Goal: Task Accomplishment & Management: Use online tool/utility

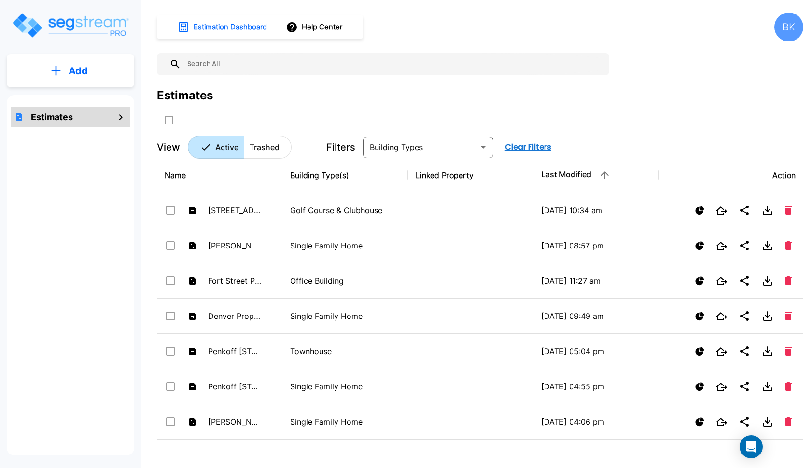
click at [80, 70] on p "Add" at bounding box center [78, 71] width 19 height 14
click at [230, 68] on input "text" at bounding box center [392, 64] width 423 height 22
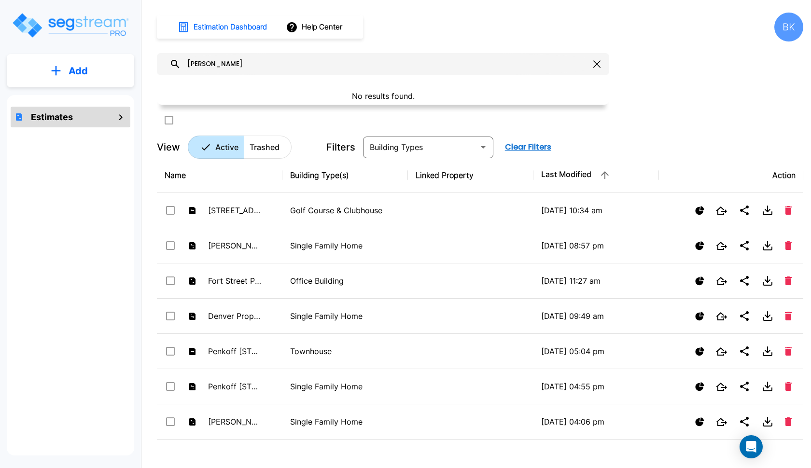
click at [217, 66] on input "nick" at bounding box center [385, 64] width 408 height 22
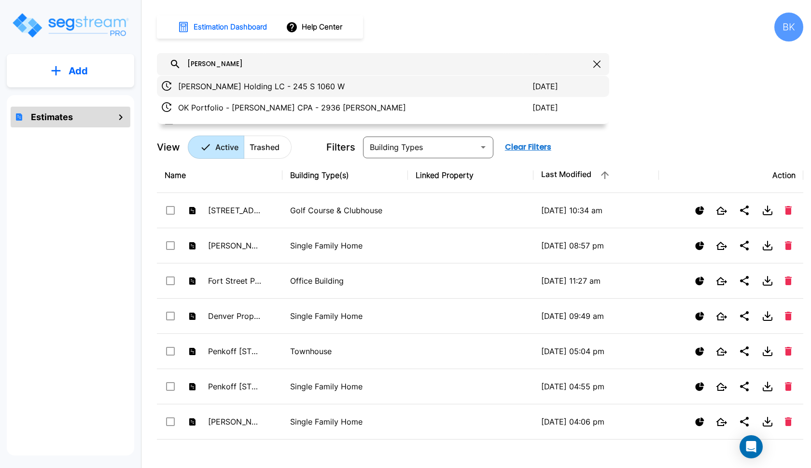
type input "alexander"
click at [224, 89] on p "Alexander's Holding LC - 245 S 1060 W" at bounding box center [355, 87] width 354 height 12
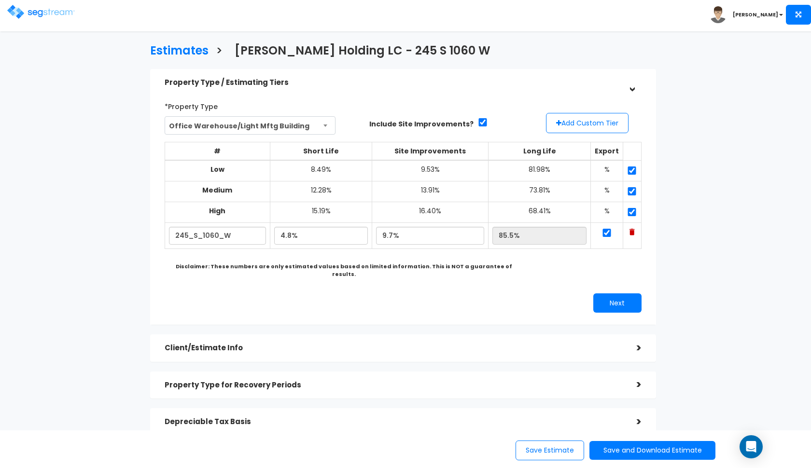
click at [366, 83] on h5 "Property Type / Estimating Tiers" at bounding box center [394, 83] width 458 height 8
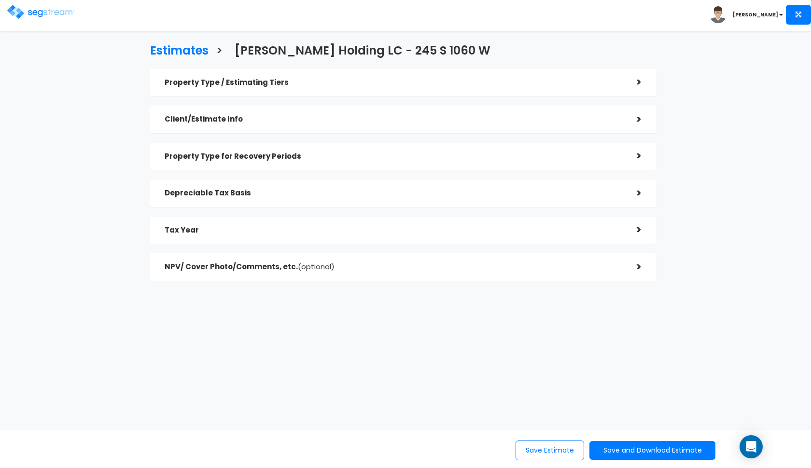
click at [262, 188] on div "Depreciable Tax Basis" at bounding box center [394, 193] width 458 height 18
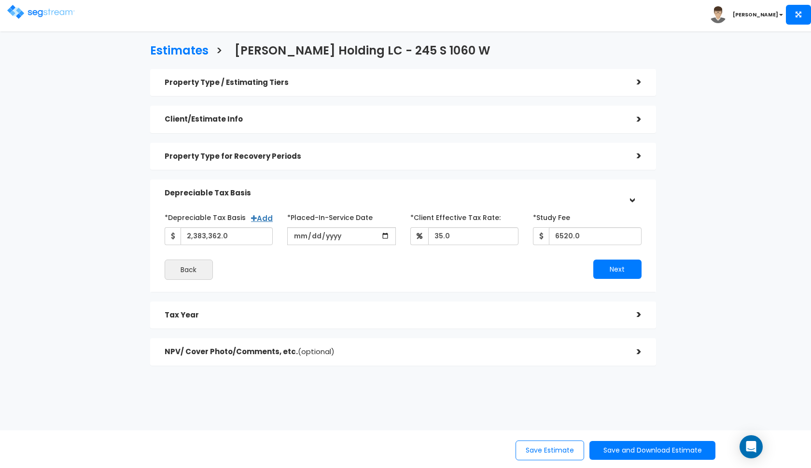
click at [361, 187] on div "Depreciable Tax Basis" at bounding box center [394, 193] width 458 height 18
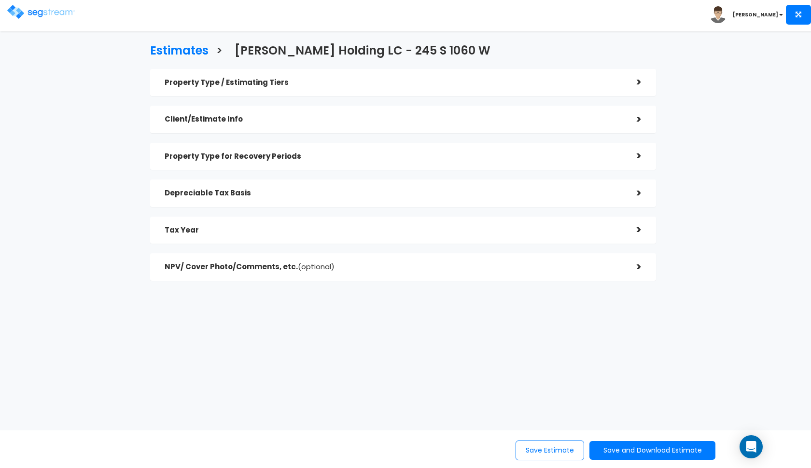
click at [339, 222] on div "Tax Year" at bounding box center [394, 231] width 458 height 18
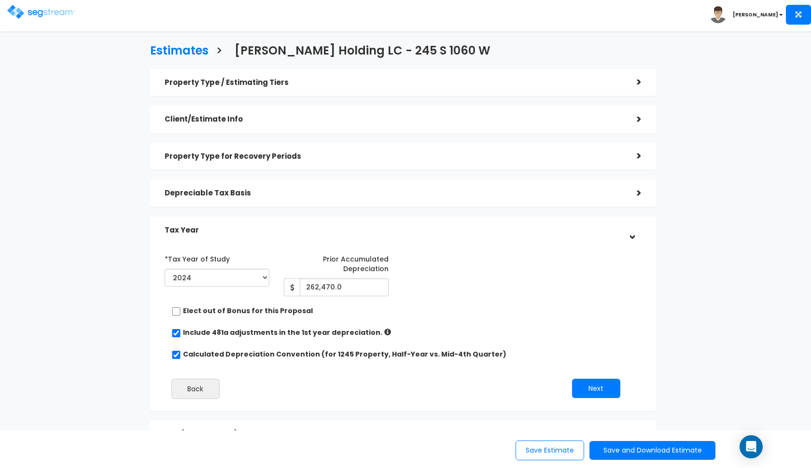
click at [326, 227] on h5 "Tax Year" at bounding box center [394, 230] width 458 height 8
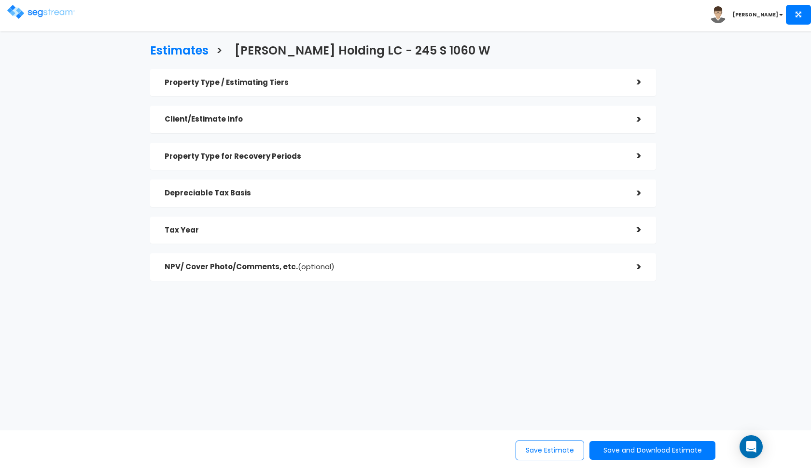
click at [348, 162] on div "Property Type for Recovery Periods" at bounding box center [394, 157] width 458 height 18
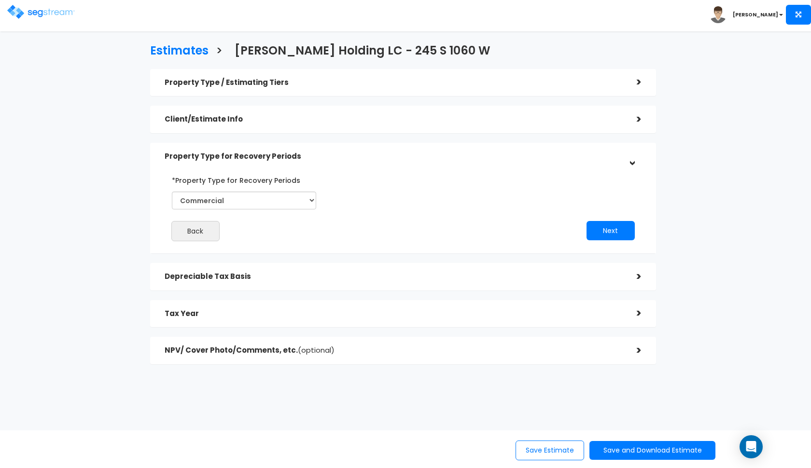
click at [391, 86] on div "Property Type / Estimating Tiers" at bounding box center [394, 83] width 458 height 18
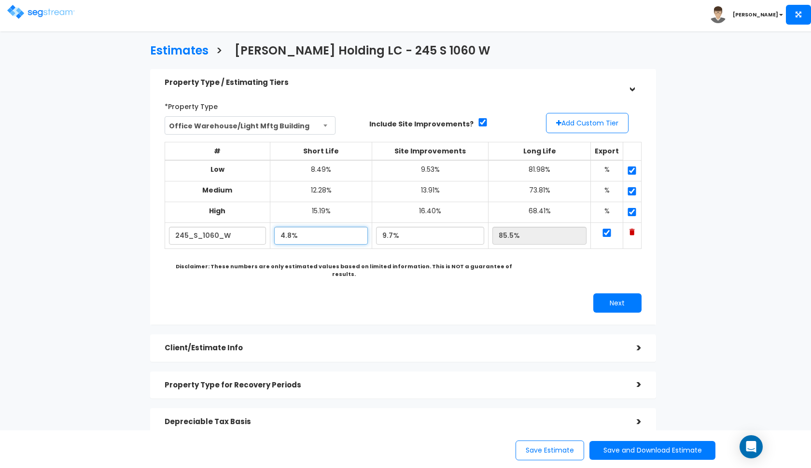
click at [314, 237] on input "4.8%" at bounding box center [321, 236] width 94 height 18
type input "8"
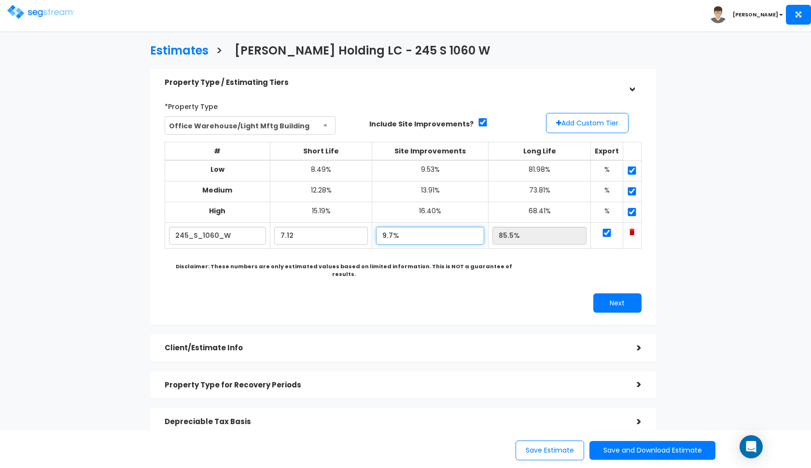
type input "7.12%"
type input "83.18%"
click at [444, 236] on input "9.7%" at bounding box center [430, 236] width 108 height 18
type input "9"
type input "3.90%"
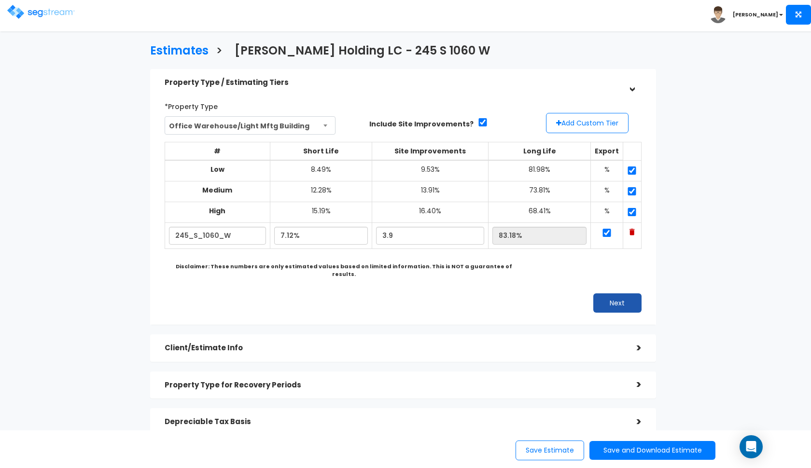
type input "88.98%"
click at [629, 294] on button "Next" at bounding box center [617, 303] width 48 height 19
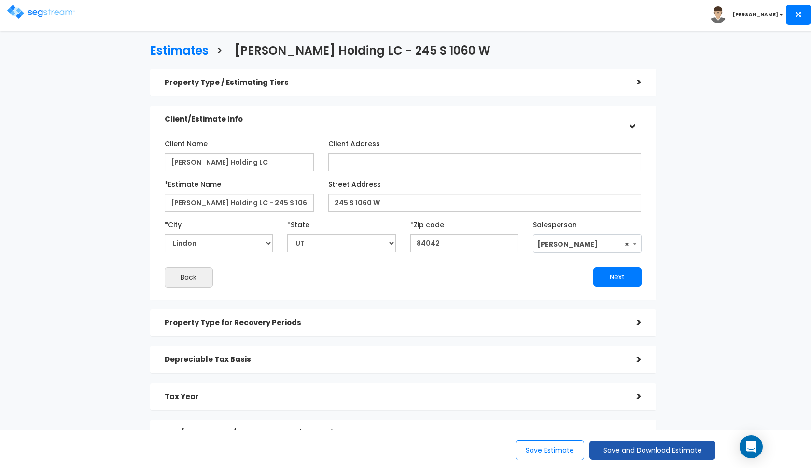
click at [607, 454] on button "Save and Download Estimate" at bounding box center [652, 450] width 126 height 19
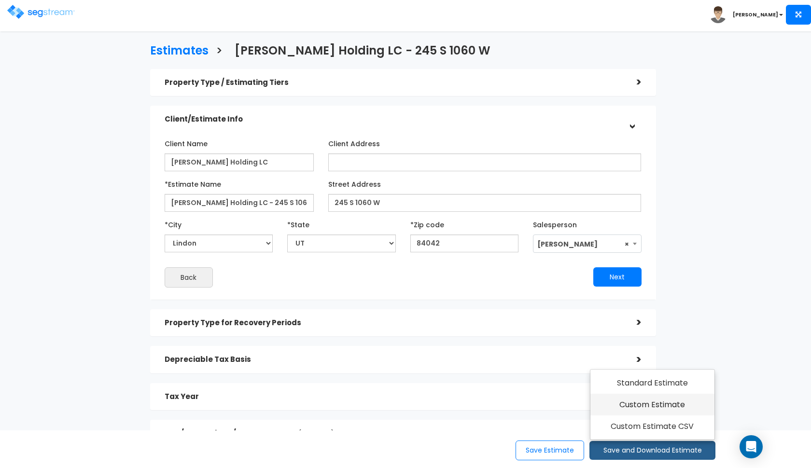
click at [633, 410] on link "Custom Estimate" at bounding box center [652, 405] width 124 height 22
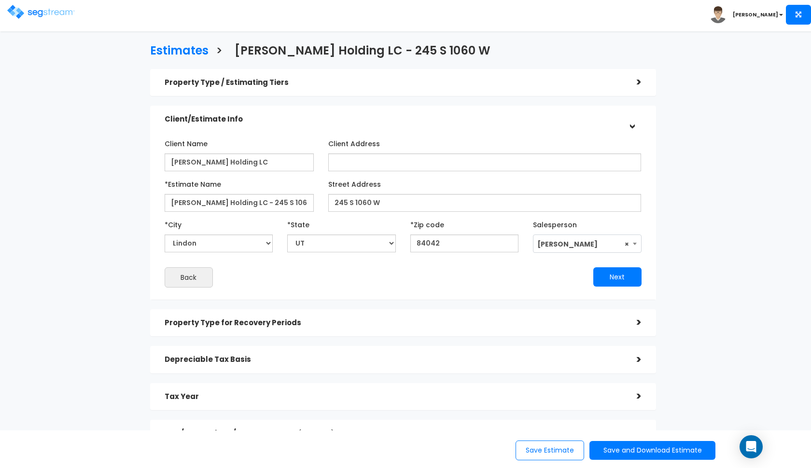
click at [24, 19] on div "Toggle navigation" at bounding box center [64, 9] width 115 height 46
click at [16, 7] on img at bounding box center [41, 12] width 68 height 14
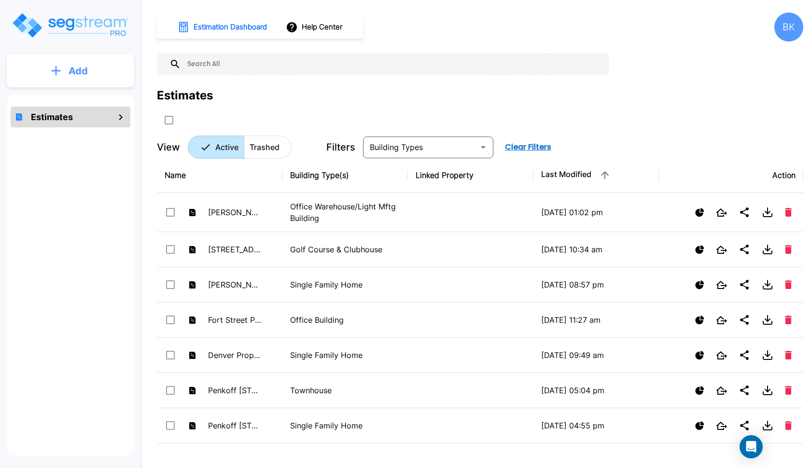
click at [63, 77] on button "Add" at bounding box center [70, 71] width 127 height 28
click at [78, 100] on p "Add Estimate" at bounding box center [76, 98] width 49 height 12
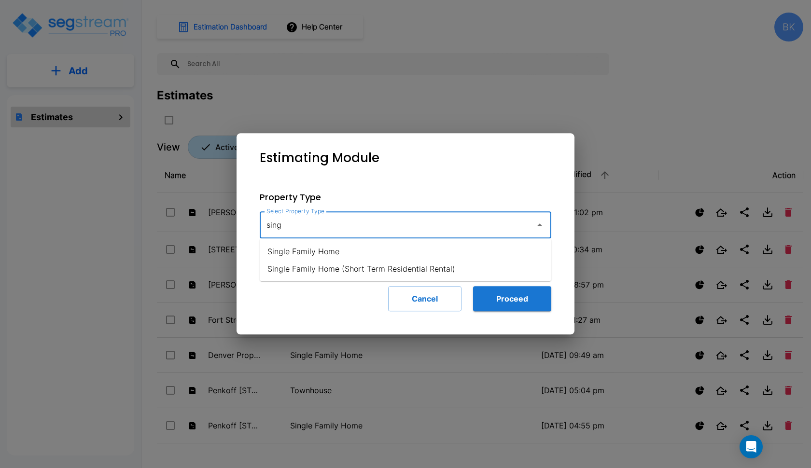
click at [349, 253] on li "Single Family Home" at bounding box center [406, 251] width 292 height 17
type input "Single Family Home"
click at [509, 287] on button "Proceed" at bounding box center [512, 298] width 78 height 25
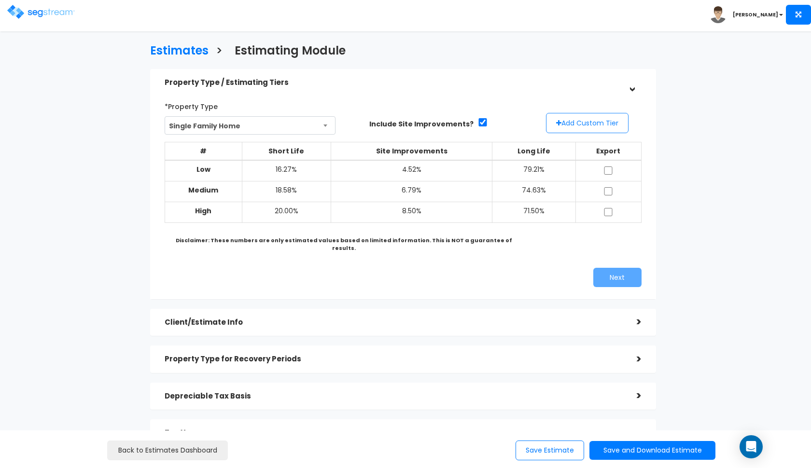
click at [562, 125] on button "Add Custom Tier" at bounding box center [587, 123] width 83 height 20
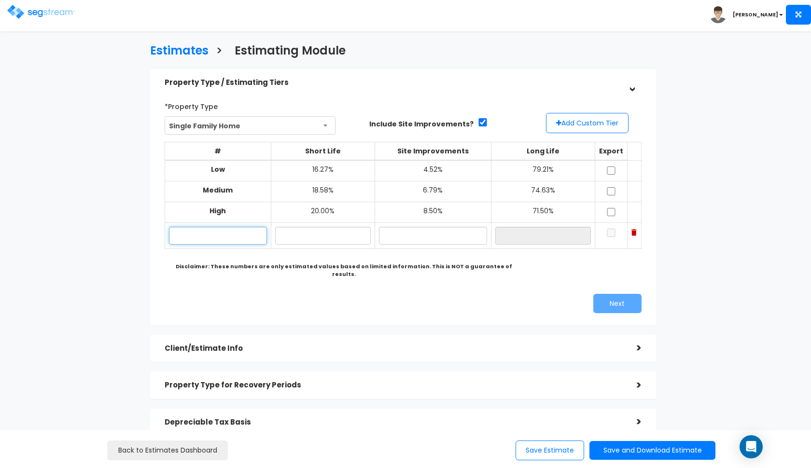
click at [234, 236] on input "text" at bounding box center [218, 236] width 98 height 18
type input "[STREET_ADDRESS]"
type input "18.80%"
type input "6.80%"
type input "74.40%"
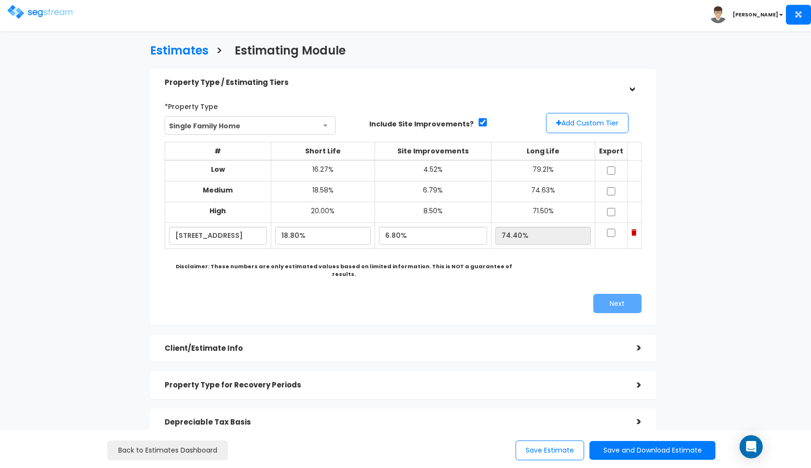
click at [383, 294] on div "Next" at bounding box center [402, 303] width 491 height 19
click at [612, 168] on input "checkbox" at bounding box center [611, 171] width 10 height 8
checkbox input "true"
click at [614, 191] on input "checkbox" at bounding box center [611, 191] width 10 height 8
checkbox input "true"
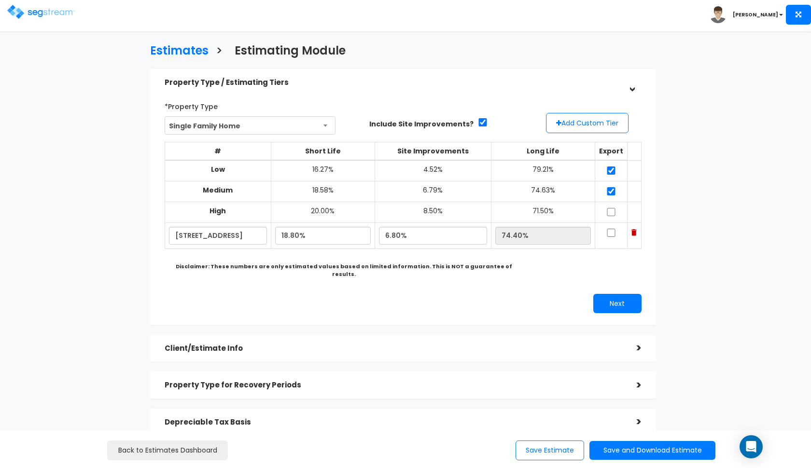
click at [613, 209] on input "checkbox" at bounding box center [611, 212] width 10 height 8
checkbox input "true"
click at [613, 229] on input "checkbox" at bounding box center [611, 233] width 10 height 8
checkbox input "true"
click at [294, 233] on input "18.80%" at bounding box center [323, 236] width 96 height 18
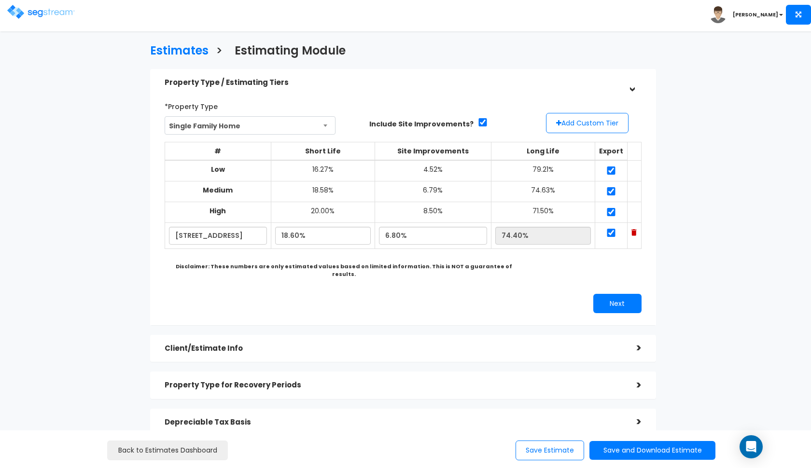
type input "18.60%"
type input "74.60%"
click at [357, 294] on div "Next" at bounding box center [402, 303] width 491 height 19
click at [621, 296] on button "Next" at bounding box center [617, 303] width 48 height 19
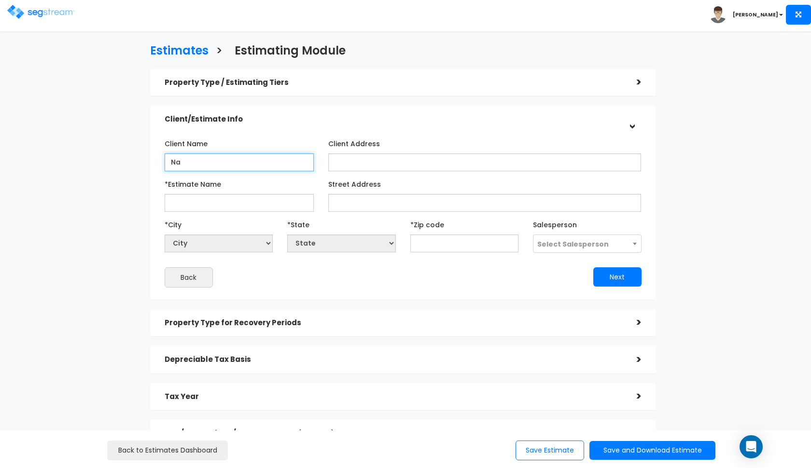
type input "N"
type input "Strike Management Series LLC"
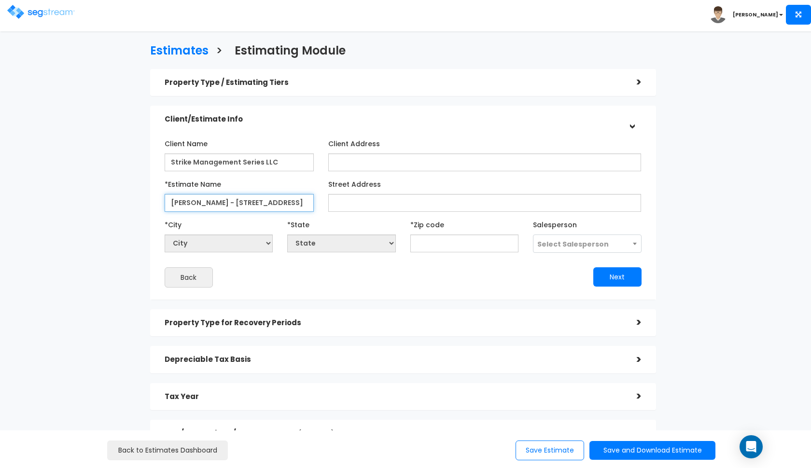
type input "Nader - 209 Colt Lane"
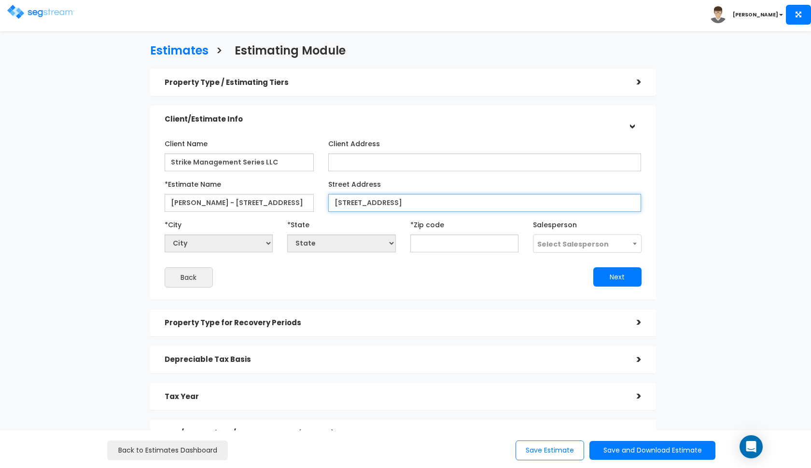
type input "209 Colt Lane"
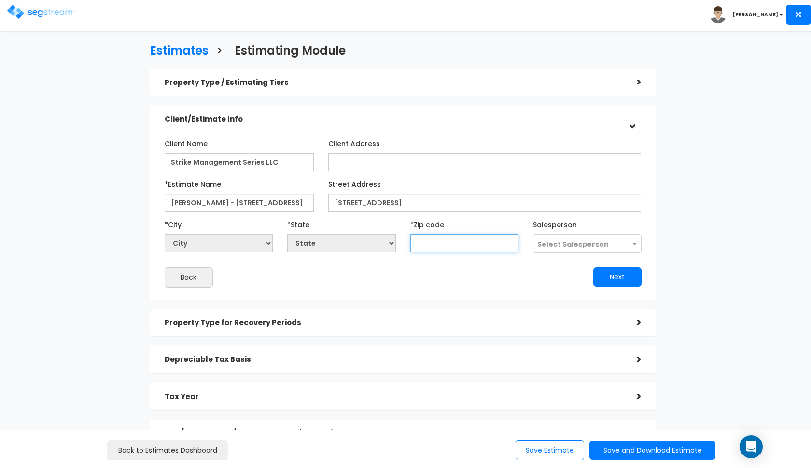
select select "National Average"
type input "76"
select select "TX"
type input "76248"
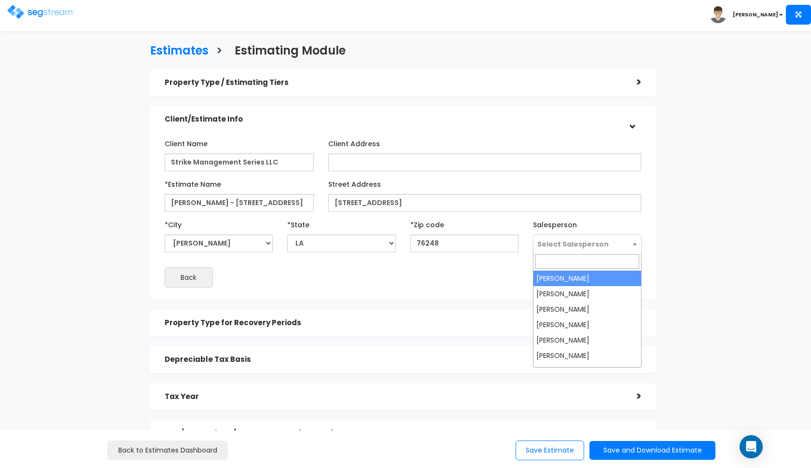
click at [563, 237] on span "Select Salesperson" at bounding box center [587, 244] width 108 height 18
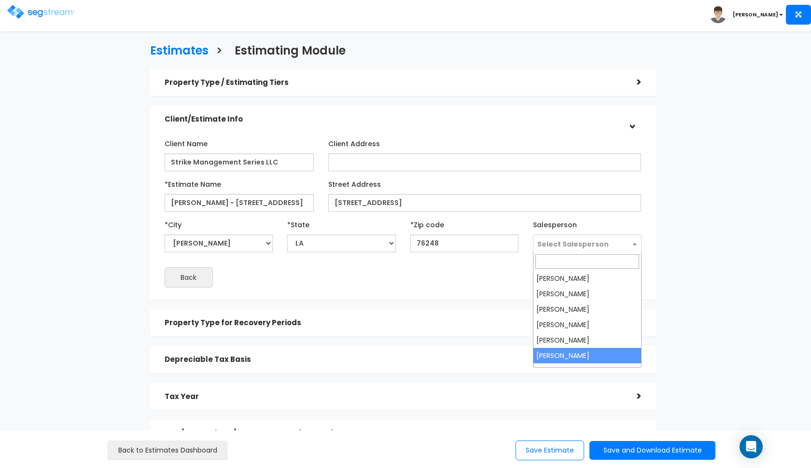
select select "190"
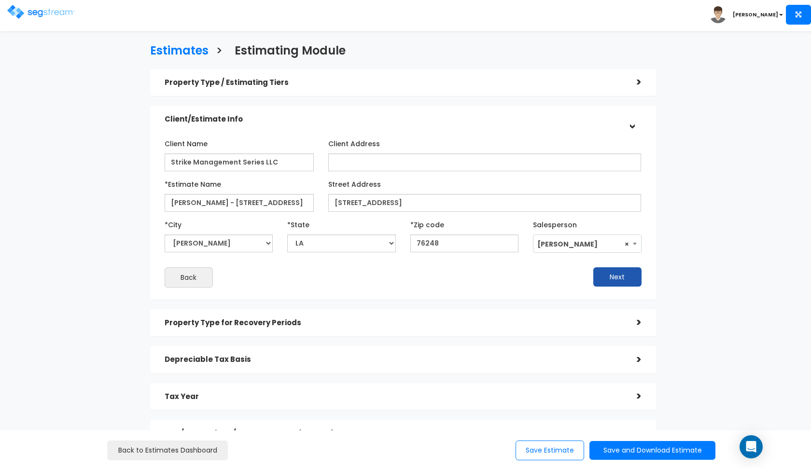
click at [619, 275] on button "Next" at bounding box center [617, 276] width 48 height 19
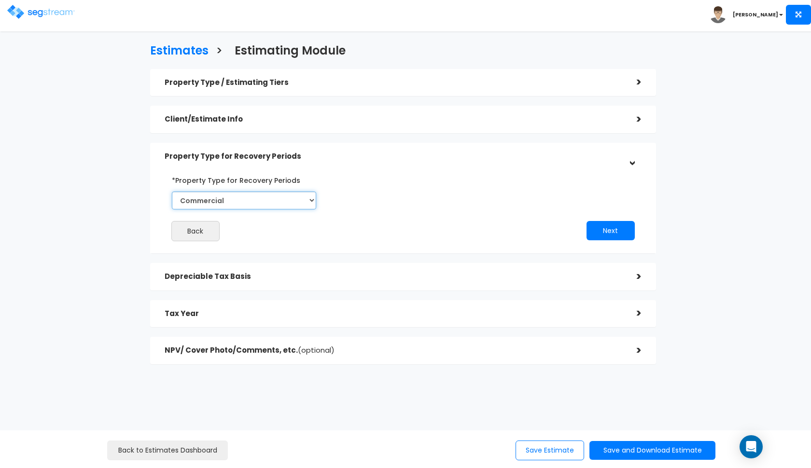
select select "Residential"
click at [603, 225] on button "Next" at bounding box center [611, 230] width 48 height 19
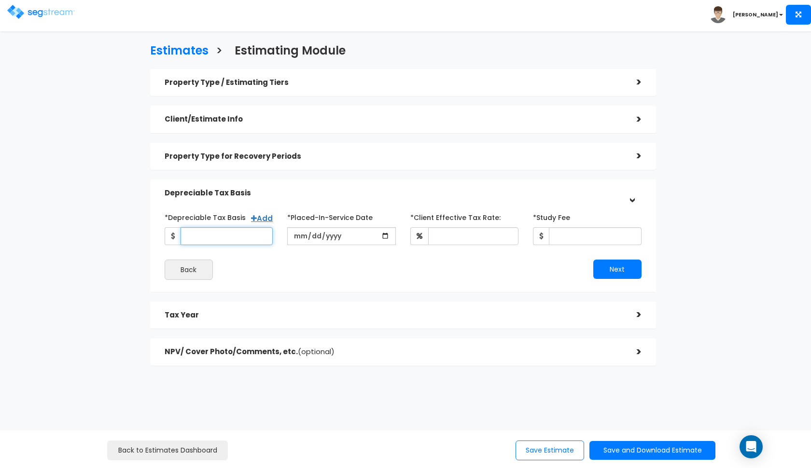
click at [238, 237] on input "*Depreciable Tax Basis" at bounding box center [227, 236] width 93 height 18
type input "200,000"
click at [296, 231] on input "date" at bounding box center [341, 236] width 109 height 18
type input "2018-12-26"
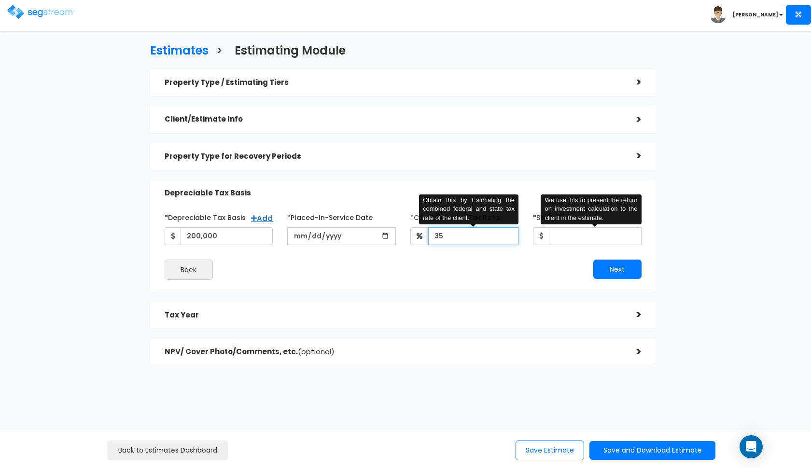
click at [456, 238] on input "35" at bounding box center [473, 236] width 91 height 18
type input "37"
click at [578, 233] on input "*Study Fee" at bounding box center [595, 236] width 93 height 18
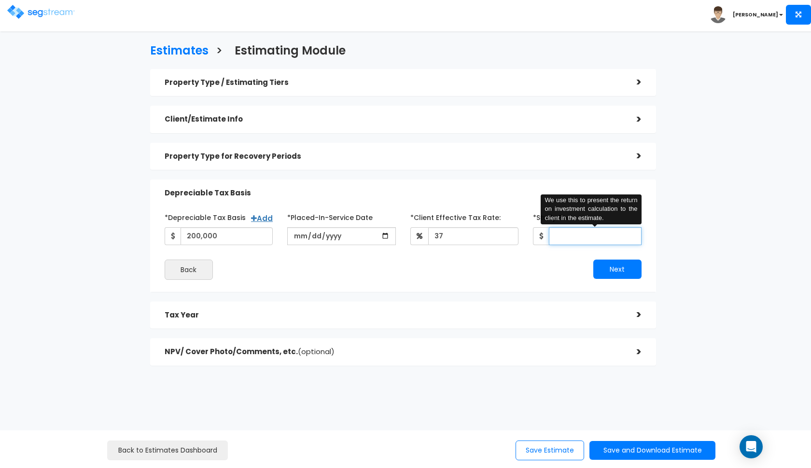
type input "2"
click at [617, 274] on button "Next" at bounding box center [617, 269] width 48 height 19
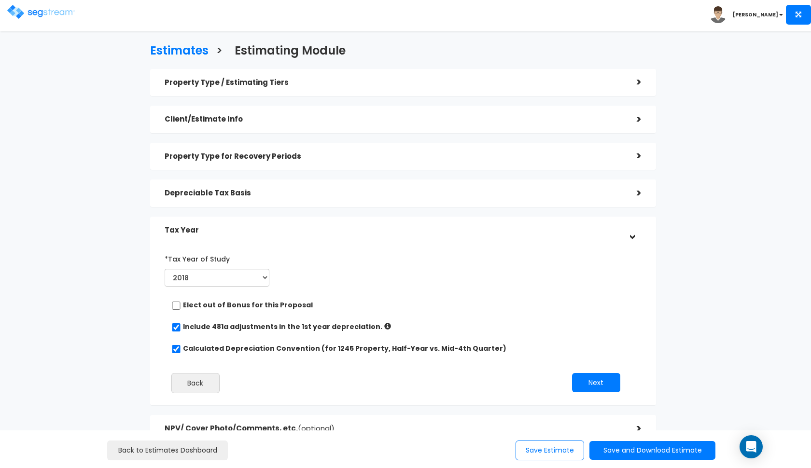
click at [561, 190] on h5 "Depreciable Tax Basis" at bounding box center [394, 193] width 458 height 8
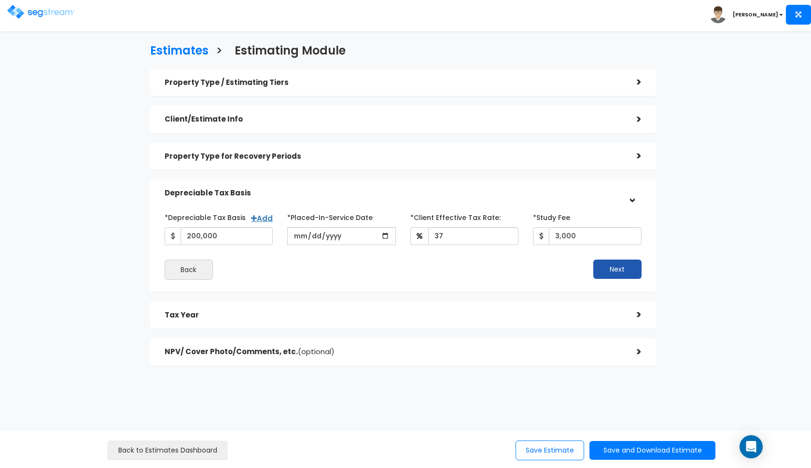
click at [607, 272] on button "Next" at bounding box center [617, 269] width 48 height 19
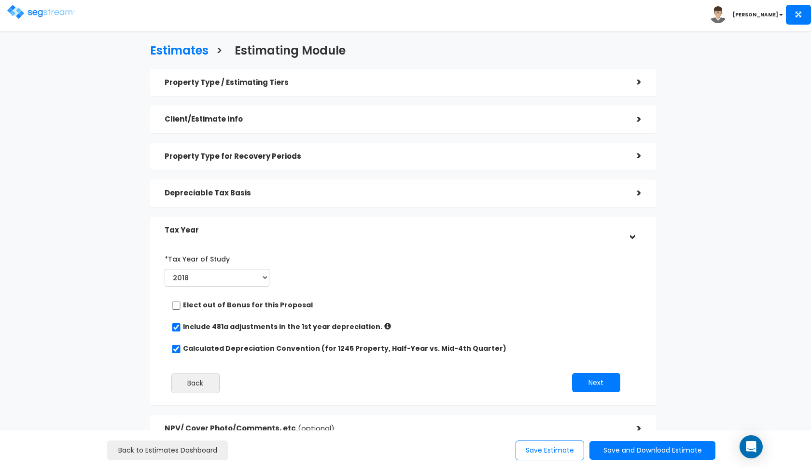
click at [584, 186] on div "Depreciable Tax Basis" at bounding box center [394, 193] width 458 height 18
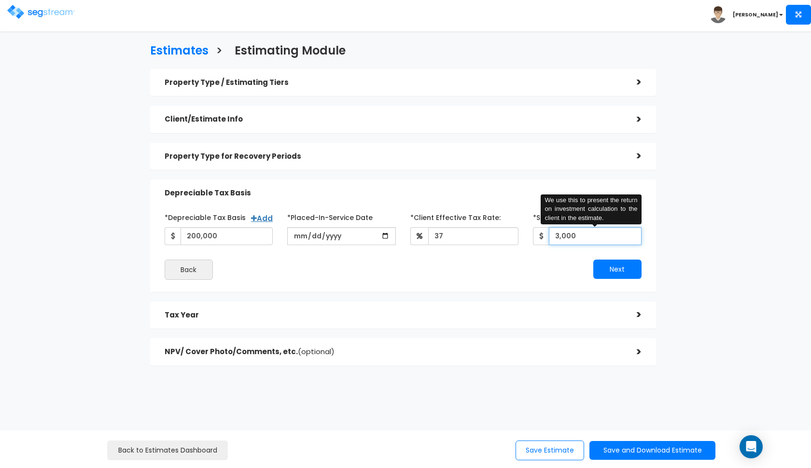
drag, startPoint x: 578, startPoint y: 231, endPoint x: 556, endPoint y: 231, distance: 22.2
click at [556, 231] on input "3,000" at bounding box center [595, 236] width 93 height 18
type input "2,600"
click at [622, 265] on button "Next" at bounding box center [617, 269] width 48 height 19
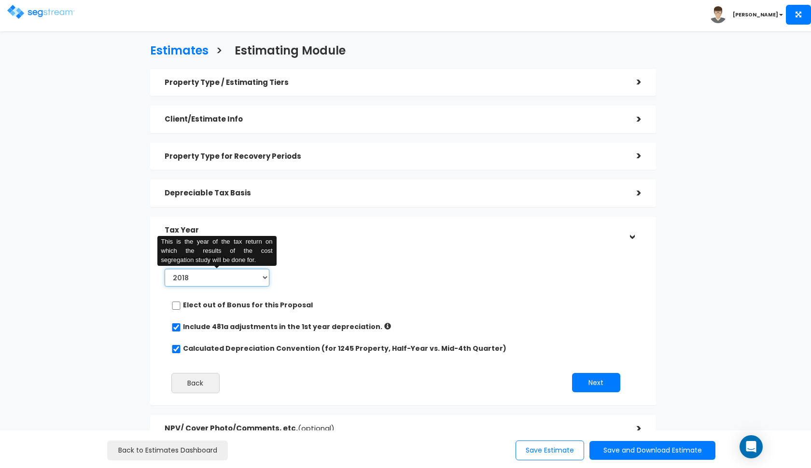
select select "2025"
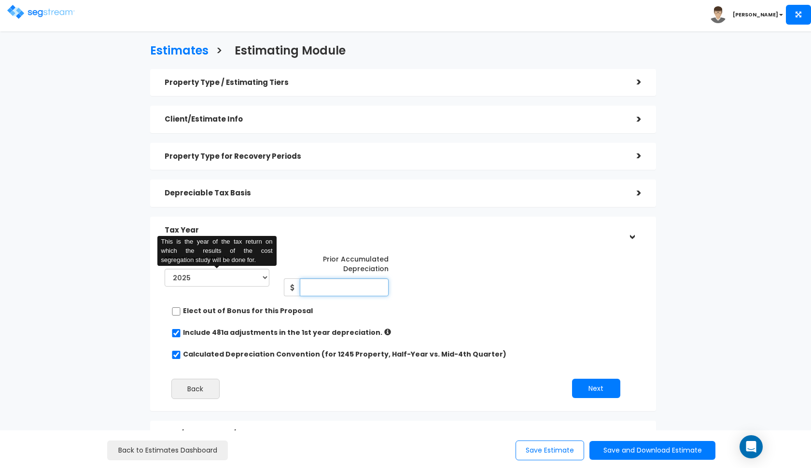
click at [311, 287] on input "Prior Accumulated Depreciation" at bounding box center [344, 288] width 89 height 18
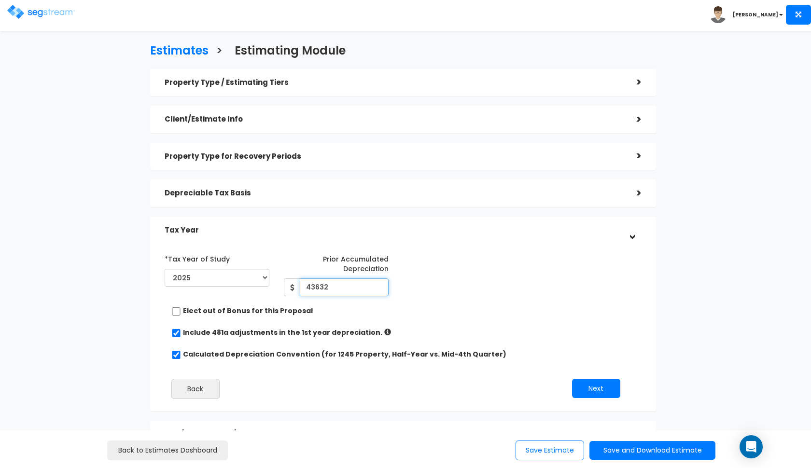
type input "43,632"
click at [441, 286] on div "*Tax Year of Study 2018 2019 2020 2021 2022 2023 2024 2025 2026 Prior Accumulat…" at bounding box center [395, 273] width 477 height 45
click at [594, 389] on button "Next" at bounding box center [596, 388] width 48 height 19
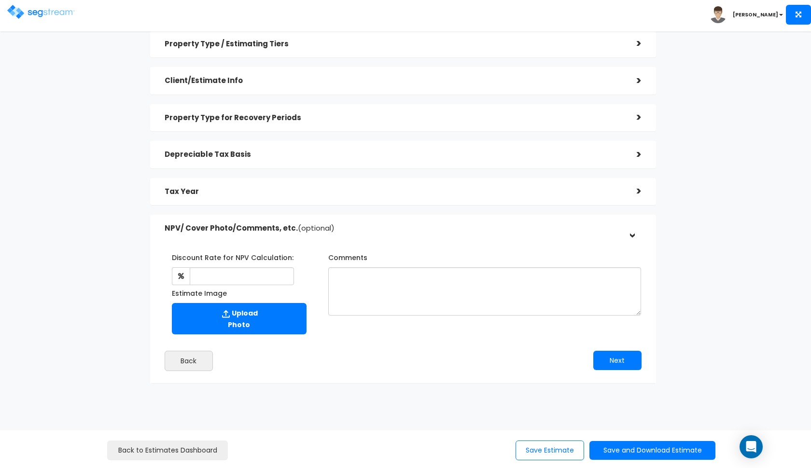
scroll to position [38, 0]
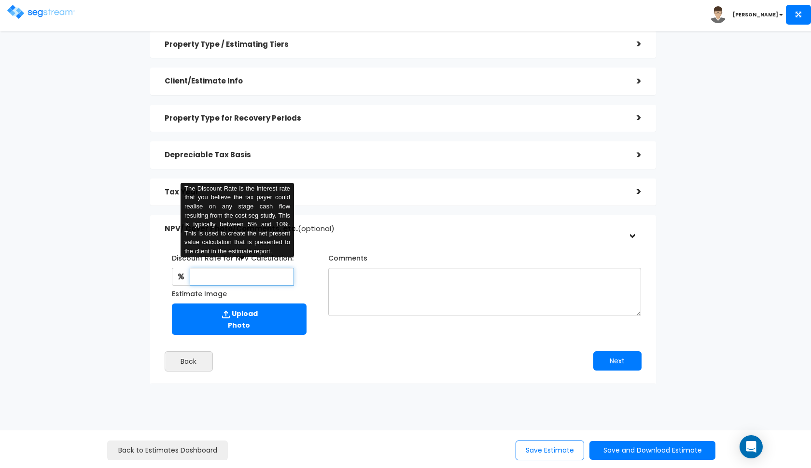
click at [254, 274] on input "text" at bounding box center [242, 277] width 105 height 18
type input "8"
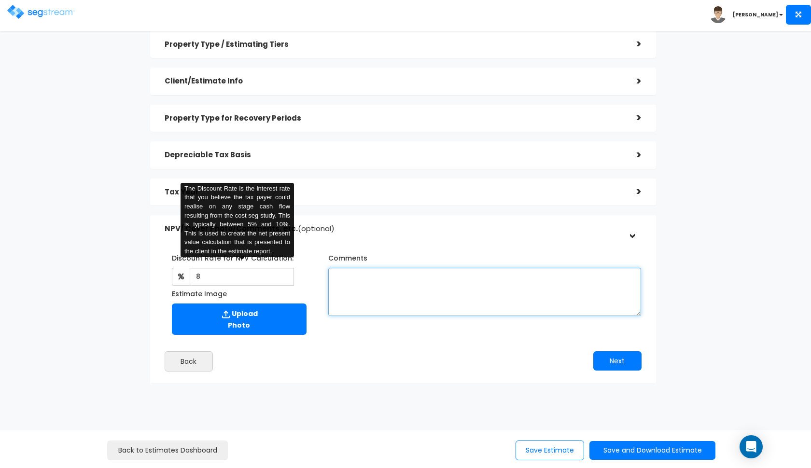
click at [433, 299] on textarea "Comments" at bounding box center [484, 292] width 313 height 48
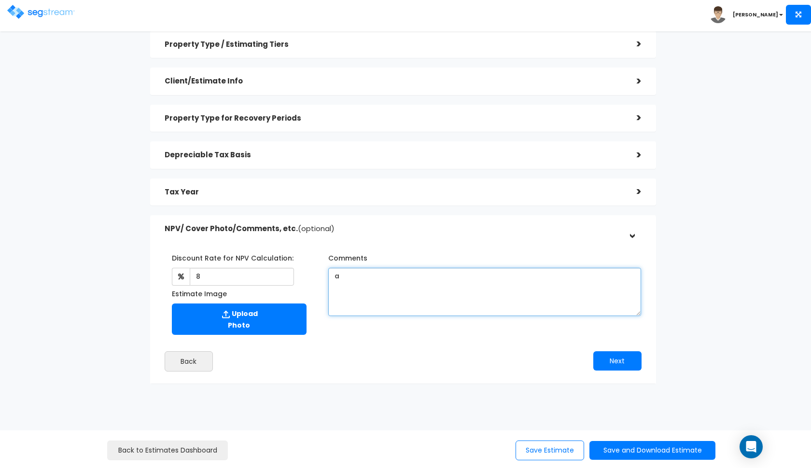
type textarea "a"
type textarea "all information based on previous depreciation schedule."
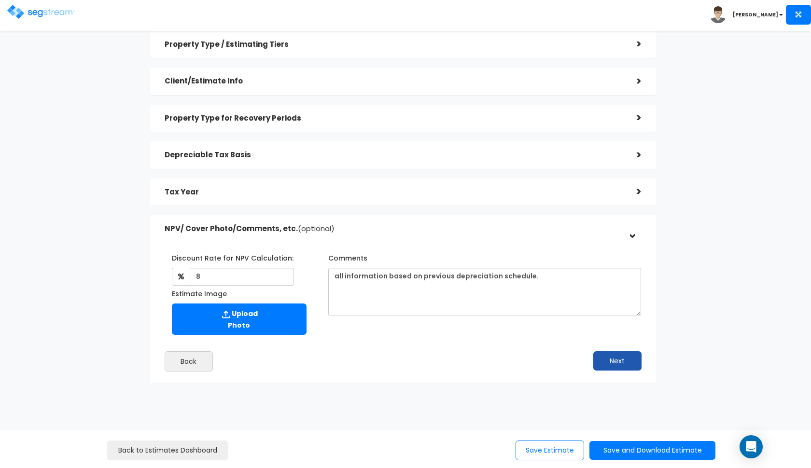
click at [614, 358] on button "Next" at bounding box center [617, 360] width 48 height 19
click at [610, 468] on div "Back to Estimates Dashboard Save Estimate Save and Download Estimate Standard E…" at bounding box center [405, 450] width 811 height 38
click at [616, 460] on div "Save Estimate Save and Download Estimate Standard Estimate Custom Estimate Cust…" at bounding box center [609, 451] width 195 height 20
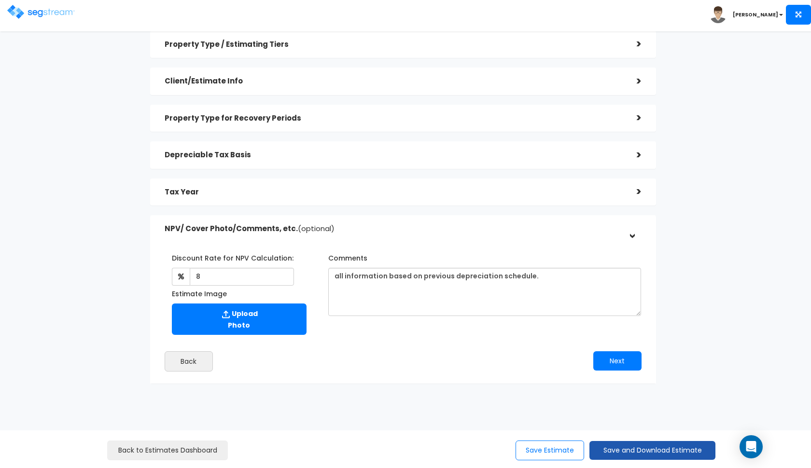
click at [625, 449] on button "Save and Download Estimate" at bounding box center [652, 450] width 126 height 19
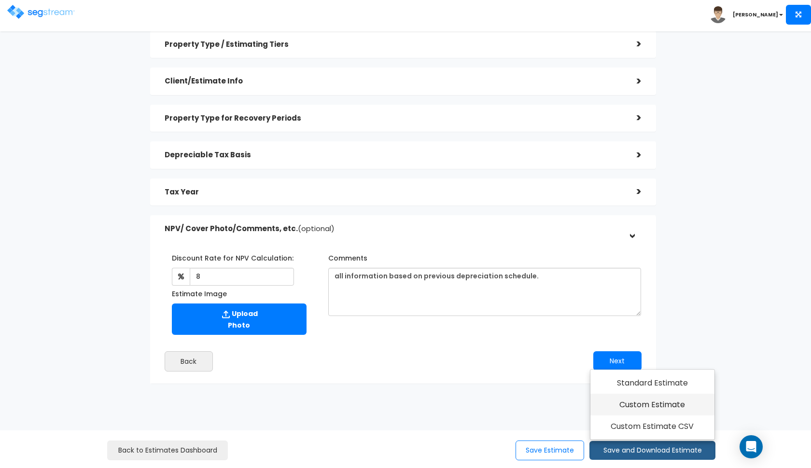
click at [649, 408] on link "Custom Estimate" at bounding box center [652, 405] width 124 height 22
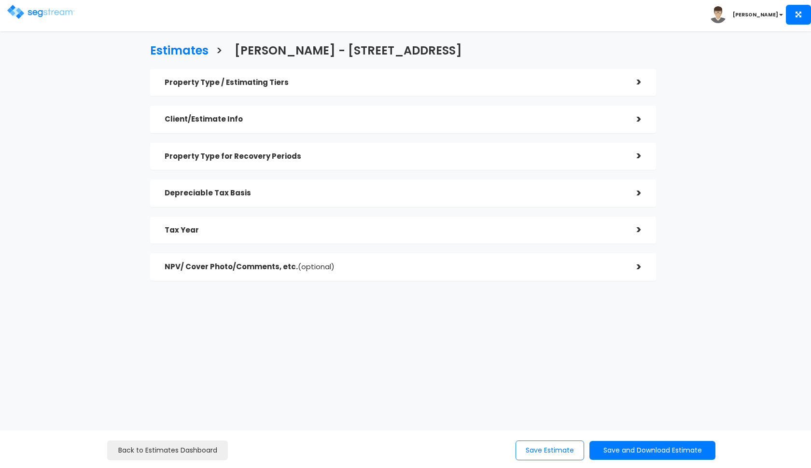
checkbox input "true"
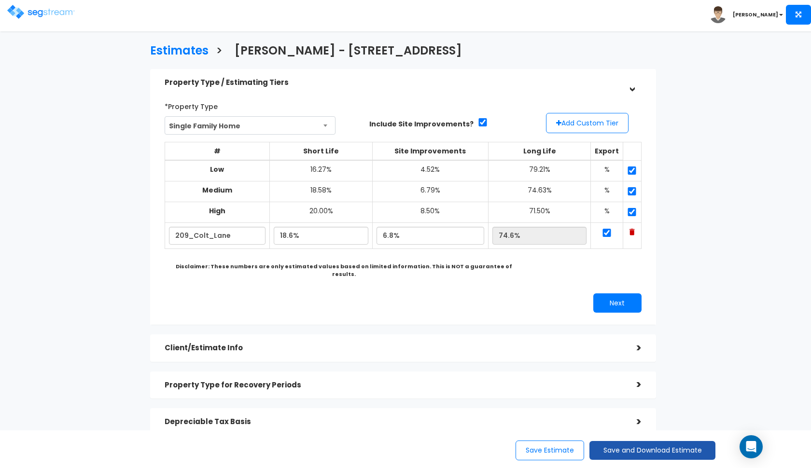
click at [639, 452] on button "Save and Download Estimate" at bounding box center [652, 450] width 126 height 19
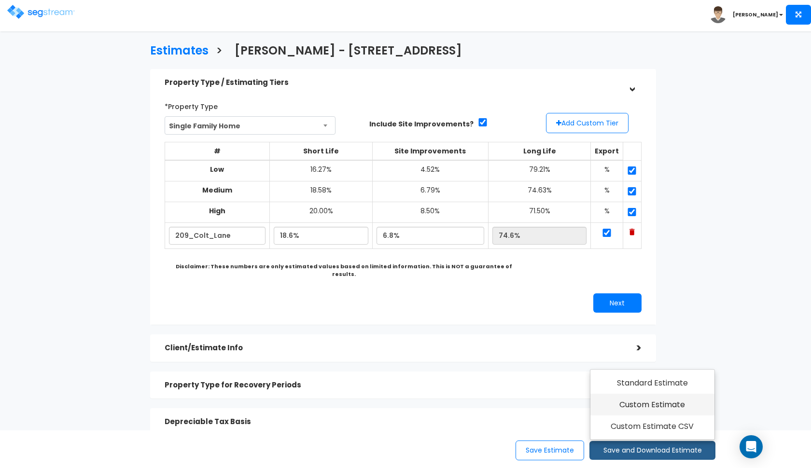
click at [664, 409] on link "Custom Estimate" at bounding box center [652, 405] width 124 height 22
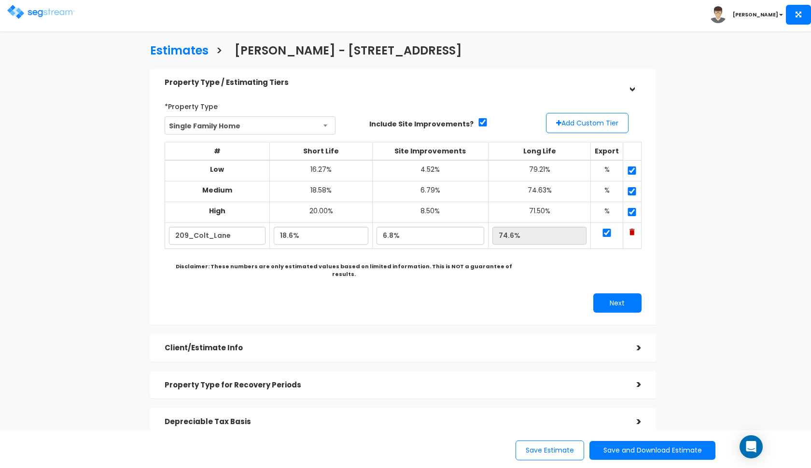
click at [33, 17] on img at bounding box center [41, 12] width 68 height 14
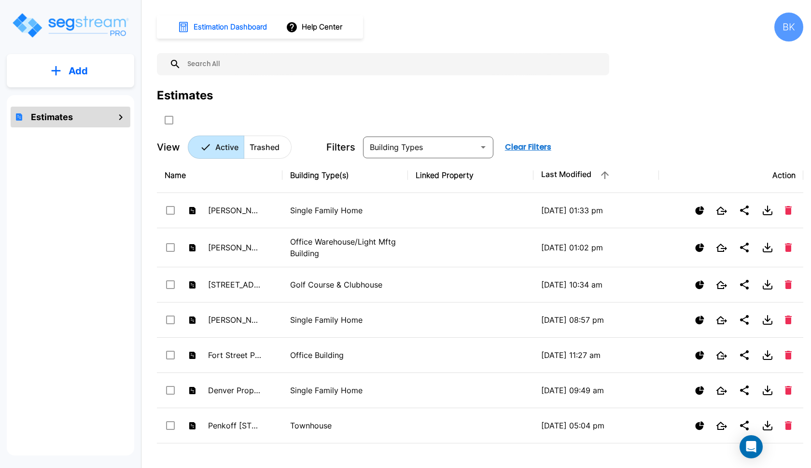
click at [96, 79] on button "Add" at bounding box center [70, 71] width 127 height 28
click at [85, 102] on p "Add Estimate" at bounding box center [76, 98] width 49 height 12
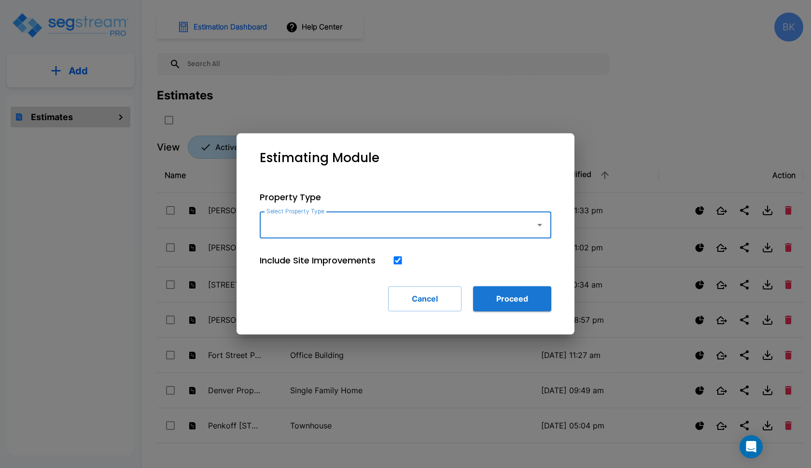
click at [299, 227] on input "Select Property Type" at bounding box center [395, 225] width 262 height 18
click at [307, 252] on li "Single Family Home" at bounding box center [406, 251] width 292 height 17
type input "Single Family Home"
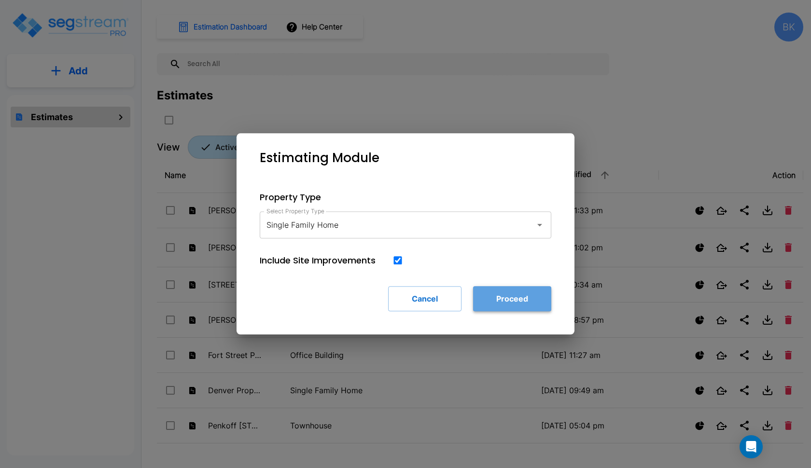
click at [521, 305] on button "Proceed" at bounding box center [512, 298] width 78 height 25
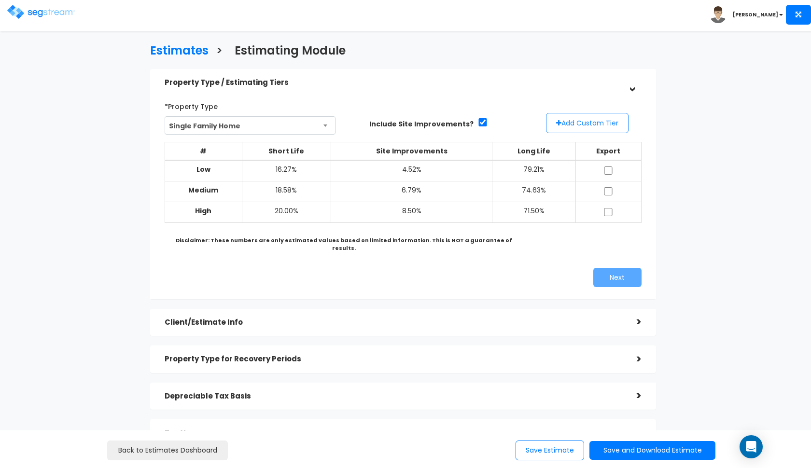
click at [590, 126] on button "Add Custom Tier" at bounding box center [587, 123] width 83 height 20
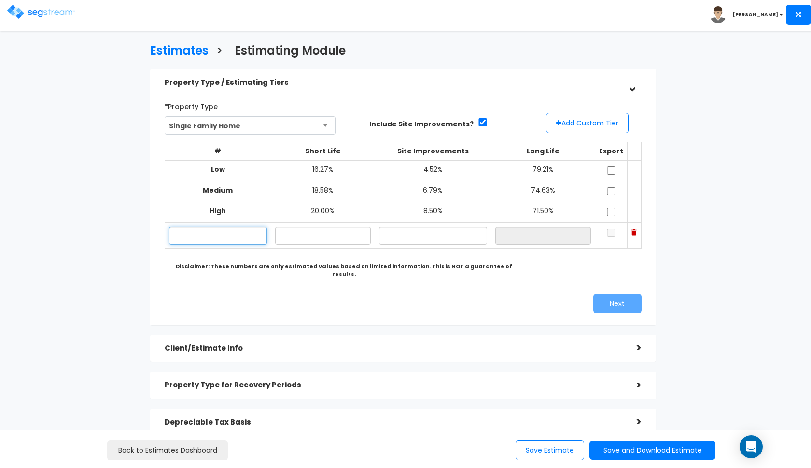
click at [236, 227] on input "text" at bounding box center [218, 236] width 98 height 18
type input "452 [PERSON_NAME]"
type input "18.10%"
type input "6"
type input "5.90%"
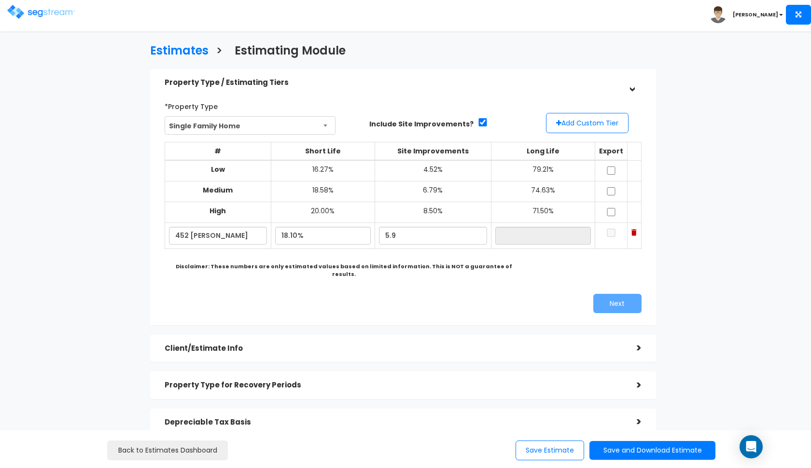
type input "76.00%"
click at [449, 319] on div "Property Type / Estimating Tiers > *Property Type Single Family Home Assisted/S…" at bounding box center [403, 289] width 506 height 441
click at [615, 172] on input "checkbox" at bounding box center [611, 171] width 10 height 8
checkbox input "true"
click at [613, 190] on input "checkbox" at bounding box center [611, 191] width 10 height 8
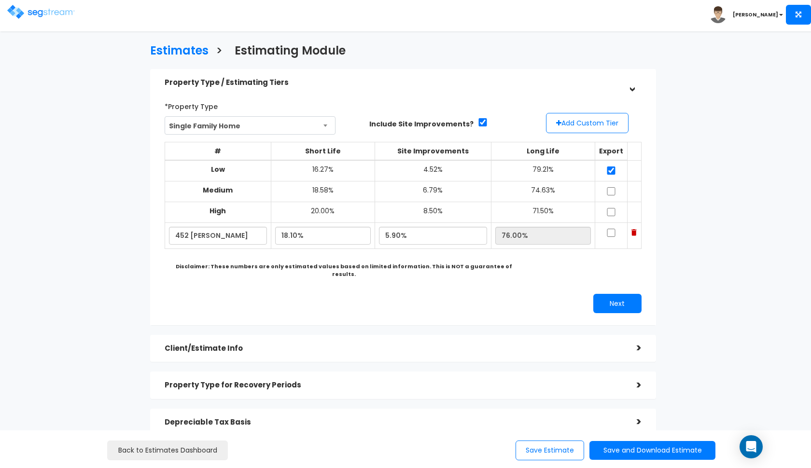
checkbox input "true"
click at [613, 210] on input "checkbox" at bounding box center [611, 212] width 10 height 8
checkbox input "true"
click at [613, 224] on td at bounding box center [611, 236] width 32 height 26
click at [613, 229] on input "checkbox" at bounding box center [611, 233] width 10 height 8
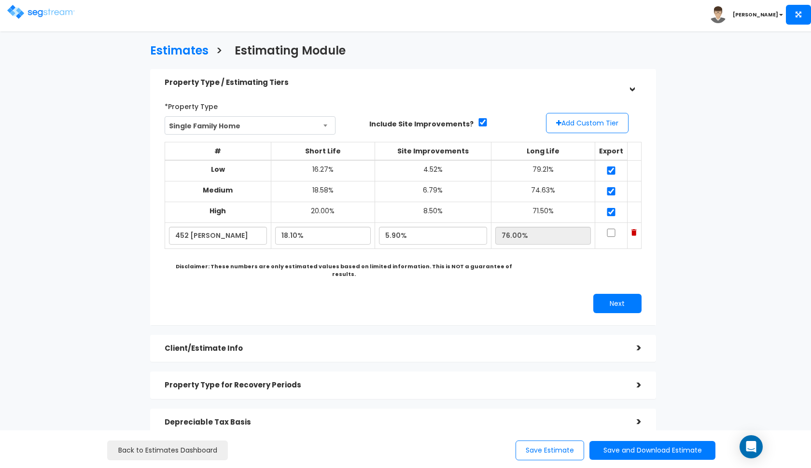
checkbox input "true"
click at [608, 281] on div "*Property Type Single Family Home Assisted/Senior Living Auto Repair Shop Auto …" at bounding box center [402, 206] width 491 height 224
click at [608, 294] on button "Next" at bounding box center [617, 303] width 48 height 19
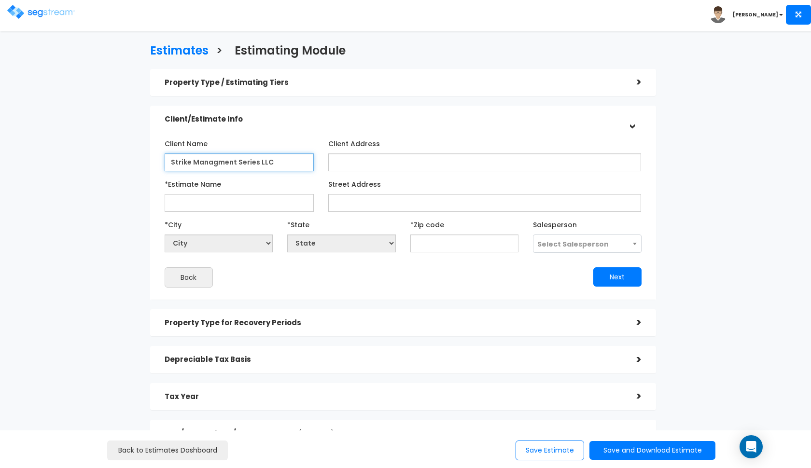
type input "Strike Managment Series LLC"
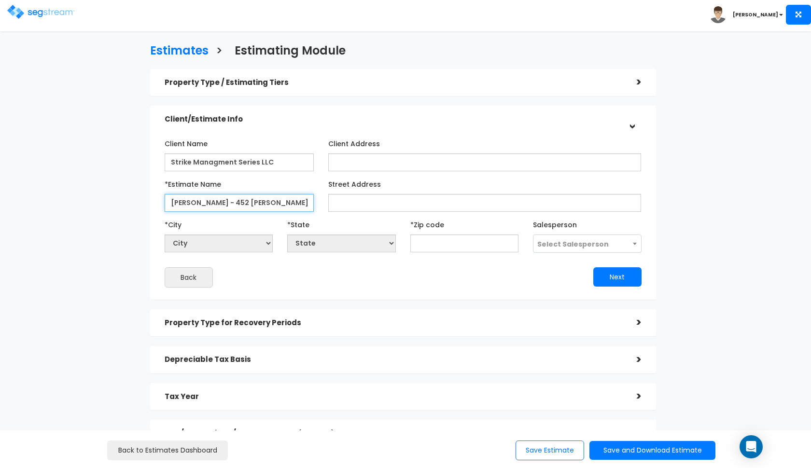
type input "[PERSON_NAME] - 452 [PERSON_NAME]"
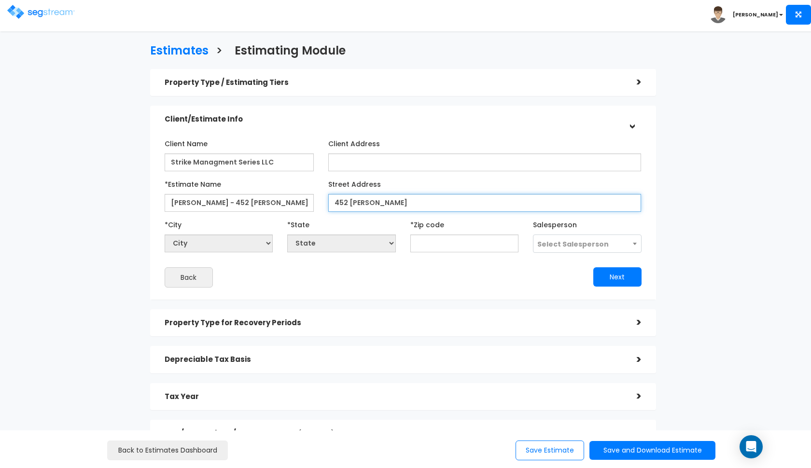
type input "452 Alta Ridge"
click at [560, 249] on span "Select Salesperson" at bounding box center [587, 244] width 108 height 18
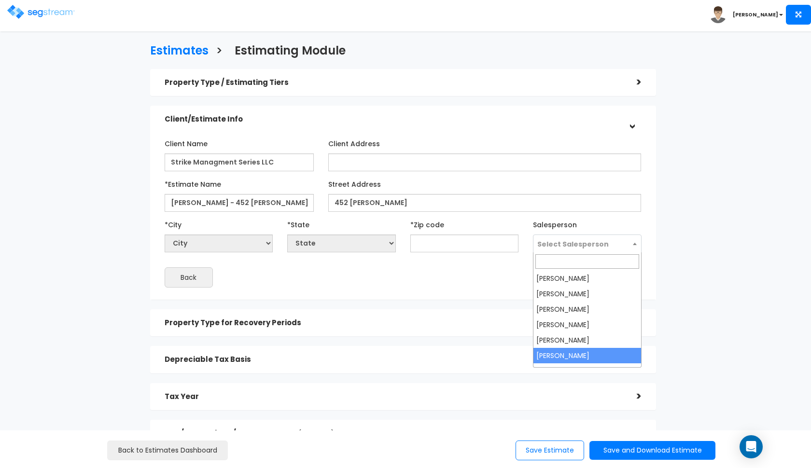
select select "190"
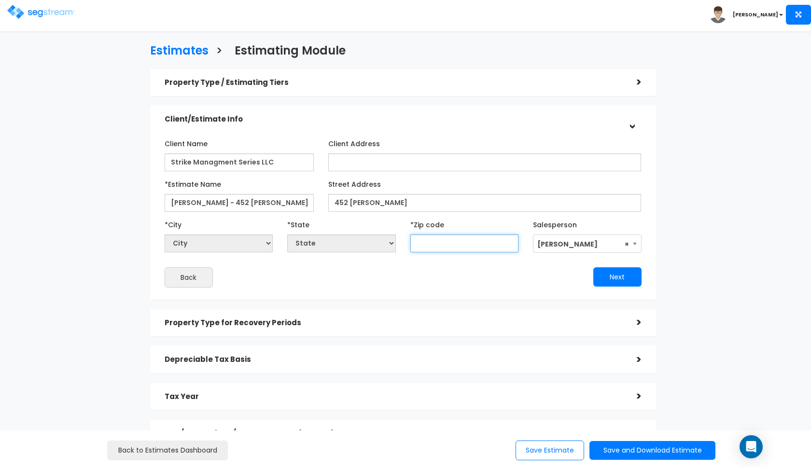
click at [440, 239] on input "text" at bounding box center [464, 244] width 109 height 18
type input "7624"
select select "[GEOGRAPHIC_DATA]"
type input "76248"
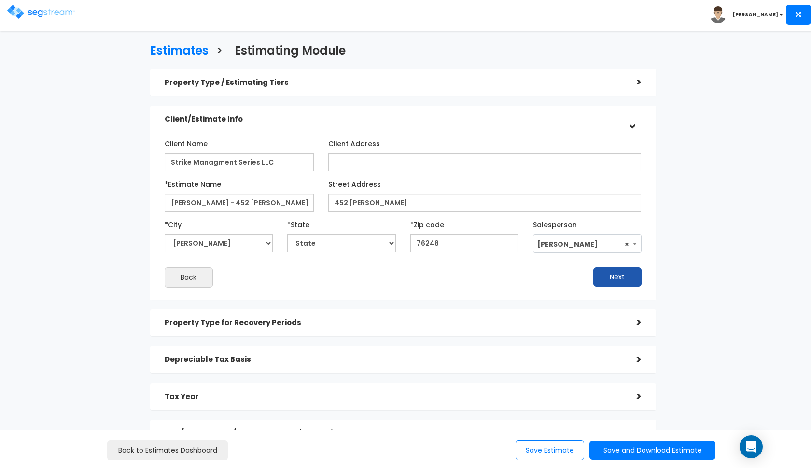
click at [605, 271] on button "Next" at bounding box center [617, 276] width 48 height 19
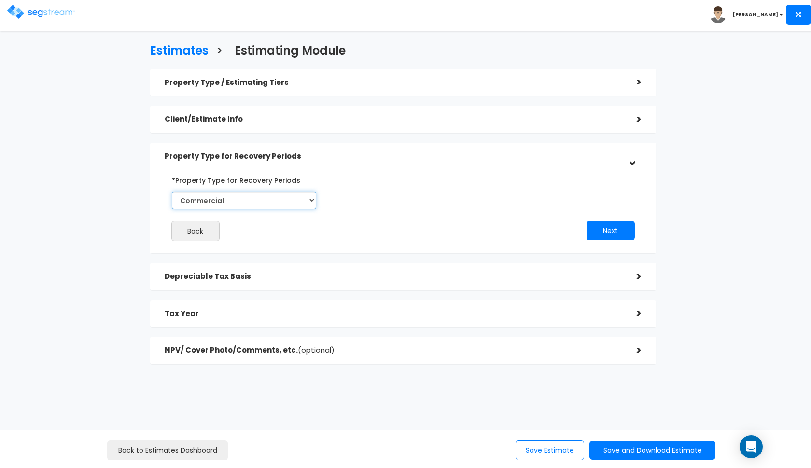
select select "Residential"
click at [608, 233] on button "Next" at bounding box center [611, 230] width 48 height 19
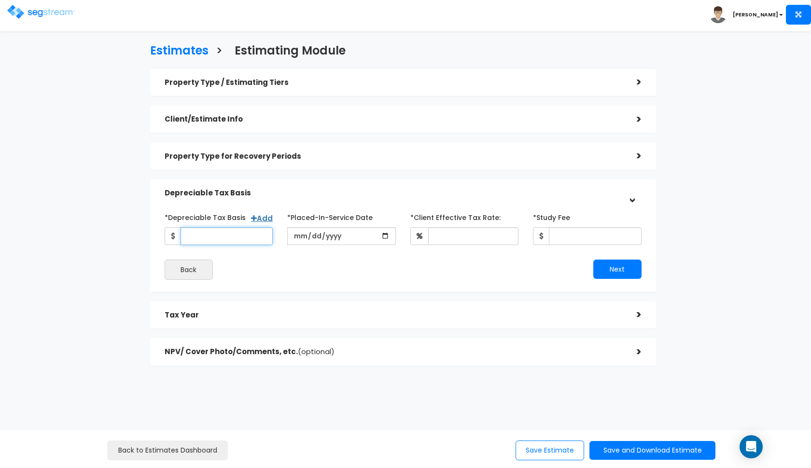
click at [221, 238] on input "*Depreciable Tax Basis" at bounding box center [227, 236] width 93 height 18
type input "196,147"
type input "2018-06-13"
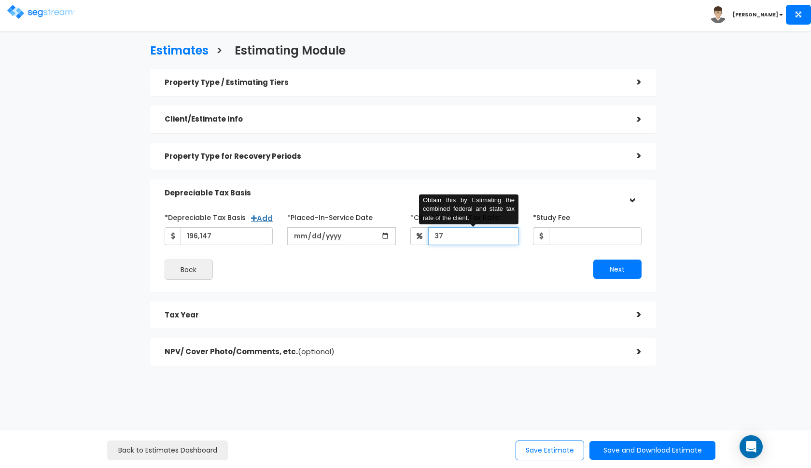
type input "37"
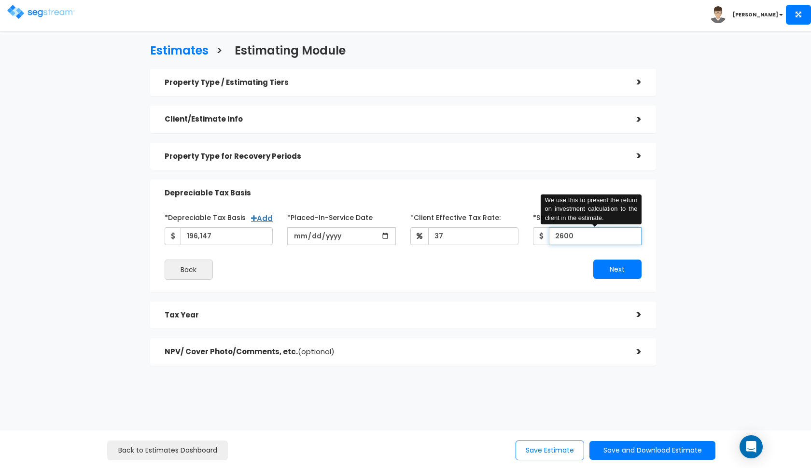
type input "2,600"
click at [600, 265] on button "Next" at bounding box center [617, 269] width 48 height 19
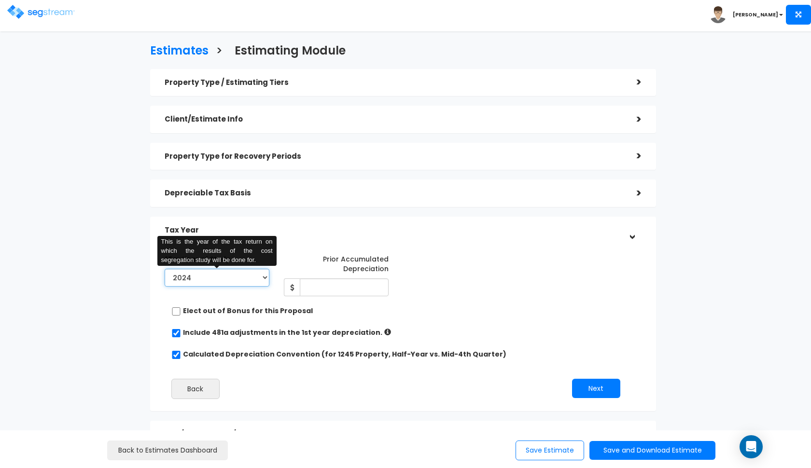
select select "2025"
click at [321, 286] on input "Prior Accumulated Depreciation" at bounding box center [344, 288] width 89 height 18
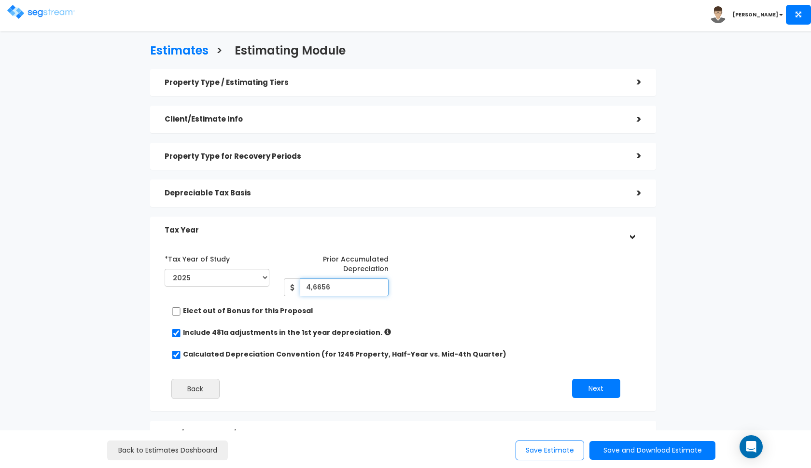
type input "46,656"
click at [587, 391] on button "Next" at bounding box center [596, 388] width 48 height 19
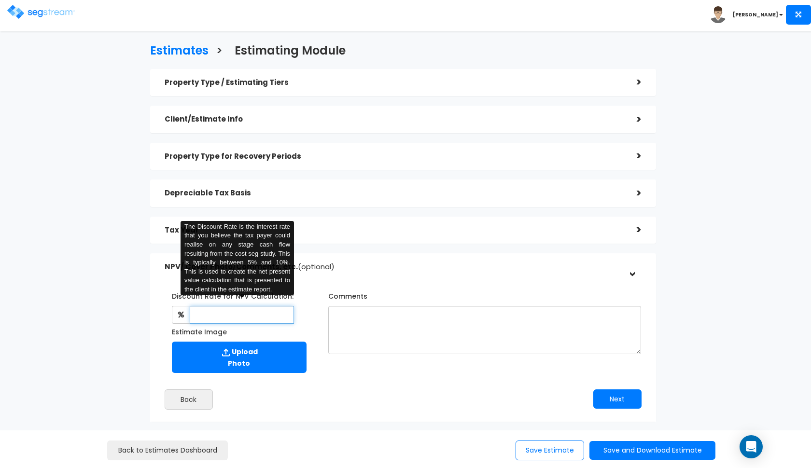
click at [261, 310] on input "text" at bounding box center [242, 315] width 105 height 18
type input "8"
click at [375, 314] on textarea "Comments" at bounding box center [484, 330] width 313 height 48
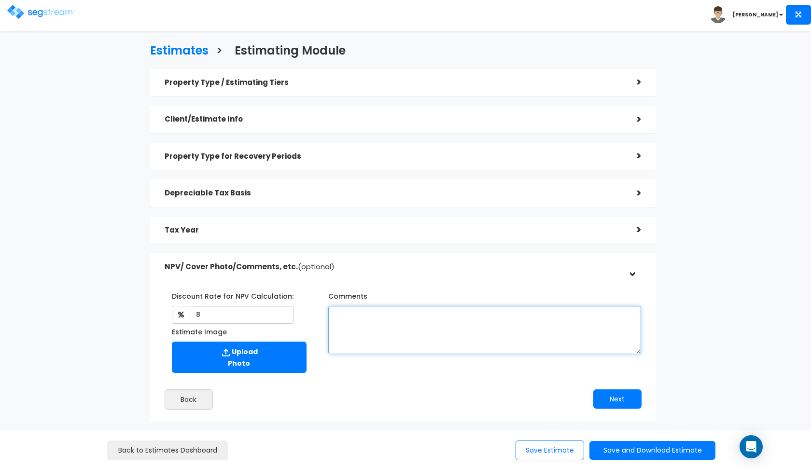
click at [433, 314] on textarea "Comments" at bounding box center [484, 330] width 313 height 48
paste textarea "all information based on previous depreciation schedule."
type textarea "all information based on previous depreciation schedule."
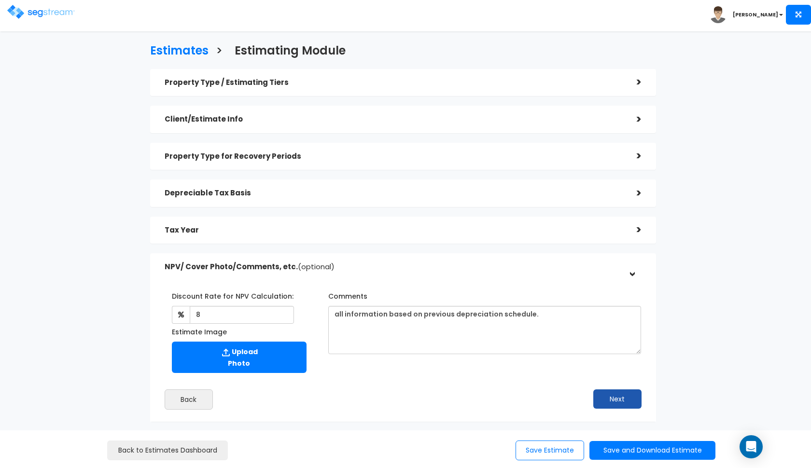
click at [608, 393] on button "Next" at bounding box center [617, 399] width 48 height 19
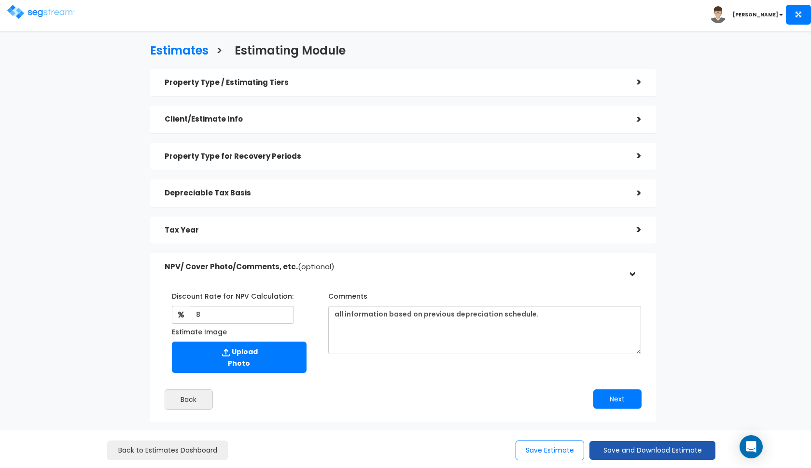
click at [626, 454] on button "Save and Download Estimate" at bounding box center [652, 450] width 126 height 19
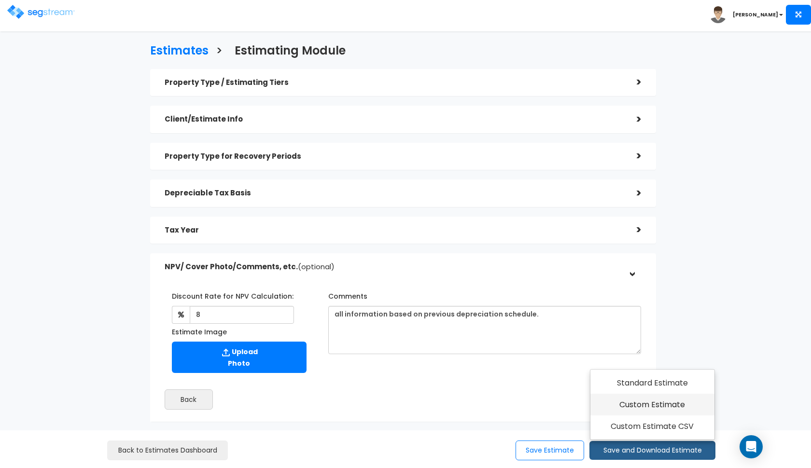
click at [654, 402] on link "Custom Estimate" at bounding box center [652, 405] width 124 height 22
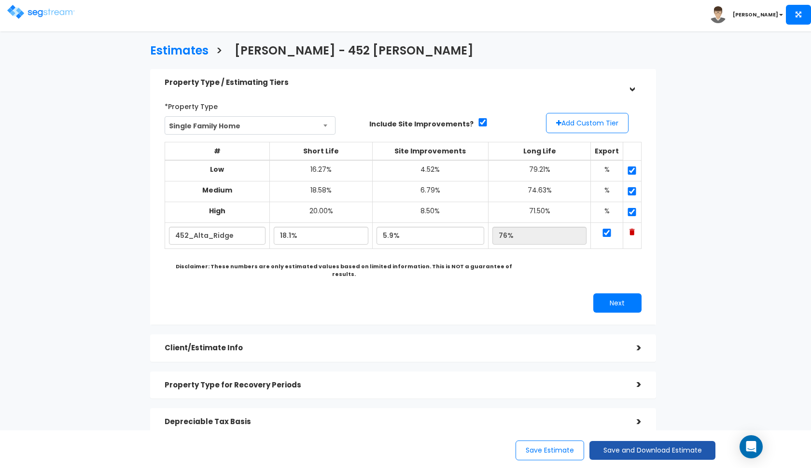
click at [620, 449] on button "Save and Download Estimate" at bounding box center [652, 450] width 126 height 19
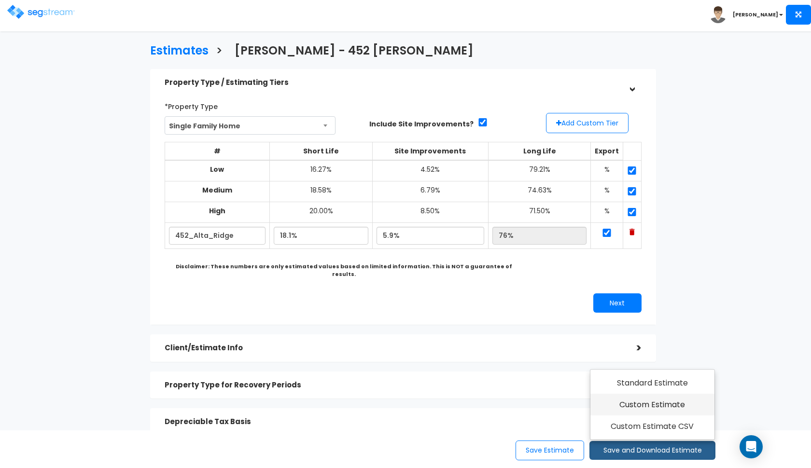
click at [639, 396] on link "Custom Estimate" at bounding box center [652, 405] width 124 height 22
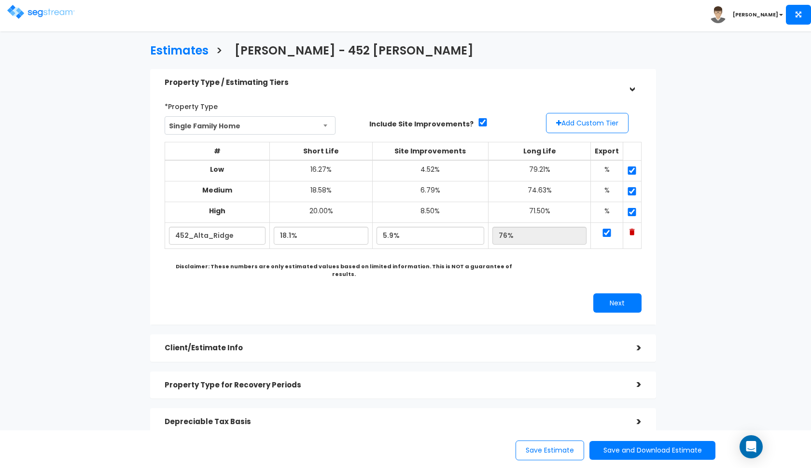
click at [242, 344] on h5 "Client/Estimate Info" at bounding box center [394, 348] width 458 height 8
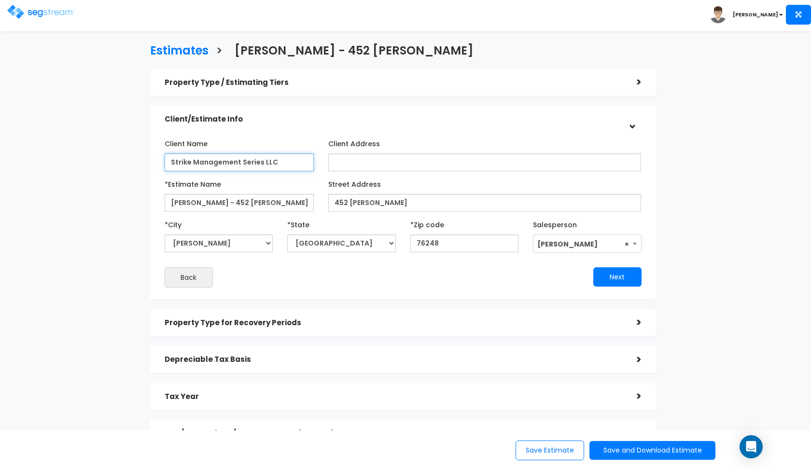
type input "Strike Management Series LLC"
click at [358, 125] on div "Client/Estimate Info" at bounding box center [394, 120] width 458 height 18
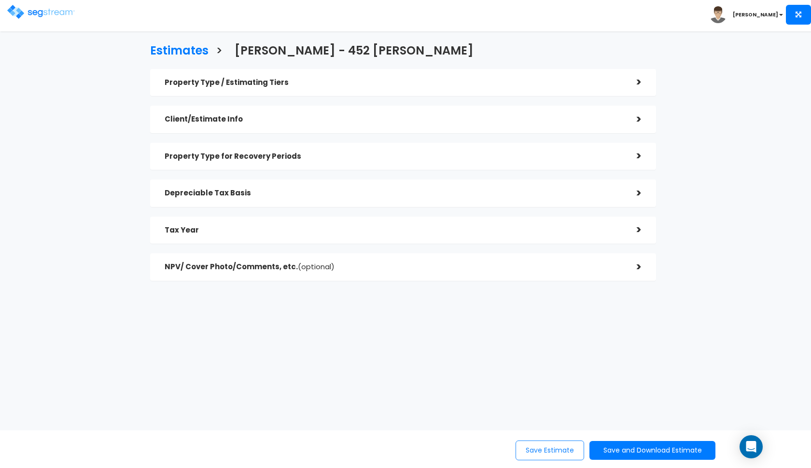
click at [537, 447] on button "Save Estimate" at bounding box center [550, 451] width 69 height 20
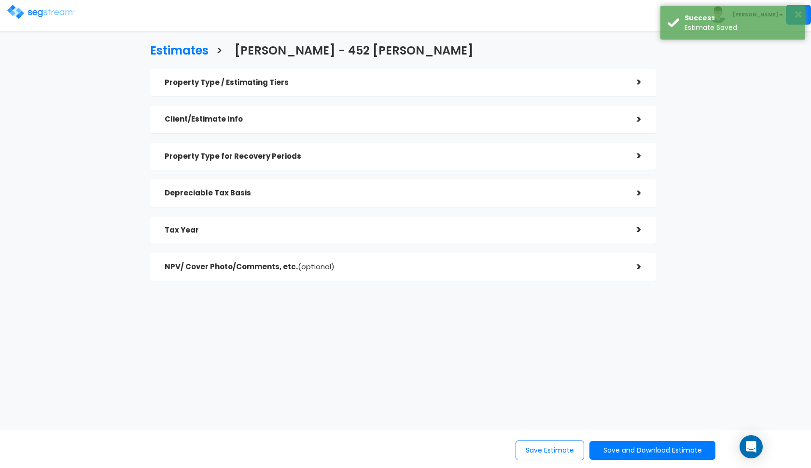
click at [25, 16] on img at bounding box center [41, 12] width 68 height 14
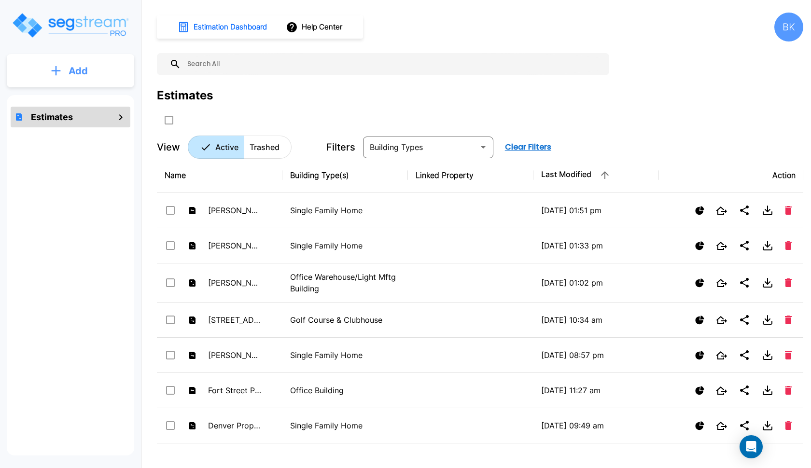
click at [54, 73] on icon "mailbox folders" at bounding box center [56, 71] width 10 height 10
click at [65, 94] on p "Add Estimate" at bounding box center [76, 98] width 49 height 12
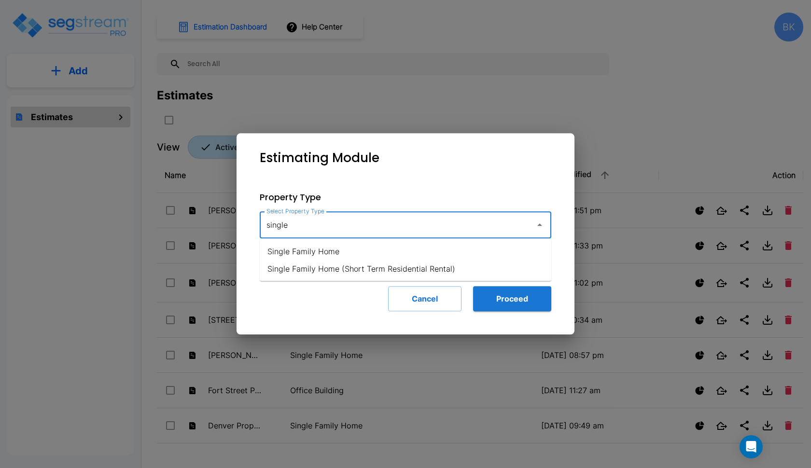
click at [292, 247] on li "Single Family Home" at bounding box center [406, 251] width 292 height 17
type input "Single Family Home"
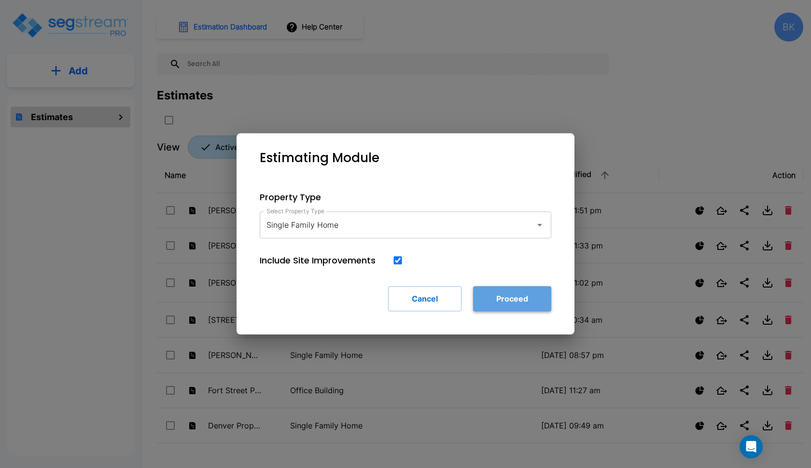
click at [509, 295] on button "Proceed" at bounding box center [512, 298] width 78 height 25
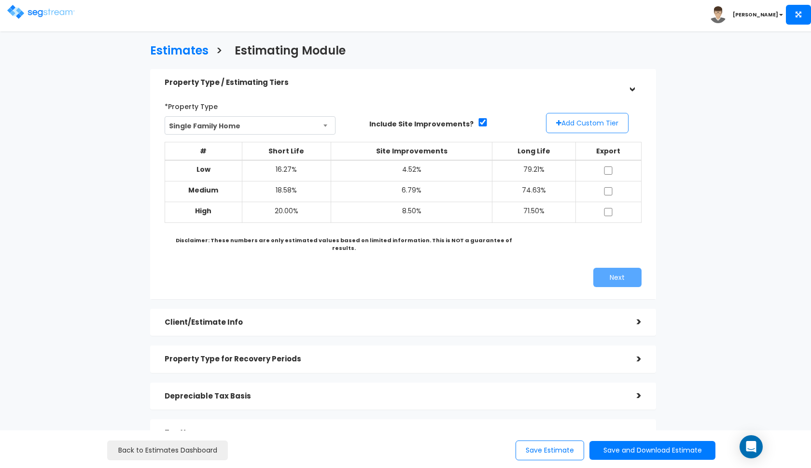
click at [586, 127] on button "Add Custom Tier" at bounding box center [587, 123] width 83 height 20
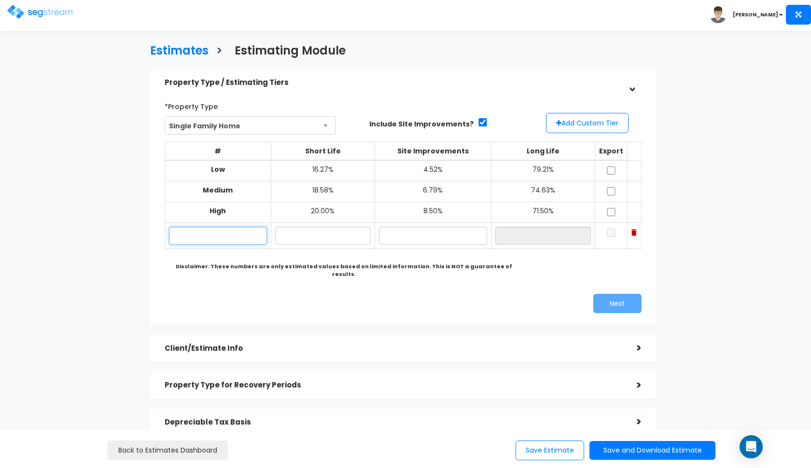
click at [230, 229] on input "text" at bounding box center [218, 236] width 98 height 18
type input "[STREET_ADDRESS]"
type input "17.20%"
type input "6.80%"
type input "76.00%"
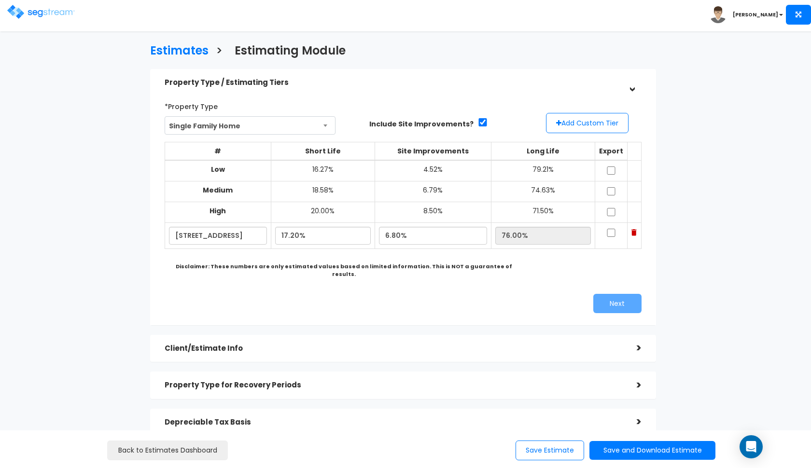
click at [613, 174] on input "checkbox" at bounding box center [611, 171] width 10 height 8
checkbox input "true"
click at [612, 191] on input "checkbox" at bounding box center [611, 191] width 10 height 8
checkbox input "true"
click at [612, 212] on input "checkbox" at bounding box center [611, 212] width 10 height 8
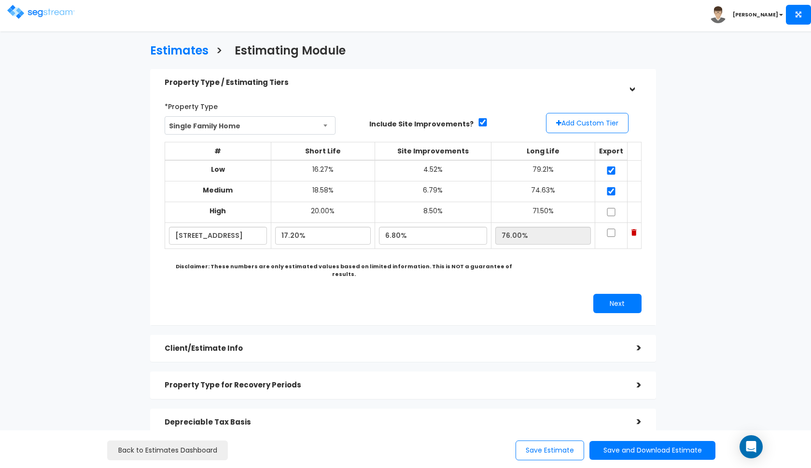
checkbox input "true"
click at [613, 230] on input "checkbox" at bounding box center [611, 233] width 10 height 8
checkbox input "true"
click at [537, 271] on div "*Property Type Single Family Home Assisted/Senior Living Auto Repair Shop Auto …" at bounding box center [402, 206] width 491 height 224
click at [402, 230] on input "6.80%" at bounding box center [433, 236] width 109 height 18
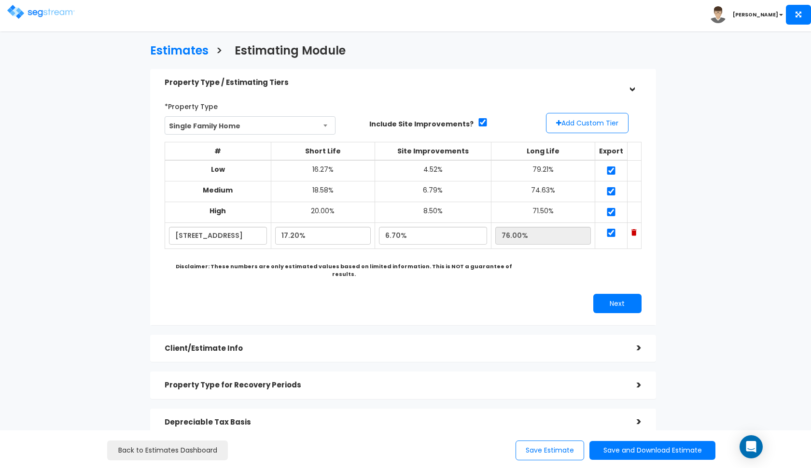
type input "6.70%"
type input "76.10%"
click at [501, 294] on div "Next" at bounding box center [526, 303] width 246 height 19
click at [611, 294] on button "Next" at bounding box center [617, 303] width 48 height 19
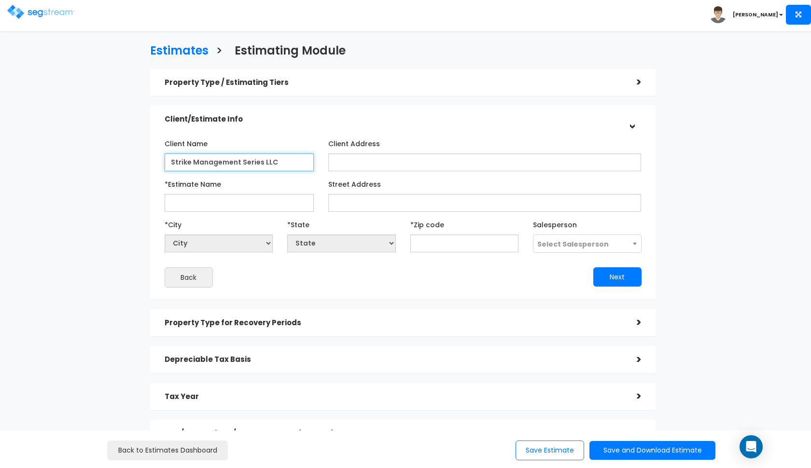
type input "Strike Management Series LLC"
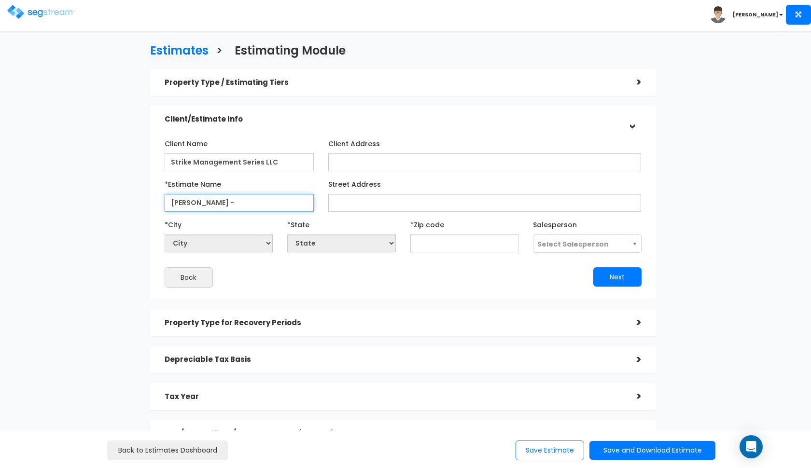
paste input "2126 Ridgecliff Dr"
type input "[PERSON_NAME] - [STREET_ADDRESS]"
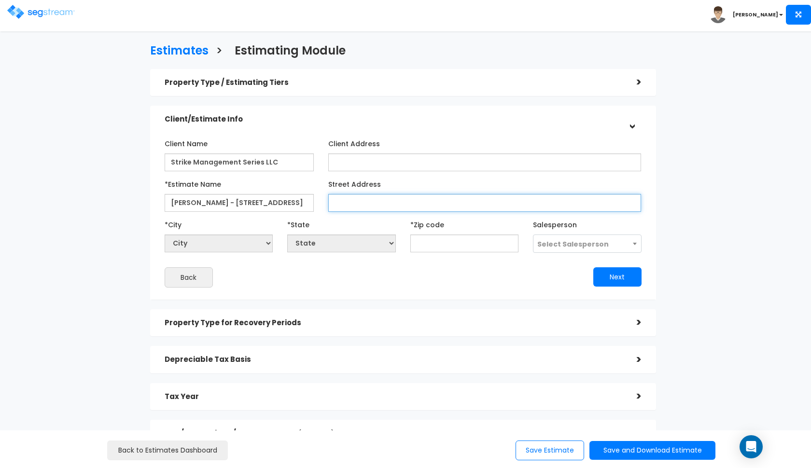
paste input "2126 Ridgecliff Dr"
type input "2126 Ridgecliff Dr"
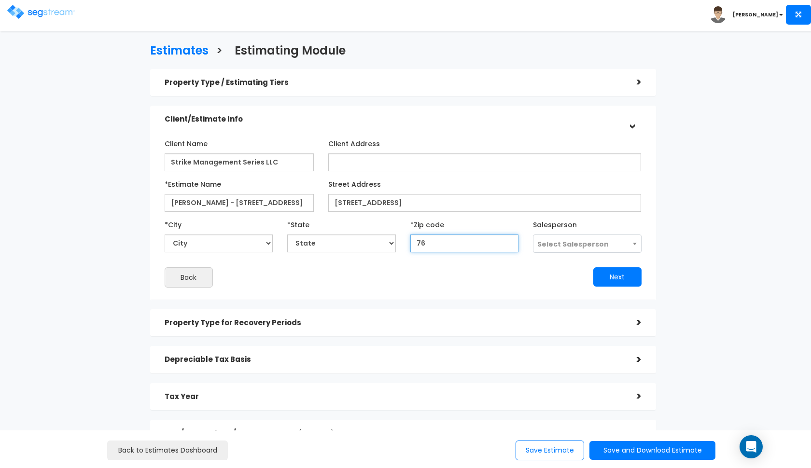
type input "762"
select select "TX"
type input "76248"
click at [579, 241] on span "Select Salesperson" at bounding box center [572, 244] width 71 height 10
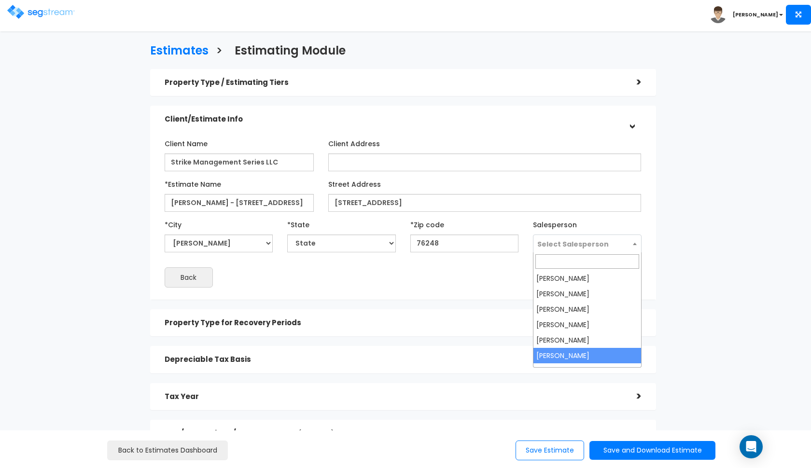
select select "190"
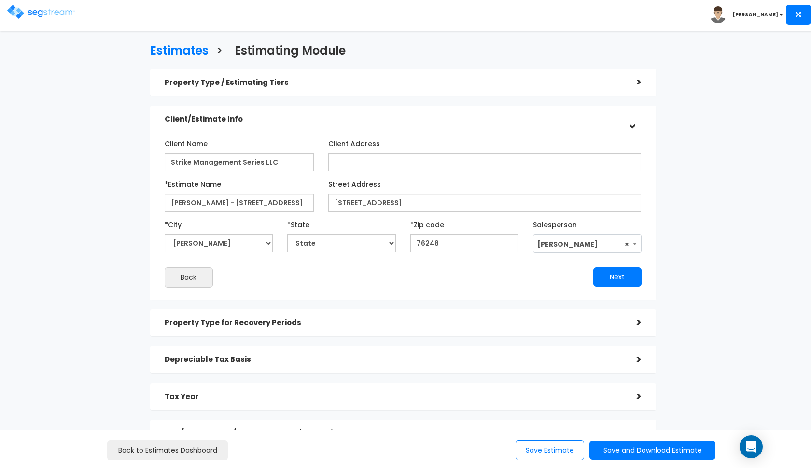
click at [618, 263] on div "Client Name Strike Management Series LLC Client Address AB" at bounding box center [403, 212] width 477 height 152
click at [609, 283] on button "Next" at bounding box center [617, 276] width 48 height 19
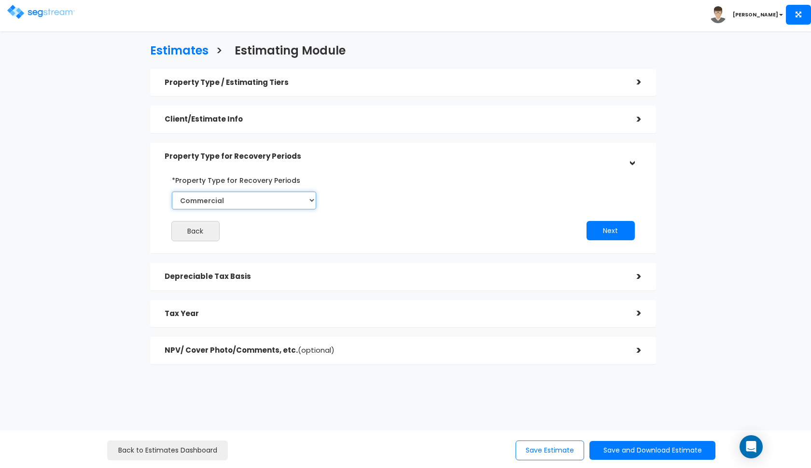
select select "Residential"
click at [602, 232] on button "Next" at bounding box center [611, 230] width 48 height 19
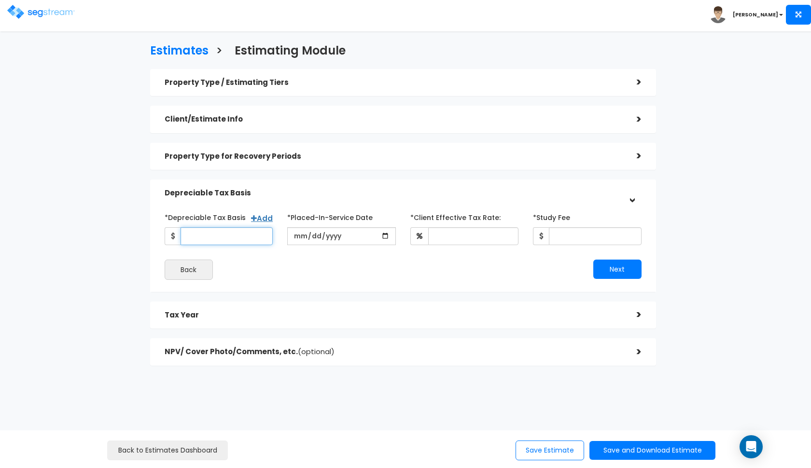
click at [227, 240] on input "*Depreciable Tax Basis" at bounding box center [227, 236] width 93 height 18
type input "230,000"
click at [291, 235] on input "date" at bounding box center [341, 236] width 109 height 18
type input "2020-04-14"
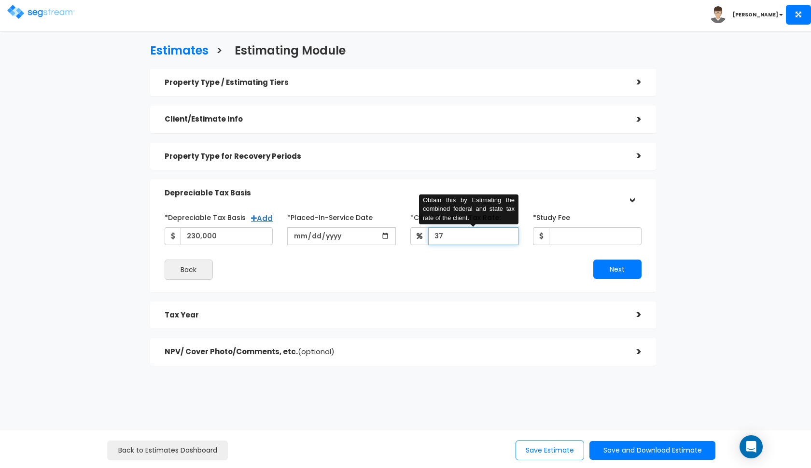
type input "37"
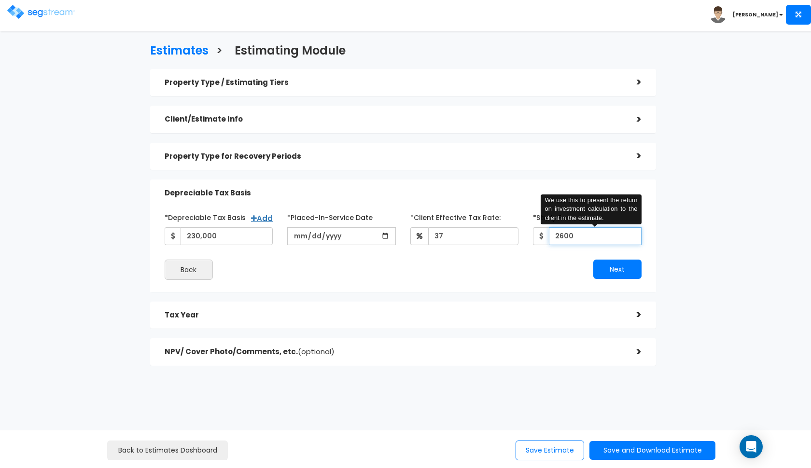
type input "2,600"
click at [628, 267] on button "Next" at bounding box center [617, 269] width 48 height 19
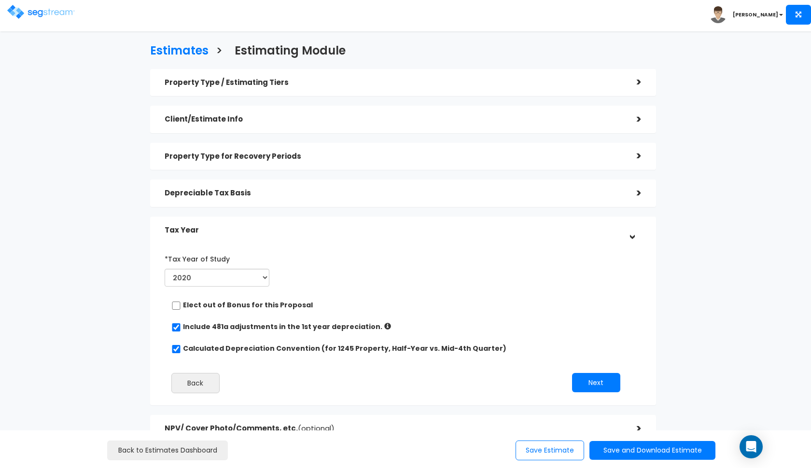
click at [267, 267] on div "*Tax Year of Study 2020 2021 2022 2023 2024 2025 2026" at bounding box center [217, 269] width 105 height 36
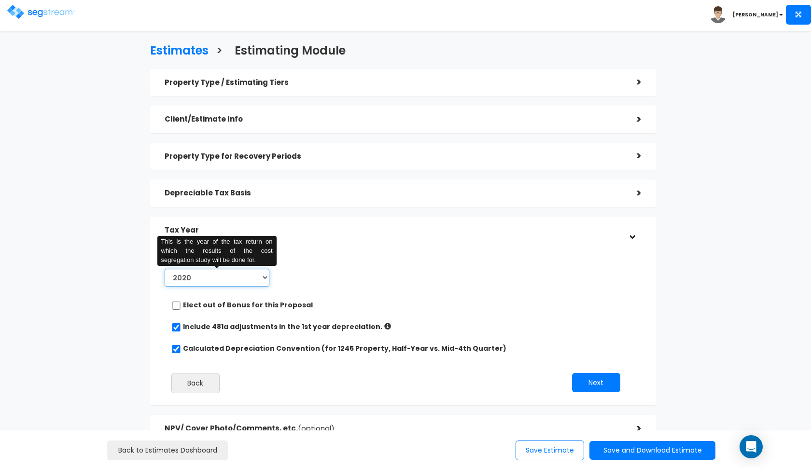
select select "2025"
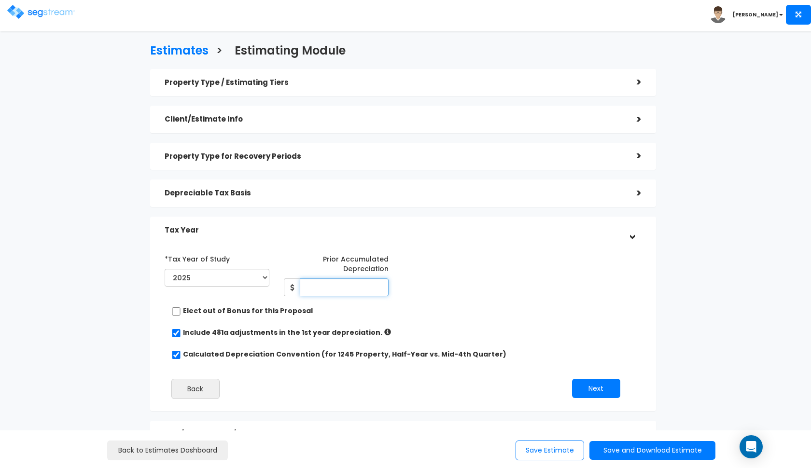
click at [332, 286] on input "Prior Accumulated Depreciation" at bounding box center [344, 288] width 89 height 18
type input "39,377"
click at [496, 287] on div "*Tax Year of Study 2020 2021 2022 2023 2024 2025 2026 Prior Accumulated Depreci…" at bounding box center [395, 273] width 477 height 45
click at [597, 385] on button "Next" at bounding box center [596, 388] width 48 height 19
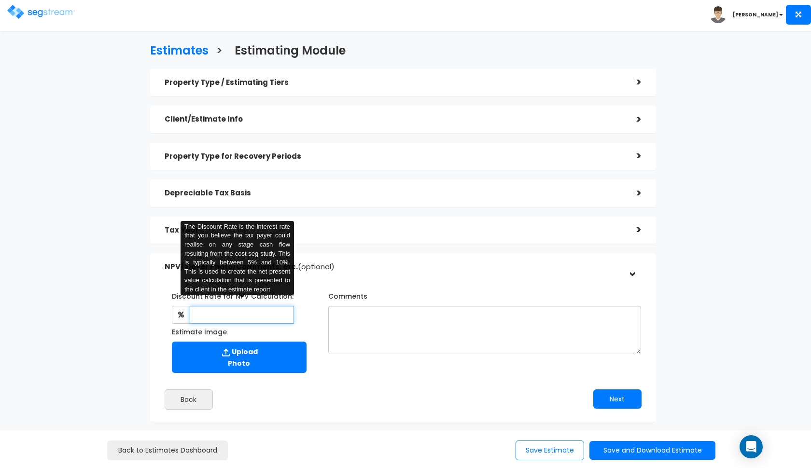
click at [222, 306] on input "text" at bounding box center [242, 315] width 105 height 18
type input "8"
click at [349, 336] on textarea "Comments" at bounding box center [484, 330] width 313 height 48
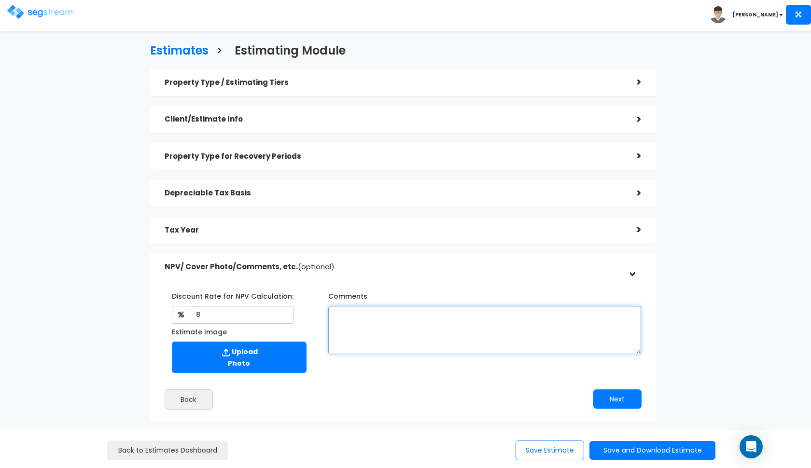
paste textarea "all information based on previous depreciation schedule."
type textarea "all information based on previous depreciation schedule."
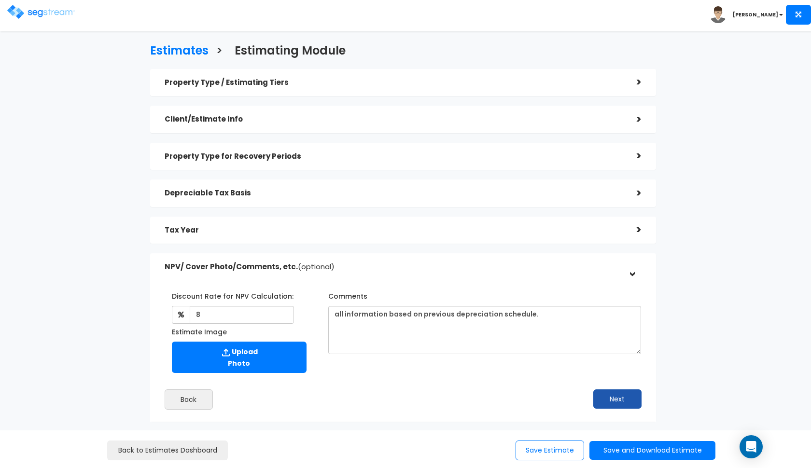
click at [613, 393] on button "Next" at bounding box center [617, 399] width 48 height 19
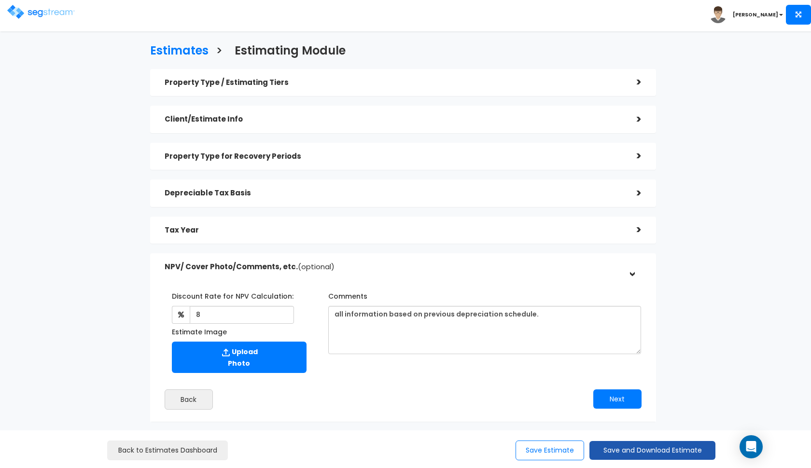
click at [620, 457] on button "Save and Download Estimate" at bounding box center [652, 450] width 126 height 19
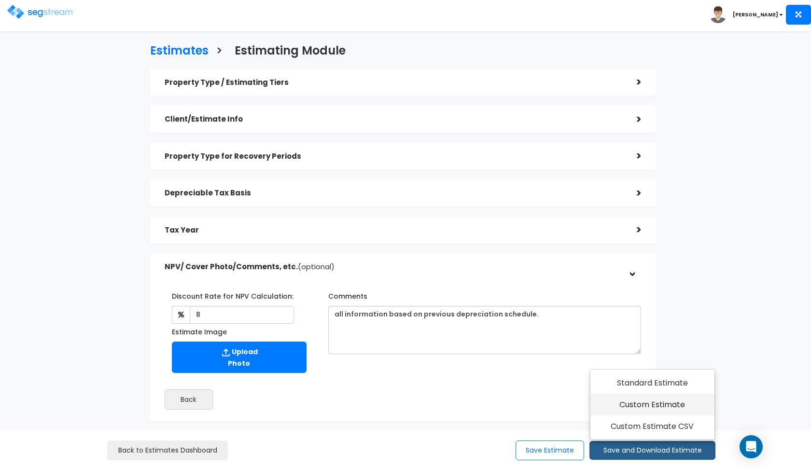
click at [663, 411] on link "Custom Estimate" at bounding box center [652, 405] width 124 height 22
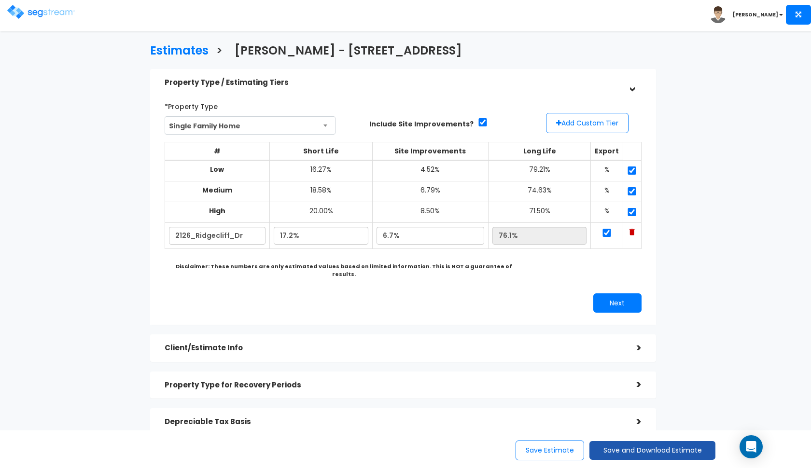
click at [640, 453] on button "Save and Download Estimate" at bounding box center [652, 450] width 126 height 19
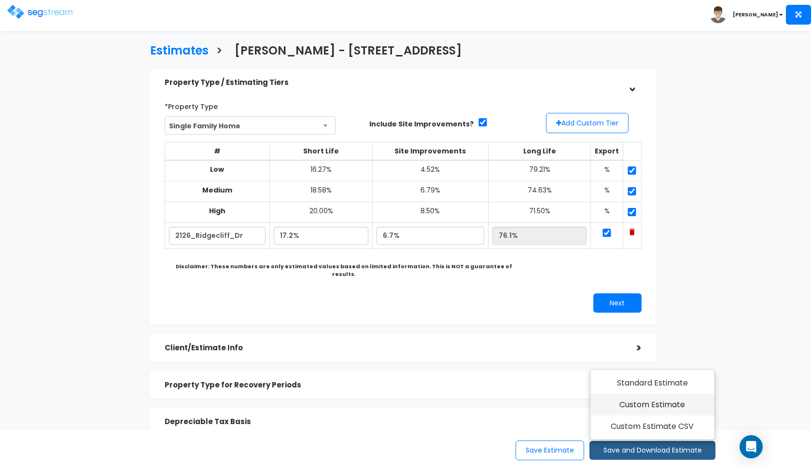
click at [634, 410] on link "Custom Estimate" at bounding box center [652, 405] width 124 height 22
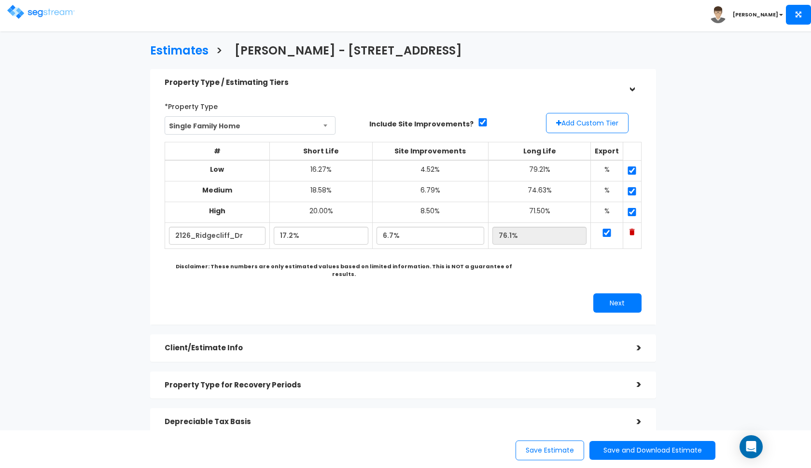
click at [39, 12] on img at bounding box center [41, 12] width 68 height 14
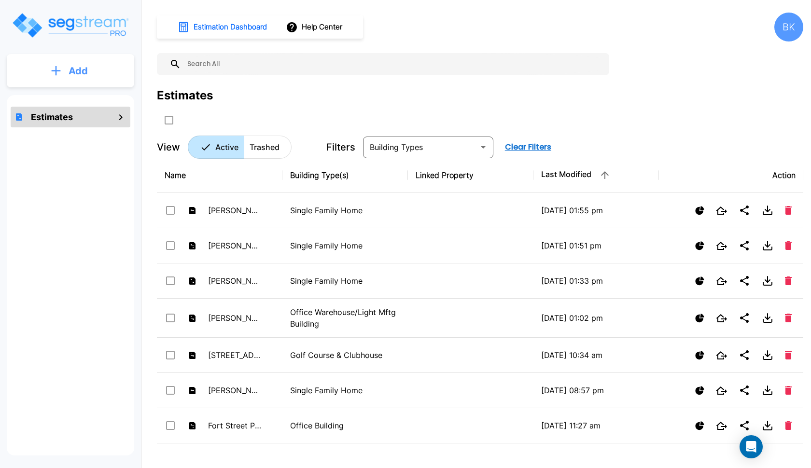
click at [104, 79] on button "Add" at bounding box center [70, 71] width 127 height 28
click at [88, 98] on p "Add Estimate" at bounding box center [76, 98] width 49 height 12
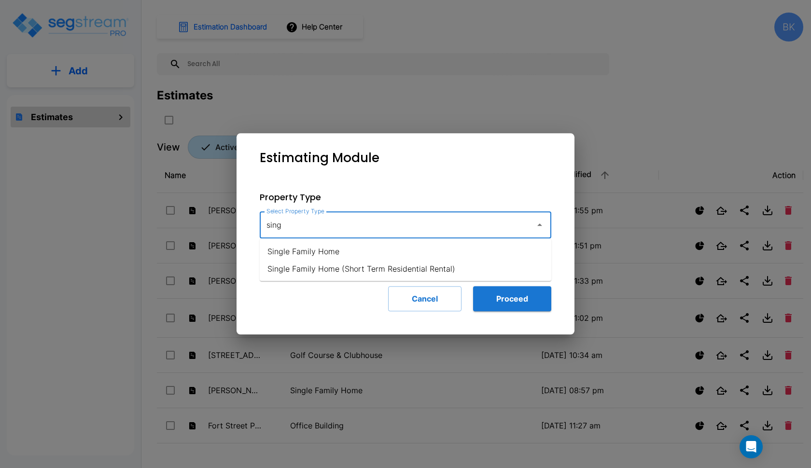
click at [326, 245] on li "Single Family Home" at bounding box center [406, 251] width 292 height 17
type input "Single Family Home"
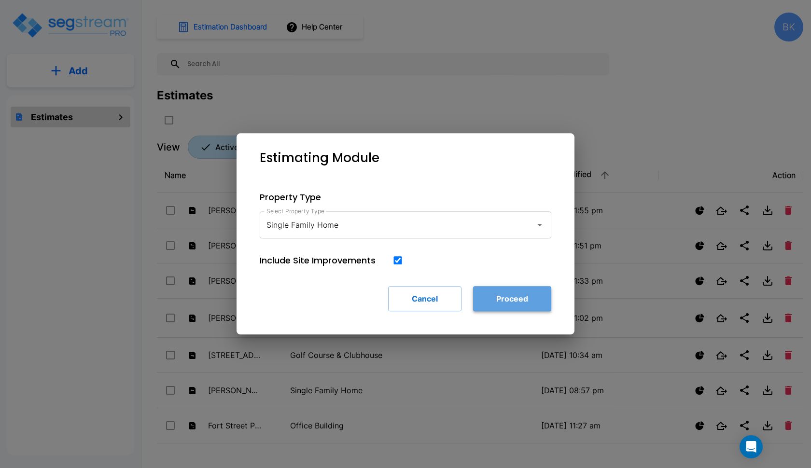
click at [516, 306] on button "Proceed" at bounding box center [512, 298] width 78 height 25
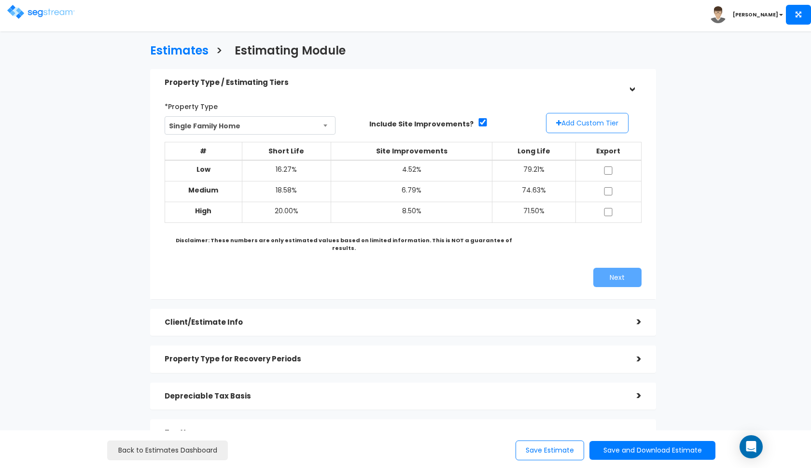
click at [596, 124] on button "Add Custom Tier" at bounding box center [587, 123] width 83 height 20
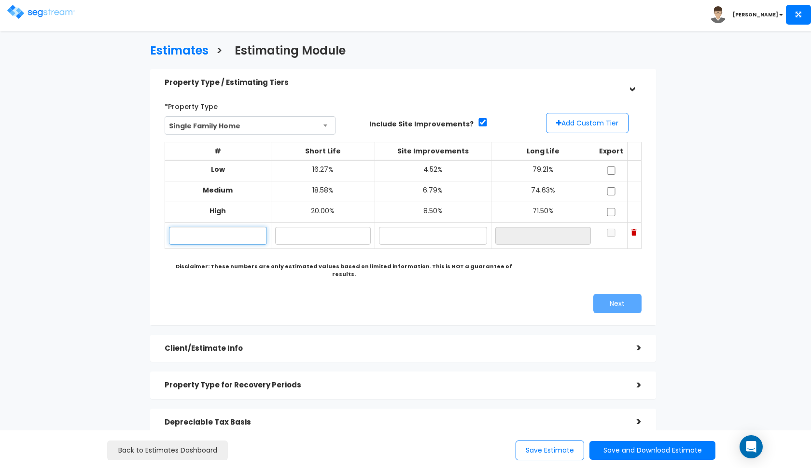
click at [245, 235] on input "text" at bounding box center [218, 236] width 98 height 18
type input "[GEOGRAPHIC_DATA]"
type input "17.40%"
type input "6"
type input "6.80%"
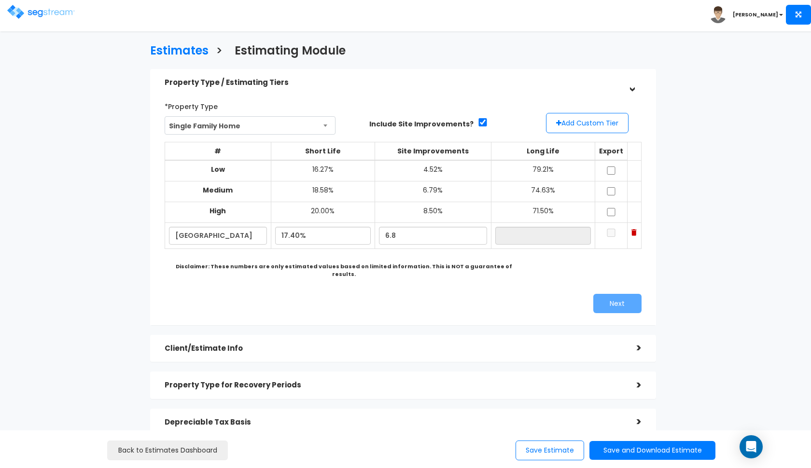
type input "75.80%"
click at [516, 296] on div "Next" at bounding box center [526, 303] width 246 height 19
click at [614, 172] on input "checkbox" at bounding box center [611, 171] width 10 height 8
checkbox input "true"
click at [609, 193] on input "checkbox" at bounding box center [611, 191] width 10 height 8
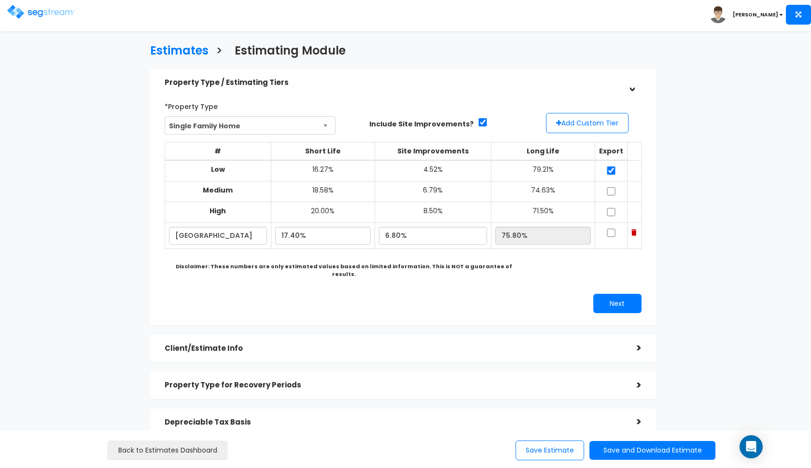
checkbox input "true"
click at [609, 209] on input "checkbox" at bounding box center [611, 212] width 10 height 8
checkbox input "true"
click at [609, 229] on input "checkbox" at bounding box center [611, 233] width 10 height 8
checkbox input "true"
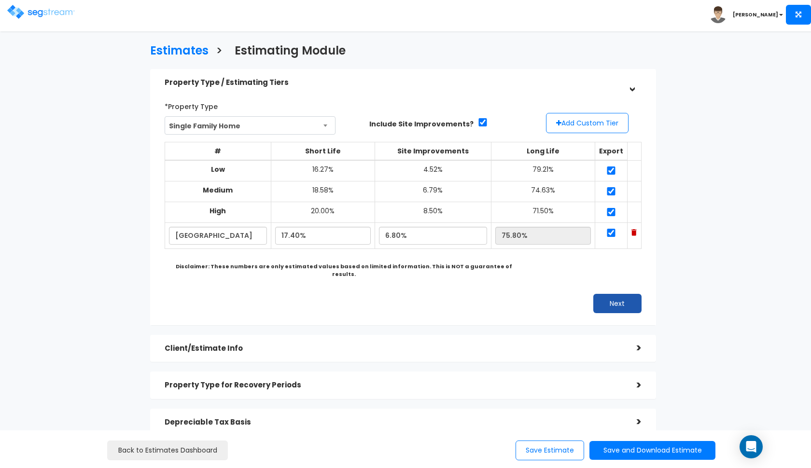
click at [607, 294] on button "Next" at bounding box center [617, 303] width 48 height 19
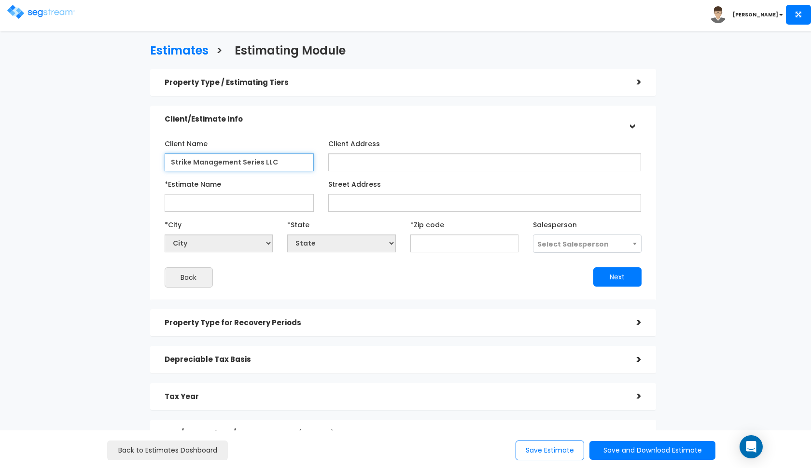
type input "Strike Management Series LLC"
click at [220, 205] on input "*Estimate Name" at bounding box center [239, 203] width 149 height 18
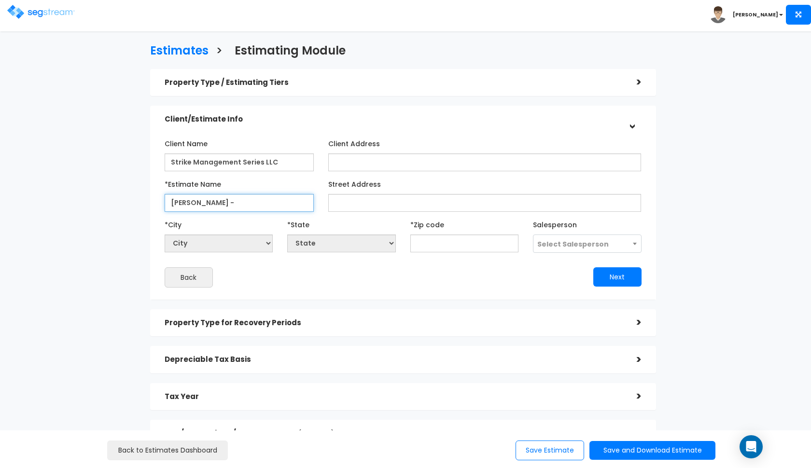
paste input "[GEOGRAPHIC_DATA]"
type input "[PERSON_NAME] - 8505 Stetson Dr"
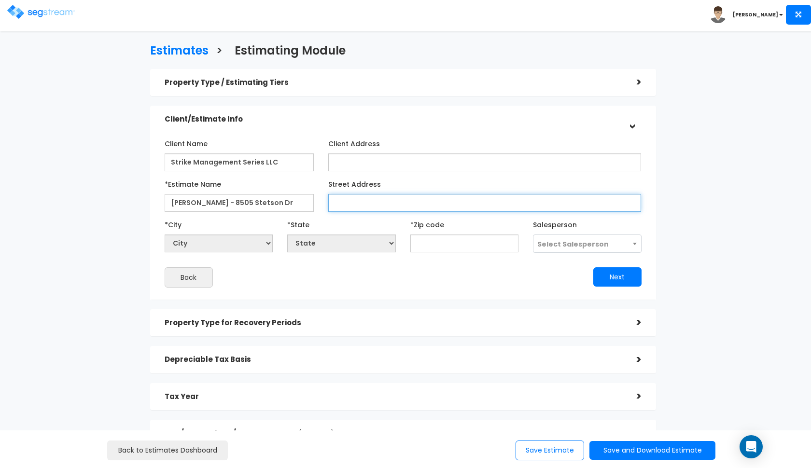
paste input "[GEOGRAPHIC_DATA]"
type input "[GEOGRAPHIC_DATA]"
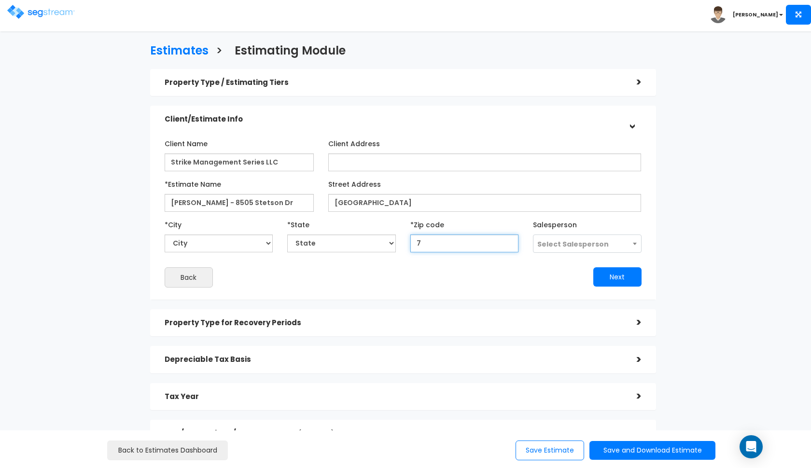
type input "76"
select select "LA"
type input "76244"
select select "[GEOGRAPHIC_DATA]"
type input "76244"
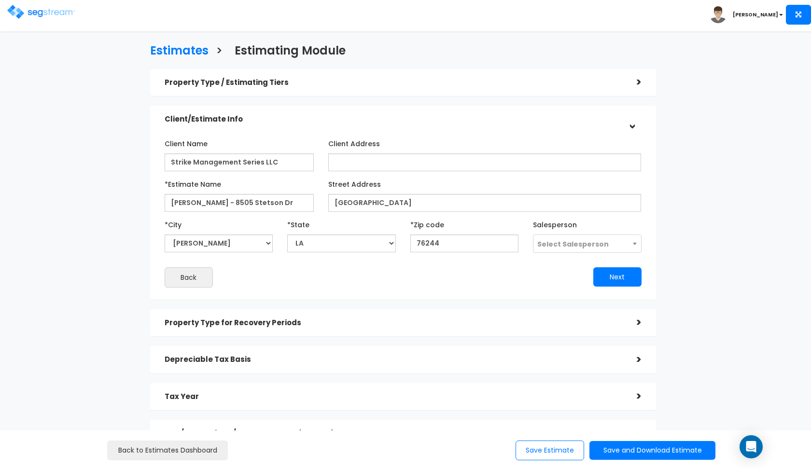
click at [590, 242] on span "Select Salesperson" at bounding box center [572, 244] width 71 height 10
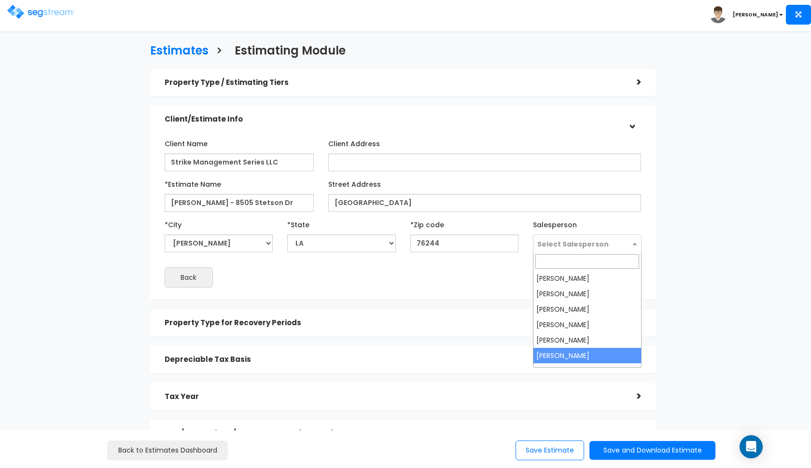
select select "190"
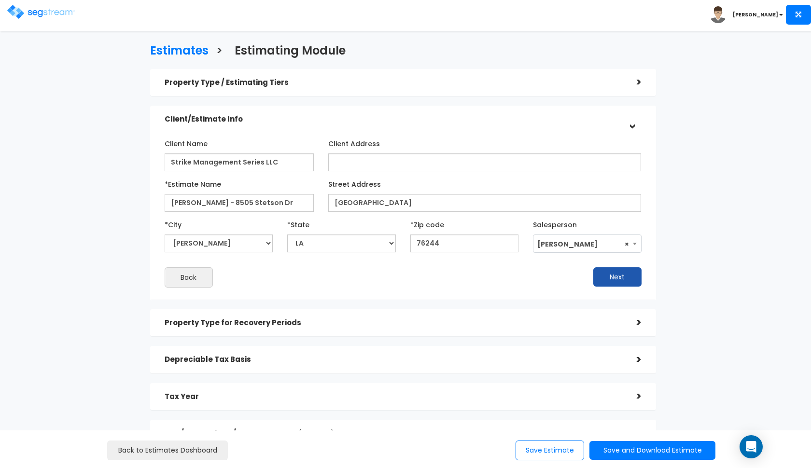
click at [624, 278] on button "Next" at bounding box center [617, 276] width 48 height 19
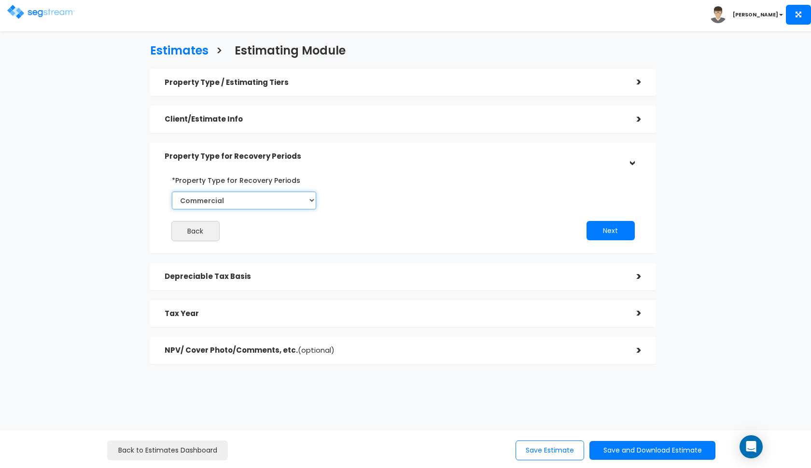
select select "Residential"
click at [603, 234] on button "Next" at bounding box center [611, 230] width 48 height 19
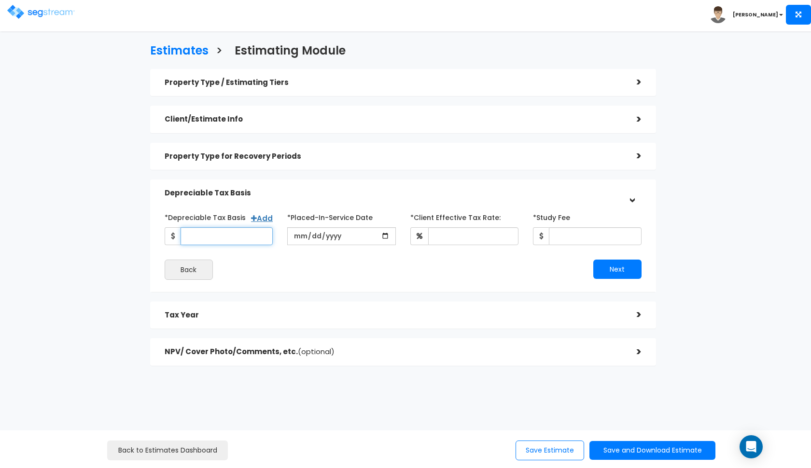
click at [258, 238] on input "*Depreciable Tax Basis" at bounding box center [227, 236] width 93 height 18
type input "148,000"
click at [301, 237] on input "date" at bounding box center [341, 236] width 109 height 18
type input "[DATE]"
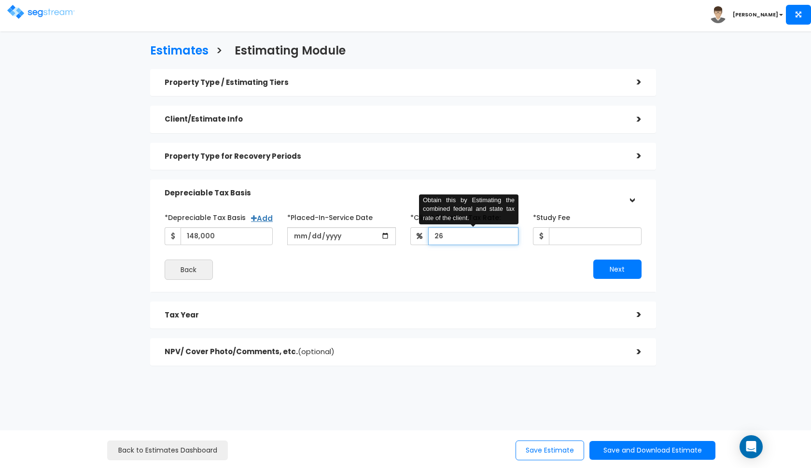
type input "2"
type input "37"
click at [357, 291] on div "Property Type / Estimating Tiers > *Property Type Single Family Home Assisted/S…" at bounding box center [403, 217] width 506 height 297
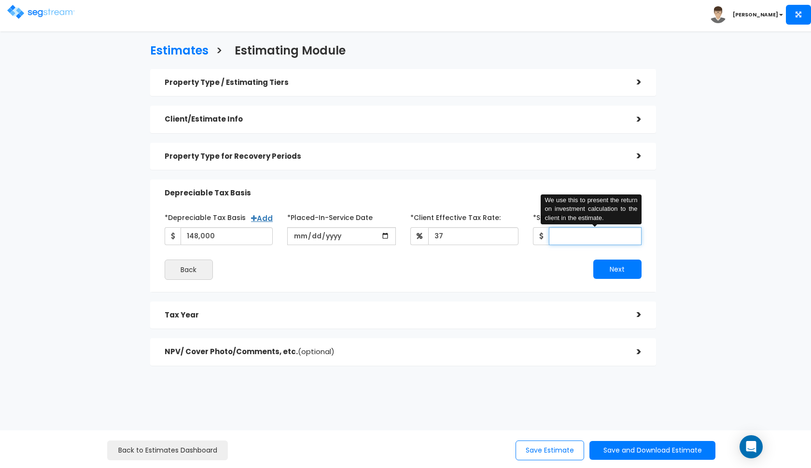
click at [575, 231] on input "*Study Fee" at bounding box center [595, 236] width 93 height 18
type input "2,600"
click at [633, 262] on button "Next" at bounding box center [617, 269] width 48 height 19
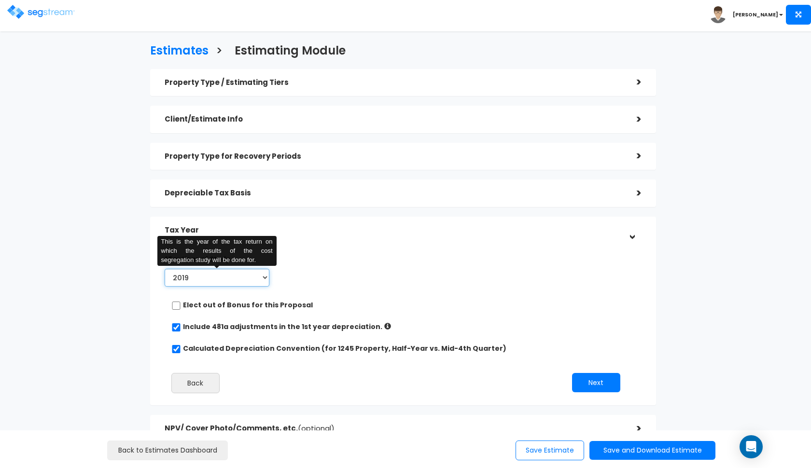
select select "2025"
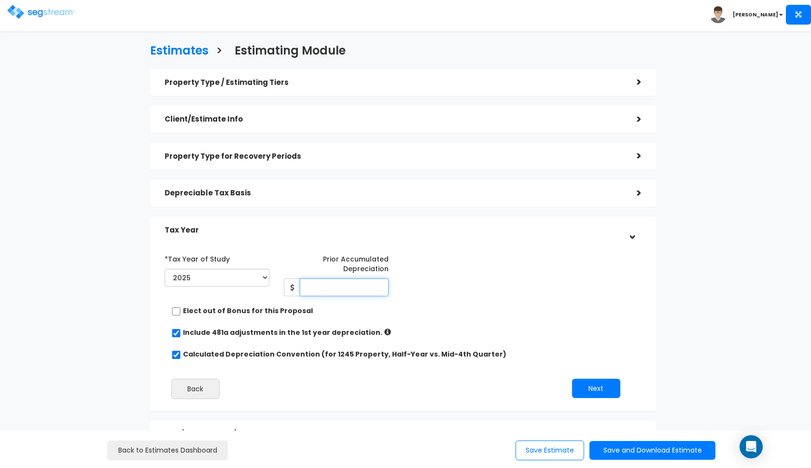
click at [329, 286] on input "Prior Accumulated Depreciation" at bounding box center [344, 288] width 89 height 18
type input "26,682"
click at [593, 388] on button "Next" at bounding box center [596, 388] width 48 height 19
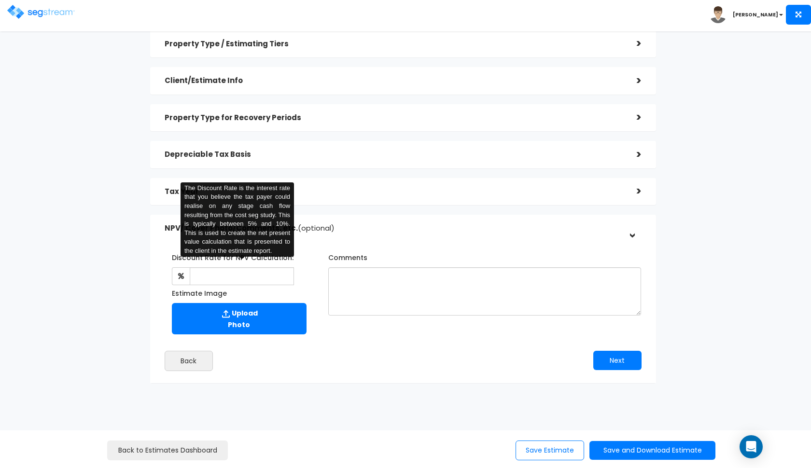
scroll to position [38, 0]
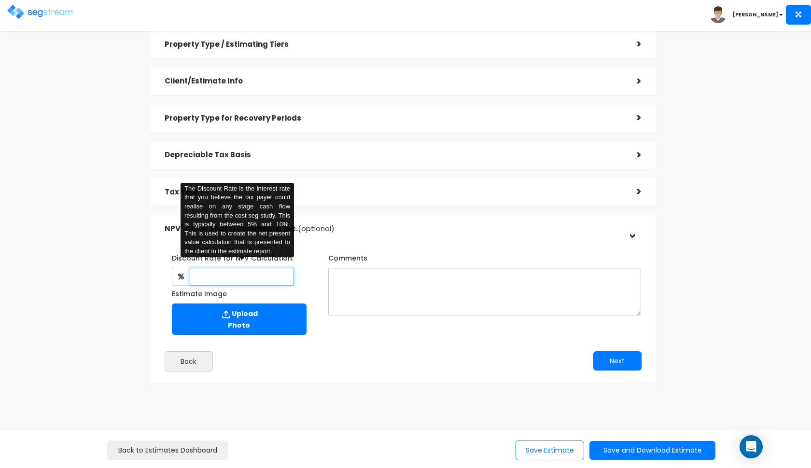
click at [246, 274] on input "text" at bounding box center [242, 277] width 105 height 18
type input "8"
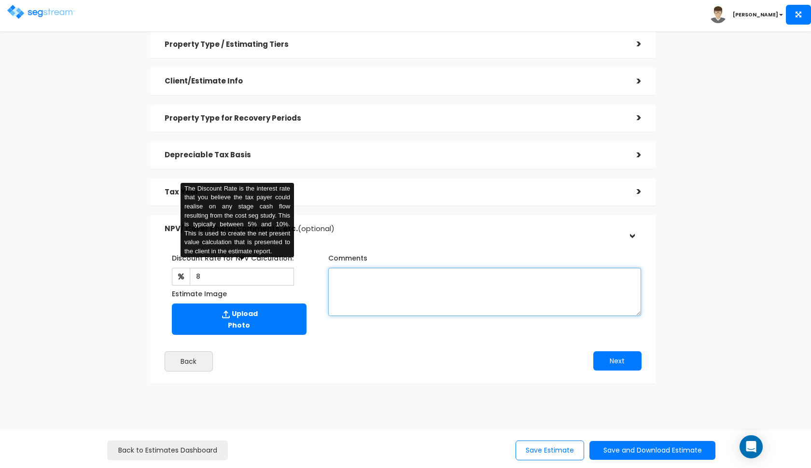
click at [397, 284] on textarea "Comments" at bounding box center [484, 292] width 313 height 48
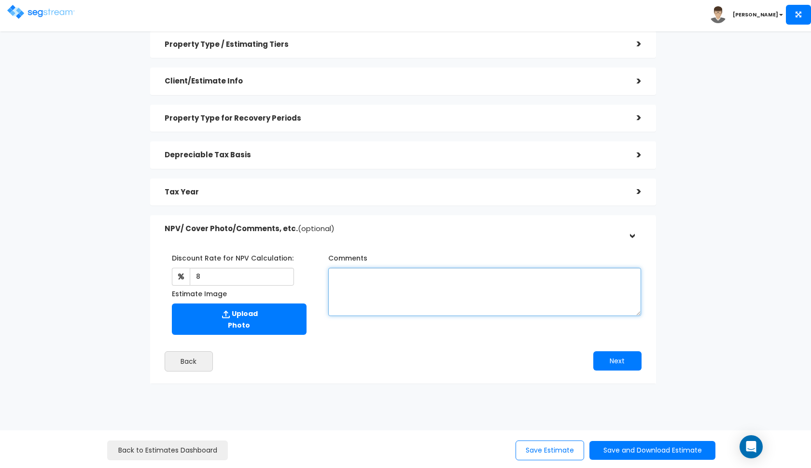
click at [430, 283] on textarea "Comments" at bounding box center [484, 292] width 313 height 48
paste textarea "all information based on previous depreciation schedule."
type textarea "all information based on previous depreciation schedule."
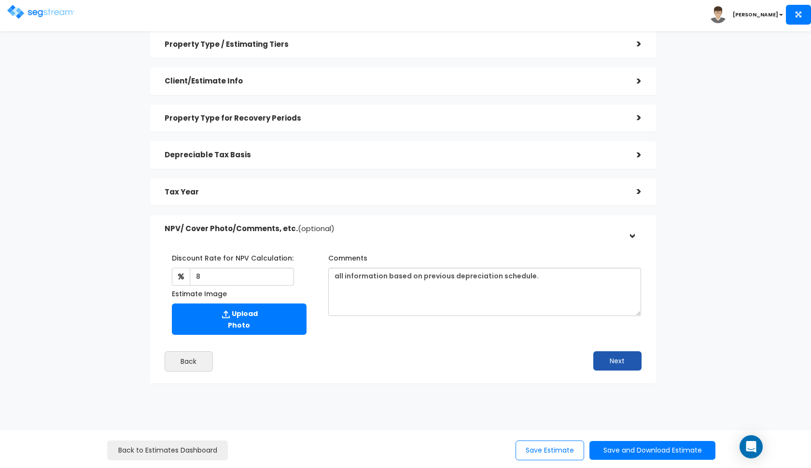
click at [604, 352] on button "Next" at bounding box center [617, 360] width 48 height 19
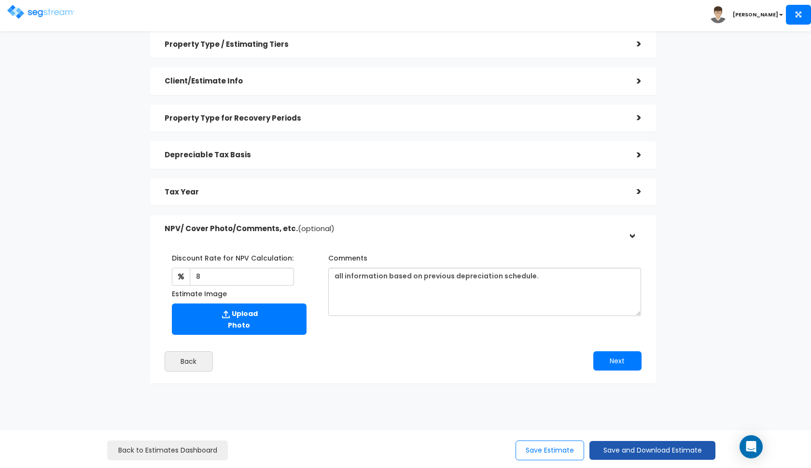
click at [619, 449] on button "Save and Download Estimate" at bounding box center [652, 450] width 126 height 19
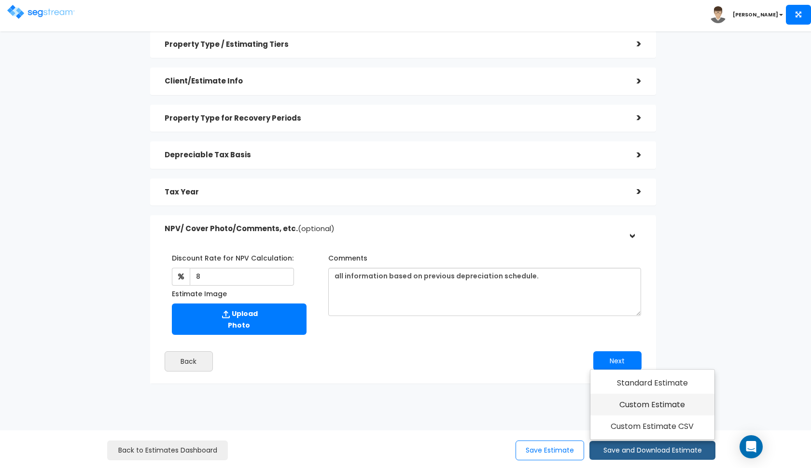
click at [651, 407] on link "Custom Estimate" at bounding box center [652, 405] width 124 height 22
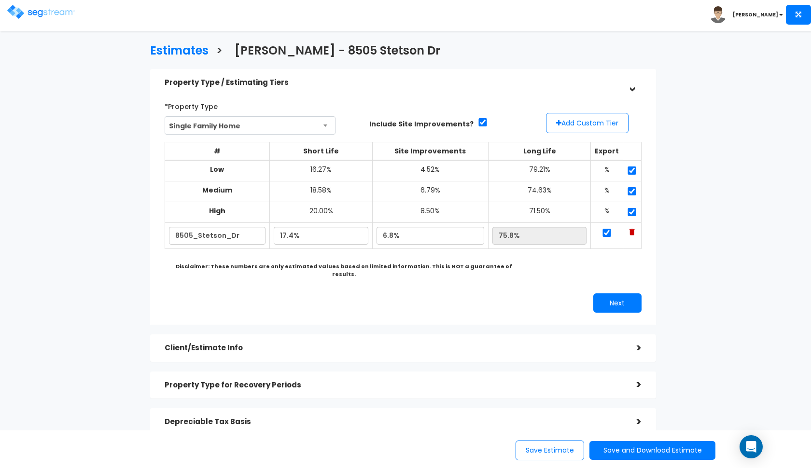
click at [623, 460] on div "Save Estimate Save and Download Estimate Standard Estimate Custom Estimate Cust…" at bounding box center [609, 451] width 195 height 20
click at [628, 452] on button "Save and Download Estimate" at bounding box center [652, 450] width 126 height 19
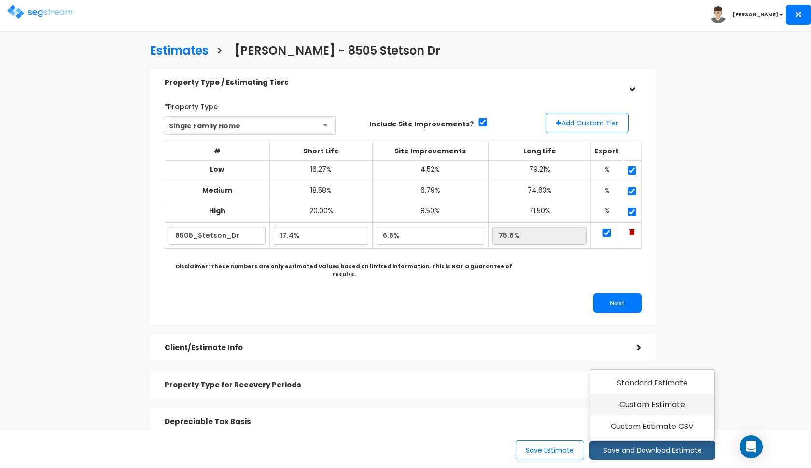
click at [651, 408] on link "Custom Estimate" at bounding box center [652, 405] width 124 height 22
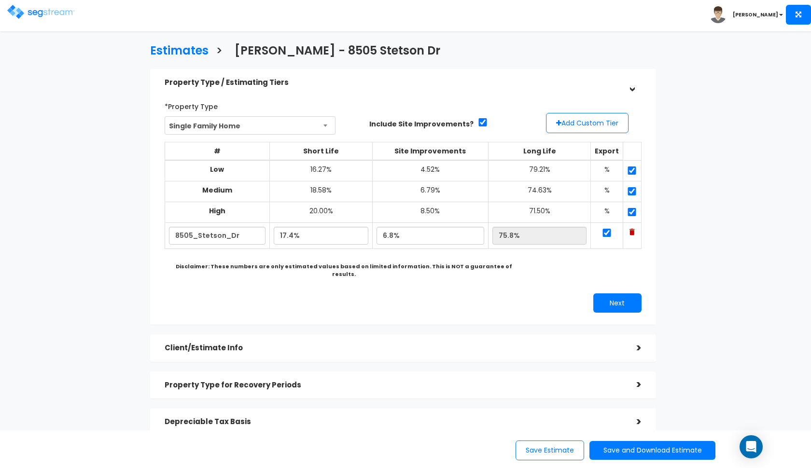
click at [54, 16] on img at bounding box center [41, 12] width 68 height 14
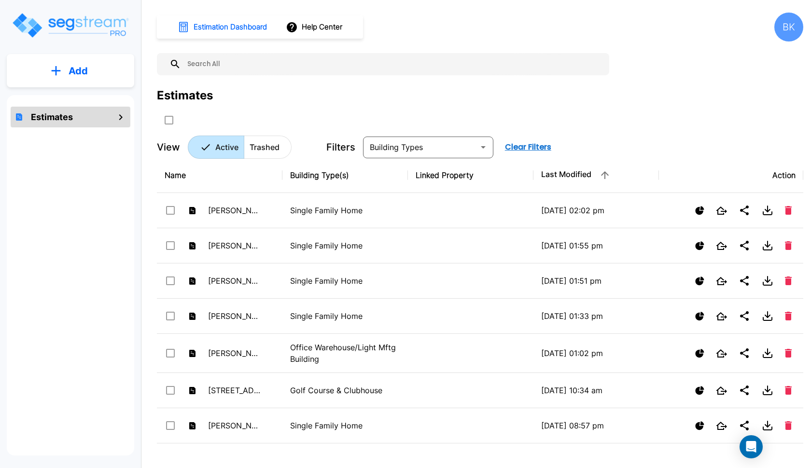
click at [88, 76] on button "Add" at bounding box center [70, 71] width 127 height 28
click at [74, 106] on button "Add Estimate" at bounding box center [70, 97] width 71 height 19
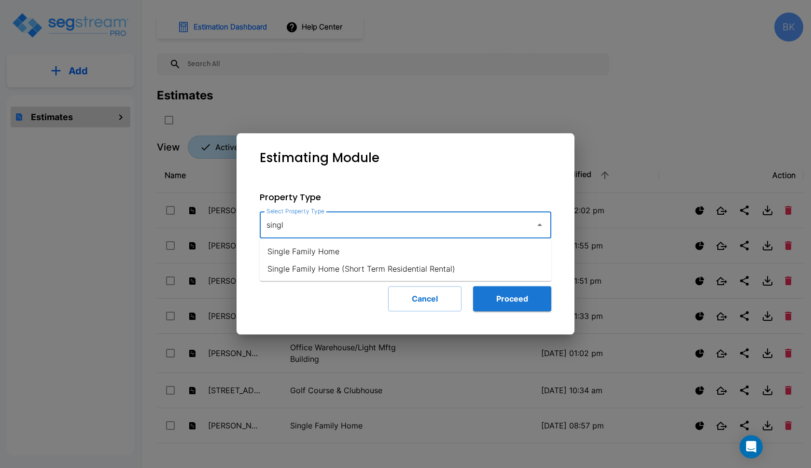
click at [293, 248] on li "Single Family Home" at bounding box center [406, 251] width 292 height 17
type input "Single Family Home"
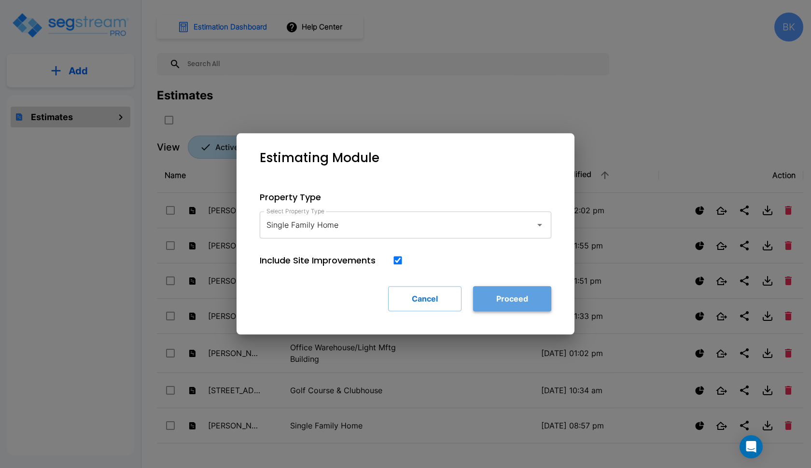
click at [512, 301] on button "Proceed" at bounding box center [512, 298] width 78 height 25
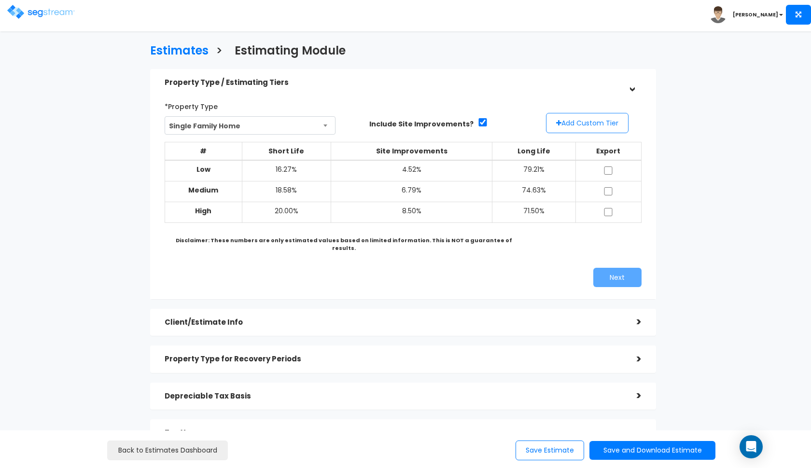
click at [561, 124] on button "Add Custom Tier" at bounding box center [587, 123] width 83 height 20
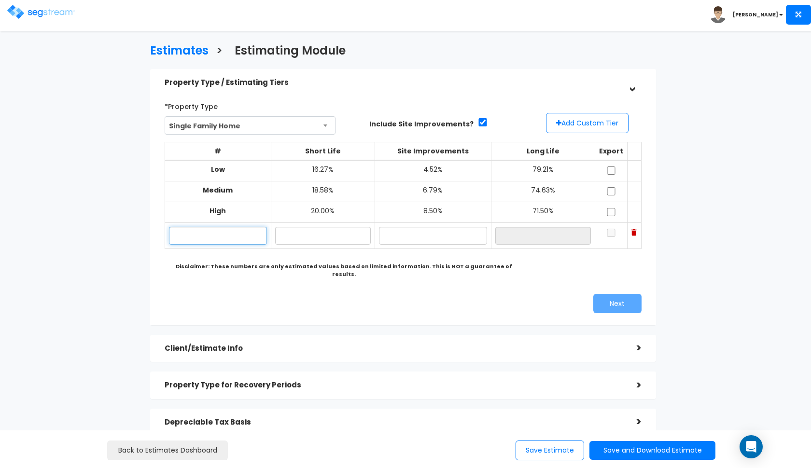
click at [260, 228] on input "text" at bounding box center [218, 236] width 98 height 18
paste input "[STREET_ADDRESS]"
type input "[STREET_ADDRESS]"
click at [300, 235] on input "text" at bounding box center [323, 236] width 96 height 18
type input "17.10%"
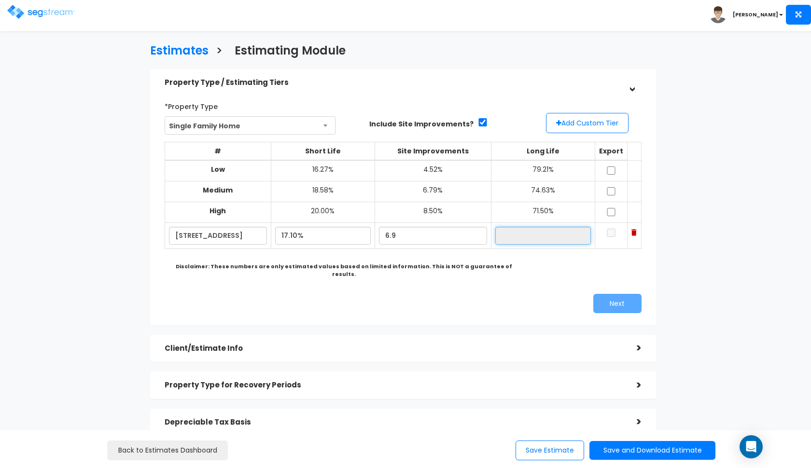
type input "6.90%"
type input "76.00%"
click at [610, 170] on input "checkbox" at bounding box center [611, 171] width 10 height 8
checkbox input "true"
click at [610, 190] on input "checkbox" at bounding box center [611, 191] width 10 height 8
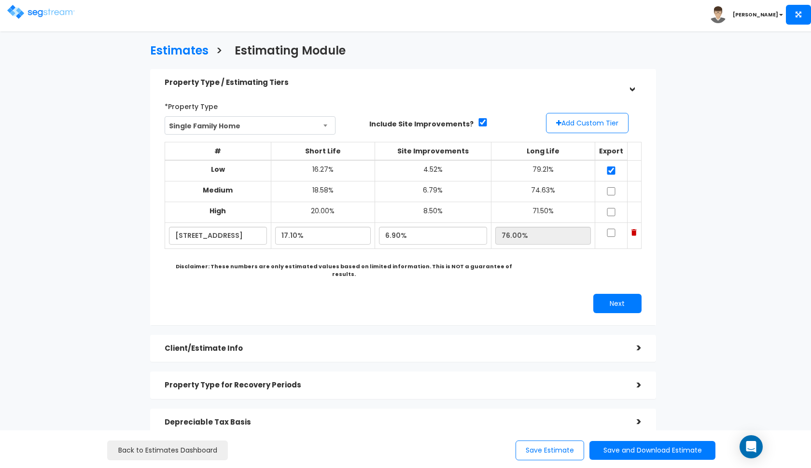
checkbox input "true"
click at [610, 210] on input "checkbox" at bounding box center [611, 212] width 10 height 8
checkbox input "true"
click at [610, 229] on input "checkbox" at bounding box center [611, 233] width 10 height 8
checkbox input "true"
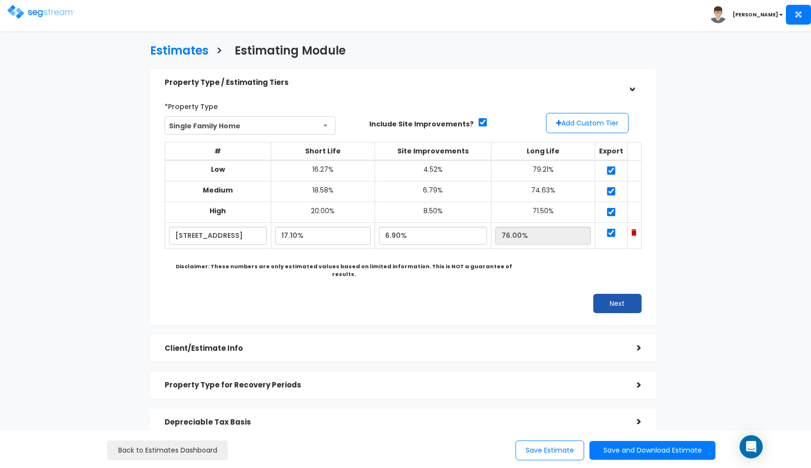
click at [607, 294] on button "Next" at bounding box center [617, 303] width 48 height 19
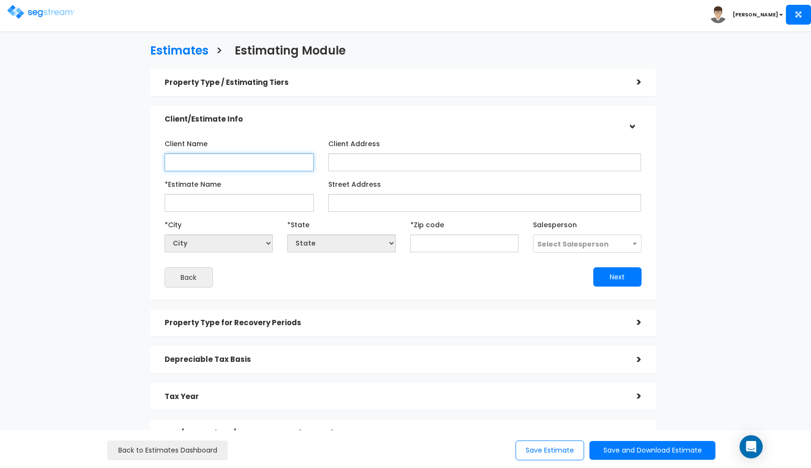
paste input "Strike Management Series LLC"
type input "Strike Management Series LLC"
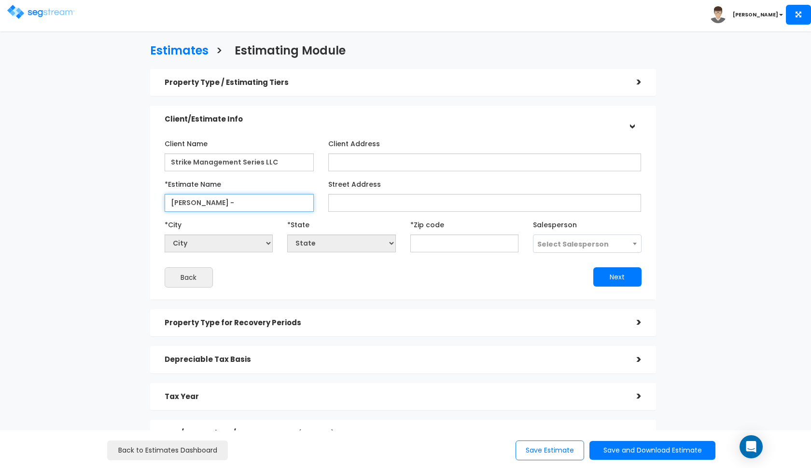
paste input "[STREET_ADDRESS]"
type input "[PERSON_NAME] - [STREET_ADDRESS]"
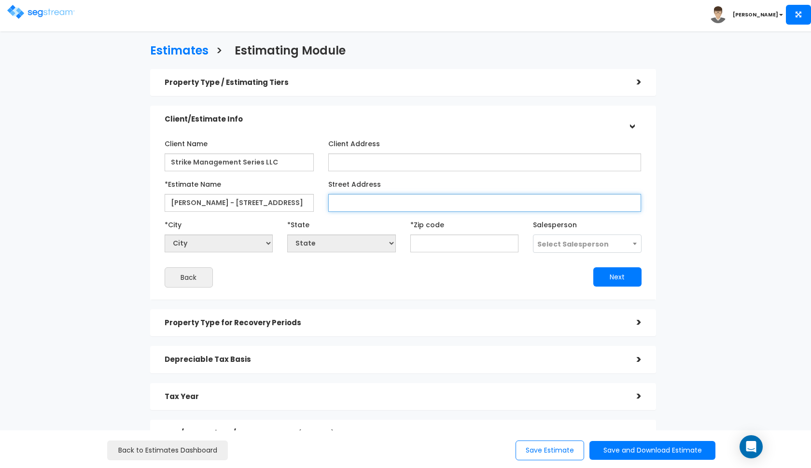
paste input "[STREET_ADDRESS]"
type input "[STREET_ADDRESS]"
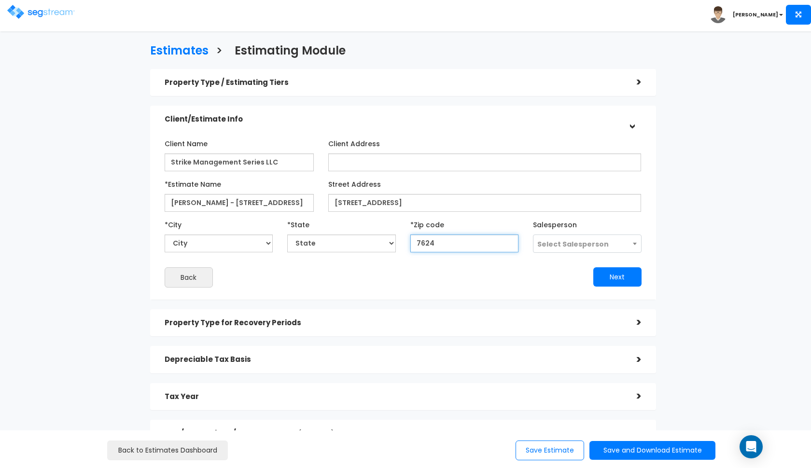
type input "76244"
select select "[GEOGRAPHIC_DATA]"
type input "76244"
click at [586, 249] on span "Select Salesperson" at bounding box center [587, 244] width 108 height 18
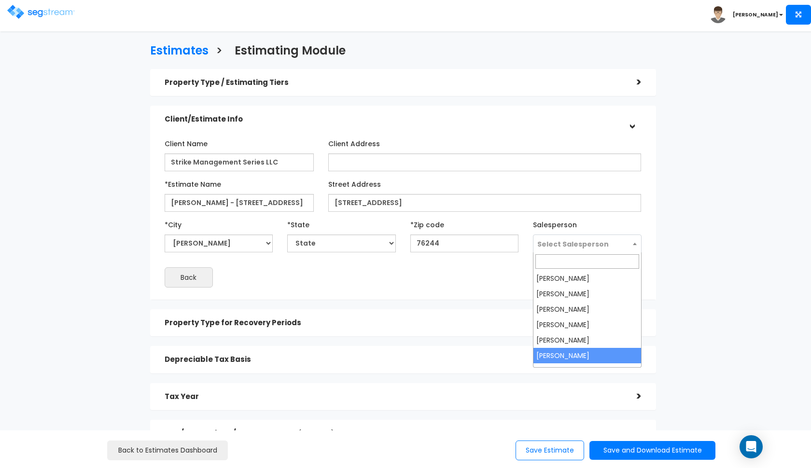
select select "190"
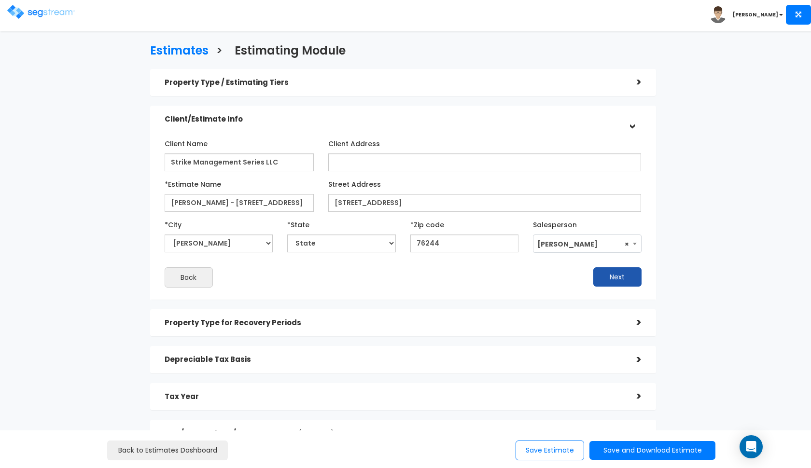
click at [618, 275] on button "Next" at bounding box center [617, 276] width 48 height 19
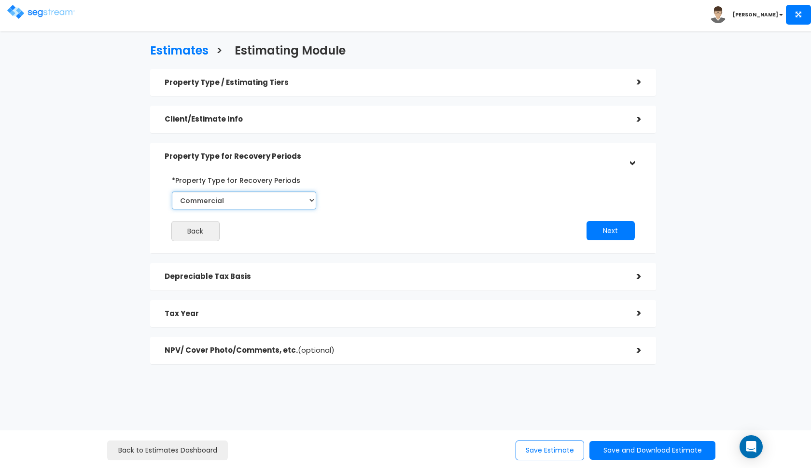
select select "Residential"
click at [620, 236] on button "Next" at bounding box center [611, 230] width 48 height 19
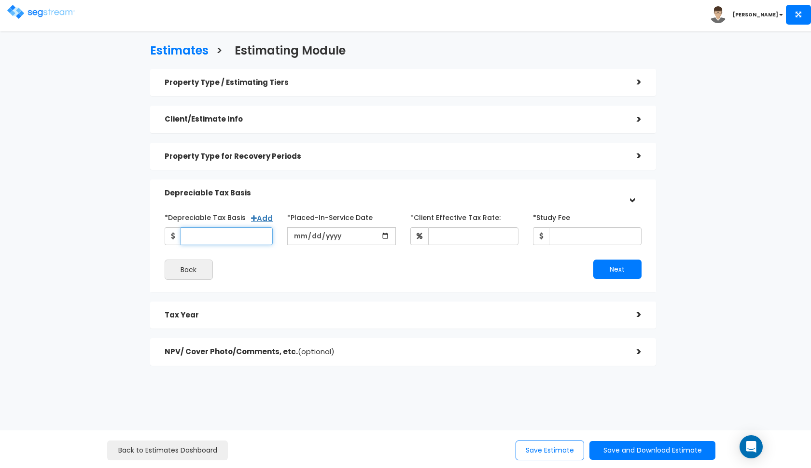
click at [211, 230] on input "*Depreciable Tax Basis" at bounding box center [227, 236] width 93 height 18
type input "170,000"
click at [299, 233] on input "date" at bounding box center [341, 236] width 109 height 18
type input "[DATE]"
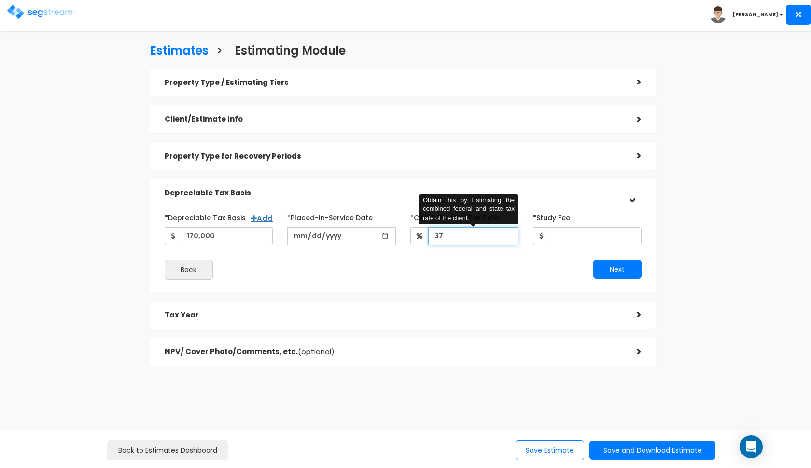
type input "37"
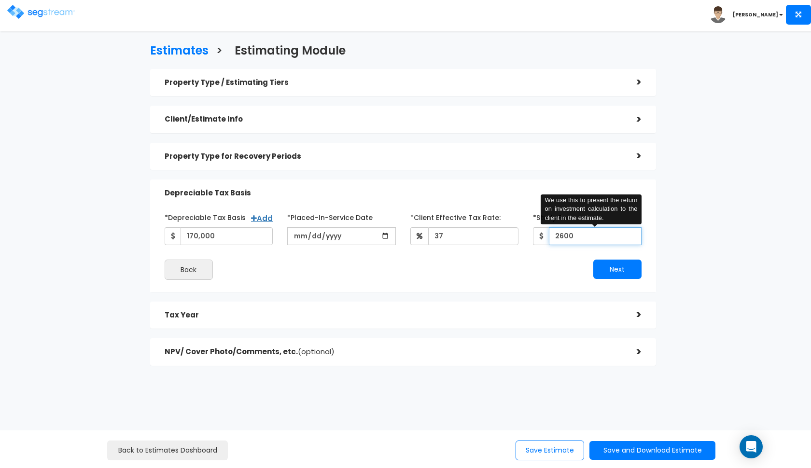
type input "2,600"
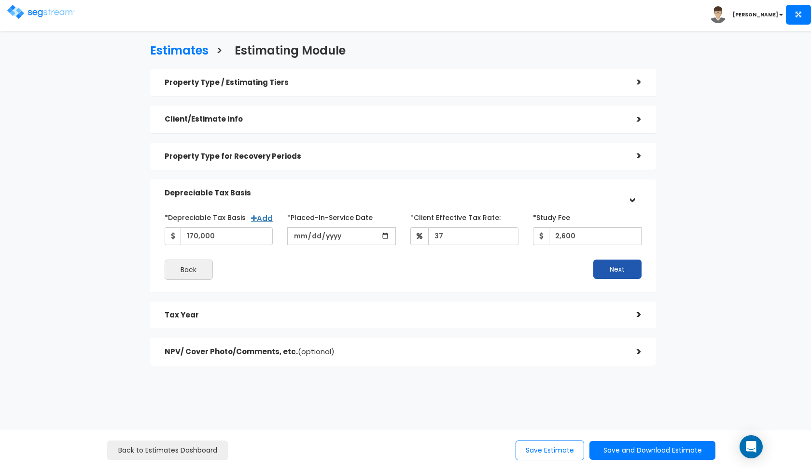
click at [601, 267] on button "Next" at bounding box center [617, 269] width 48 height 19
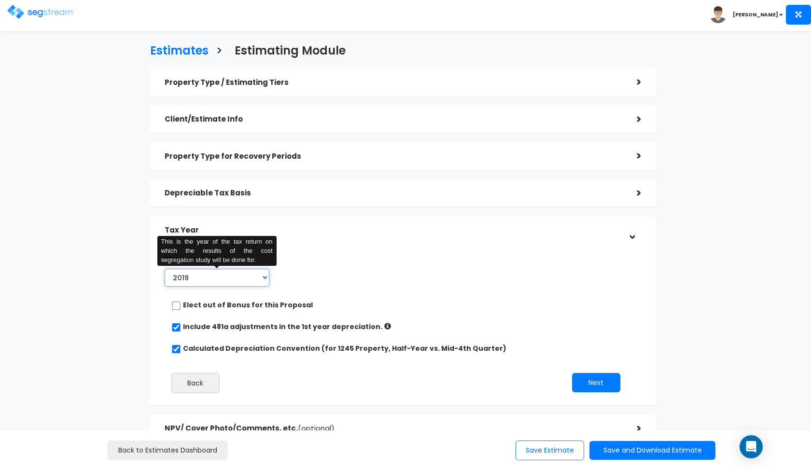
select select "2025"
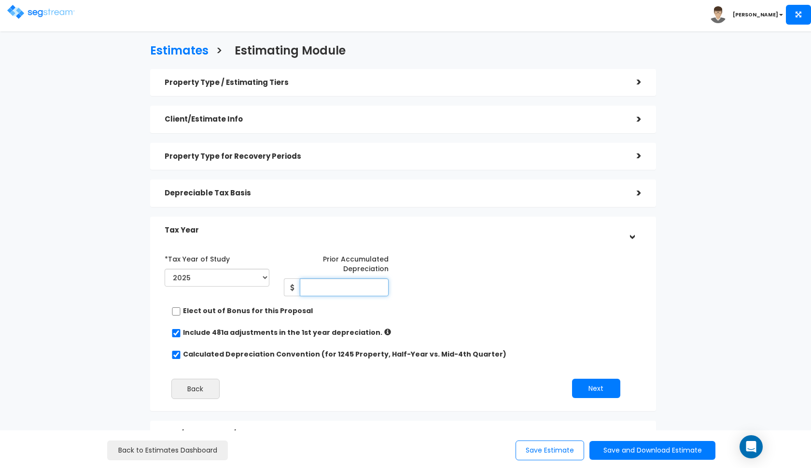
click at [351, 288] on input "Prior Accumulated Depreciation" at bounding box center [344, 288] width 89 height 18
type input "30,649"
click at [583, 379] on button "Next" at bounding box center [596, 388] width 48 height 19
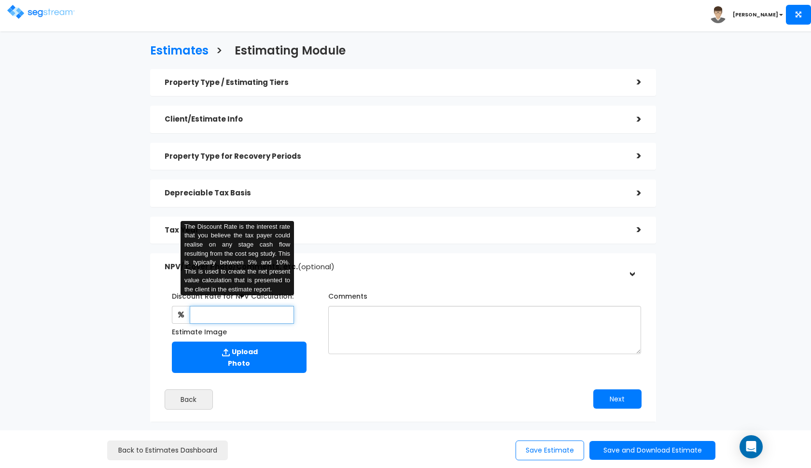
click at [238, 309] on input "text" at bounding box center [242, 315] width 105 height 18
type input "8"
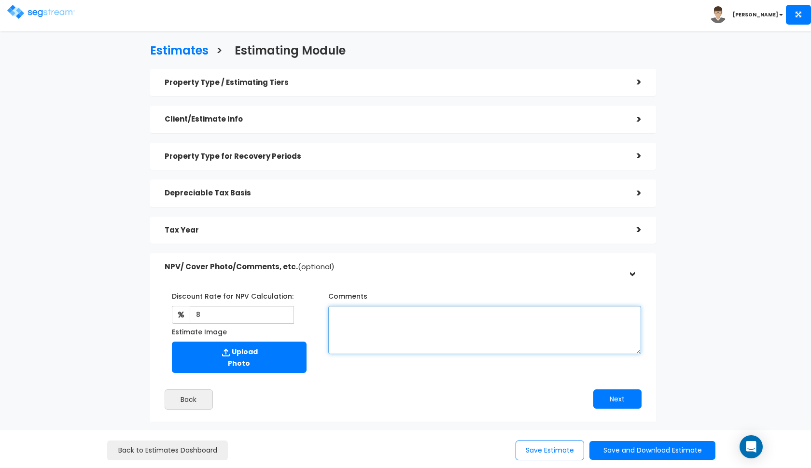
click at [375, 318] on textarea "Comments" at bounding box center [484, 330] width 313 height 48
click at [422, 315] on textarea "Comments" at bounding box center [484, 330] width 313 height 48
paste textarea "all information based on previous depreciation schedule."
type textarea "all information based on previous depreciation schedule."
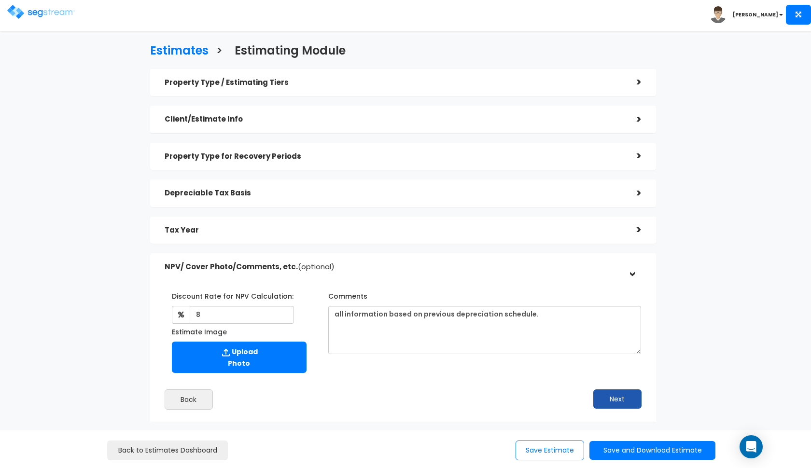
click at [617, 390] on button "Next" at bounding box center [617, 399] width 48 height 19
click at [603, 462] on div "Back to Estimates Dashboard Save Estimate Save and Download Estimate Standard E…" at bounding box center [405, 450] width 811 height 38
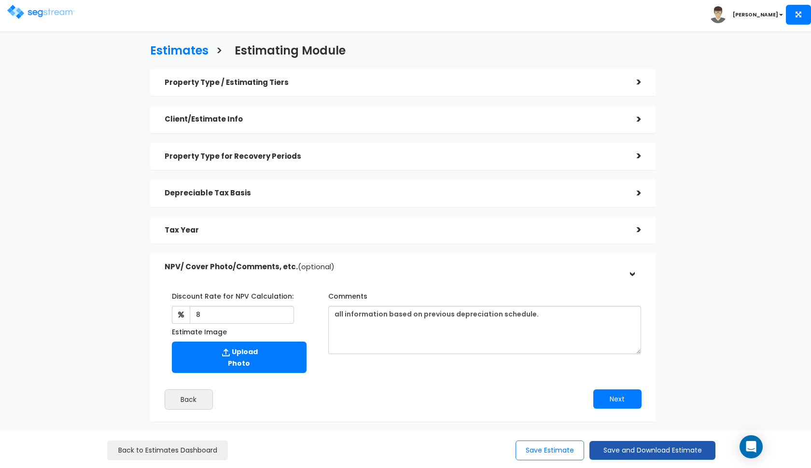
click at [614, 446] on button "Save and Download Estimate" at bounding box center [652, 450] width 126 height 19
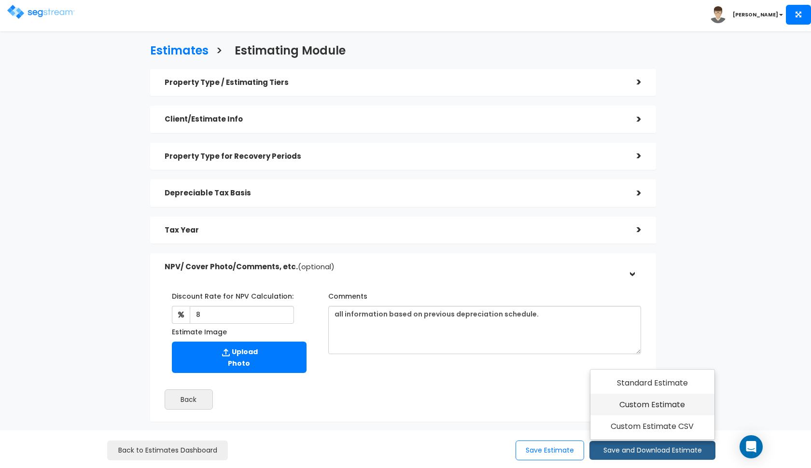
click at [645, 412] on link "Custom Estimate" at bounding box center [652, 405] width 124 height 22
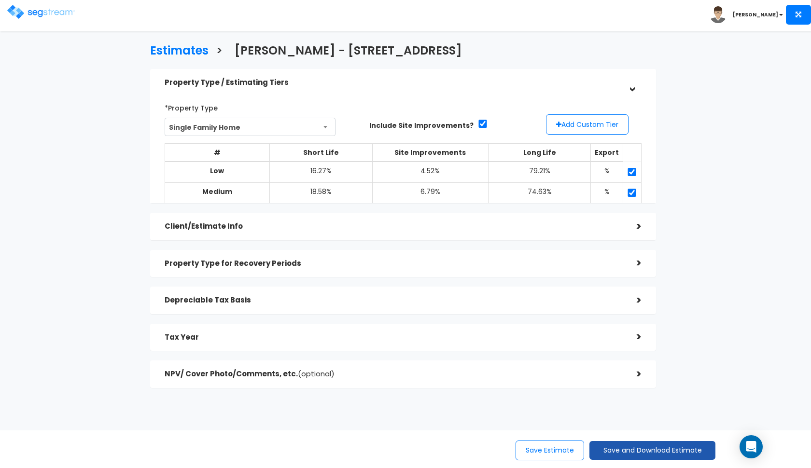
click at [636, 449] on button "Save and Download Estimate" at bounding box center [652, 450] width 126 height 19
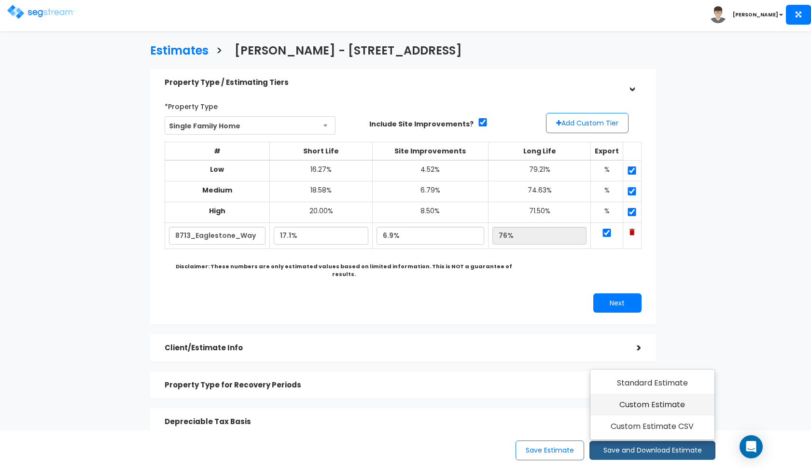
click at [655, 406] on link "Custom Estimate" at bounding box center [652, 405] width 124 height 22
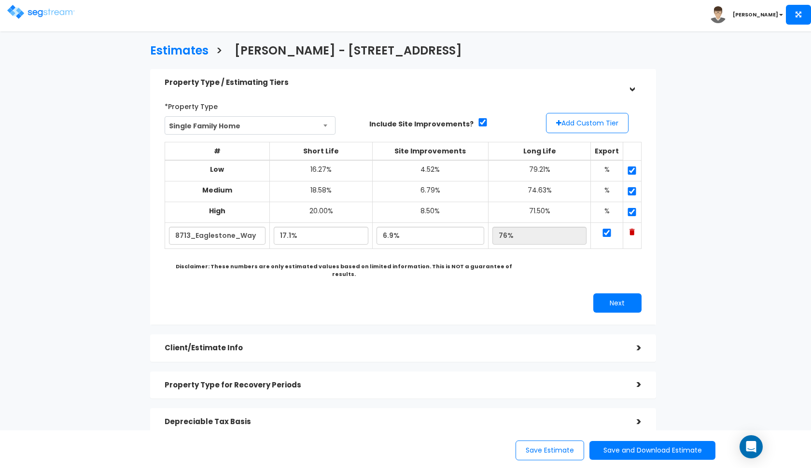
click at [32, 18] on img at bounding box center [41, 12] width 68 height 14
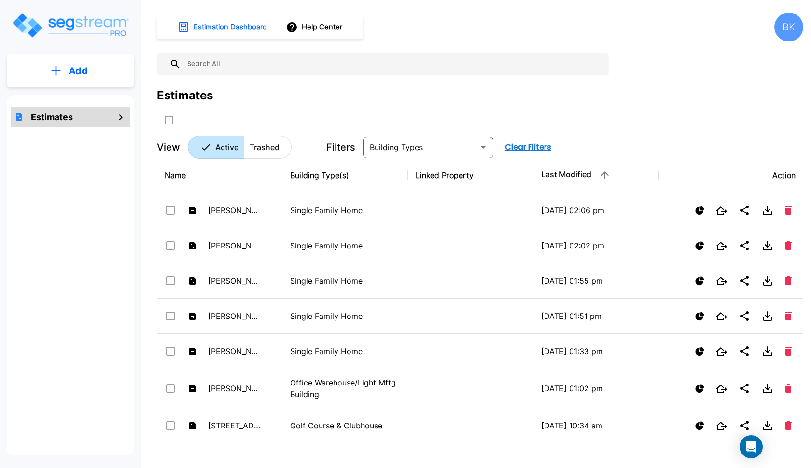
click at [97, 67] on button "Add" at bounding box center [70, 71] width 127 height 28
click at [76, 100] on p "Add Estimate" at bounding box center [76, 98] width 49 height 12
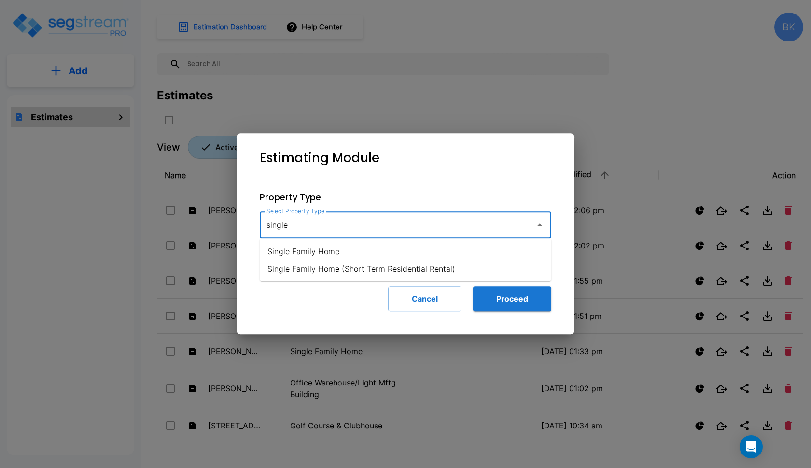
click at [321, 249] on li "Single Family Home" at bounding box center [406, 251] width 292 height 17
type input "Single Family Home"
click at [519, 303] on button "Proceed" at bounding box center [512, 298] width 78 height 25
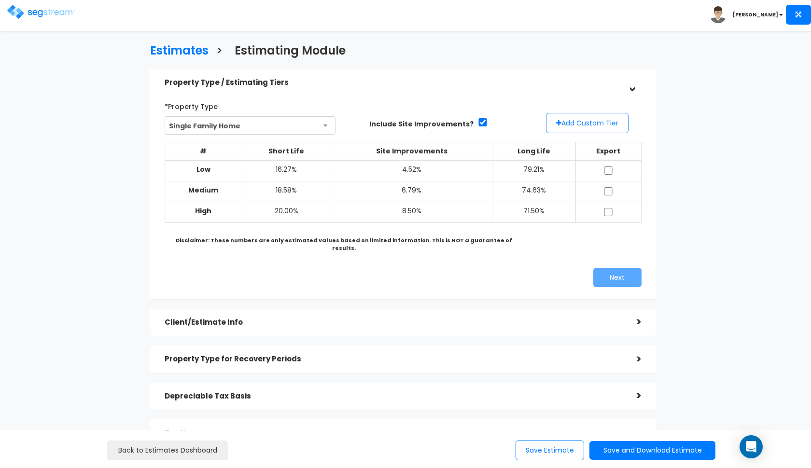
click at [562, 127] on button "Add Custom Tier" at bounding box center [587, 123] width 83 height 20
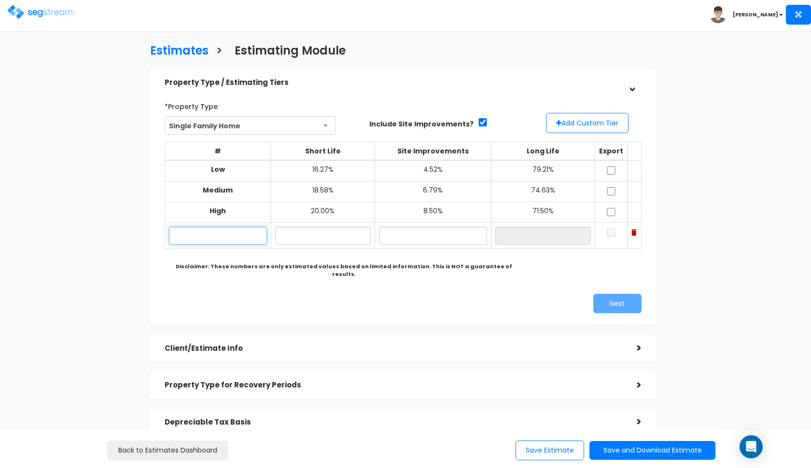
click at [216, 235] on input "text" at bounding box center [218, 236] width 98 height 18
paste input "218 Stallion"
type input "218 Stallion"
click at [310, 234] on input "text" at bounding box center [323, 236] width 96 height 18
type input "17.30%"
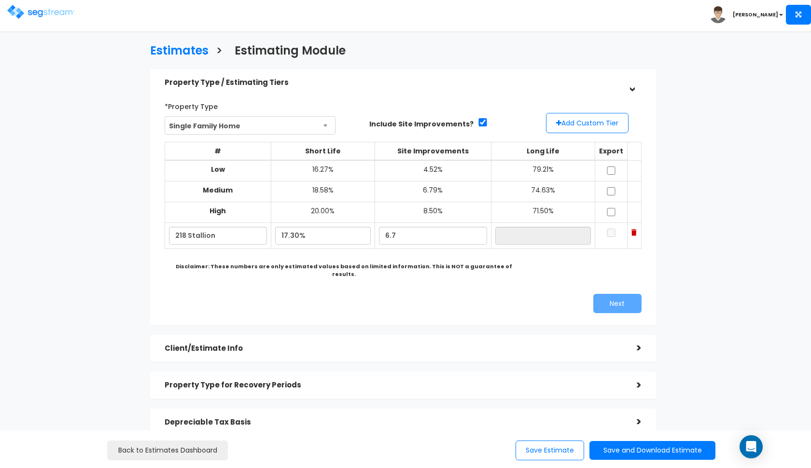
type input "6.70%"
type input "76.00%"
click at [385, 299] on div "Next" at bounding box center [402, 303] width 491 height 19
click at [612, 168] on input "checkbox" at bounding box center [611, 171] width 10 height 8
checkbox input "true"
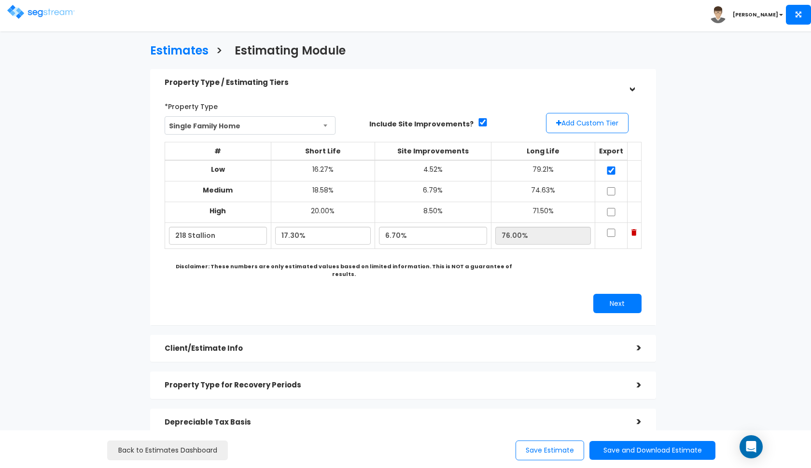
click at [611, 192] on input "checkbox" at bounding box center [611, 191] width 10 height 8
checkbox input "true"
click at [611, 205] on td at bounding box center [611, 212] width 32 height 21
click at [613, 211] on input "checkbox" at bounding box center [611, 212] width 10 height 8
checkbox input "true"
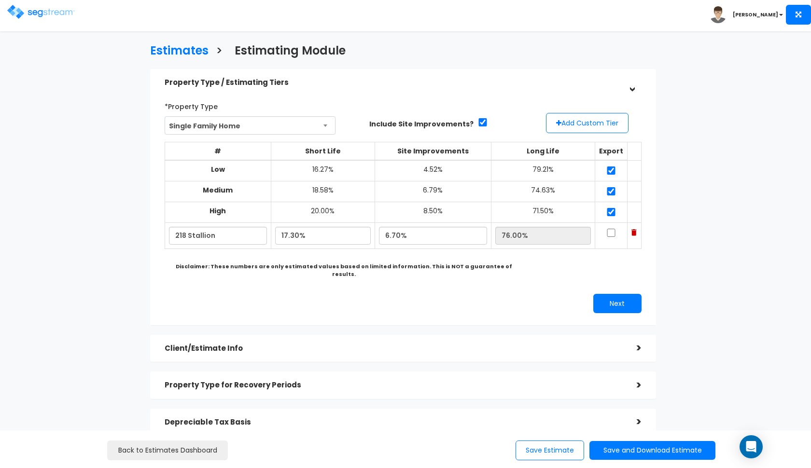
click at [613, 229] on input "checkbox" at bounding box center [611, 233] width 10 height 8
checkbox input "true"
click at [609, 294] on button "Next" at bounding box center [617, 303] width 48 height 19
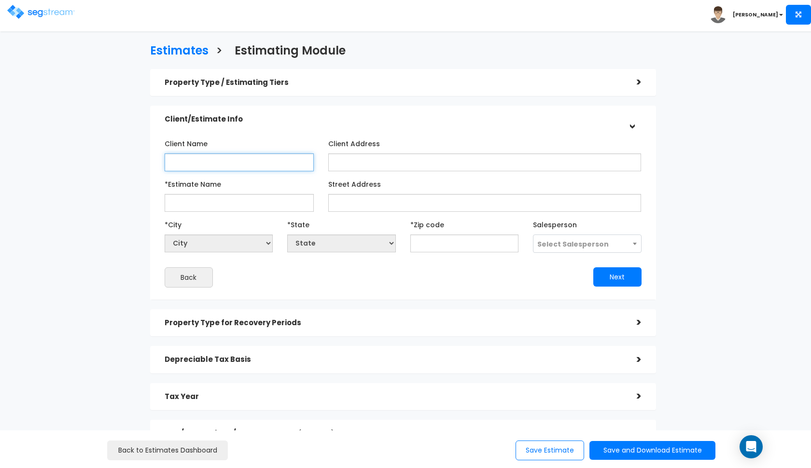
click at [255, 160] on input "Client Name" at bounding box center [239, 163] width 149 height 18
paste input "Strike Management Series LLC"
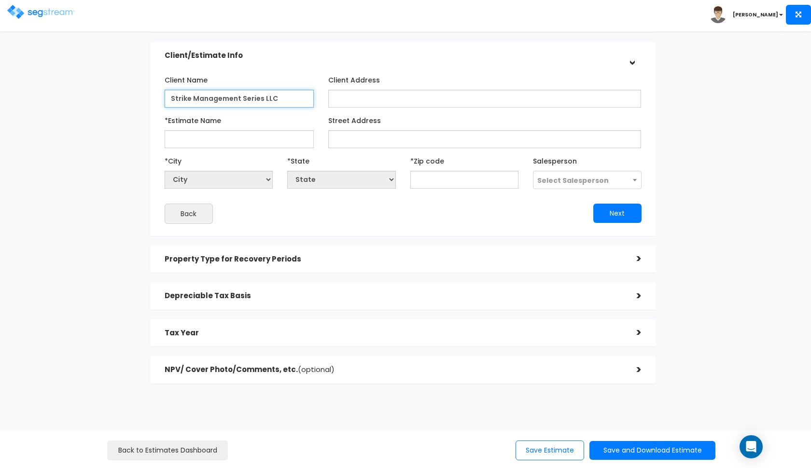
type input "Strike Management Series LLC"
click at [462, 335] on h5 "Tax Year" at bounding box center [394, 333] width 458 height 8
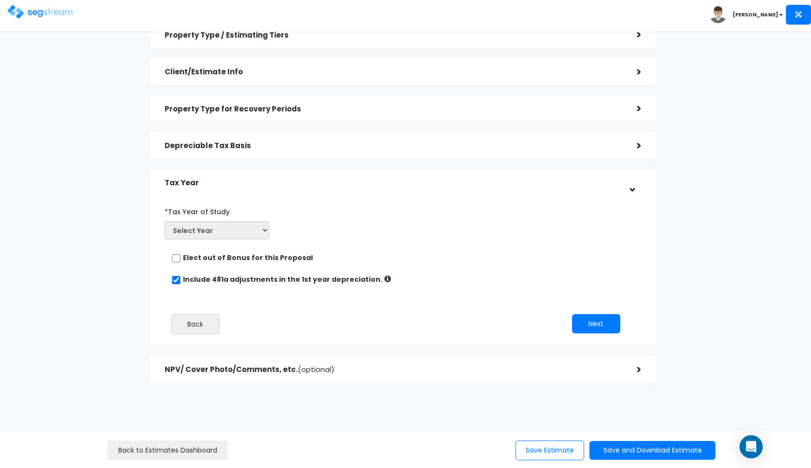
click at [444, 367] on h5 "NPV/ Cover Photo/Comments, etc. (optional)" at bounding box center [394, 370] width 458 height 8
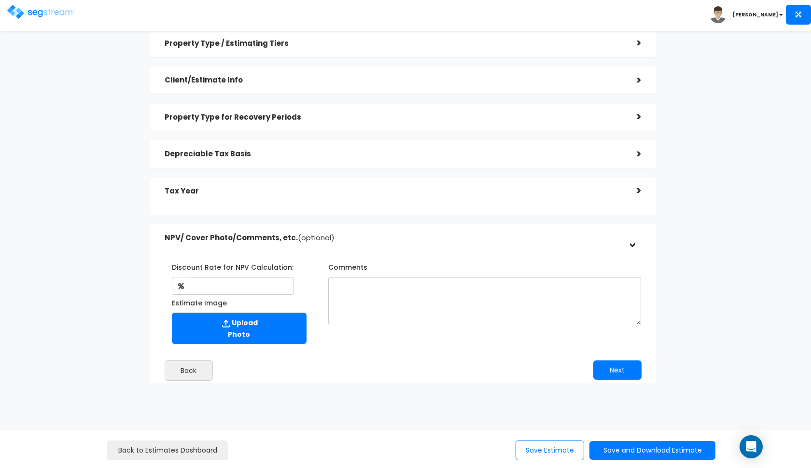
scroll to position [38, 0]
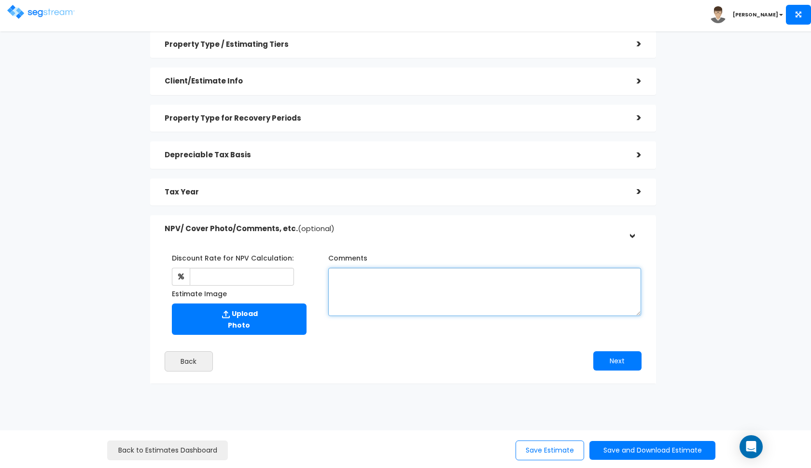
click at [442, 296] on textarea "Comments" at bounding box center [484, 292] width 313 height 48
paste textarea "all information based on previous depreciation schedule."
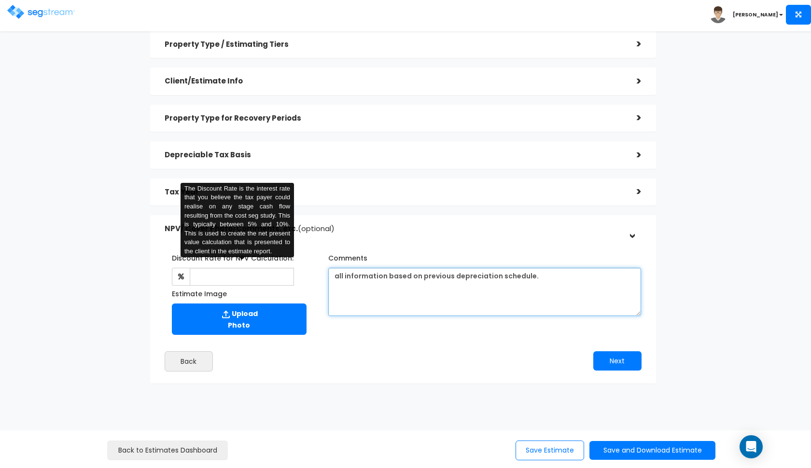
type textarea "all information based on previous depreciation schedule."
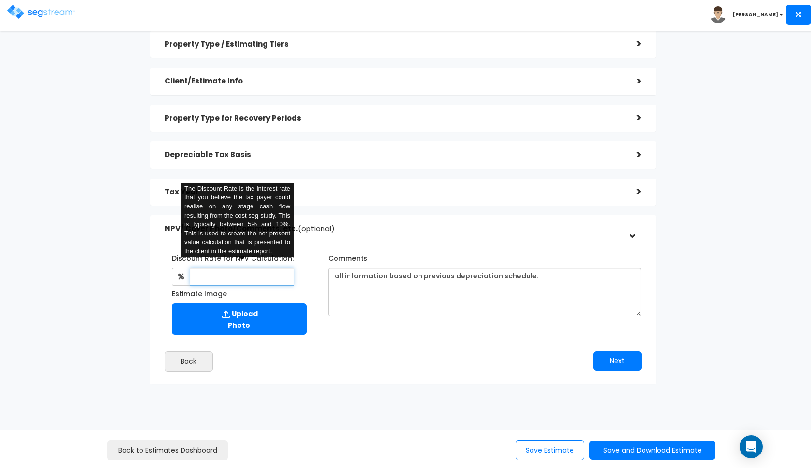
click at [229, 281] on input "text" at bounding box center [242, 277] width 105 height 18
type input "8"
click at [361, 225] on h5 "NPV/ Cover Photo/Comments, etc. (optional)" at bounding box center [394, 229] width 458 height 8
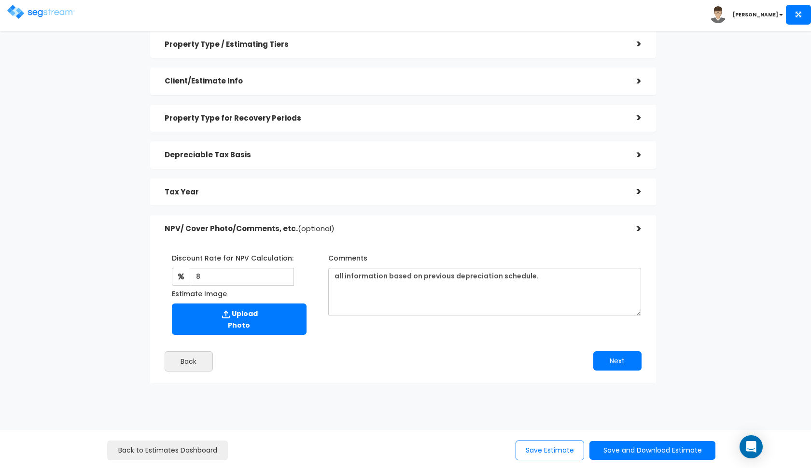
scroll to position [0, 0]
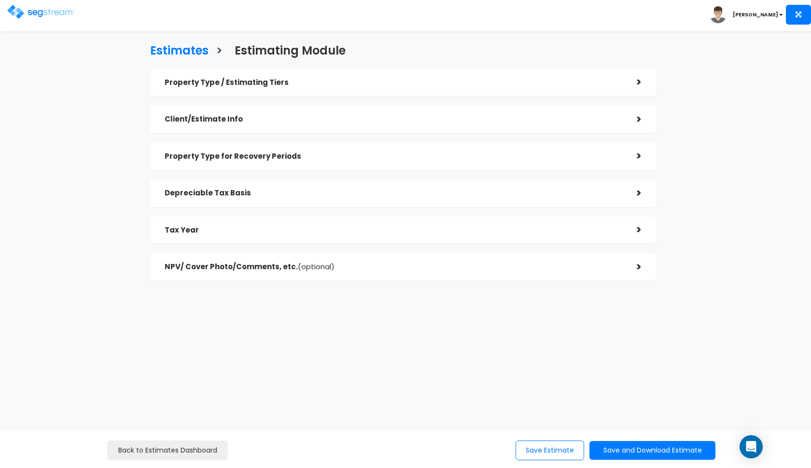
click at [352, 234] on div "Tax Year" at bounding box center [394, 231] width 458 height 18
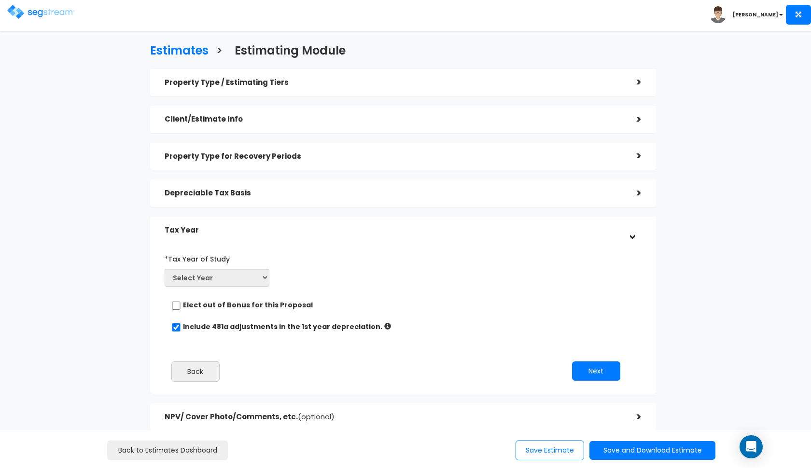
click at [309, 89] on div "Property Type / Estimating Tiers" at bounding box center [394, 83] width 458 height 18
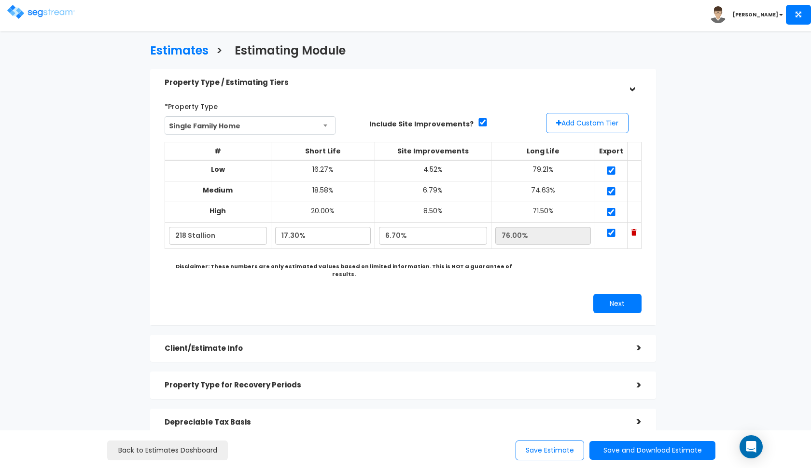
click at [324, 64] on div "Property Type / Estimating Tiers > *Property Type Single Family Home Assisted/S…" at bounding box center [403, 294] width 520 height 460
click at [318, 77] on div "Property Type / Estimating Tiers" at bounding box center [394, 83] width 458 height 18
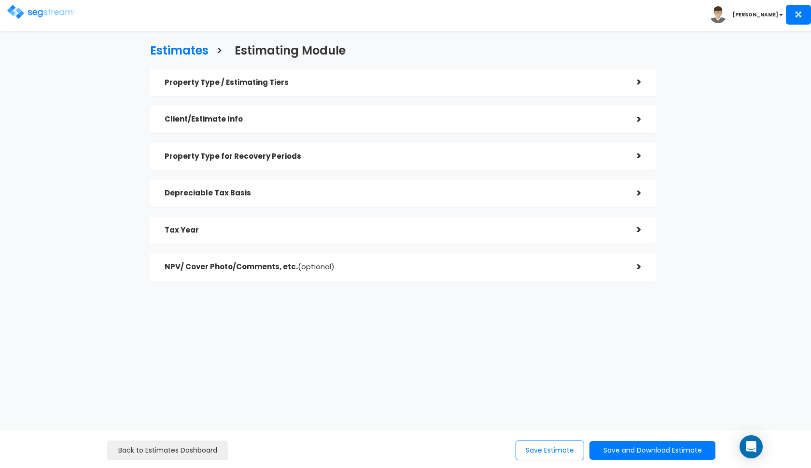
click at [290, 121] on h5 "Client/Estimate Info" at bounding box center [394, 119] width 458 height 8
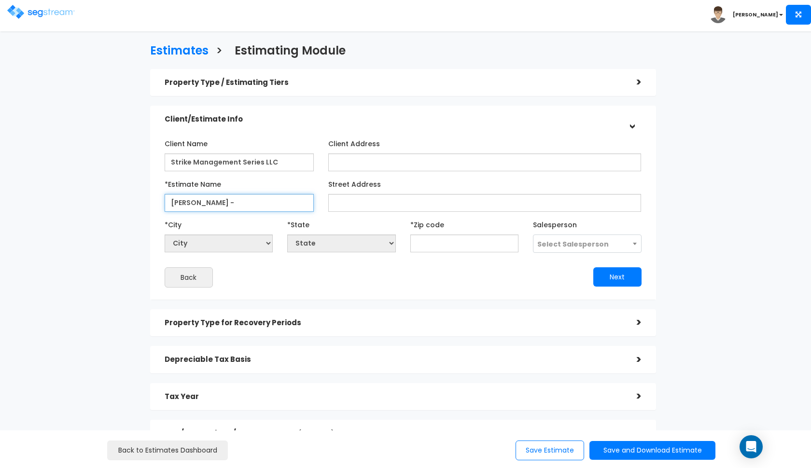
paste input "218 Stallion"
type input "[PERSON_NAME] - 218 Stallion"
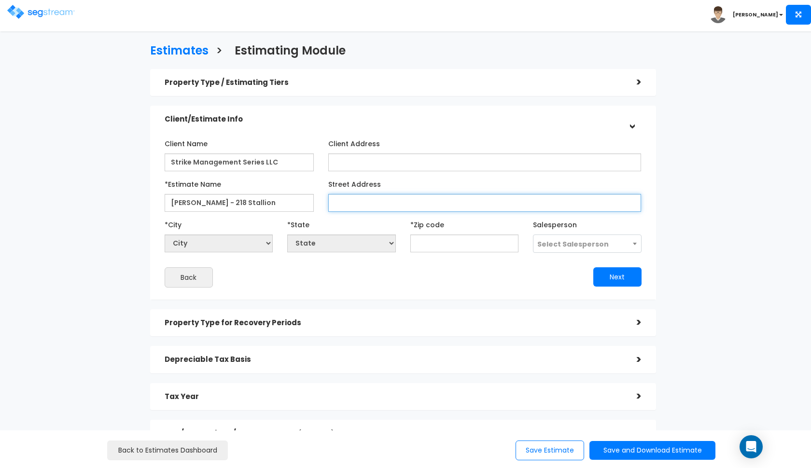
paste input "218 Stallion"
type input "218 Stallion"
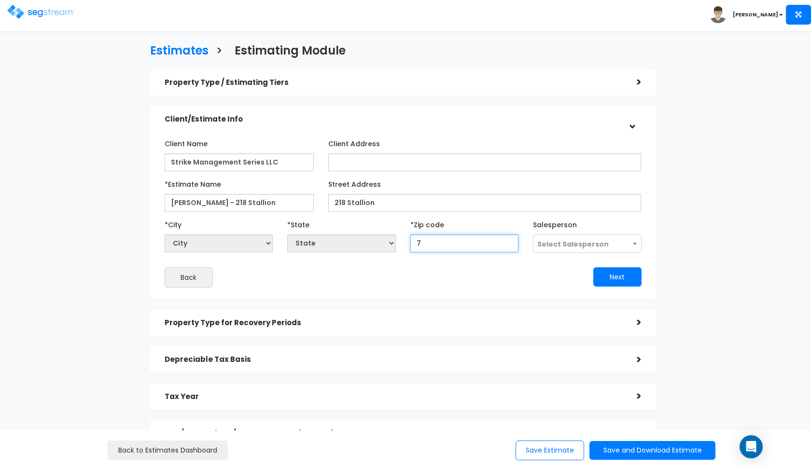
type input "76"
select select "TX"
type input "76248"
click at [569, 237] on span "Select Salesperson" at bounding box center [587, 244] width 108 height 18
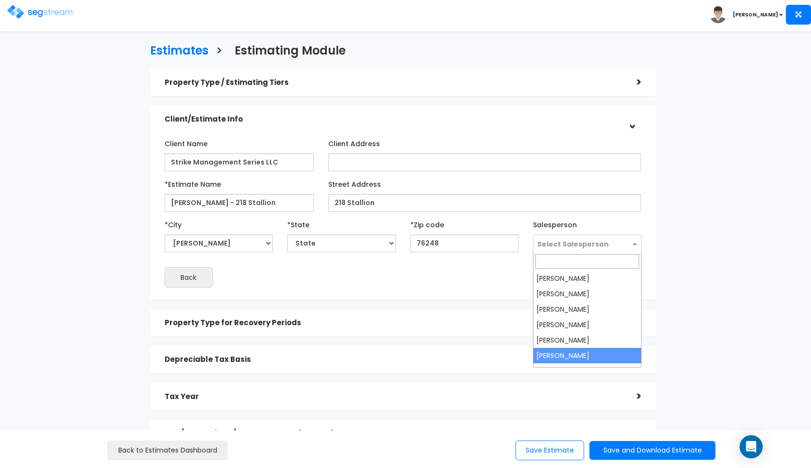
select select "190"
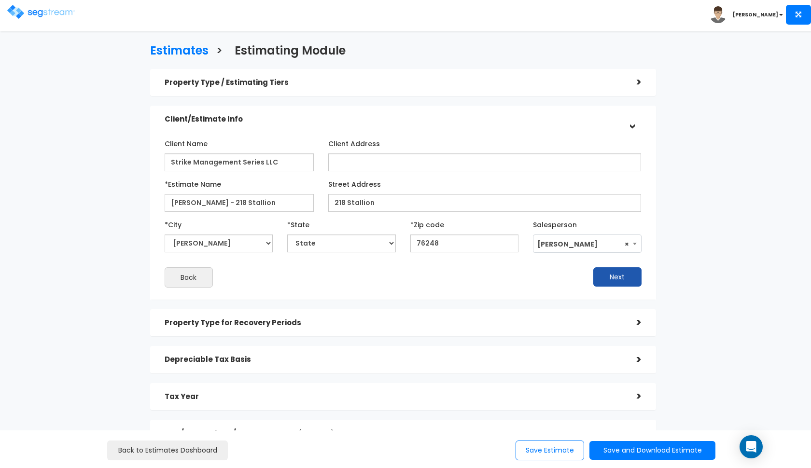
click at [611, 277] on button "Next" at bounding box center [617, 276] width 48 height 19
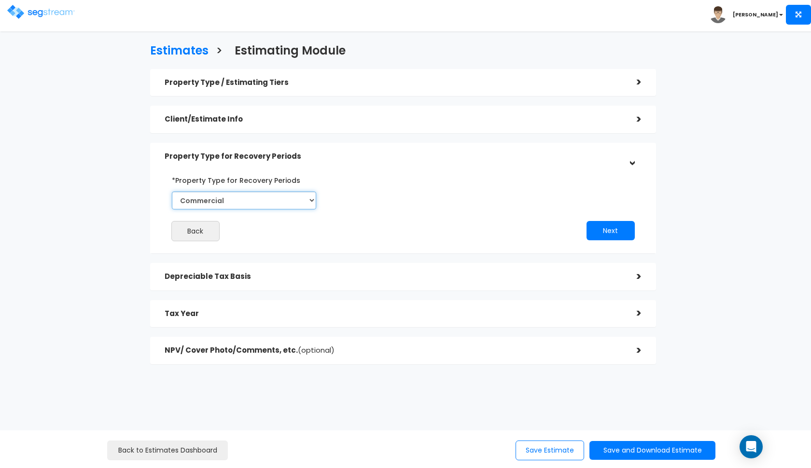
select select "Residential"
click at [604, 231] on button "Next" at bounding box center [611, 230] width 48 height 19
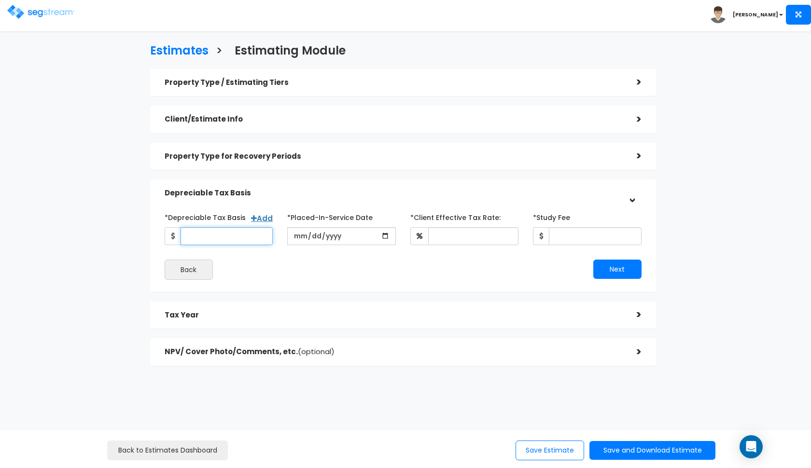
click at [242, 232] on input "*Depreciable Tax Basis" at bounding box center [227, 236] width 93 height 18
type input "172,000"
click at [301, 238] on input "date" at bounding box center [341, 236] width 109 height 18
click at [298, 237] on input "date" at bounding box center [341, 236] width 109 height 18
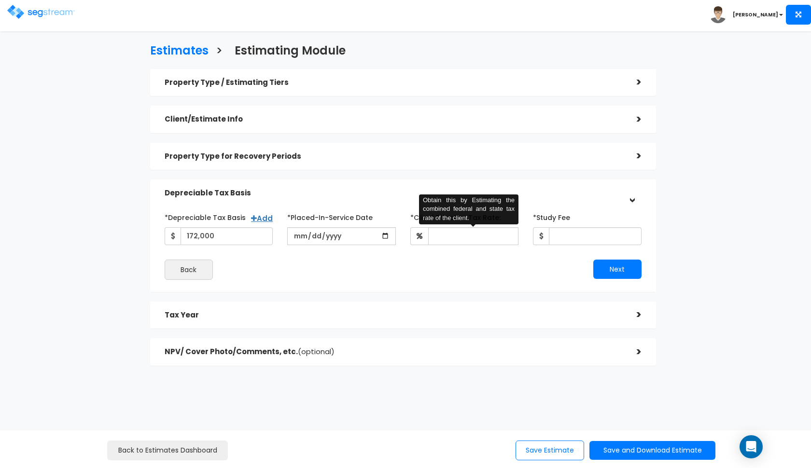
type input "2020-06-08"
click at [441, 246] on div "*Depreciable Tax Basis Add 172,000 *Placed-In-Service Date 2020-06-08" at bounding box center [403, 245] width 477 height 70
click at [448, 237] on input "*Client Effective Tax Rate:" at bounding box center [473, 236] width 91 height 18
type input "37"
click at [568, 245] on div "*Depreciable Tax Basis Add 172,000 *Placed-In-Service Date 2020-06-08" at bounding box center [403, 245] width 477 height 70
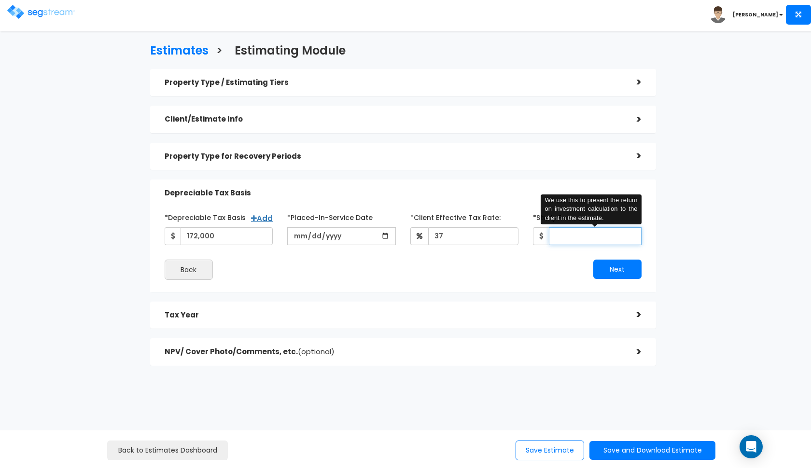
click at [568, 239] on input "*Study Fee" at bounding box center [595, 236] width 93 height 18
type input "2,600"
click at [604, 272] on button "Next" at bounding box center [617, 269] width 48 height 19
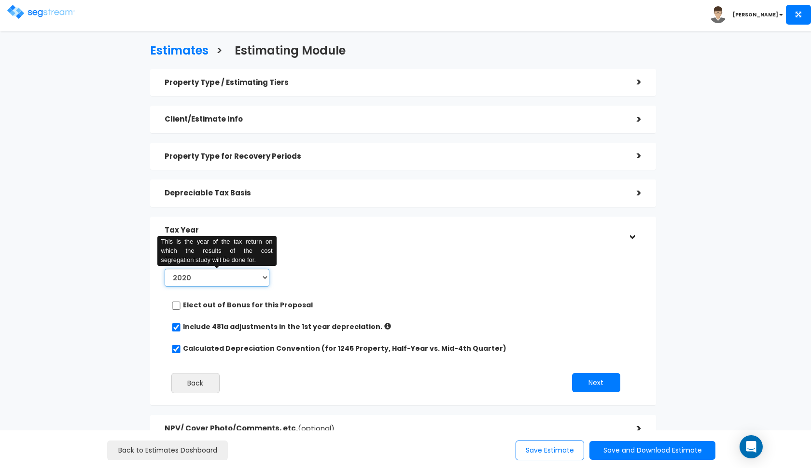
select select "2025"
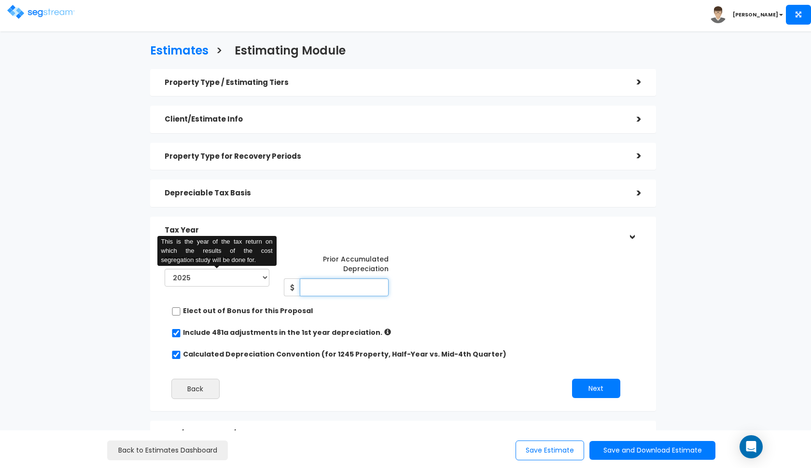
click at [327, 289] on input "Prior Accumulated Depreciation" at bounding box center [344, 288] width 89 height 18
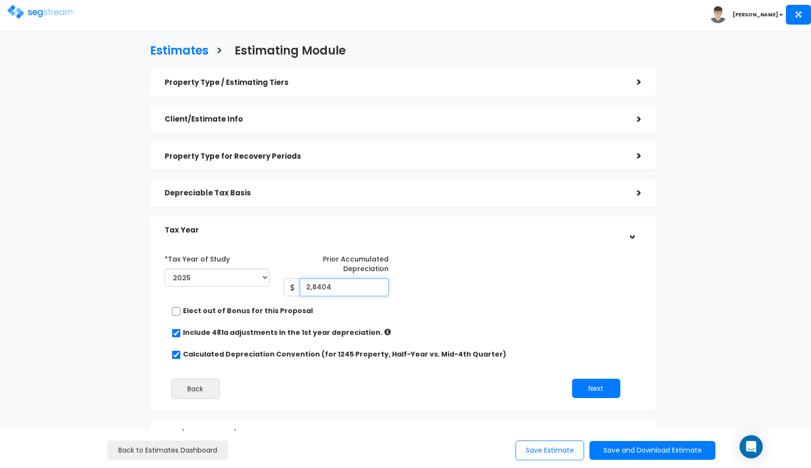
type input "28,404"
click at [603, 393] on button "Next" at bounding box center [596, 388] width 48 height 19
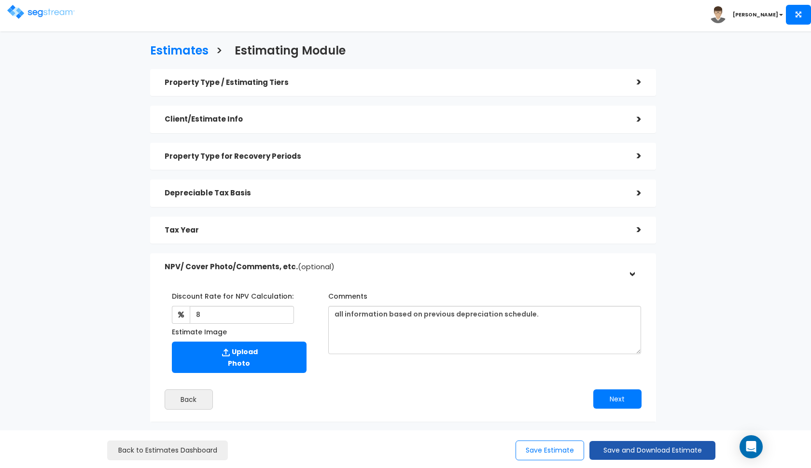
click at [616, 451] on button "Save and Download Estimate" at bounding box center [652, 450] width 126 height 19
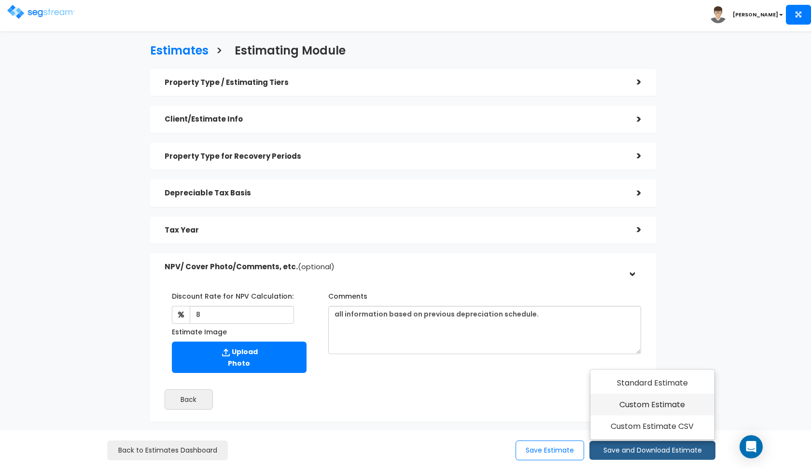
click at [643, 405] on link "Custom Estimate" at bounding box center [652, 405] width 124 height 22
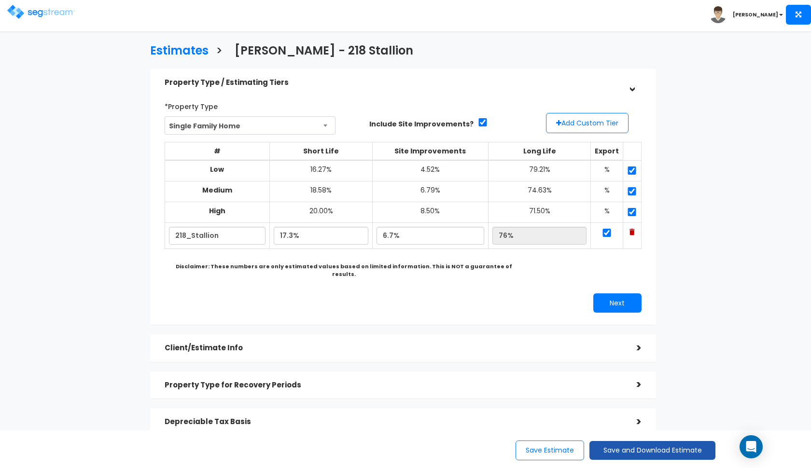
click at [621, 458] on button "Save and Download Estimate" at bounding box center [652, 450] width 126 height 19
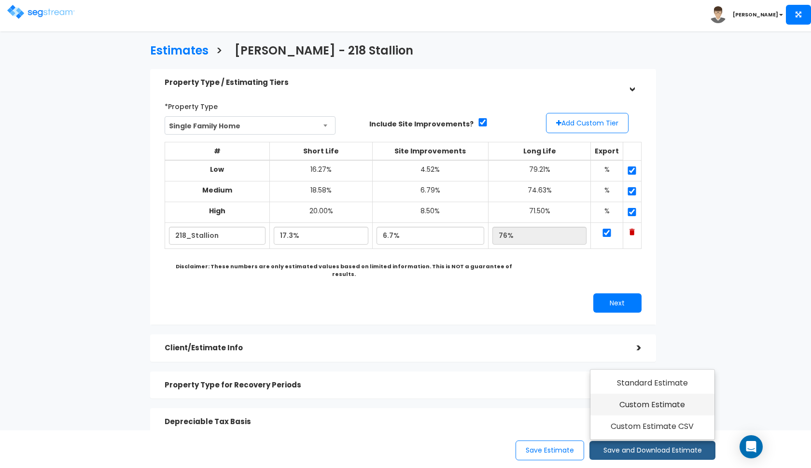
click at [638, 406] on link "Custom Estimate" at bounding box center [652, 405] width 124 height 22
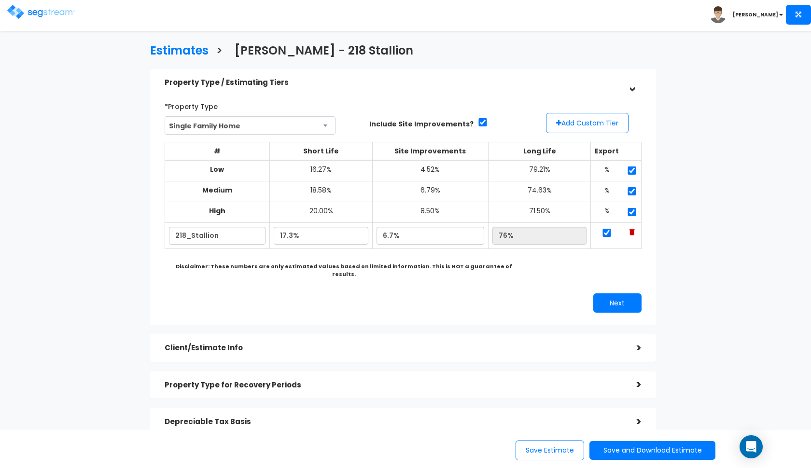
click at [30, 15] on img at bounding box center [41, 12] width 68 height 14
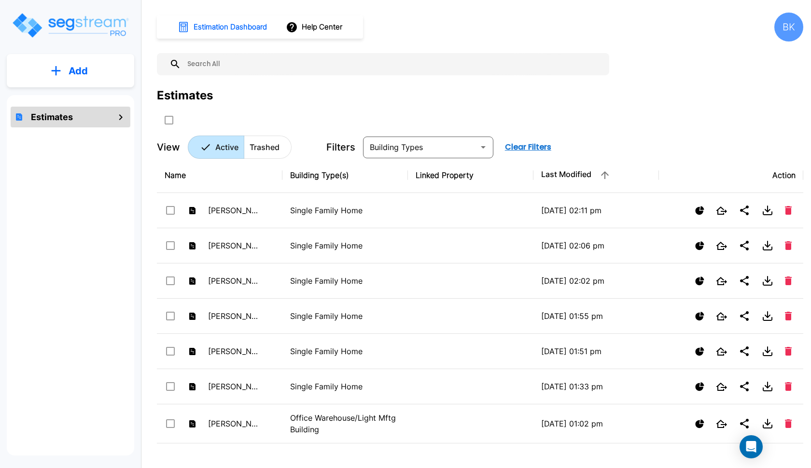
click at [84, 76] on p "Add" at bounding box center [78, 71] width 19 height 14
click at [67, 94] on p "Add Estimate" at bounding box center [76, 98] width 49 height 12
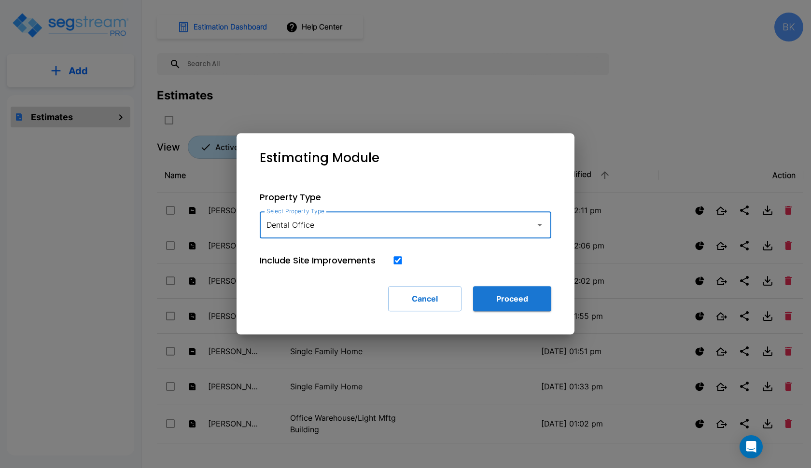
click at [428, 225] on input "Dental Office" at bounding box center [395, 225] width 262 height 18
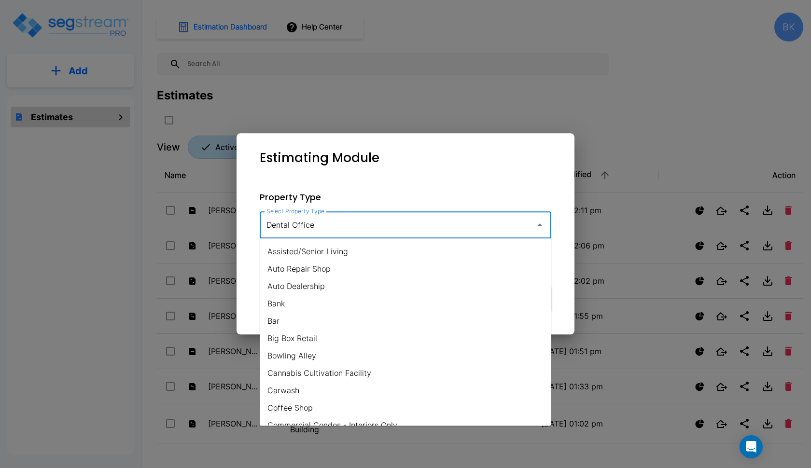
scroll to position [60, 0]
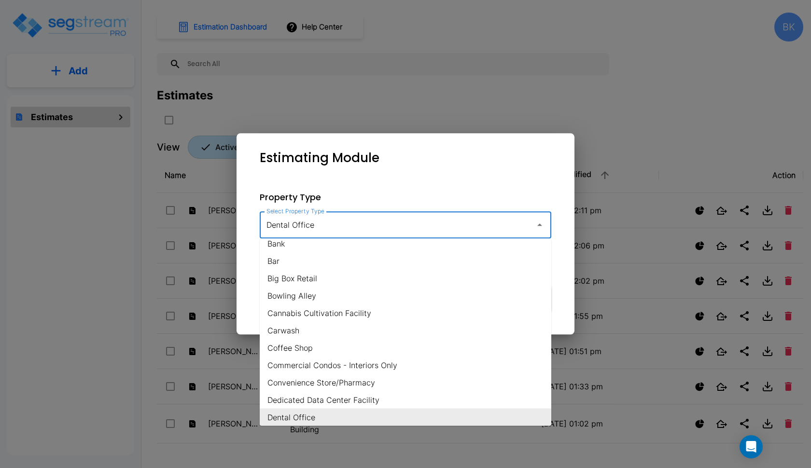
click at [428, 225] on input "Dental Office" at bounding box center [395, 225] width 262 height 18
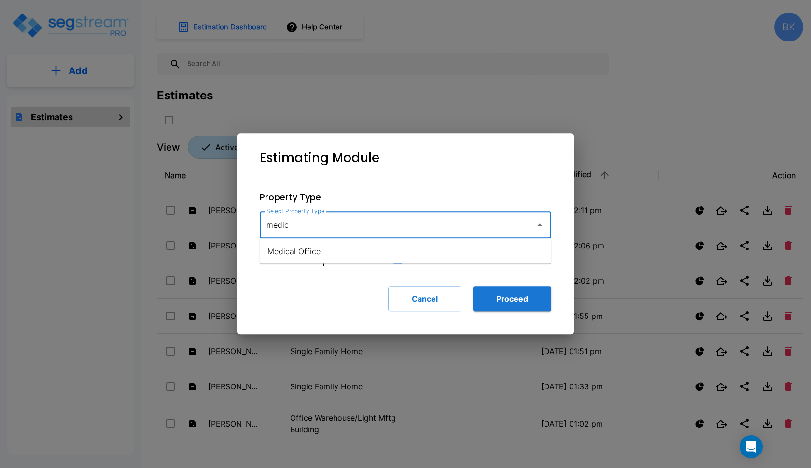
click at [400, 258] on li "Medical Office" at bounding box center [406, 251] width 292 height 17
type input "Medical Office"
click at [515, 294] on button "Proceed" at bounding box center [512, 298] width 78 height 25
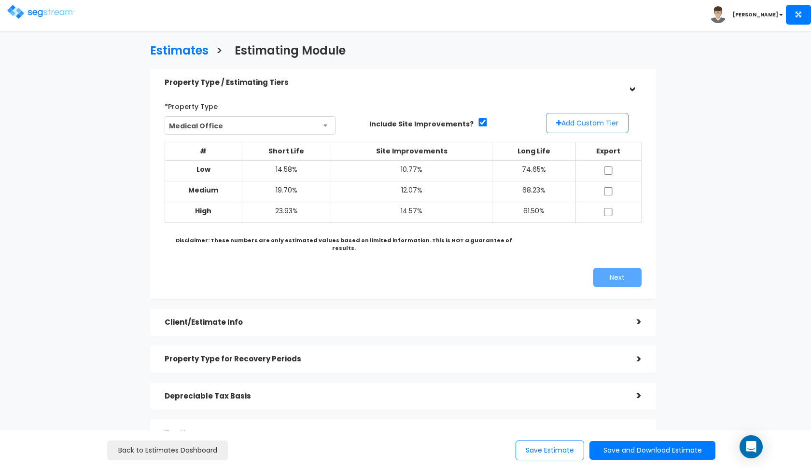
click at [576, 119] on button "Add Custom Tier" at bounding box center [587, 123] width 83 height 20
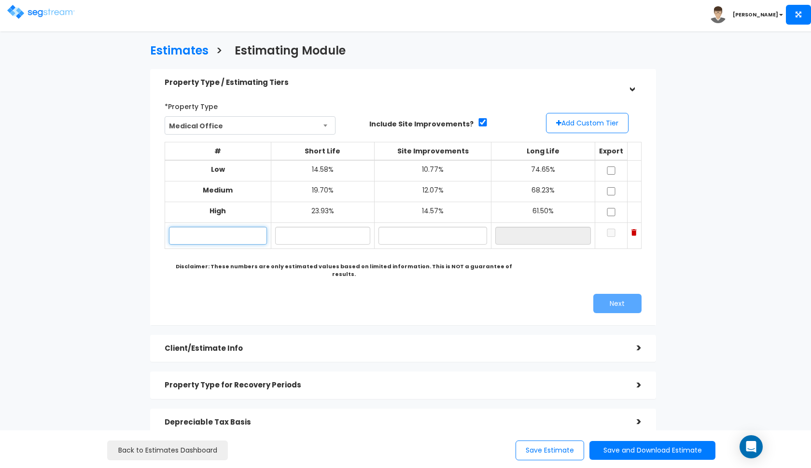
click at [239, 230] on input "text" at bounding box center [218, 236] width 98 height 18
paste input "[GEOGRAPHIC_DATA]"
type input "[GEOGRAPHIC_DATA]"
click at [316, 229] on input "text" at bounding box center [322, 236] width 95 height 18
type input "19.50%"
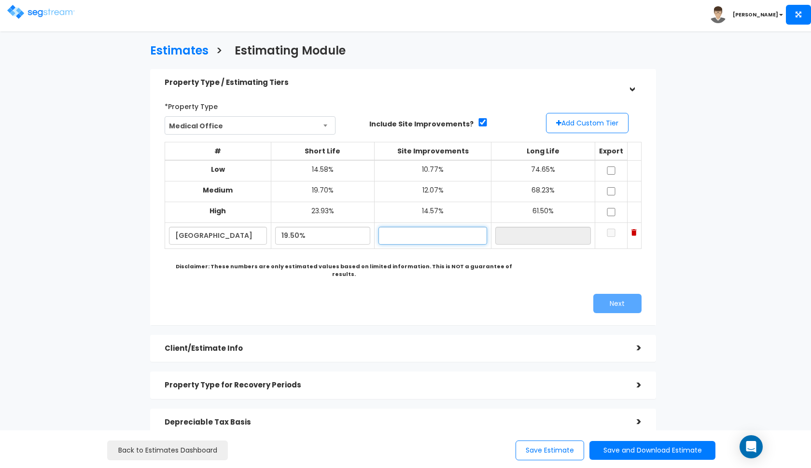
click at [433, 229] on input "text" at bounding box center [433, 236] width 109 height 18
type input "12.70%"
type input "67.80%"
click at [425, 281] on div "*Property Type Medical Office Assisted/Senior Living Auto Repair Shop Auto Deal…" at bounding box center [402, 206] width 491 height 224
click at [610, 171] on input "checkbox" at bounding box center [611, 171] width 10 height 8
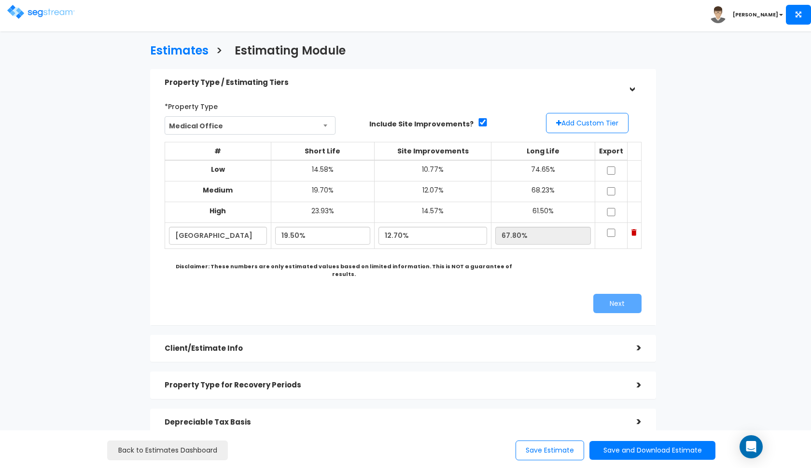
checkbox input "true"
click at [611, 194] on input "checkbox" at bounding box center [611, 191] width 10 height 8
checkbox input "true"
click at [611, 213] on input "checkbox" at bounding box center [611, 212] width 10 height 8
checkbox input "true"
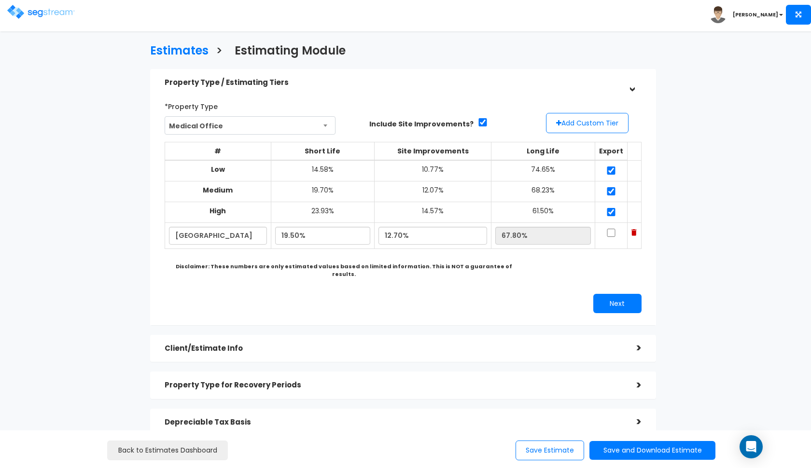
click at [611, 229] on input "checkbox" at bounding box center [611, 233] width 10 height 8
checkbox input "true"
click at [413, 237] on input "12.70%" at bounding box center [433, 236] width 109 height 18
click at [424, 230] on input "12.70%" at bounding box center [433, 236] width 109 height 18
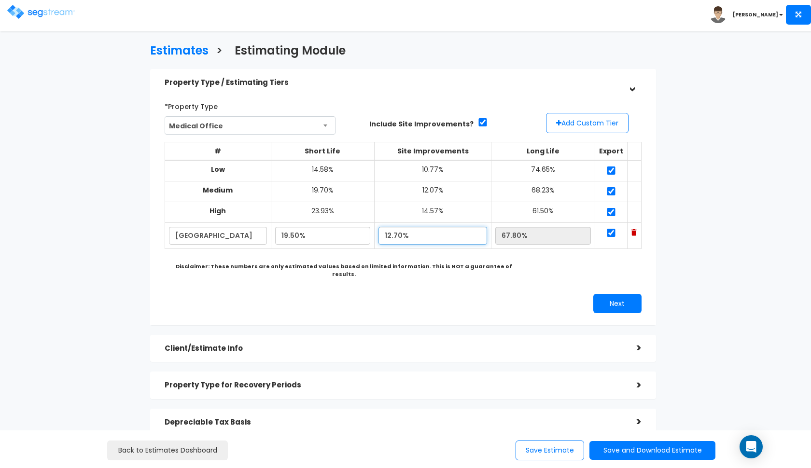
click at [424, 230] on input "12.70%" at bounding box center [433, 236] width 109 height 18
type input "12.00%"
type input "68.50%"
click at [384, 273] on div "*Property Type Medical Office Assisted/Senior Living Auto Repair Shop Auto Deal…" at bounding box center [402, 206] width 491 height 224
click at [299, 235] on input "19.50%" at bounding box center [322, 236] width 95 height 18
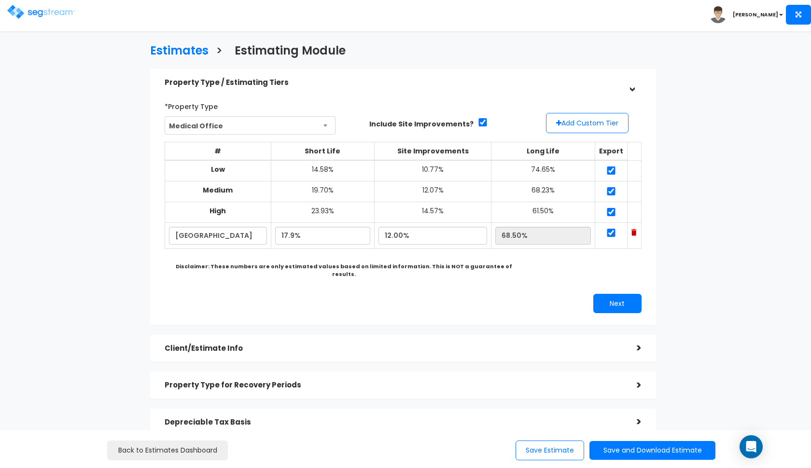
type input "17.90%"
type input "70.10%"
click at [342, 265] on b "Disclaimer: These numbers are only estimated values based on limited informatio…" at bounding box center [344, 270] width 337 height 15
click at [616, 295] on button "Next" at bounding box center [617, 303] width 48 height 19
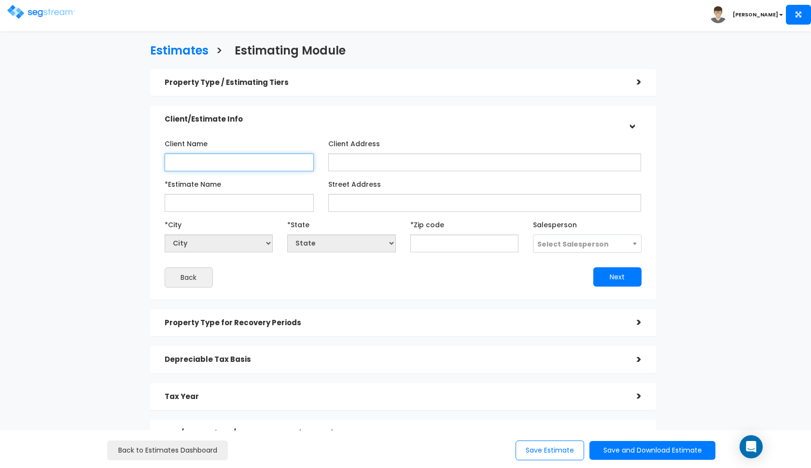
click at [212, 167] on input "Client Name" at bounding box center [239, 163] width 149 height 18
paste input "Strike Management Series LLC"
type input "Strike Management Series LLC"
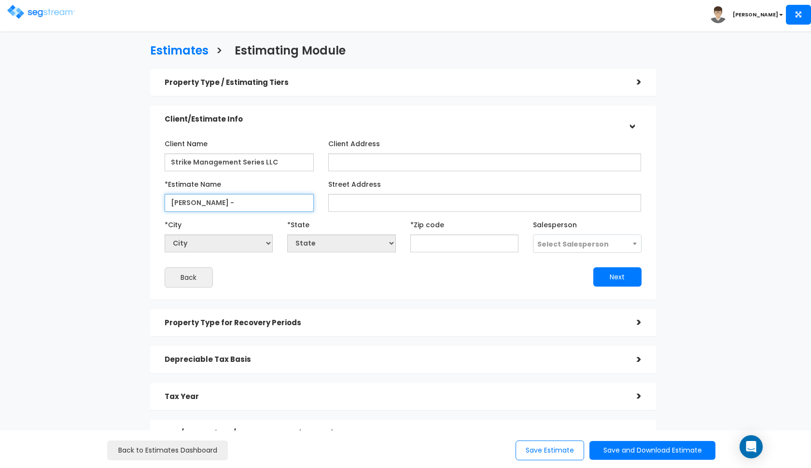
click at [264, 204] on input "[PERSON_NAME] -" at bounding box center [239, 203] width 149 height 18
paste input "2320 West Southlake"
type input "Nader - 2320 West Southlake"
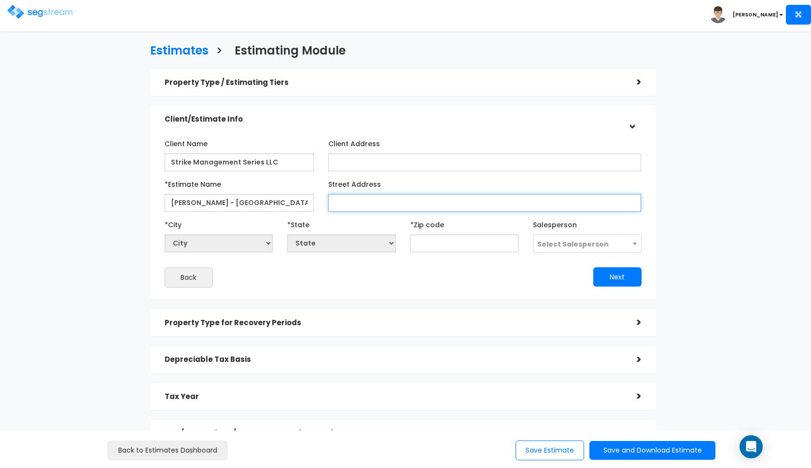
paste input "2320 West Southlake"
type input "2320 West Southlake"
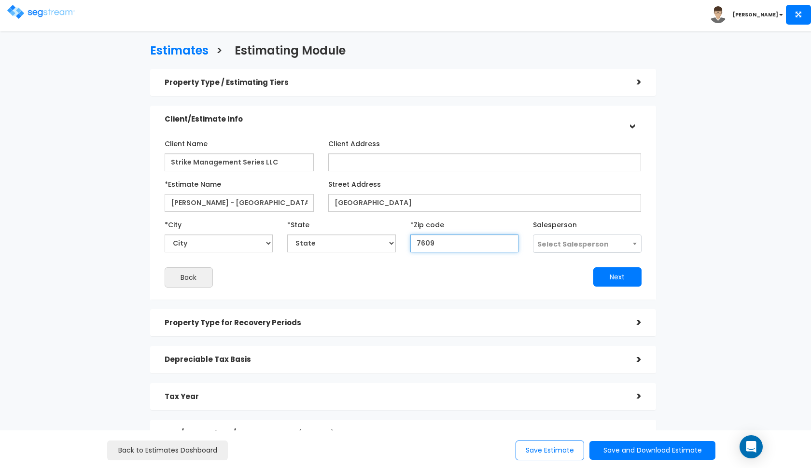
type input "76092"
select select "[GEOGRAPHIC_DATA]"
type input "76092"
click at [577, 245] on span "Select Salesperson" at bounding box center [572, 244] width 71 height 10
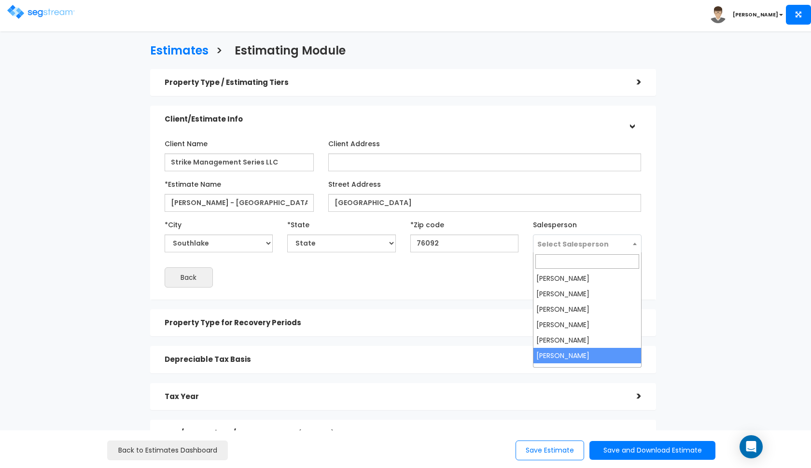
select select "190"
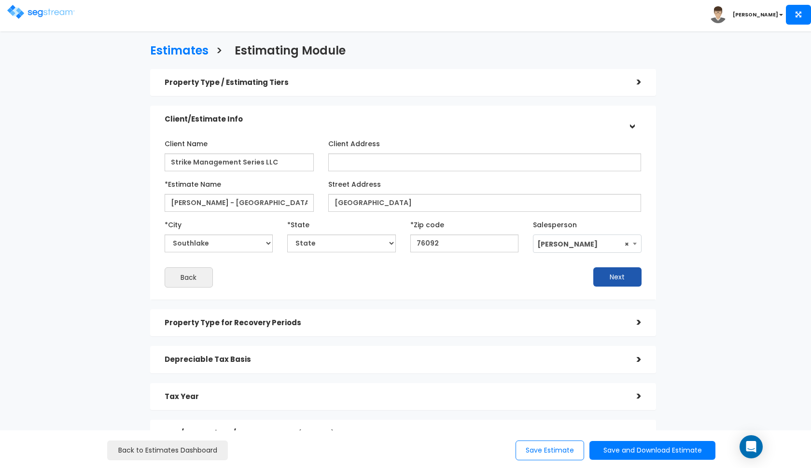
click at [611, 277] on button "Next" at bounding box center [617, 276] width 48 height 19
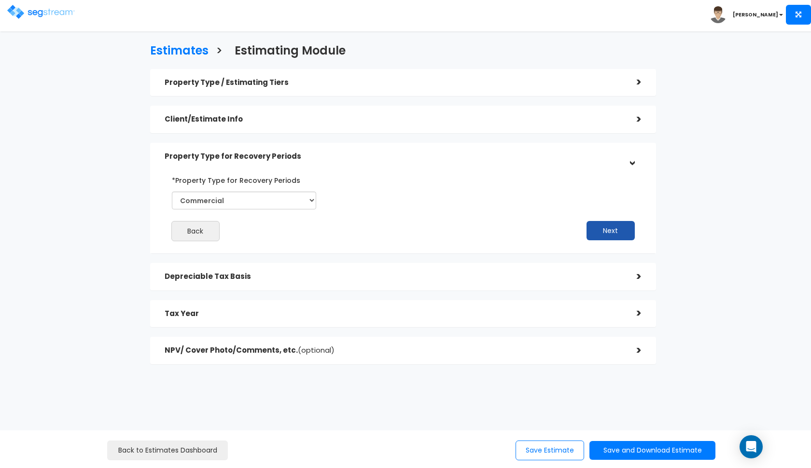
click at [601, 224] on button "Next" at bounding box center [611, 230] width 48 height 19
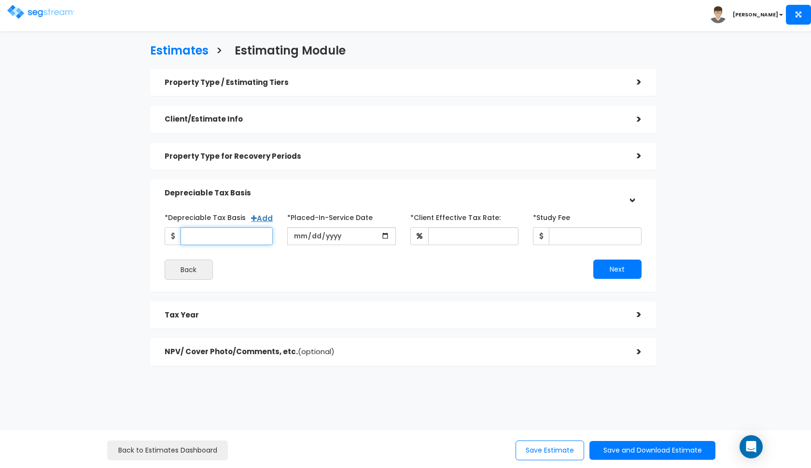
click at [200, 236] on input "*Depreciable Tax Basis" at bounding box center [227, 236] width 93 height 18
type input "773,534"
type input "2020-03-03"
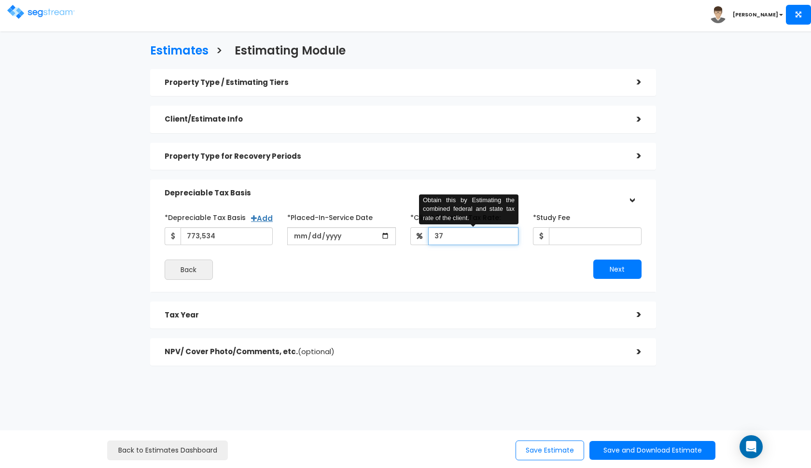
type input "37"
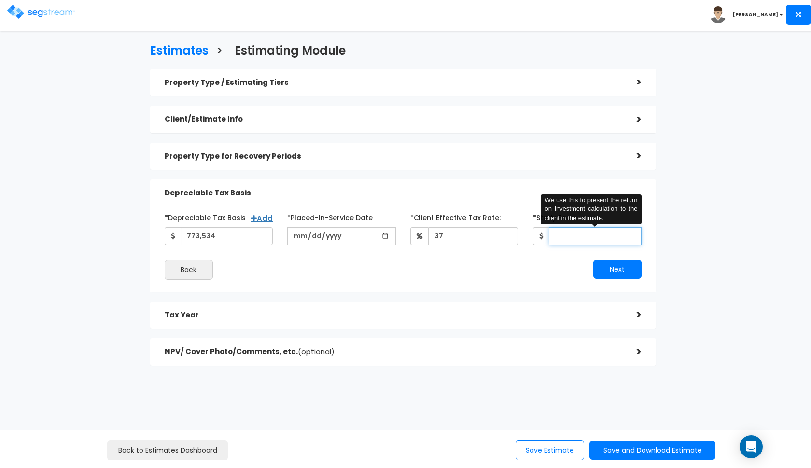
type input "3"
type input "4"
type input "5,000"
click at [627, 268] on button "Next" at bounding box center [617, 269] width 48 height 19
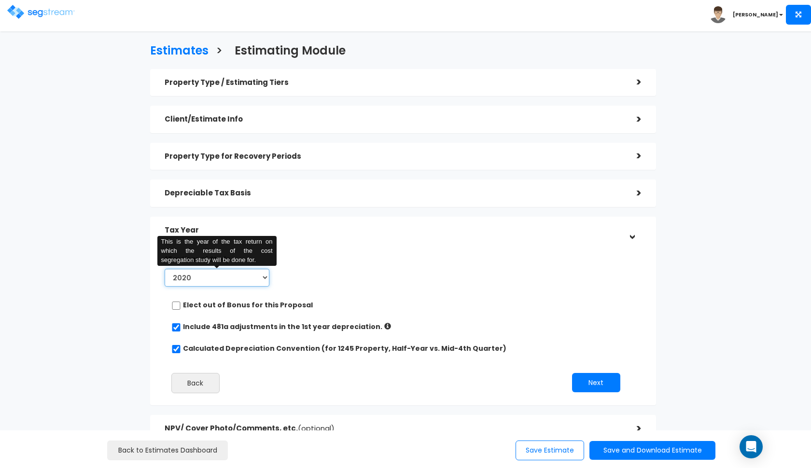
select select "2025"
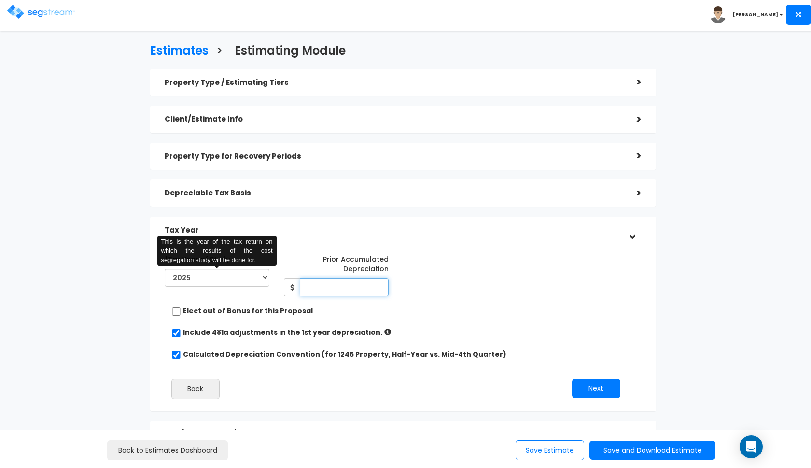
click at [330, 280] on input "Prior Accumulated Depreciation" at bounding box center [344, 288] width 89 height 18
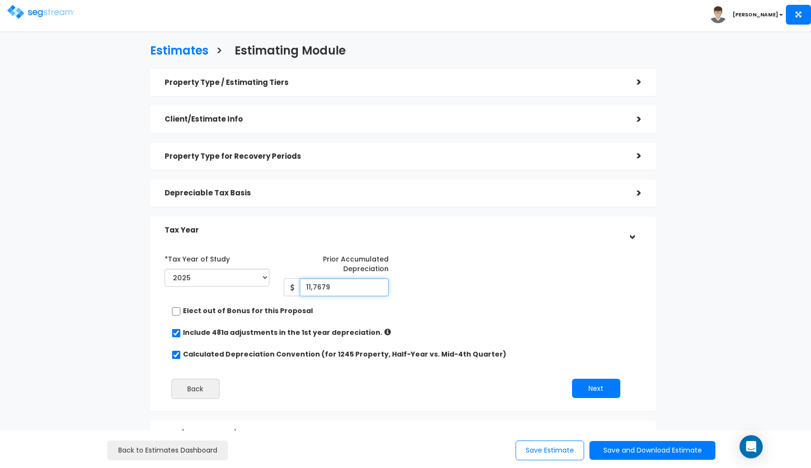
type input "117,679"
click at [584, 385] on button "Next" at bounding box center [596, 388] width 48 height 19
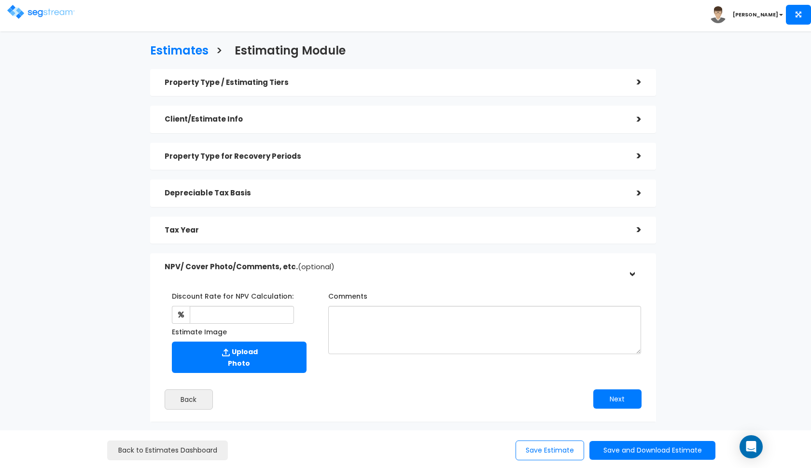
click at [279, 325] on div "Estimate Image Upload Photo" at bounding box center [239, 351] width 149 height 54
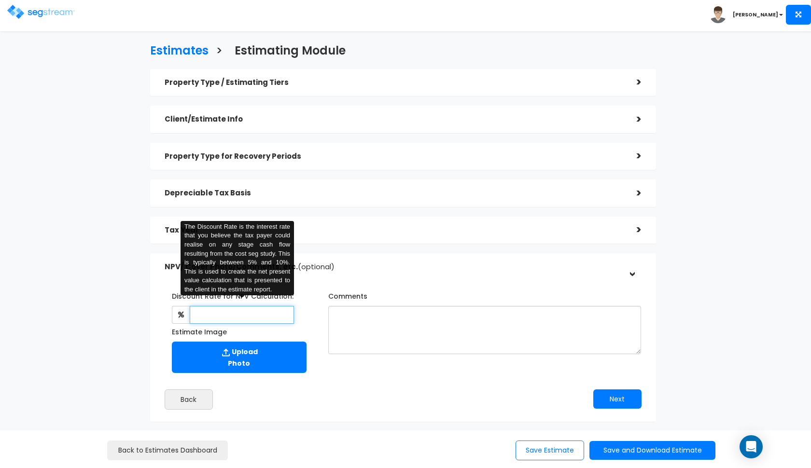
click at [277, 320] on input "text" at bounding box center [242, 315] width 105 height 18
type input "8"
click at [400, 316] on textarea "Comments" at bounding box center [484, 330] width 313 height 48
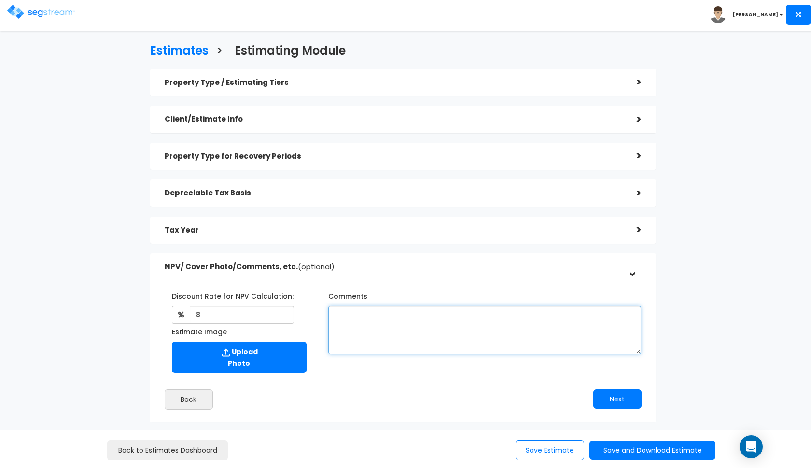
paste textarea "2320 West Southlake"
type textarea "2320 West Southlake"
click at [368, 321] on textarea "Comments" at bounding box center [484, 330] width 313 height 48
paste textarea "all information based on previous depreciation schedule."
type textarea "all information based on previous depreciation schedule."
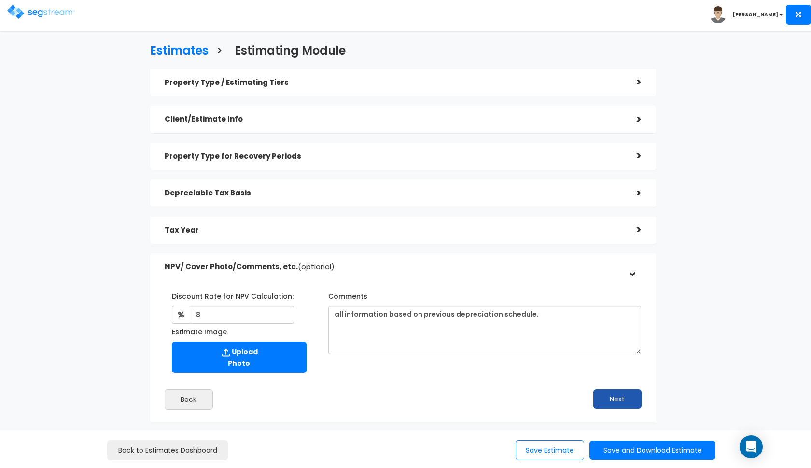
click at [608, 394] on button "Next" at bounding box center [617, 399] width 48 height 19
click at [589, 234] on div "Tax Year" at bounding box center [394, 231] width 458 height 18
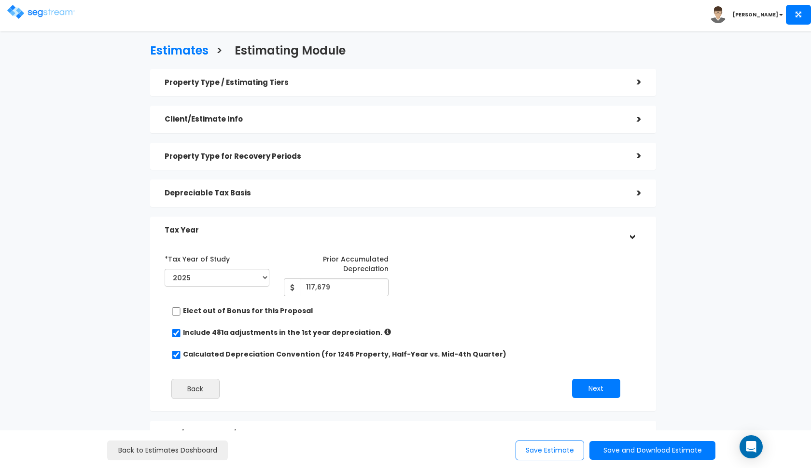
click at [586, 234] on div "Tax Year" at bounding box center [394, 231] width 458 height 18
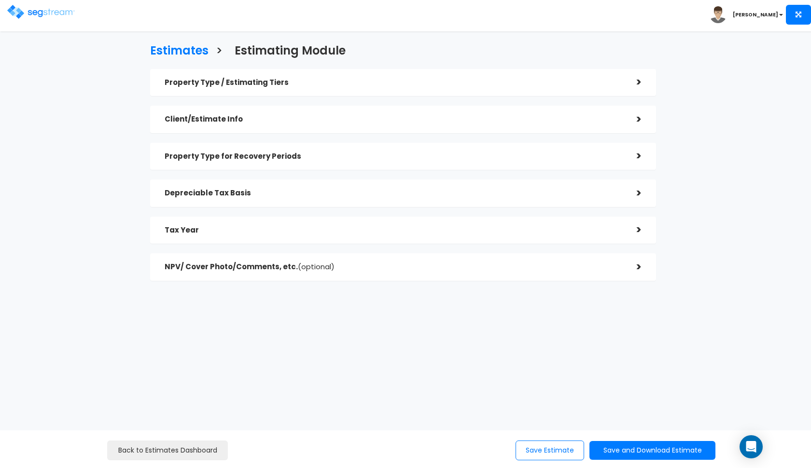
click at [606, 195] on h5 "Depreciable Tax Basis" at bounding box center [394, 193] width 458 height 8
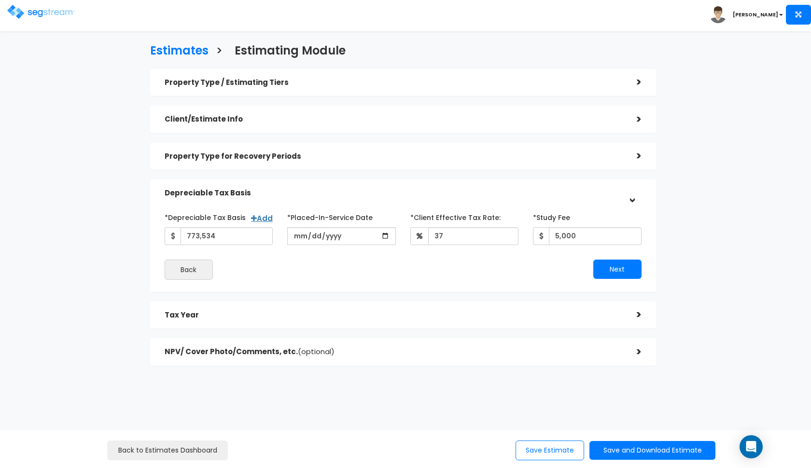
click at [594, 193] on h5 "Depreciable Tax Basis" at bounding box center [394, 193] width 458 height 8
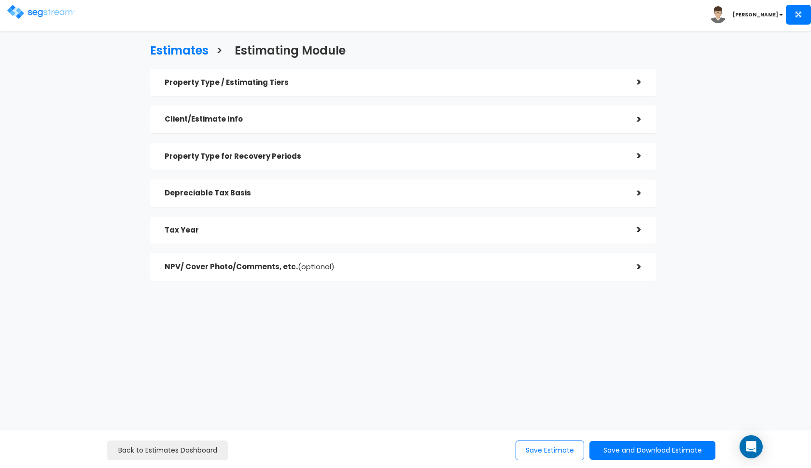
click at [599, 163] on div "Property Type for Recovery Periods" at bounding box center [394, 157] width 458 height 18
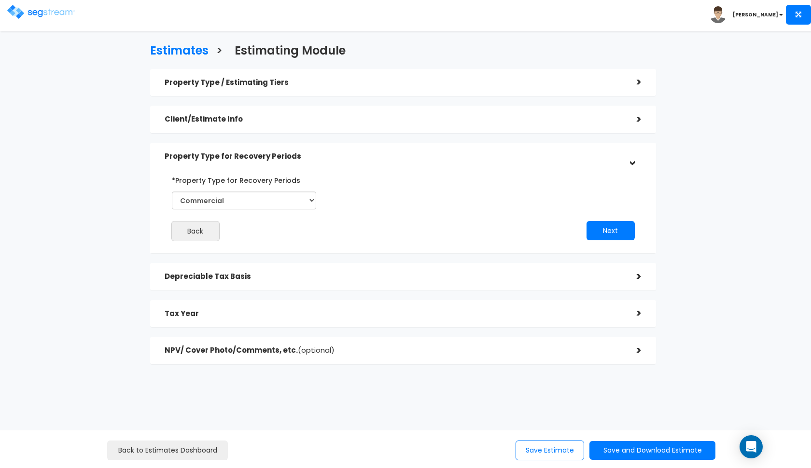
click at [586, 155] on h5 "Property Type for Recovery Periods" at bounding box center [394, 157] width 458 height 8
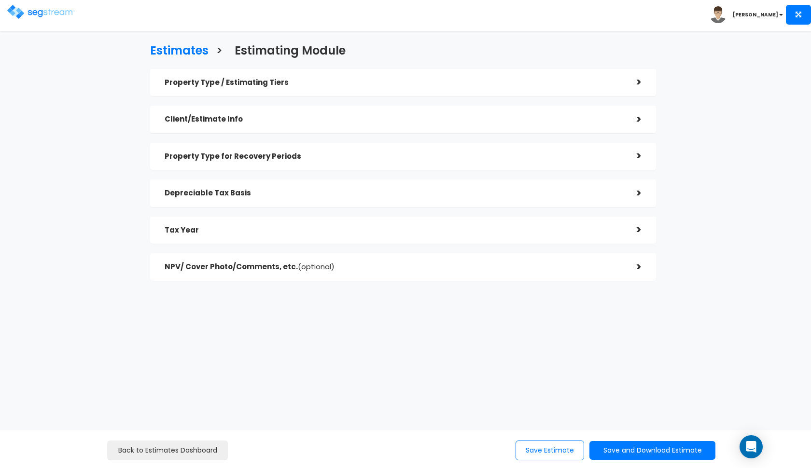
click at [588, 123] on div "Client/Estimate Info" at bounding box center [394, 120] width 458 height 18
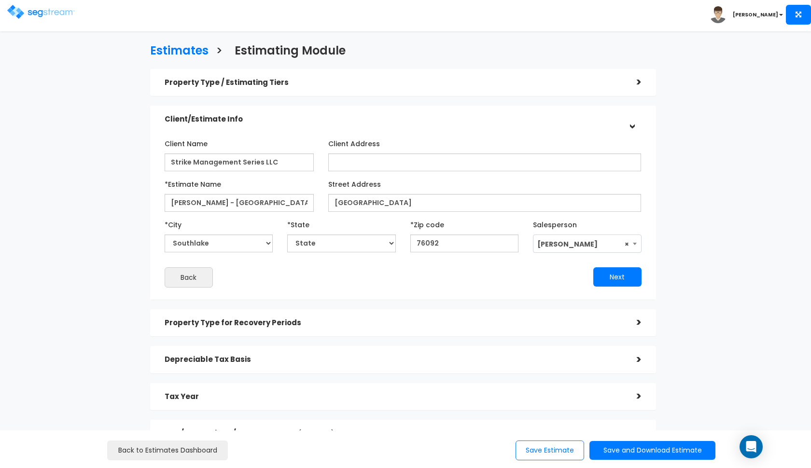
click at [583, 118] on h5 "Client/Estimate Info" at bounding box center [394, 119] width 458 height 8
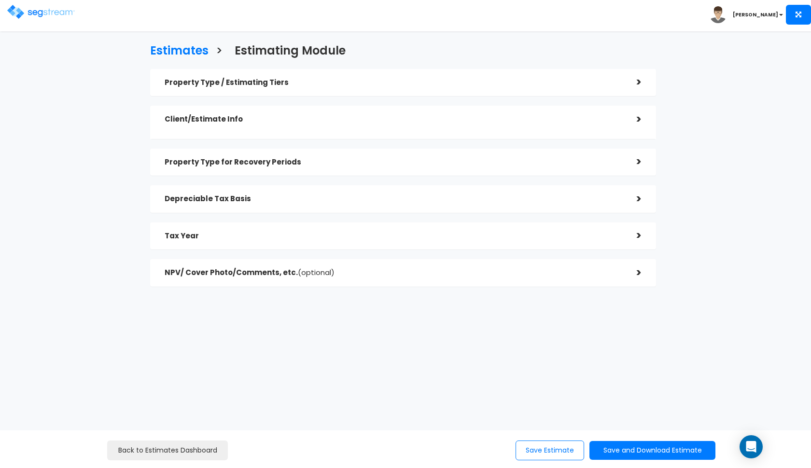
click at [584, 84] on h5 "Property Type / Estimating Tiers" at bounding box center [394, 83] width 458 height 8
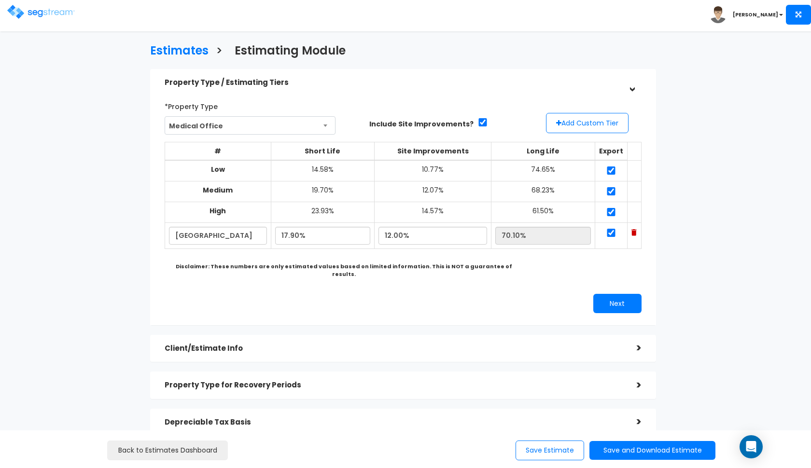
click at [584, 84] on h5 "Property Type / Estimating Tiers" at bounding box center [394, 83] width 458 height 8
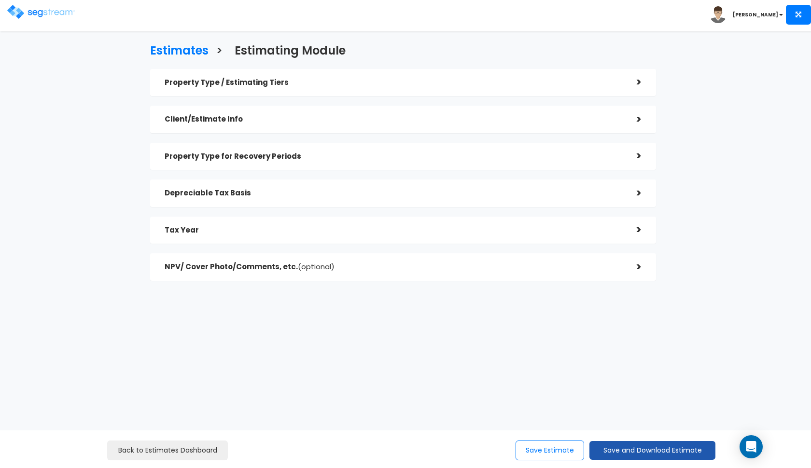
click at [646, 447] on button "Save and Download Estimate" at bounding box center [652, 450] width 126 height 19
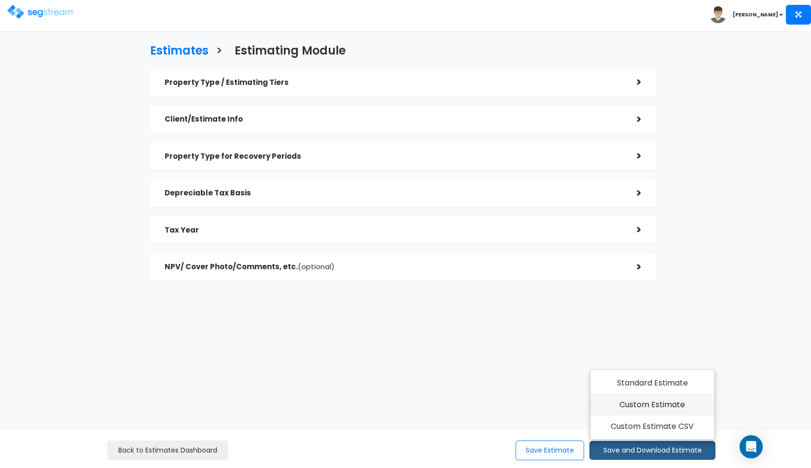
click at [655, 409] on link "Custom Estimate" at bounding box center [652, 405] width 124 height 22
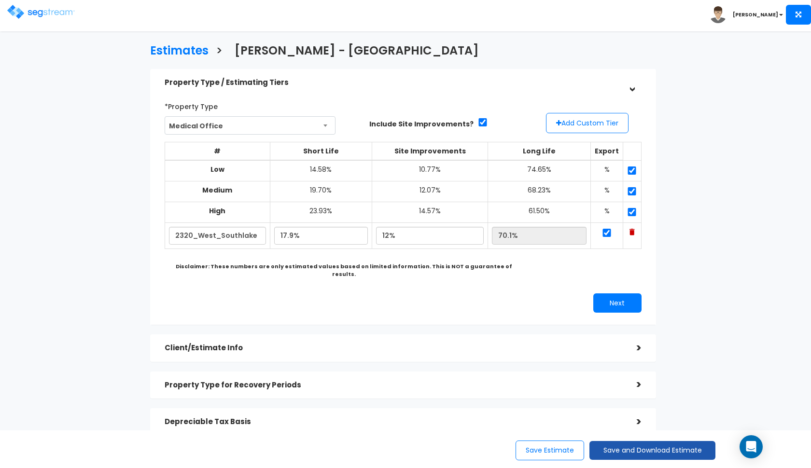
click at [641, 454] on button "Save and Download Estimate" at bounding box center [652, 450] width 126 height 19
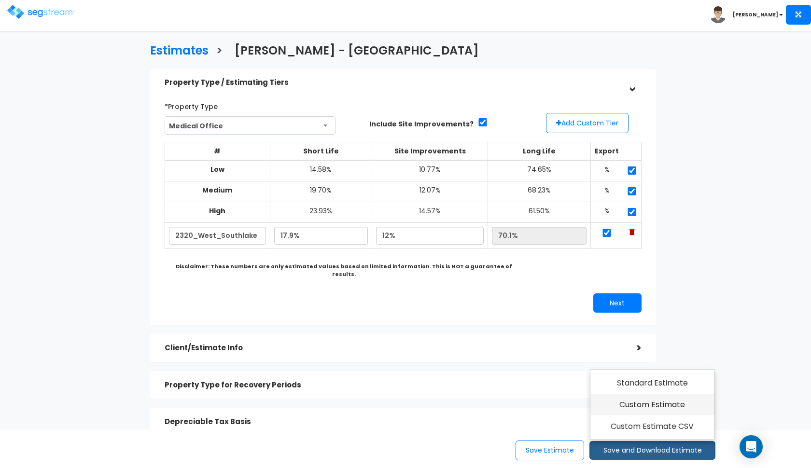
click at [641, 406] on link "Custom Estimate" at bounding box center [652, 405] width 124 height 22
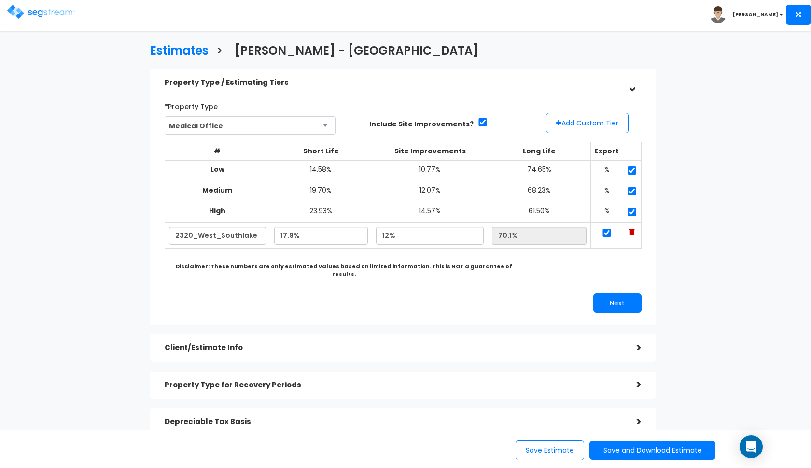
click at [42, 16] on img at bounding box center [41, 12] width 68 height 14
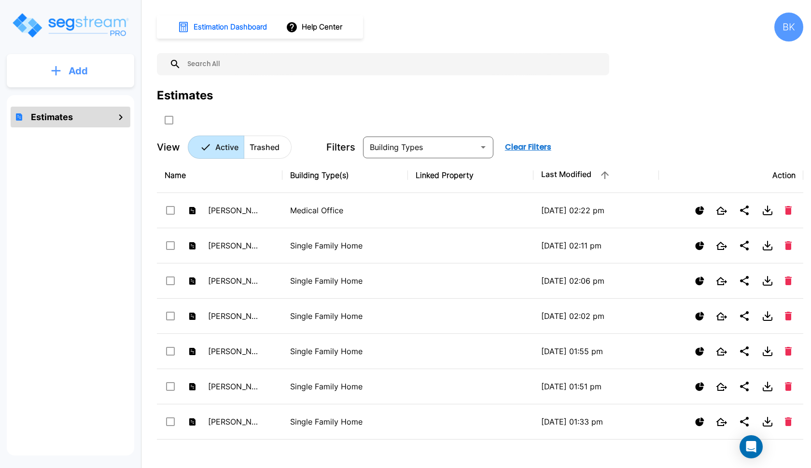
click at [111, 84] on button "Add" at bounding box center [70, 71] width 127 height 28
click at [89, 98] on p "Add Estimate" at bounding box center [76, 98] width 49 height 12
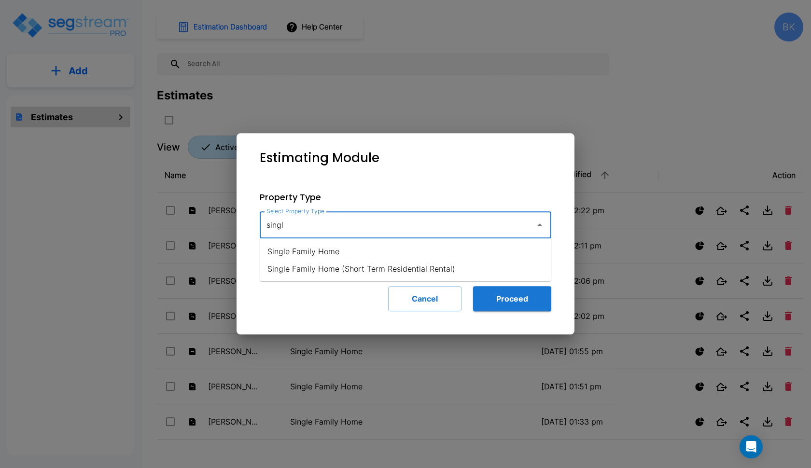
click at [338, 251] on li "Single Family Home" at bounding box center [406, 251] width 292 height 17
type input "Single Family Home"
click at [483, 290] on button "Proceed" at bounding box center [512, 298] width 78 height 25
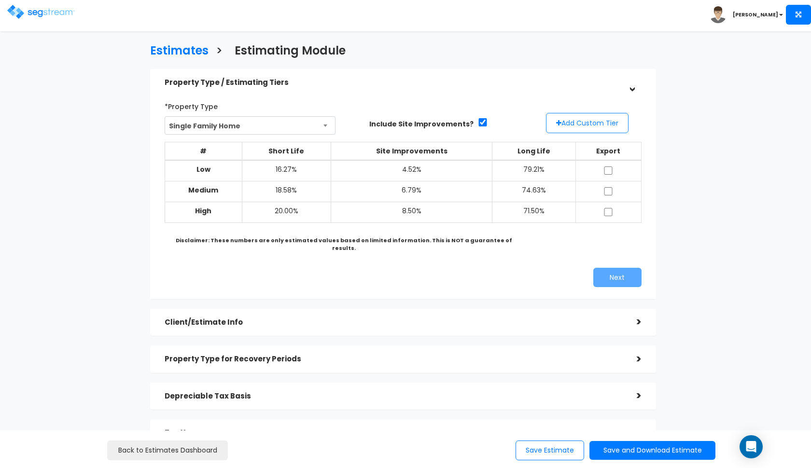
click at [589, 124] on button "Add Custom Tier" at bounding box center [587, 123] width 83 height 20
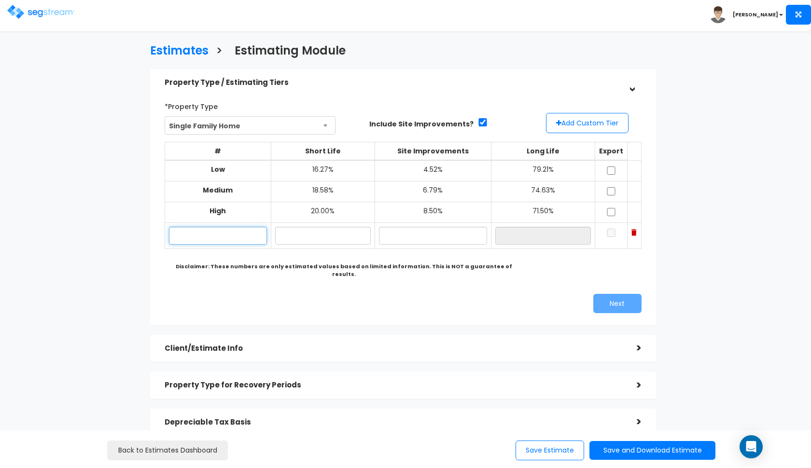
click at [196, 233] on input "text" at bounding box center [218, 236] width 98 height 18
paste input "1802 Teton Dr"
type input "1802 Teton Dr"
click at [302, 234] on input "text" at bounding box center [323, 236] width 96 height 18
type input "16.80%"
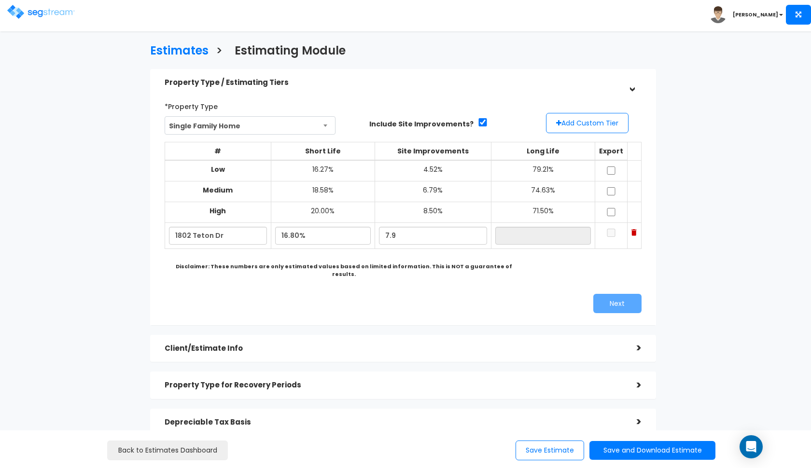
type input "7.90%"
type input "75.30%"
click at [372, 268] on div "# Short Life Site Improvements Long Life Export Low 16.27%" at bounding box center [403, 208] width 477 height 147
click at [608, 171] on input "checkbox" at bounding box center [611, 171] width 10 height 8
checkbox input "true"
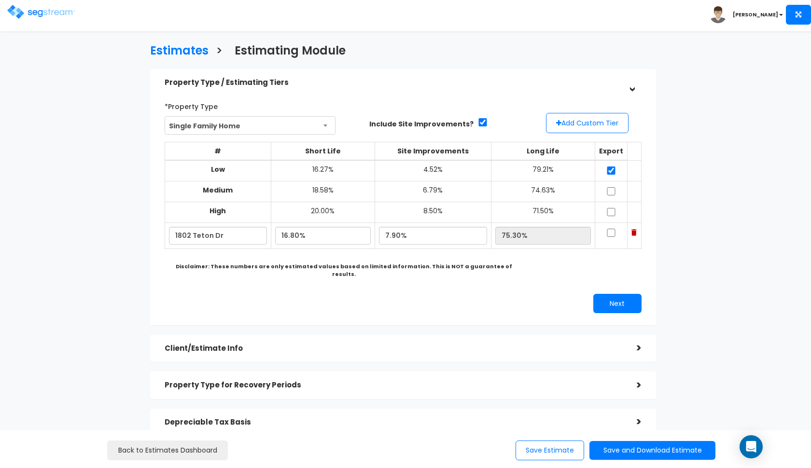
click at [608, 189] on input "checkbox" at bounding box center [611, 191] width 10 height 8
checkbox input "true"
click at [608, 209] on input "checkbox" at bounding box center [611, 212] width 10 height 8
checkbox input "true"
click at [609, 229] on input "checkbox" at bounding box center [611, 233] width 10 height 8
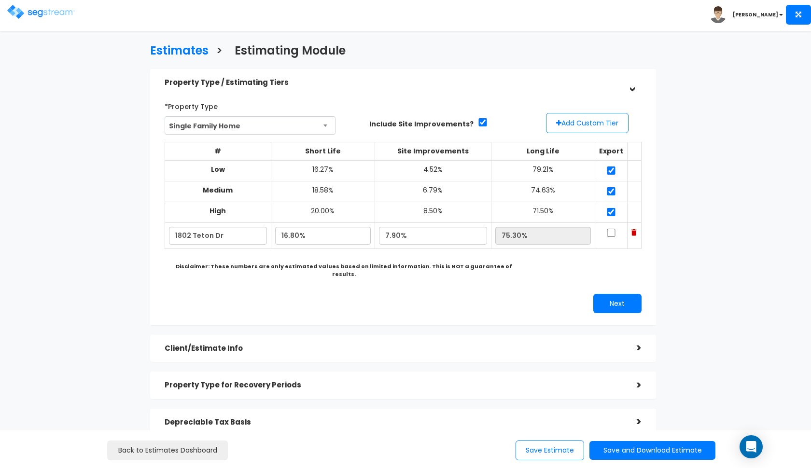
checkbox input "true"
click at [615, 294] on button "Next" at bounding box center [617, 303] width 48 height 19
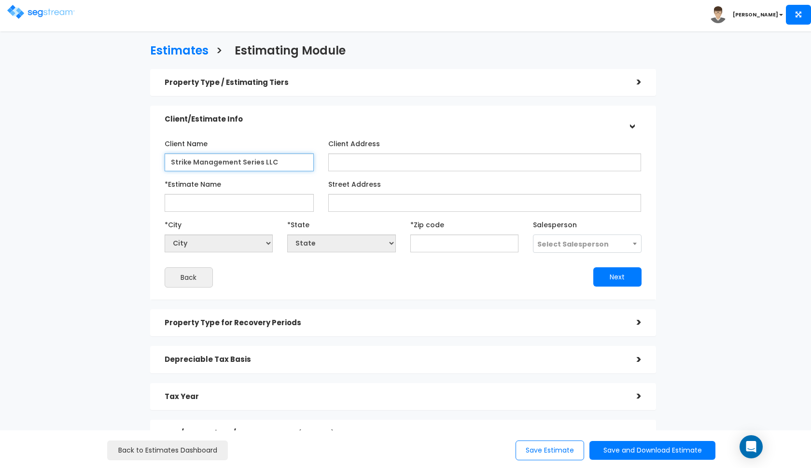
type input "Strike Management Series LLC"
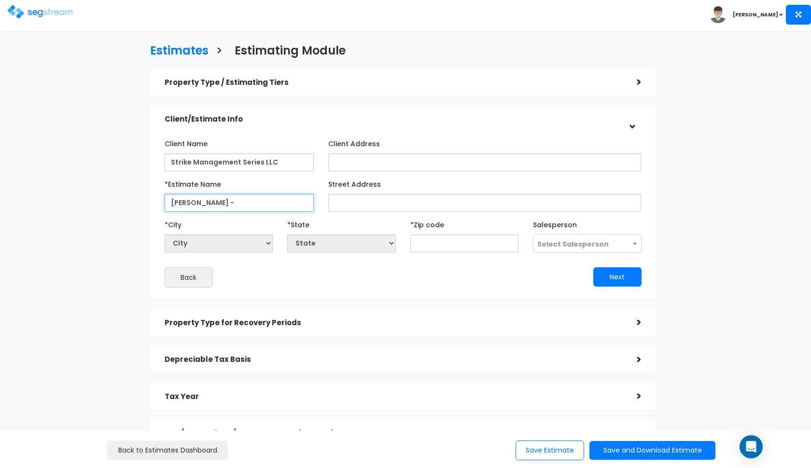
paste input "1802 Teton Dr"
type input "[PERSON_NAME] - 1802 Teton Dr"
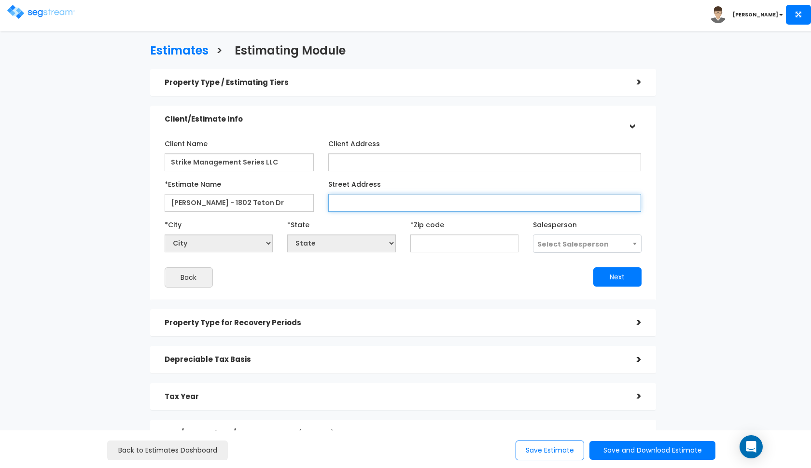
paste input "1802 Teton Dr"
type input "1802 Teton Dr"
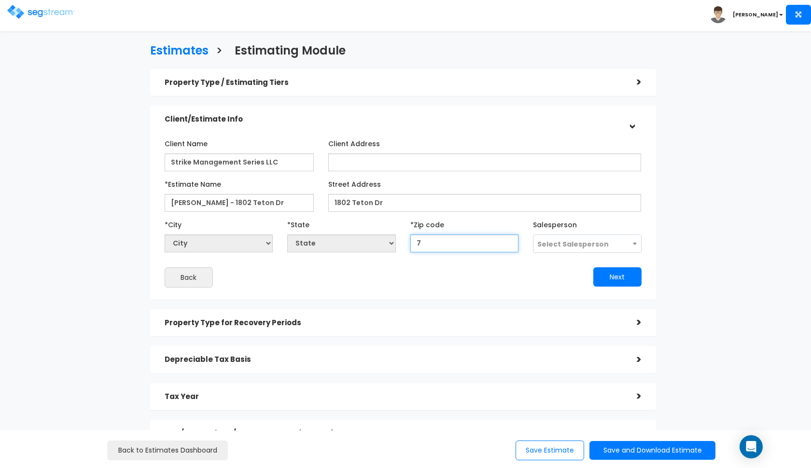
type input "76"
select select "TX"
type input "76051"
click at [469, 267] on div "Next" at bounding box center [526, 276] width 246 height 19
click at [571, 248] on span "Select Salesperson" at bounding box center [572, 244] width 71 height 10
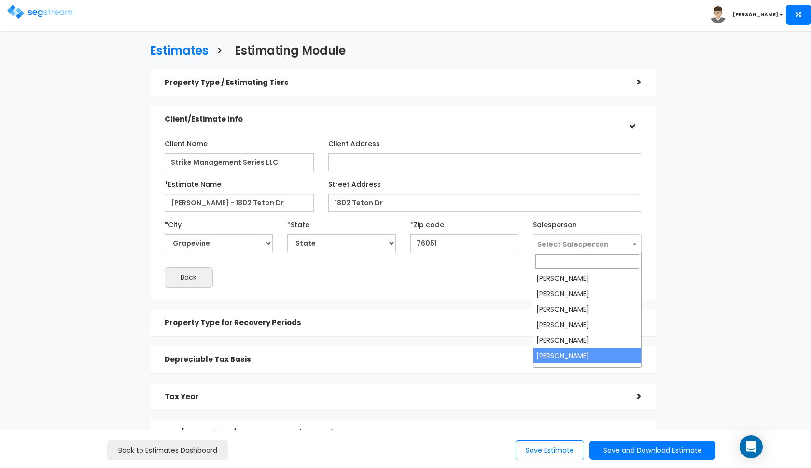
select select "190"
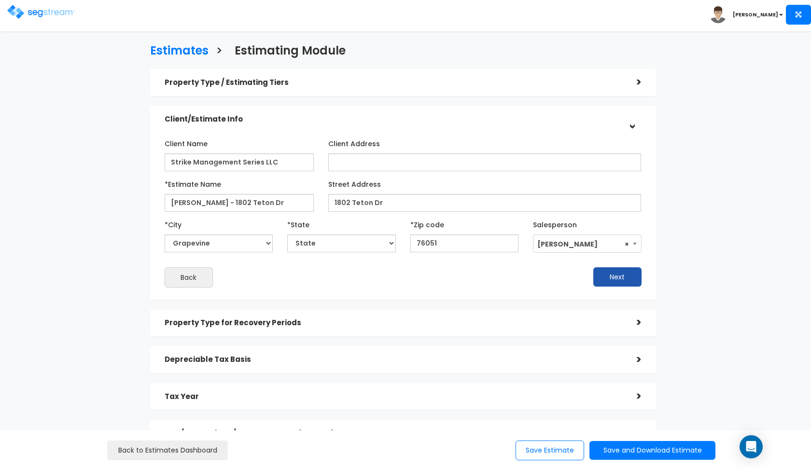
click at [605, 282] on button "Next" at bounding box center [617, 276] width 48 height 19
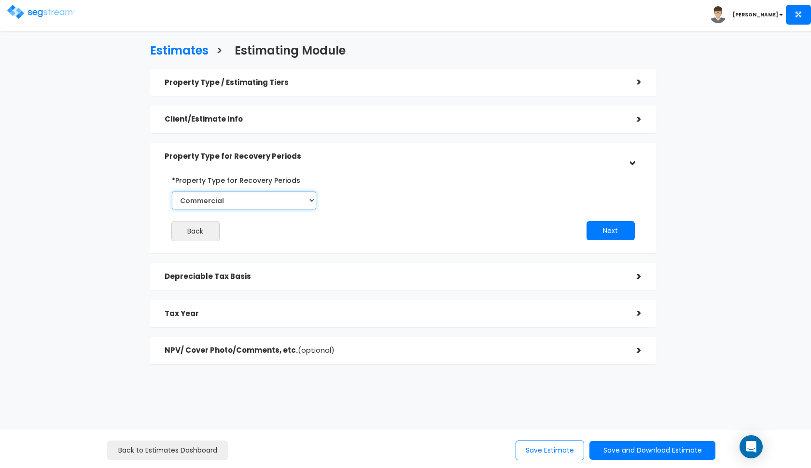
select select "Residential"
click at [600, 237] on button "Next" at bounding box center [611, 230] width 48 height 19
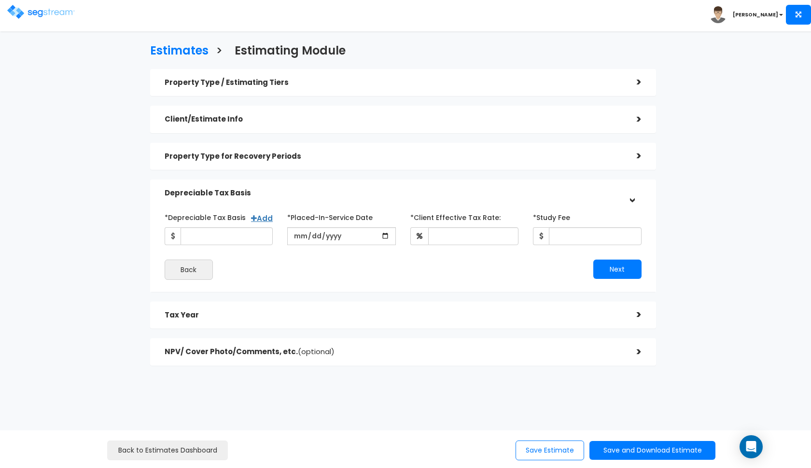
click at [539, 144] on div "Property Type for Recovery Periods >" at bounding box center [403, 157] width 506 height 28
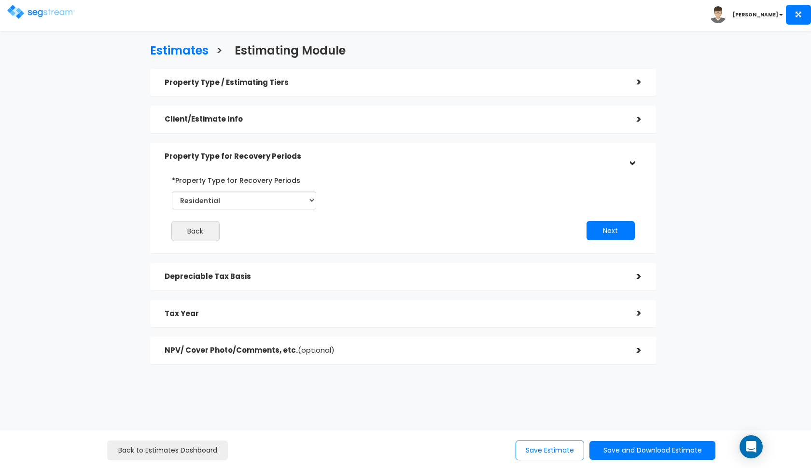
click at [535, 154] on h5 "Property Type for Recovery Periods" at bounding box center [394, 157] width 458 height 8
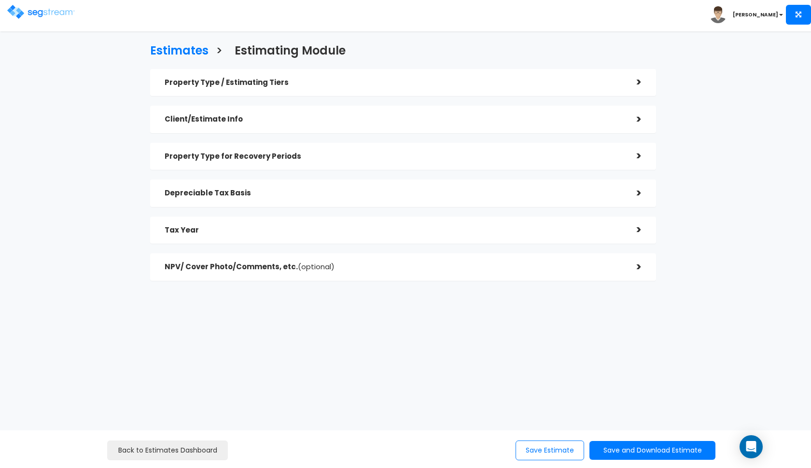
click at [416, 192] on h5 "Depreciable Tax Basis" at bounding box center [394, 193] width 458 height 8
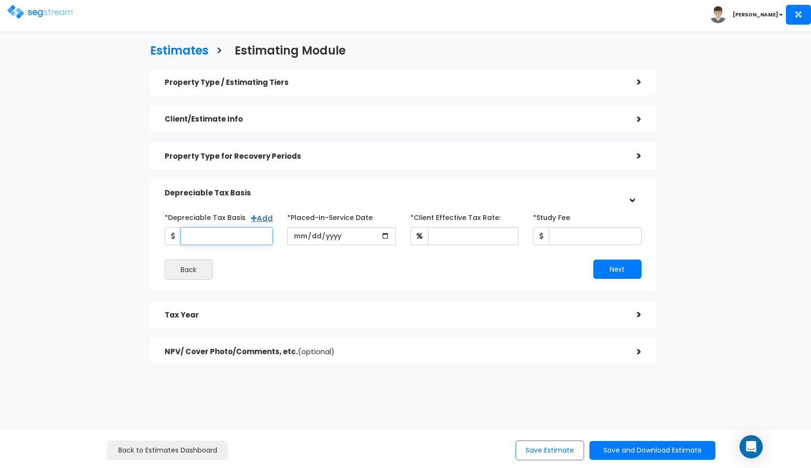
click at [217, 234] on input "*Depreciable Tax Basis" at bounding box center [227, 236] width 93 height 18
type input "500,000"
click at [299, 237] on input "date" at bounding box center [341, 236] width 109 height 18
click at [311, 237] on input "2023-03-03" at bounding box center [341, 236] width 109 height 18
click at [424, 256] on div "*Depreciable Tax Basis Add 500,000 *Placed-In-Service Date 2023-03-30" at bounding box center [403, 245] width 477 height 70
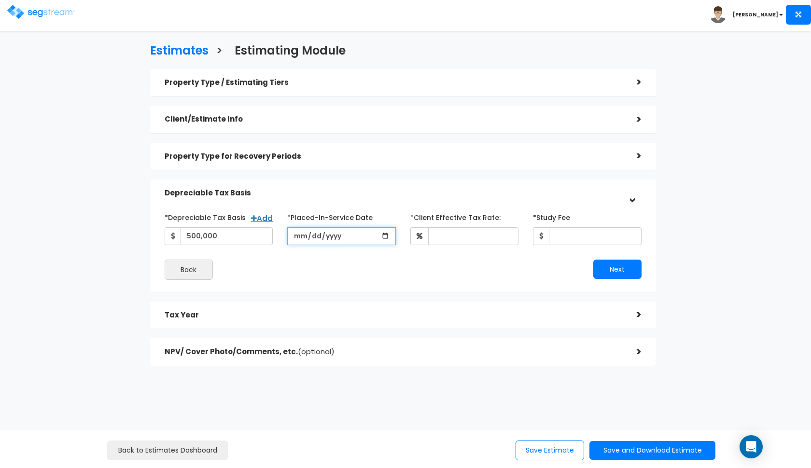
click at [303, 237] on input "2023-03-30" at bounding box center [341, 236] width 109 height 18
type input "2023-01-01"
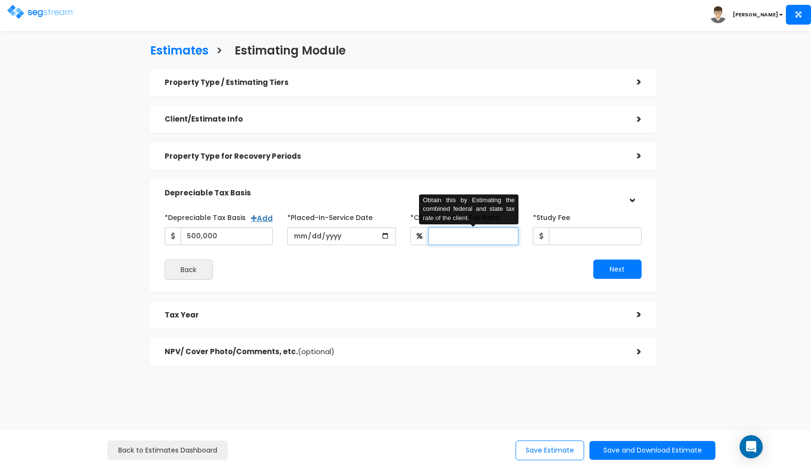
click at [459, 238] on input "*Client Effective Tax Rate:" at bounding box center [473, 236] width 91 height 18
type input "37"
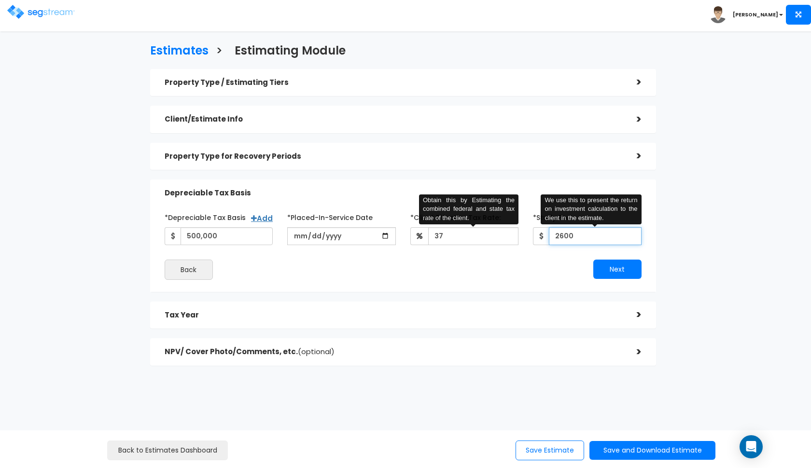
type input "2,600"
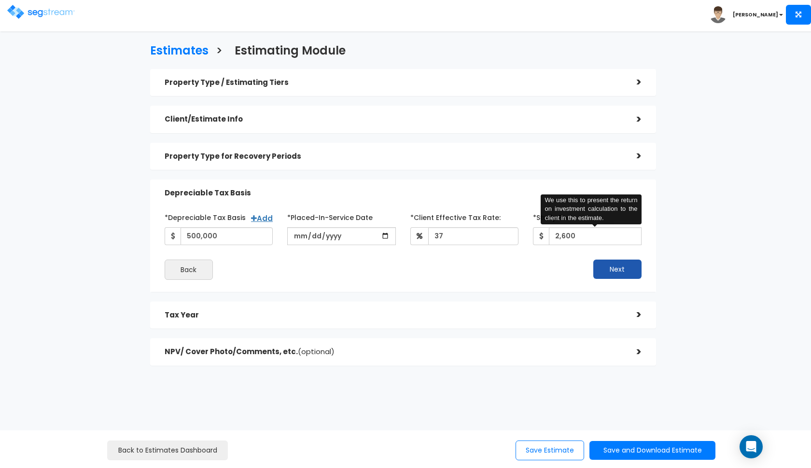
click at [603, 272] on button "Next" at bounding box center [617, 269] width 48 height 19
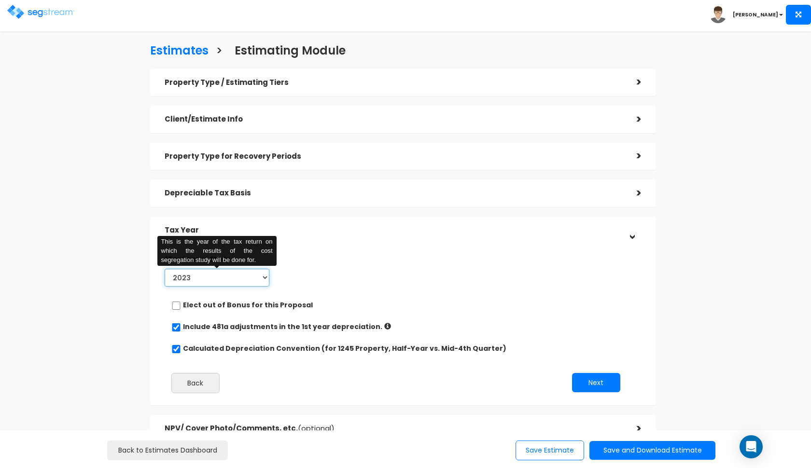
select select "2025"
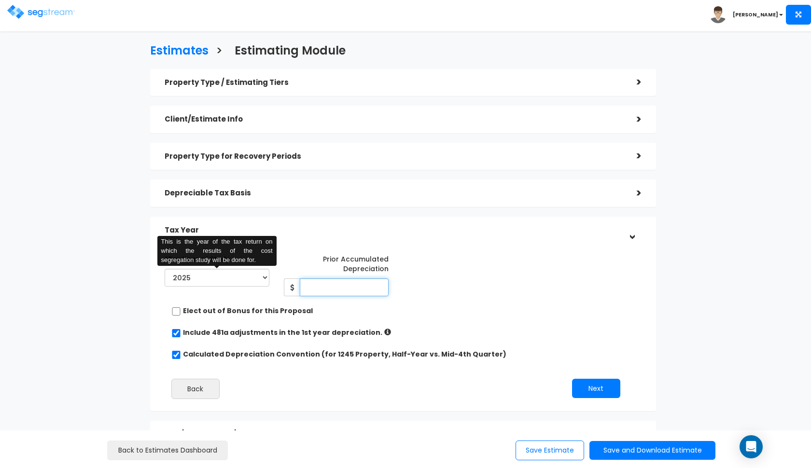
click at [360, 279] on input "Prior Accumulated Depreciation" at bounding box center [344, 288] width 89 height 18
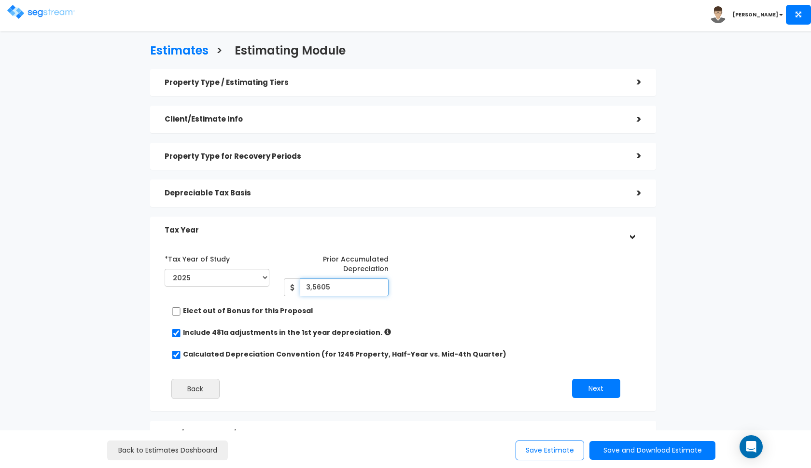
type input "35,605"
click at [521, 323] on div "*Tax Year of Study 2022 2023 2024 2025 2026 Prior Accumulated Depreciation" at bounding box center [395, 328] width 477 height 165
click at [599, 391] on button "Next" at bounding box center [596, 388] width 48 height 19
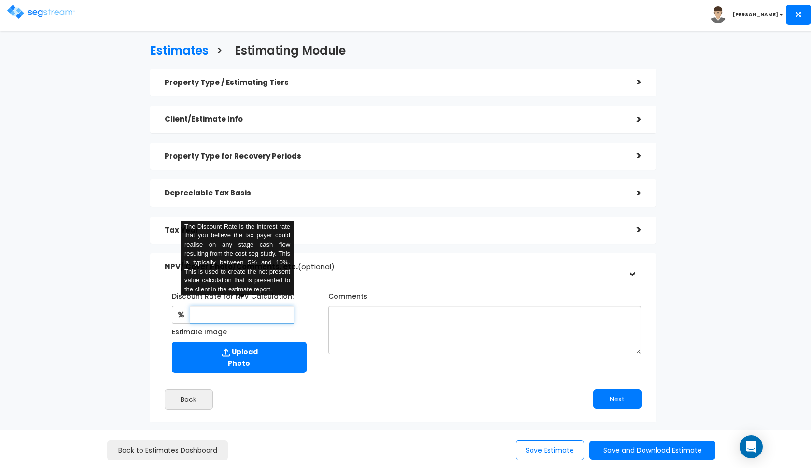
click at [248, 306] on input "text" at bounding box center [242, 315] width 105 height 18
type input "8"
click at [483, 326] on textarea "Comments" at bounding box center [484, 330] width 313 height 48
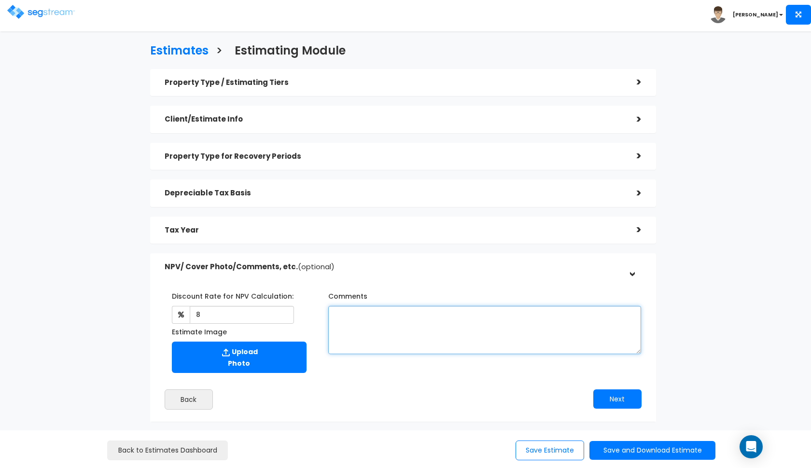
click at [398, 320] on textarea "Comments" at bounding box center [484, 330] width 313 height 48
paste textarea "all information based on previous depreciation schedule."
type textarea "all information based on previous depreciation schedule."
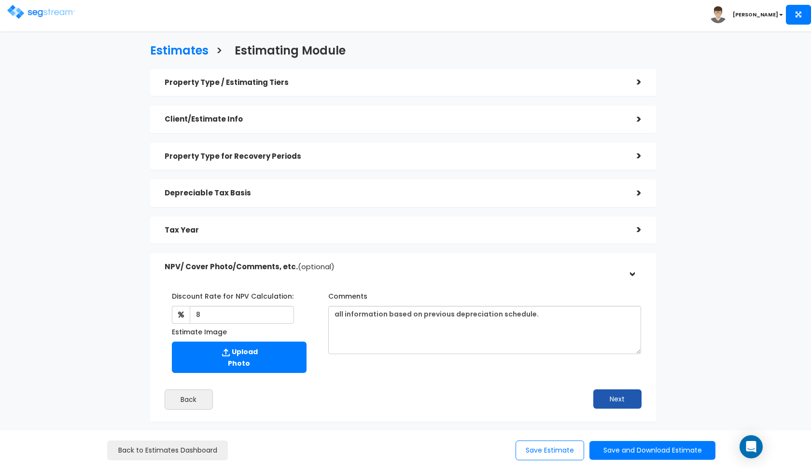
click at [602, 397] on button "Next" at bounding box center [617, 399] width 48 height 19
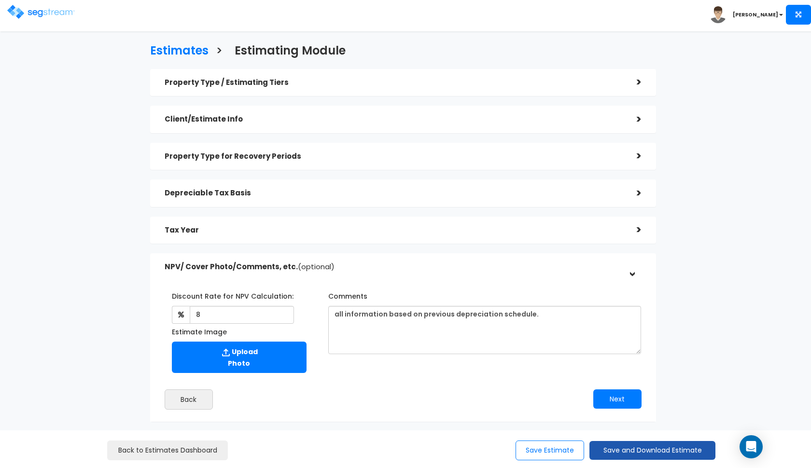
click at [620, 449] on button "Save and Download Estimate" at bounding box center [652, 450] width 126 height 19
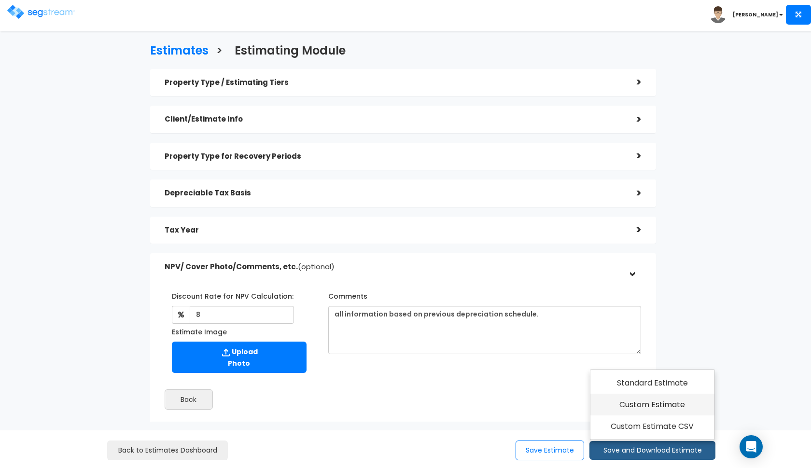
click at [659, 405] on link "Custom Estimate" at bounding box center [652, 405] width 124 height 22
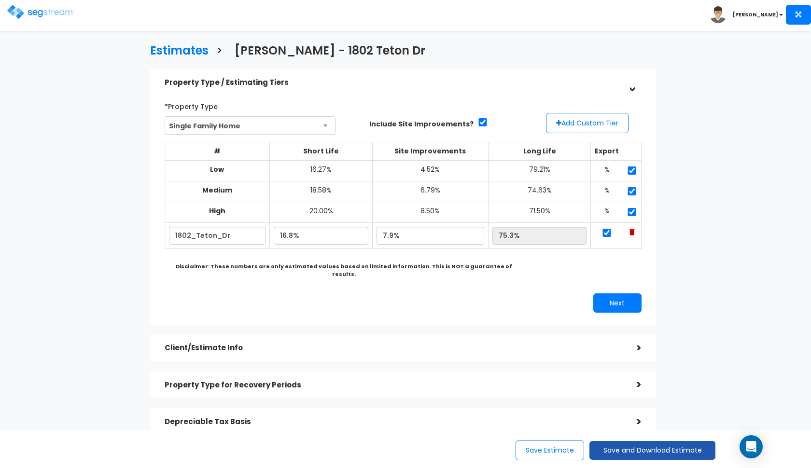
click at [693, 456] on button "Save and Download Estimate" at bounding box center [652, 450] width 126 height 19
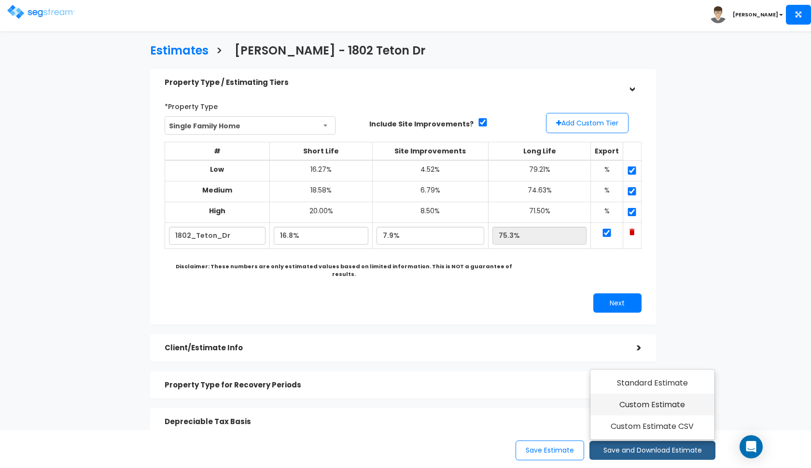
click at [664, 397] on link "Custom Estimate" at bounding box center [652, 405] width 124 height 22
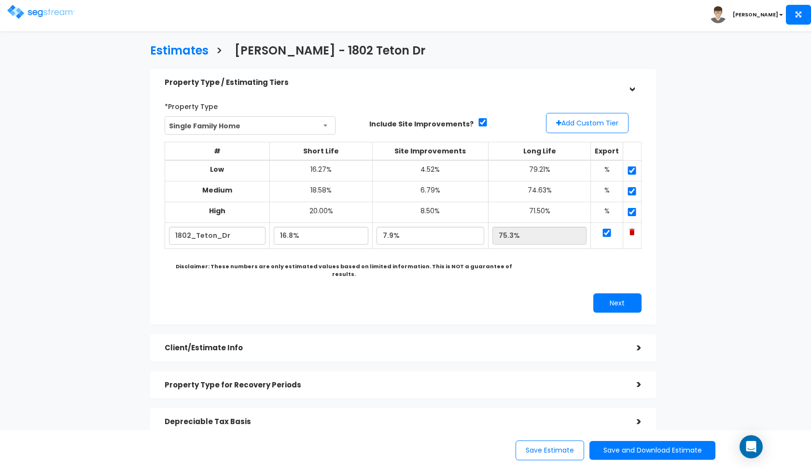
click at [21, 13] on img at bounding box center [41, 12] width 68 height 14
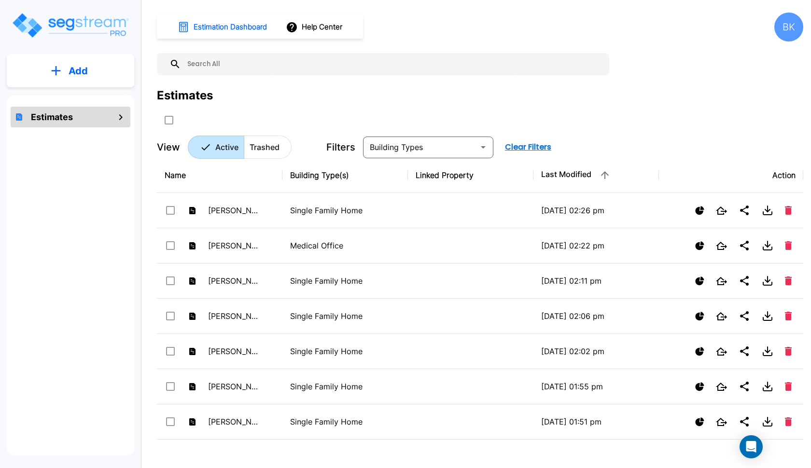
click at [108, 77] on button "Add" at bounding box center [70, 71] width 127 height 28
click at [83, 95] on p "Add Estimate" at bounding box center [76, 98] width 49 height 12
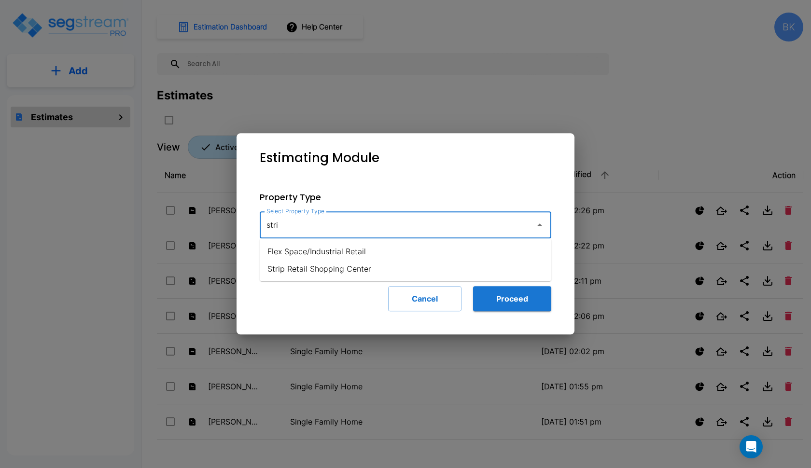
click at [317, 230] on input "stri" at bounding box center [395, 225] width 262 height 18
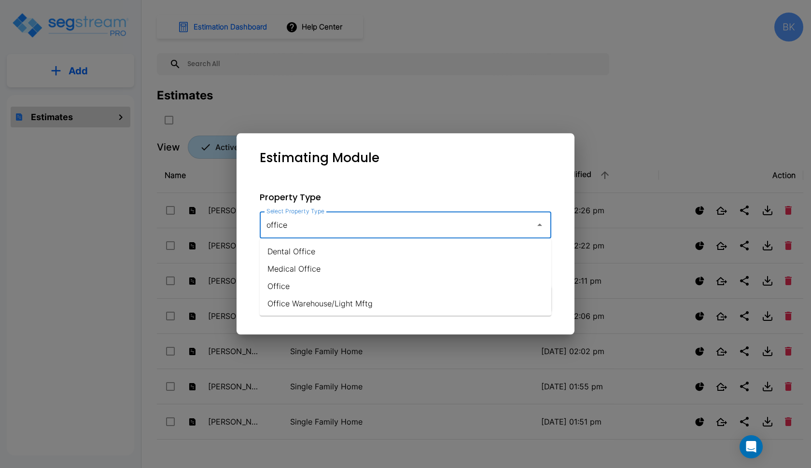
click at [316, 290] on li "Office" at bounding box center [406, 286] width 292 height 17
type input "Office"
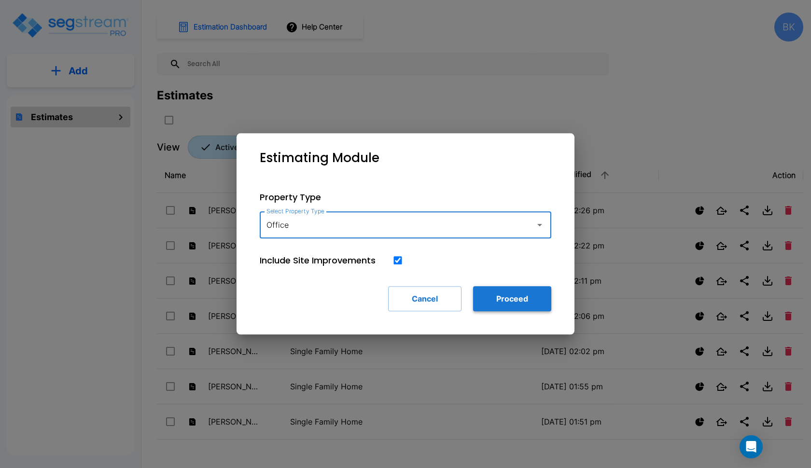
click at [500, 304] on button "Proceed" at bounding box center [512, 298] width 78 height 25
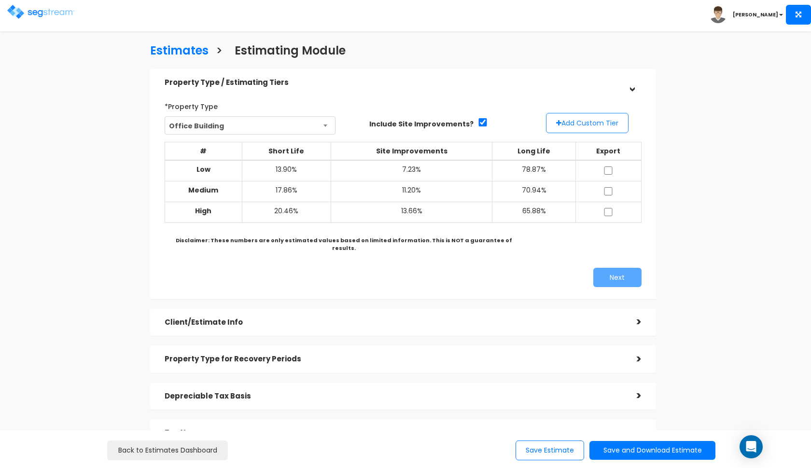
click at [572, 125] on button "Add Custom Tier" at bounding box center [587, 123] width 83 height 20
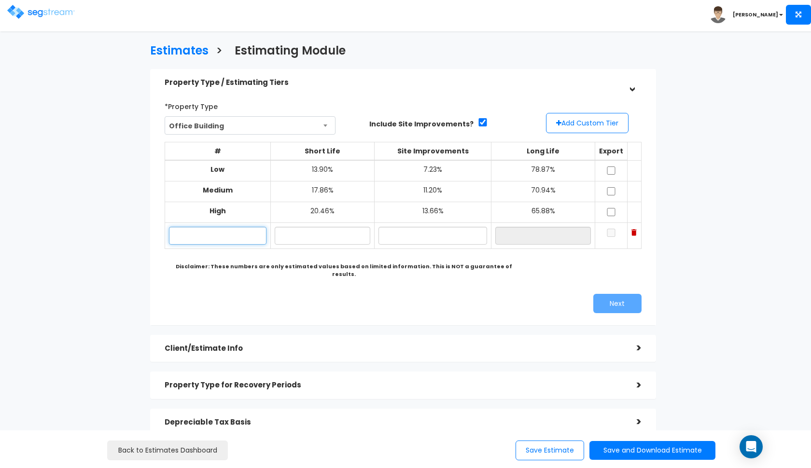
click at [191, 234] on input "text" at bounding box center [218, 236] width 98 height 18
paste input "7801 Mid Cities Blvd"
type input "7801 Mid Cities Blvd"
click at [323, 235] on input "text" at bounding box center [323, 236] width 96 height 18
type input "15.50%"
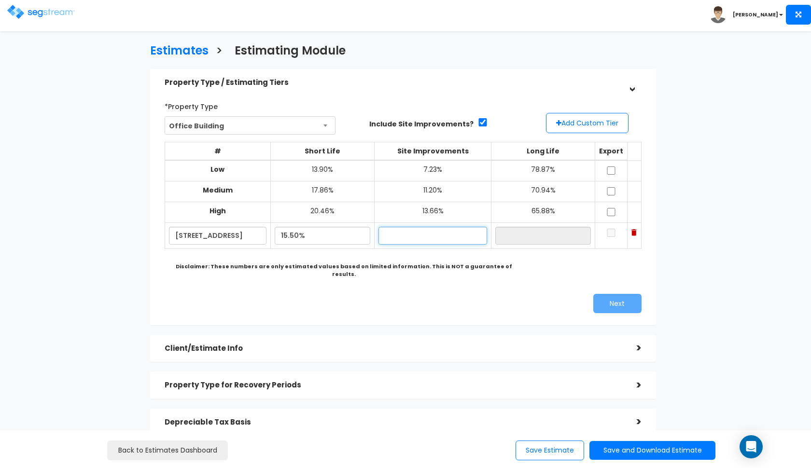
type input "3"
type input "13.60%"
type input "70.90%"
click at [413, 294] on div "Next" at bounding box center [526, 303] width 246 height 19
click at [614, 171] on input "checkbox" at bounding box center [611, 171] width 10 height 8
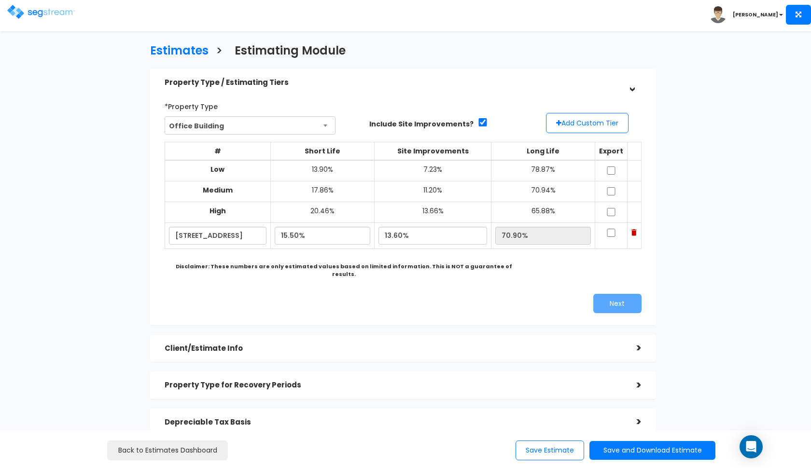
checkbox input "true"
click at [614, 191] on input "checkbox" at bounding box center [611, 191] width 10 height 8
checkbox input "true"
click at [614, 210] on input "checkbox" at bounding box center [611, 212] width 10 height 8
checkbox input "true"
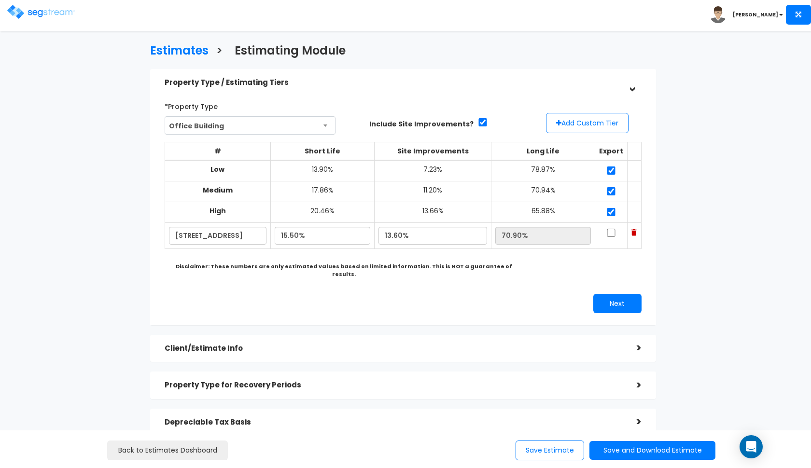
click at [610, 232] on input "checkbox" at bounding box center [611, 233] width 10 height 8
checkbox input "true"
click at [611, 278] on div "*Property Type Office Building Assisted/Senior Living Auto Repair Shop Auto Dea…" at bounding box center [402, 206] width 491 height 224
click at [611, 279] on div "*Property Type Office Building Assisted/Senior Living Auto Repair Shop Auto Dea…" at bounding box center [402, 206] width 491 height 224
click at [605, 294] on button "Next" at bounding box center [617, 303] width 48 height 19
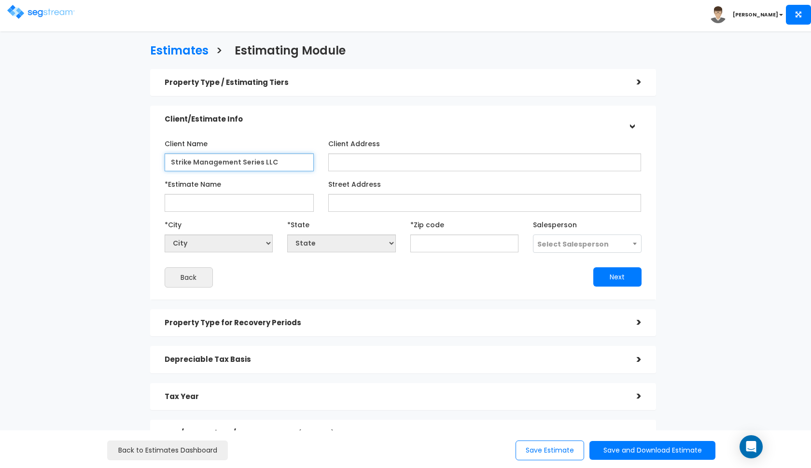
type input "Strike Management Series LLC"
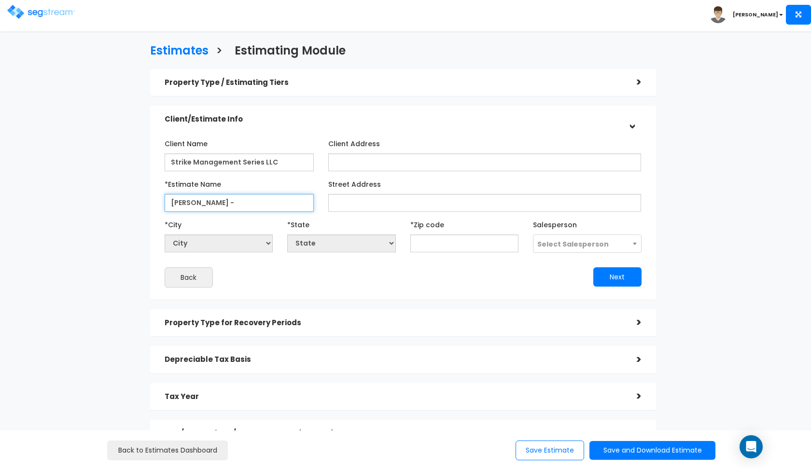
paste input "7801 Mid Cities Blvd"
type input "Nader - 7801 Mid Cities Blvd"
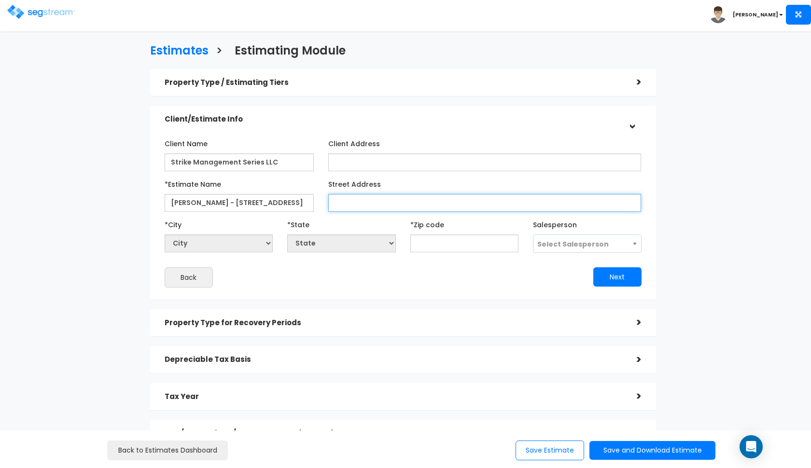
paste input "7801 Mid Cities Blvd"
type input "7801 Mid Cities Blvd"
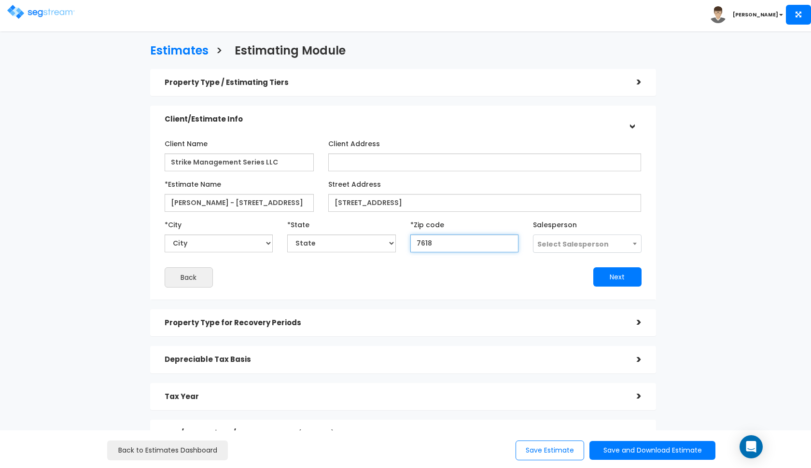
type input "76182"
select select "[GEOGRAPHIC_DATA]"
type input "76182"
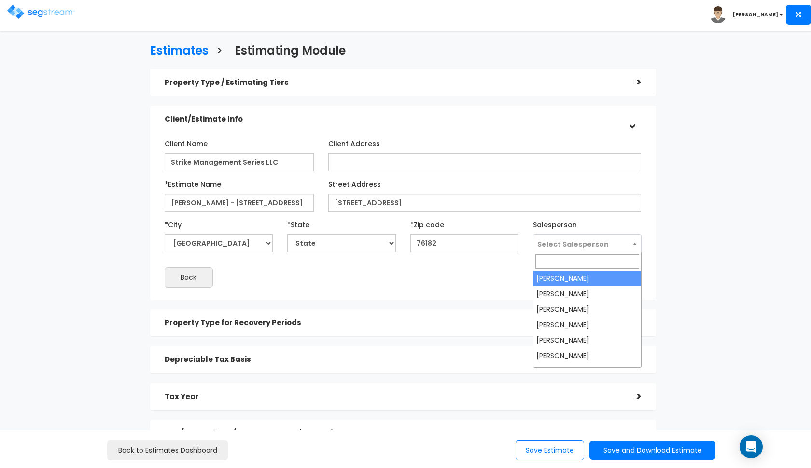
click at [598, 239] on span "Select Salesperson" at bounding box center [572, 244] width 71 height 10
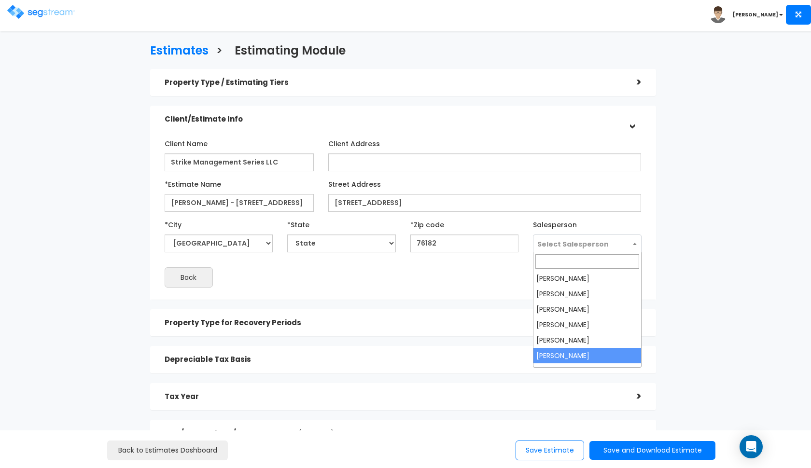
select select "190"
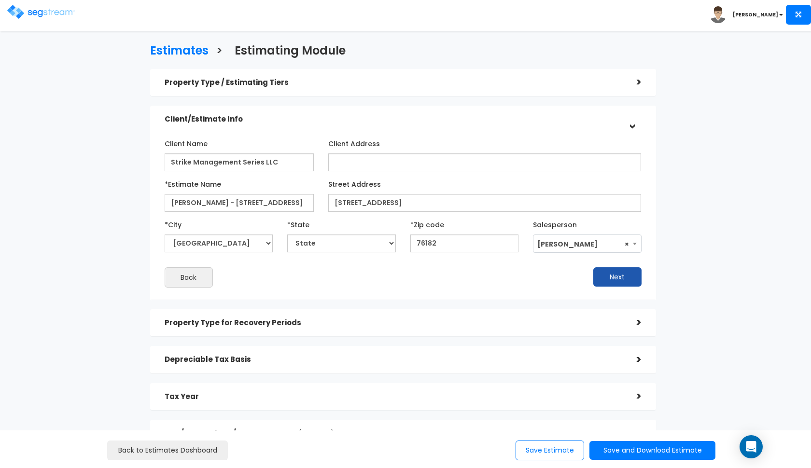
click at [619, 281] on button "Next" at bounding box center [617, 276] width 48 height 19
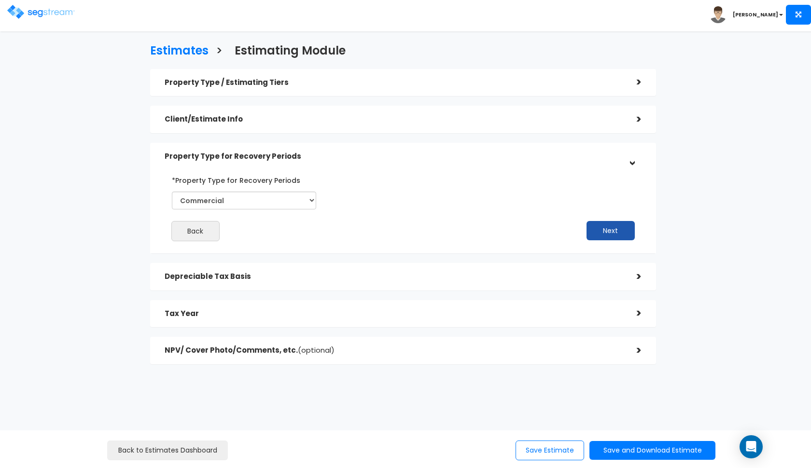
click at [606, 232] on button "Next" at bounding box center [611, 230] width 48 height 19
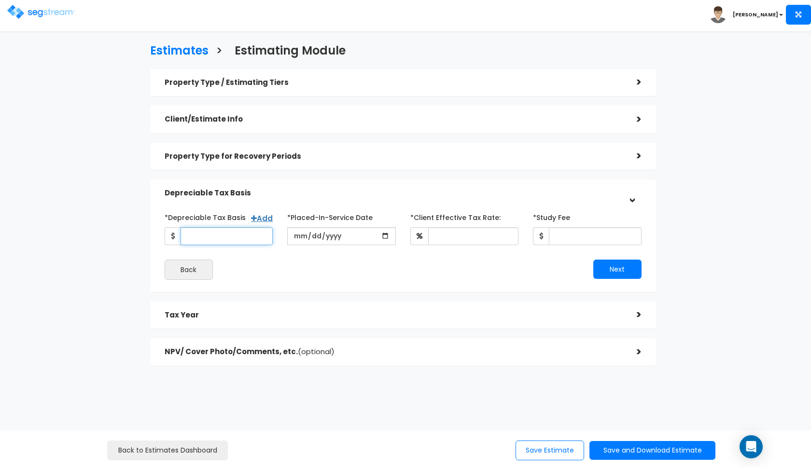
click at [227, 239] on input "*Depreciable Tax Basis" at bounding box center [227, 236] width 93 height 18
type input "845,000"
click at [295, 238] on input "date" at bounding box center [341, 236] width 109 height 18
type input "2022-01-01"
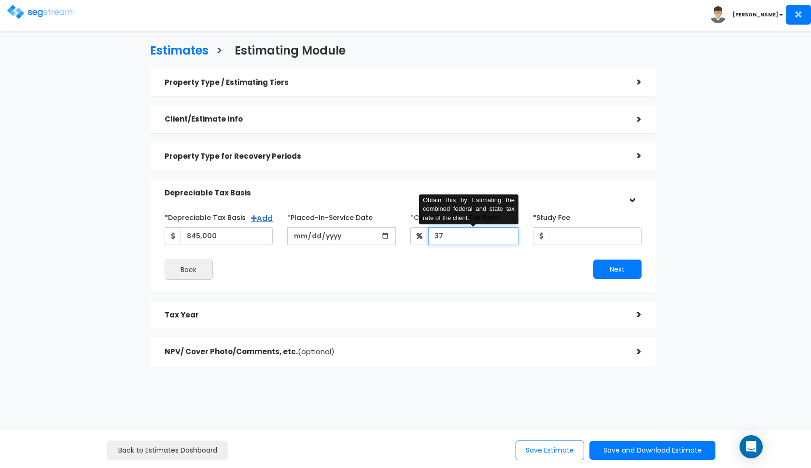
type input "37"
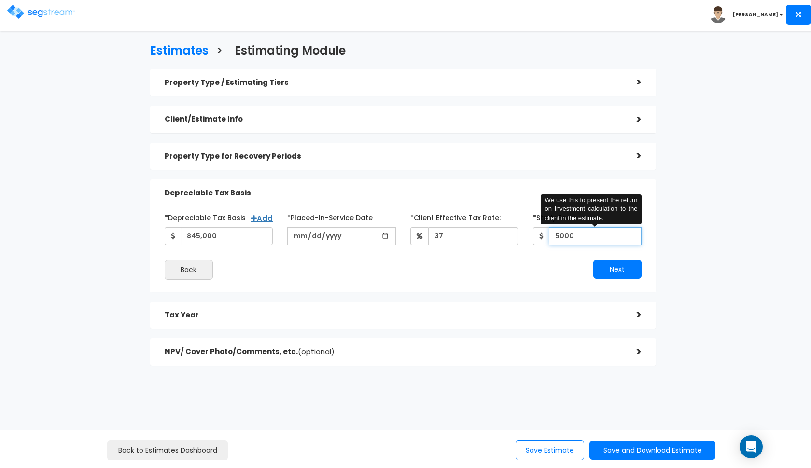
type input "5,000"
click at [618, 276] on button "Next" at bounding box center [617, 269] width 48 height 19
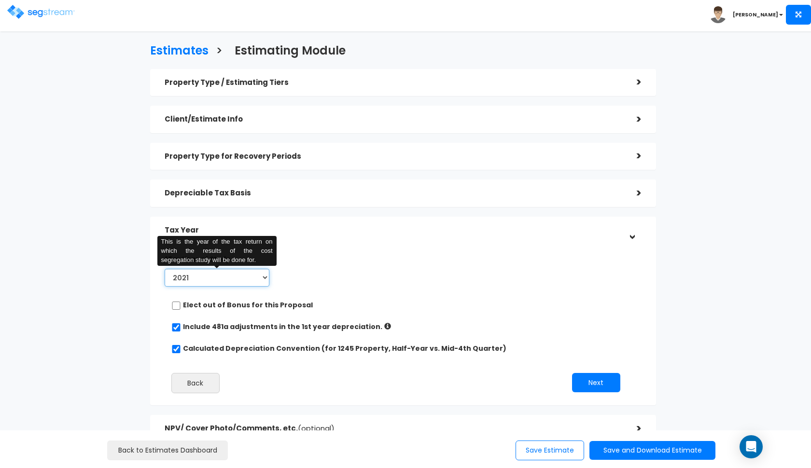
select select "2025"
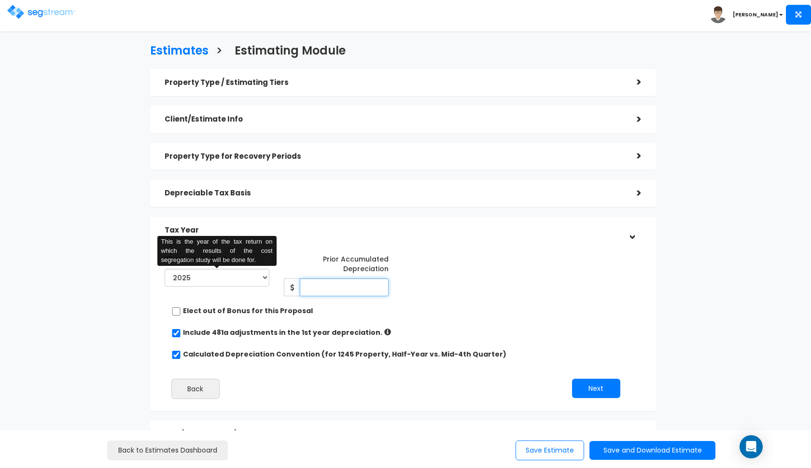
click at [325, 279] on input "Prior Accumulated Depreciation" at bounding box center [344, 288] width 89 height 18
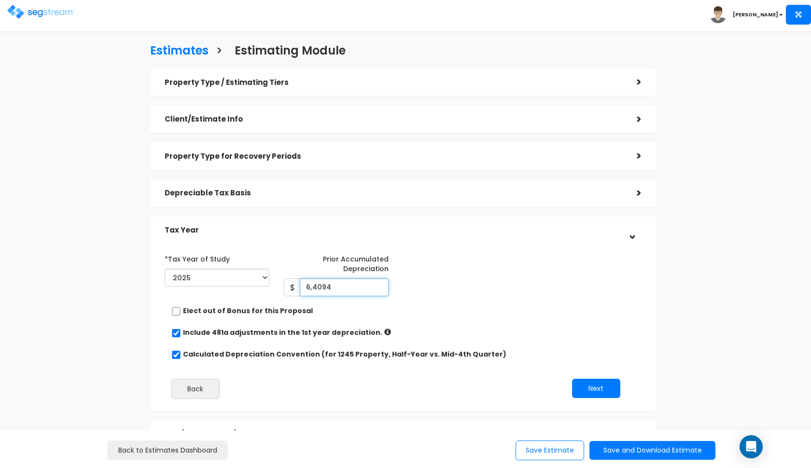
type input "64,094"
click at [535, 283] on div "*Tax Year of Study 2021 2022 2023 2024 2025 2026 Prior Accumulated Depreciation…" at bounding box center [395, 273] width 477 height 45
click at [607, 387] on button "Next" at bounding box center [596, 388] width 48 height 19
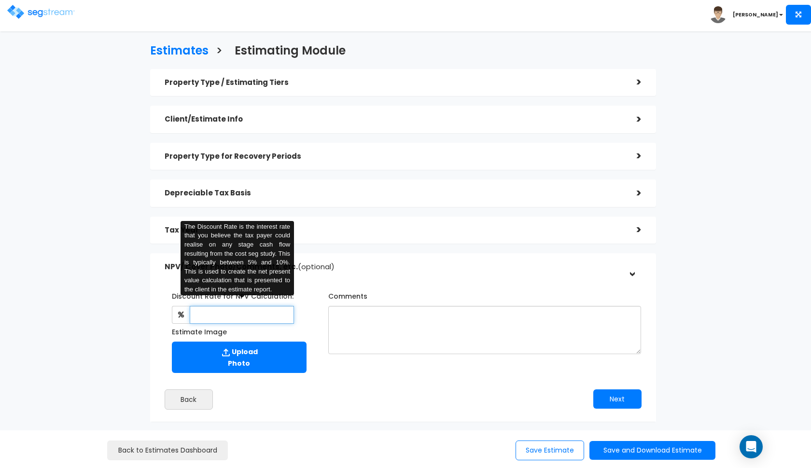
click at [271, 315] on input "text" at bounding box center [242, 315] width 105 height 18
type input "8"
click at [401, 339] on textarea "Comments" at bounding box center [484, 330] width 313 height 48
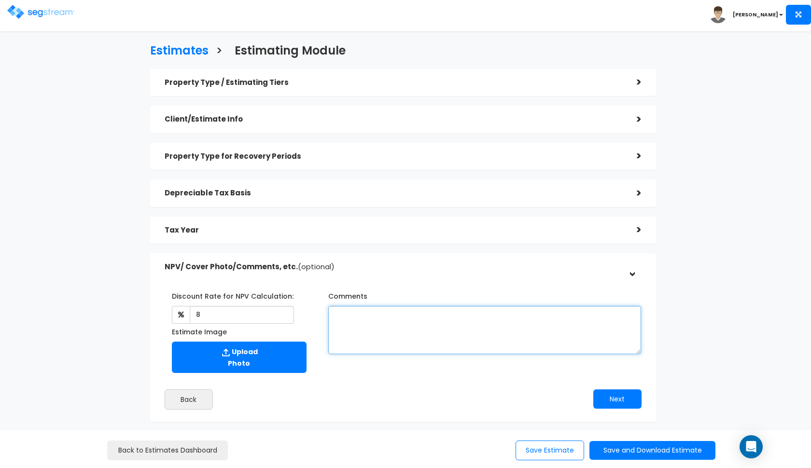
paste textarea "all information based on previous depreciation schedule."
type textarea "all information based on previous depreciation schedule."
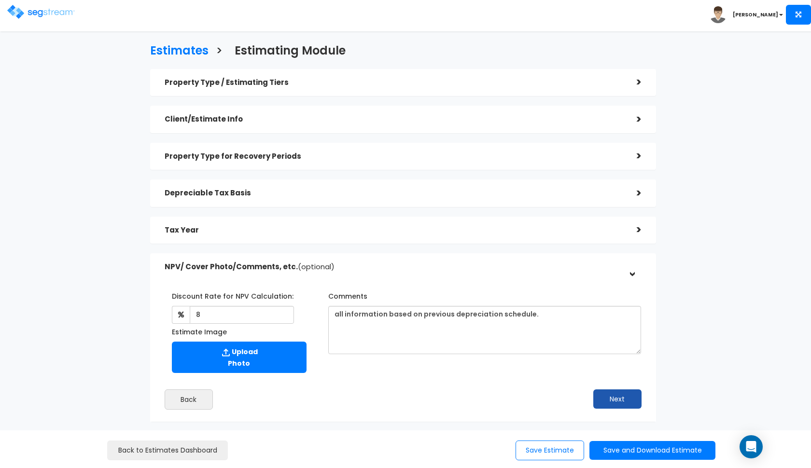
click at [605, 395] on button "Next" at bounding box center [617, 399] width 48 height 19
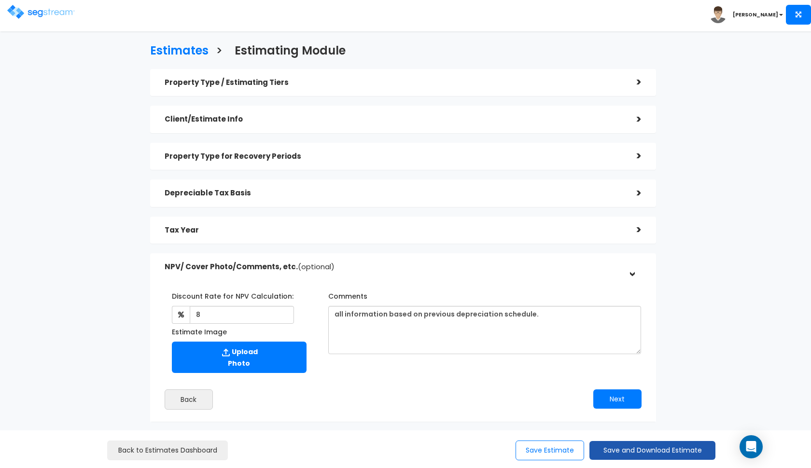
click at [609, 444] on button "Save and Download Estimate" at bounding box center [652, 450] width 126 height 19
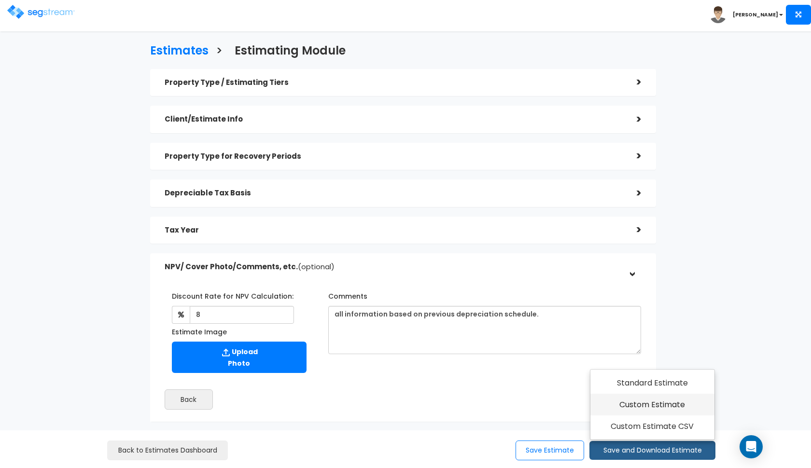
click at [636, 411] on link "Custom Estimate" at bounding box center [652, 405] width 124 height 22
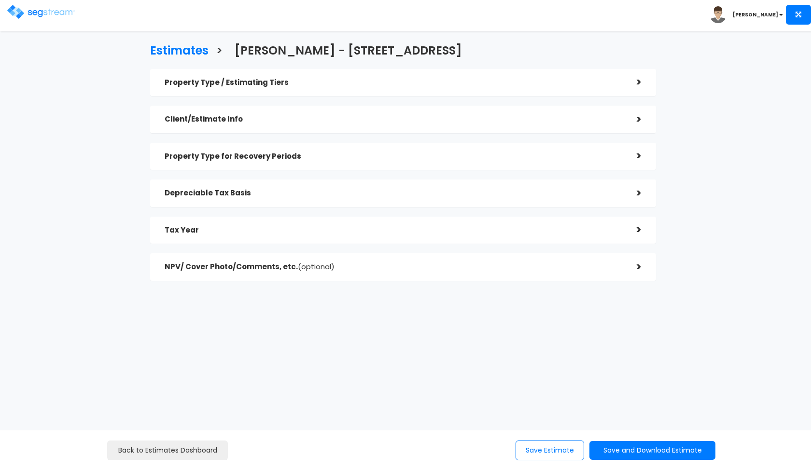
checkbox input "true"
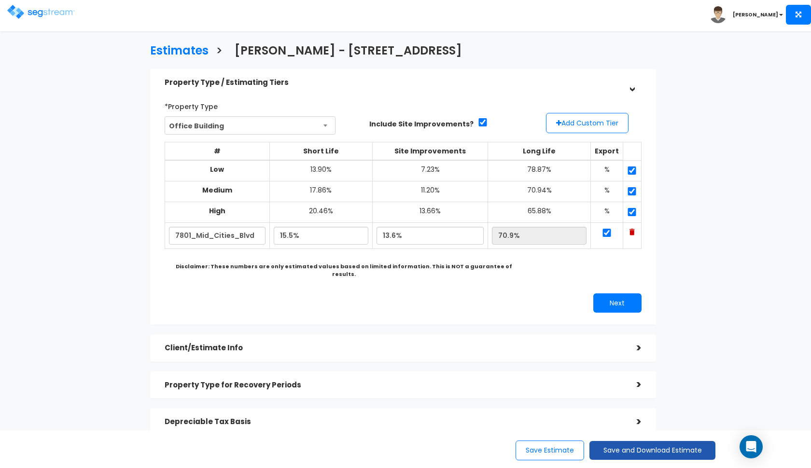
click at [635, 446] on button "Save and Download Estimate" at bounding box center [652, 450] width 126 height 19
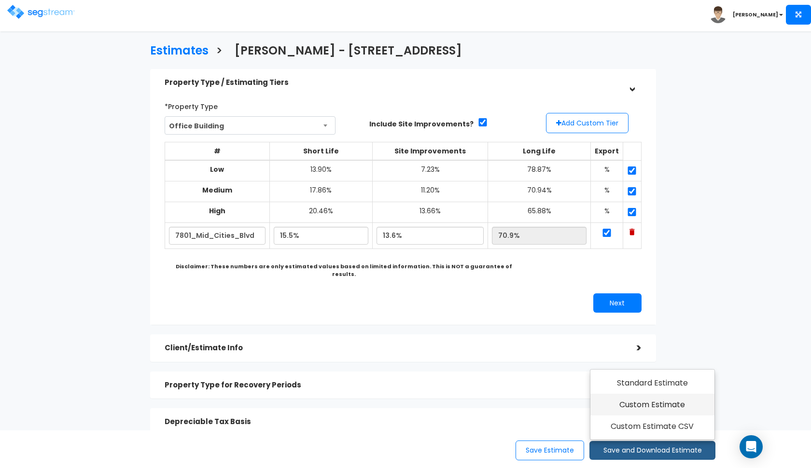
click at [641, 407] on link "Custom Estimate" at bounding box center [652, 405] width 124 height 22
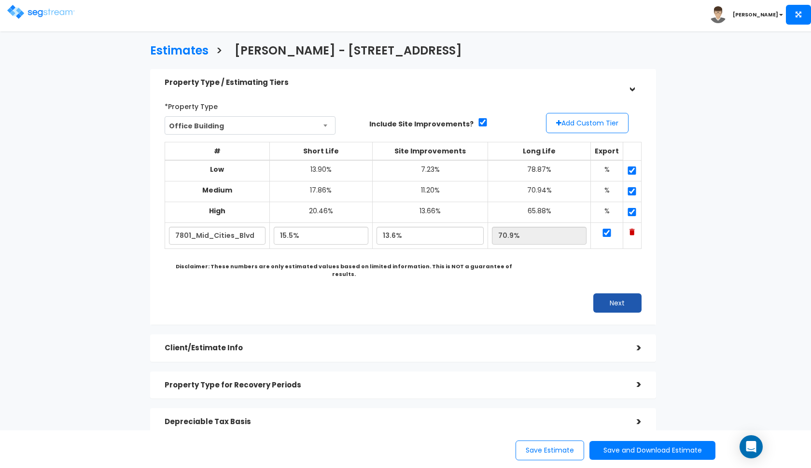
click at [615, 295] on button "Next" at bounding box center [617, 303] width 48 height 19
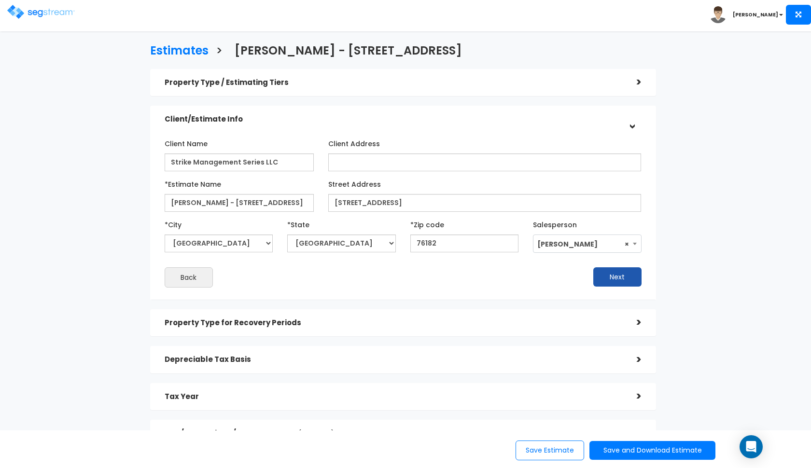
click at [617, 278] on button "Next" at bounding box center [617, 276] width 48 height 19
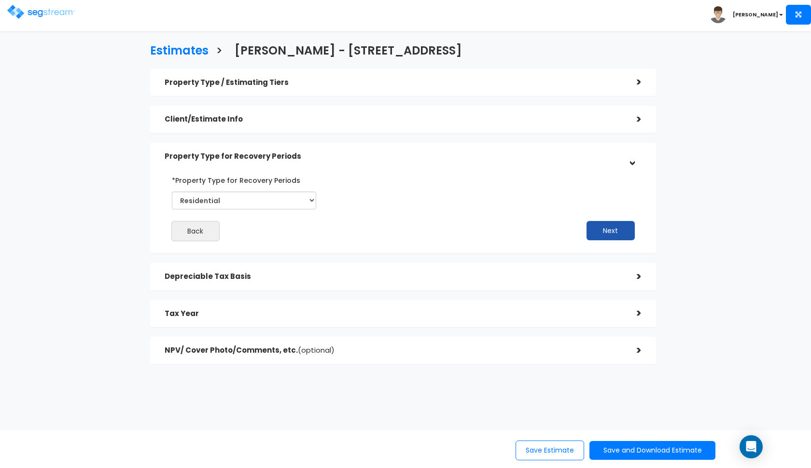
click at [601, 227] on button "Next" at bounding box center [611, 230] width 48 height 19
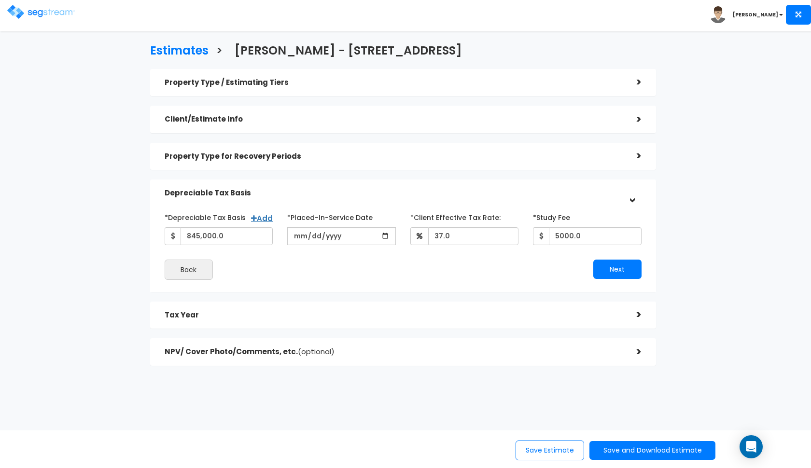
click at [341, 161] on div "Property Type for Recovery Periods" at bounding box center [394, 157] width 458 height 18
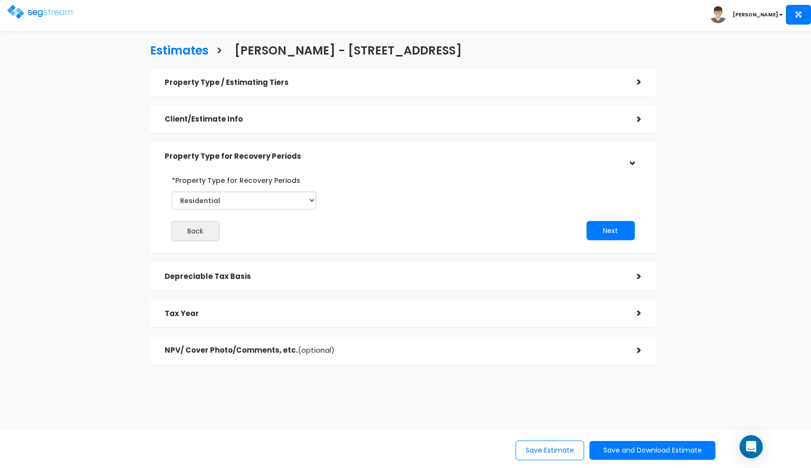
click at [280, 189] on div "*Property Type for Recovery Periods Commercial Residential" at bounding box center [244, 190] width 144 height 37
select select "Commercial"
click at [351, 127] on div "Client/Estimate Info" at bounding box center [394, 120] width 458 height 18
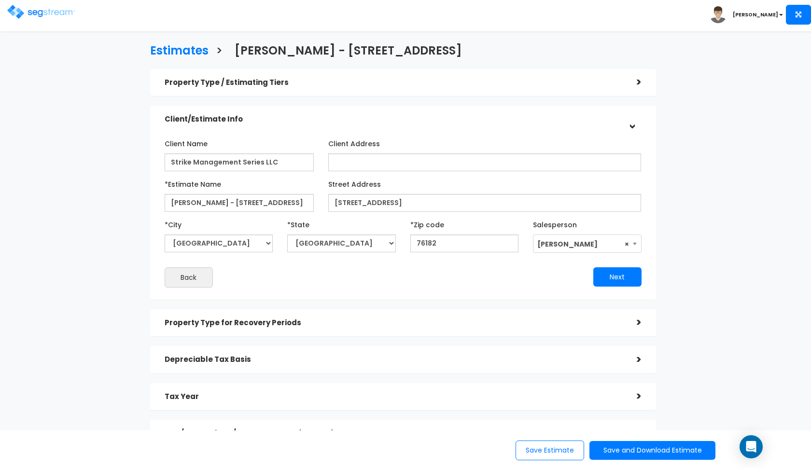
click at [327, 85] on h5 "Property Type / Estimating Tiers" at bounding box center [394, 83] width 458 height 8
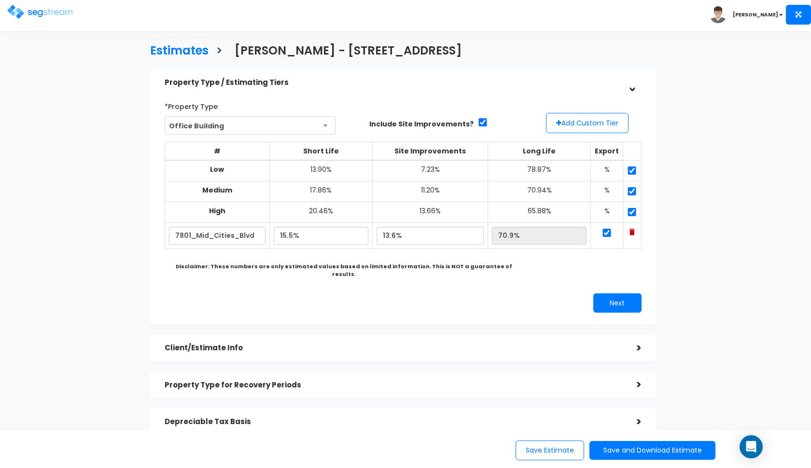
click at [327, 85] on h5 "Property Type / Estimating Tiers" at bounding box center [394, 83] width 458 height 8
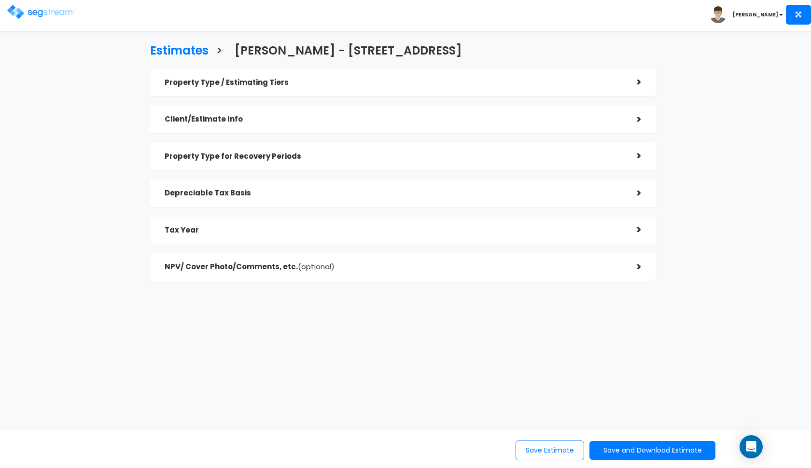
click at [264, 163] on div "Property Type for Recovery Periods" at bounding box center [394, 157] width 458 height 18
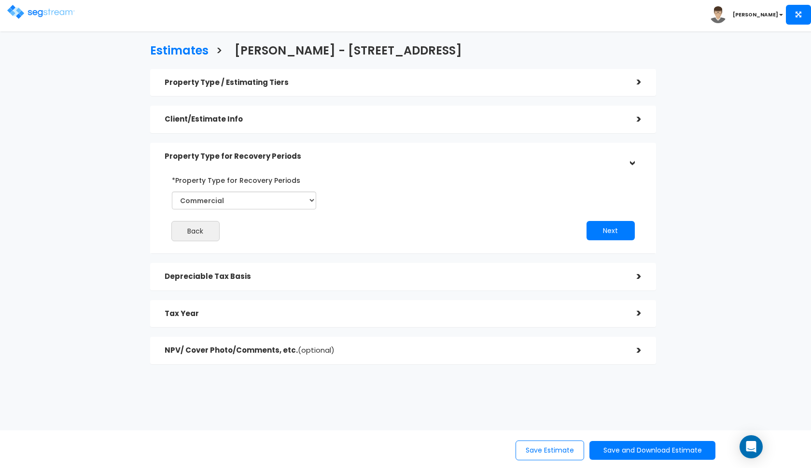
click at [275, 158] on h5 "Property Type for Recovery Periods" at bounding box center [394, 157] width 458 height 8
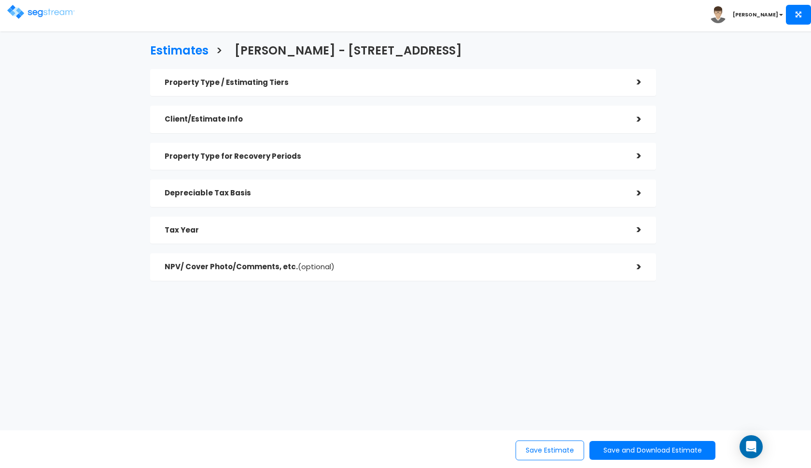
click at [247, 201] on div "Depreciable Tax Basis" at bounding box center [394, 193] width 458 height 18
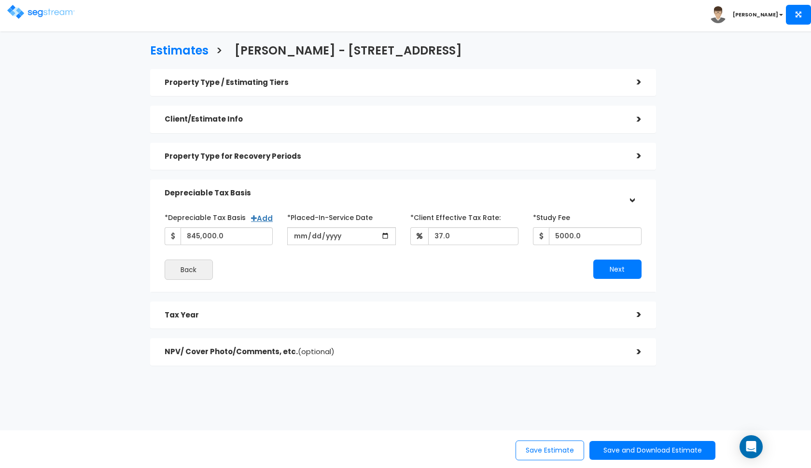
click at [308, 195] on h5 "Depreciable Tax Basis" at bounding box center [394, 193] width 458 height 8
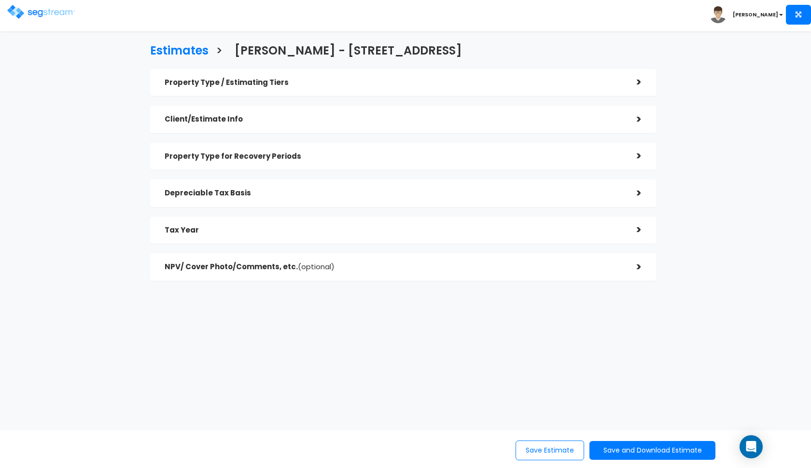
click at [256, 226] on h5 "Tax Year" at bounding box center [394, 230] width 458 height 8
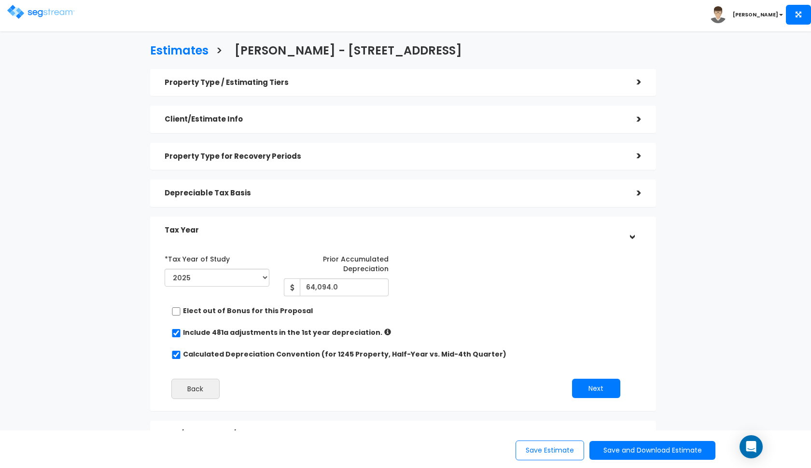
click at [256, 226] on h5 "Tax Year" at bounding box center [394, 230] width 458 height 8
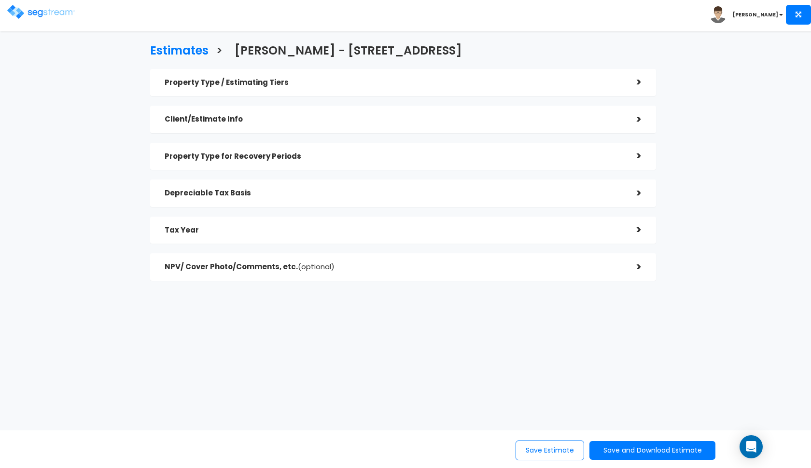
click at [30, 13] on img at bounding box center [41, 12] width 68 height 14
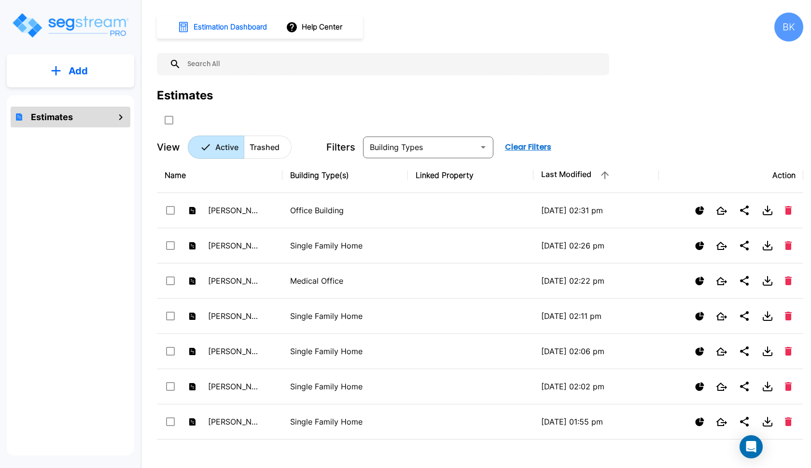
click at [72, 70] on p "Add" at bounding box center [78, 71] width 19 height 14
click at [64, 101] on p "Add Estimate" at bounding box center [76, 98] width 49 height 12
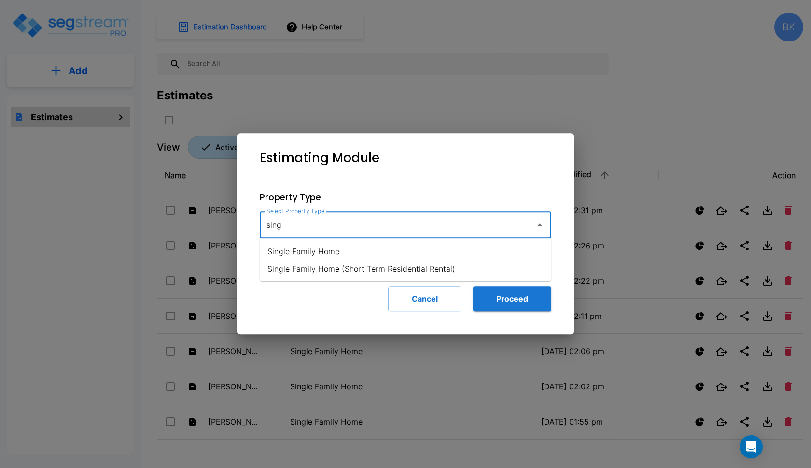
click at [345, 246] on li "Single Family Home" at bounding box center [406, 251] width 292 height 17
type input "Single Family Home"
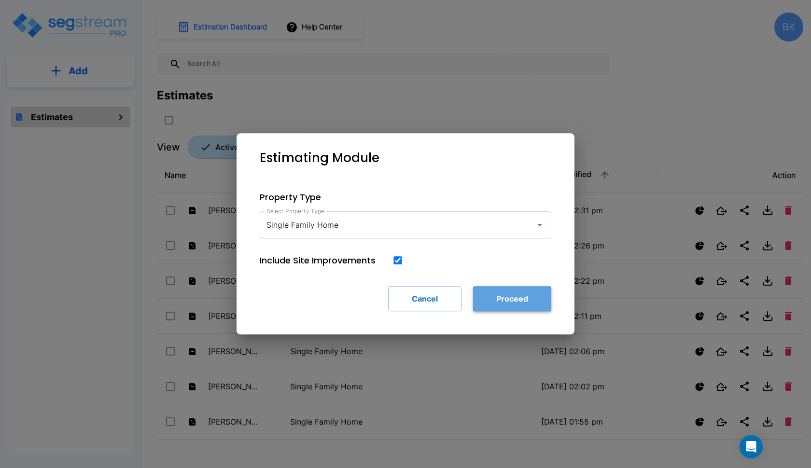
click at [506, 288] on button "Proceed" at bounding box center [512, 298] width 78 height 25
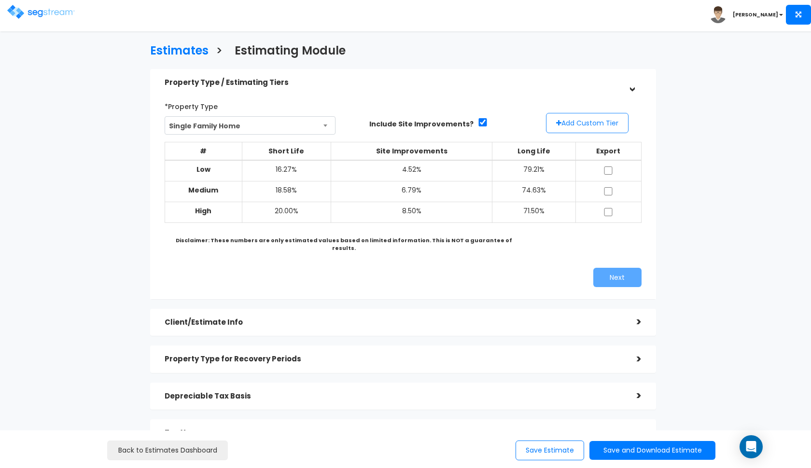
click at [549, 129] on button "Add Custom Tier" at bounding box center [587, 123] width 83 height 20
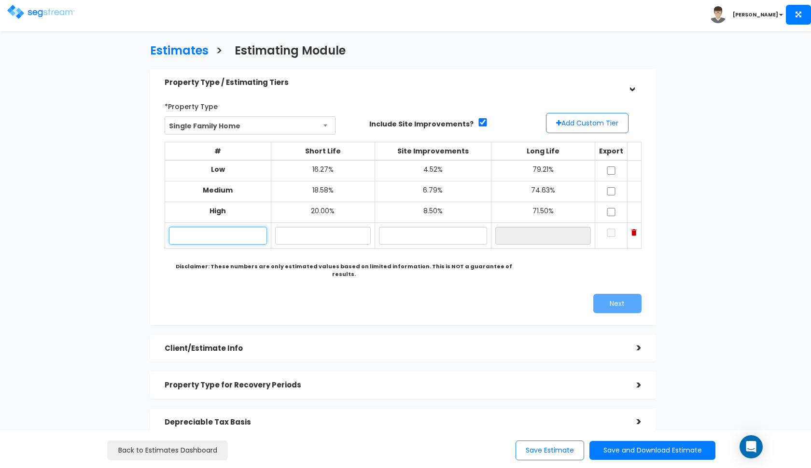
click at [228, 240] on input "text" at bounding box center [218, 236] width 98 height 18
paste input "[STREET_ADDRESS][PERSON_NAME]"
type input "[STREET_ADDRESS][PERSON_NAME]"
click at [313, 235] on input "text" at bounding box center [323, 236] width 96 height 18
type input "17.30%"
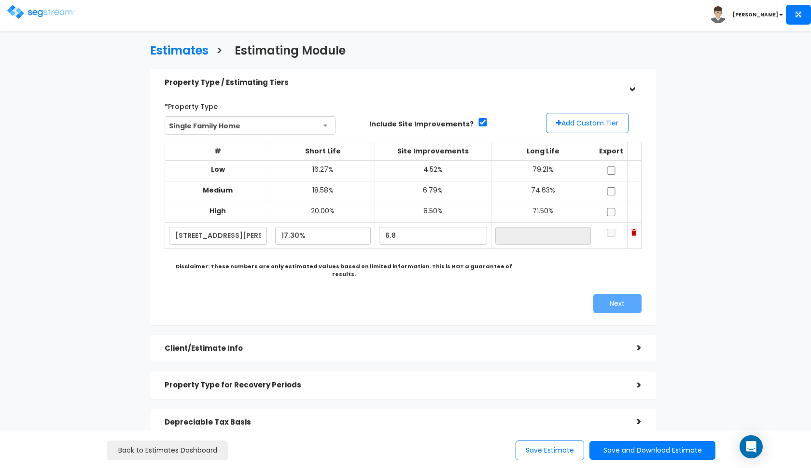
type input "6.80%"
type input "75.90%"
click at [443, 276] on div "*Property Type Single Family Home Assisted/Senior Living Auto Repair Shop Auto …" at bounding box center [402, 206] width 491 height 224
click at [615, 168] on input "checkbox" at bounding box center [611, 171] width 10 height 8
checkbox input "true"
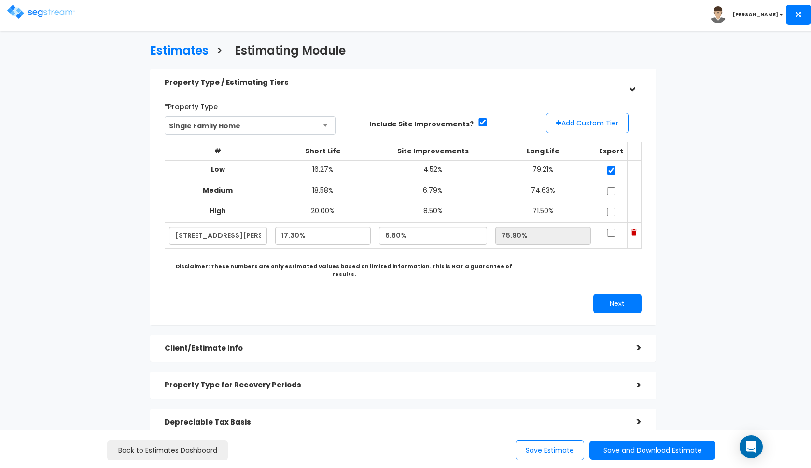
click at [615, 188] on input "checkbox" at bounding box center [611, 191] width 10 height 8
checkbox input "true"
click at [614, 210] on input "checkbox" at bounding box center [611, 212] width 10 height 8
checkbox input "true"
click at [614, 229] on input "checkbox" at bounding box center [611, 233] width 10 height 8
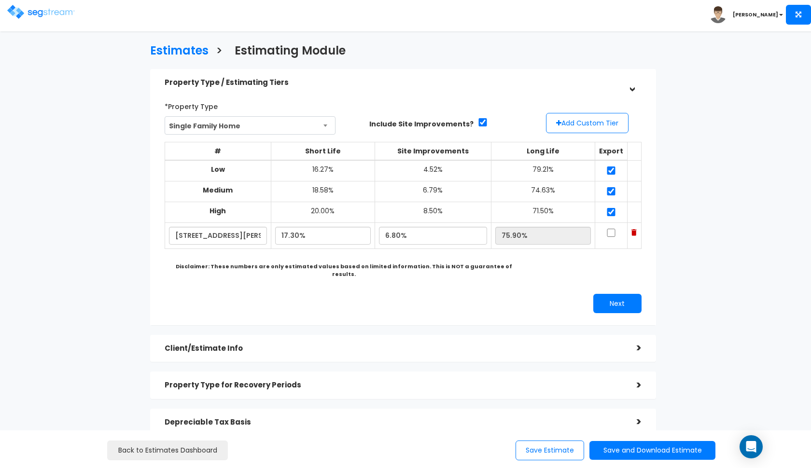
checkbox input "true"
click at [610, 278] on div "*Property Type Single Family Home Assisted/Senior Living Auto Repair Shop Auto …" at bounding box center [402, 206] width 491 height 224
click at [609, 294] on button "Next" at bounding box center [617, 303] width 48 height 19
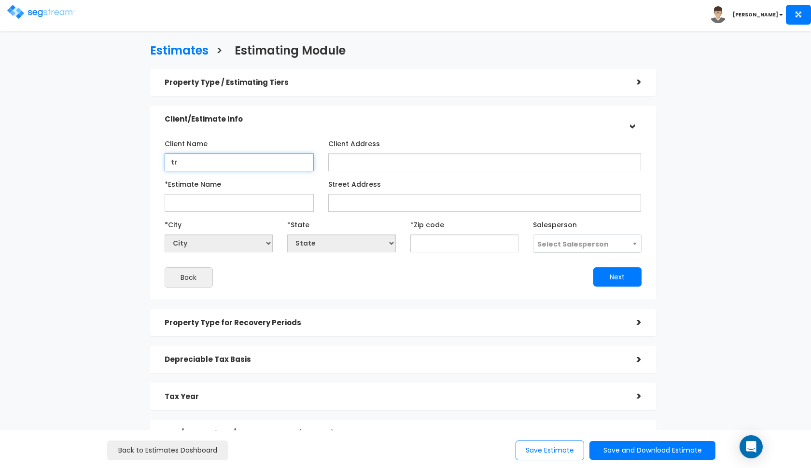
type input "t"
type input "Strike Management Series LLC"
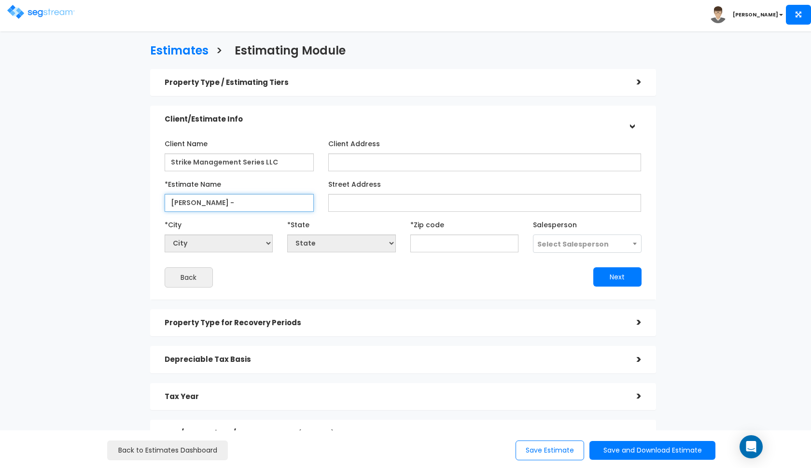
paste input "[STREET_ADDRESS][PERSON_NAME]"
type input "[PERSON_NAME] - [STREET_ADDRESS][PERSON_NAME]"
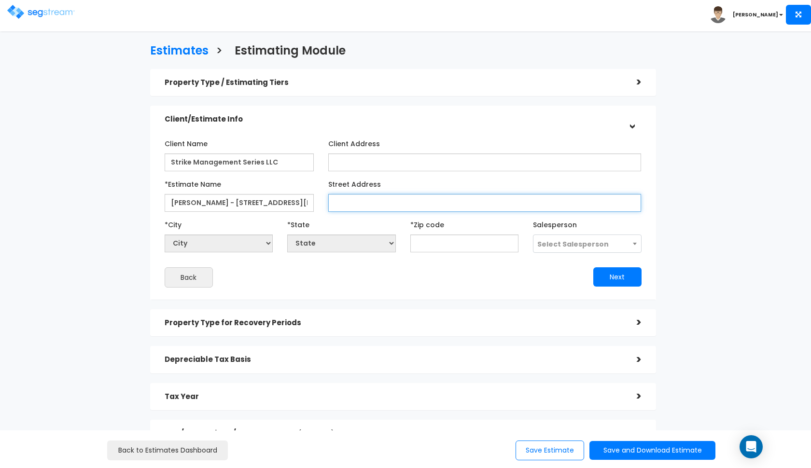
paste input "[STREET_ADDRESS][PERSON_NAME]"
type input "[STREET_ADDRESS][PERSON_NAME]"
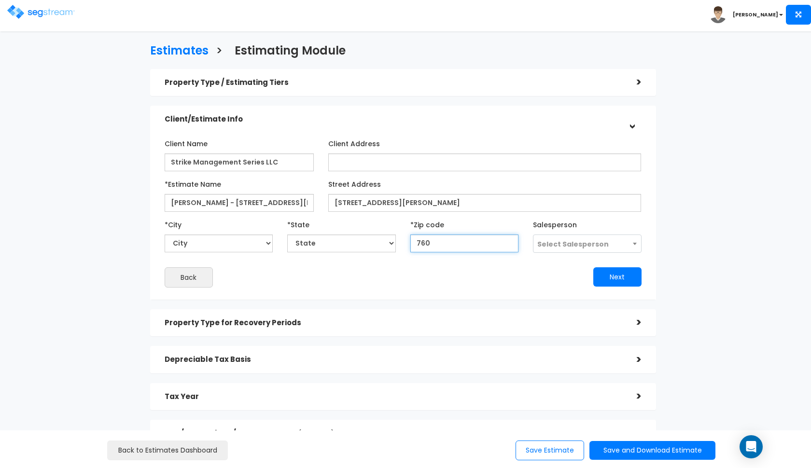
type input "7605"
select select "TX"
type input "76051"
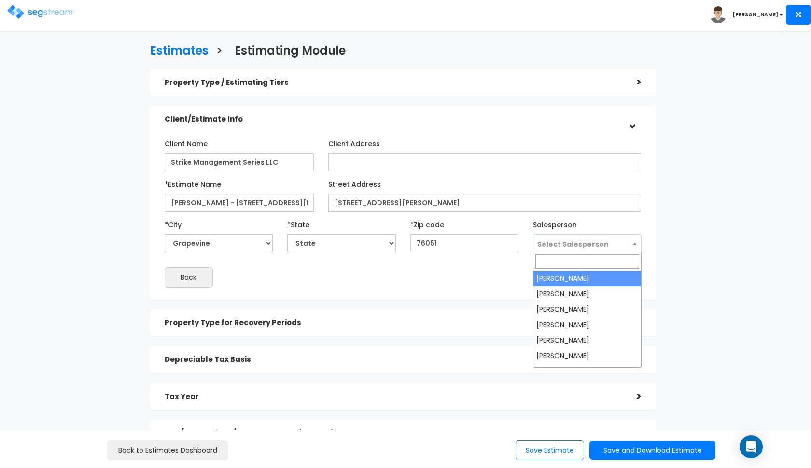
click at [544, 248] on span "Select Salesperson" at bounding box center [572, 244] width 71 height 10
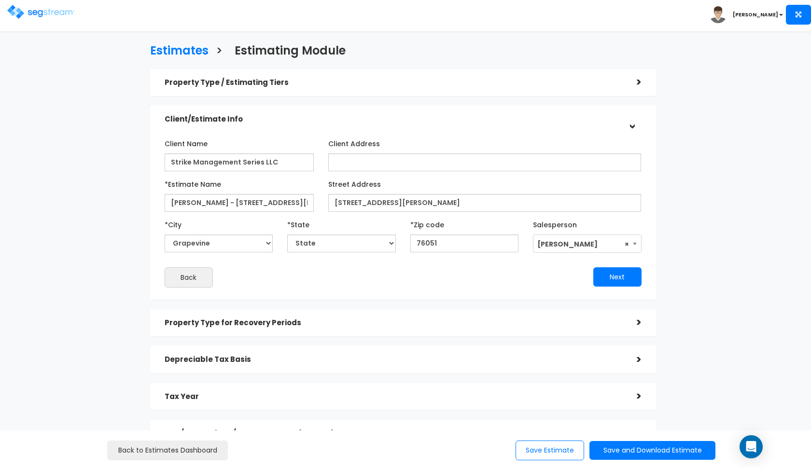
click at [550, 248] on span "× Kalen Cowley" at bounding box center [587, 244] width 108 height 18
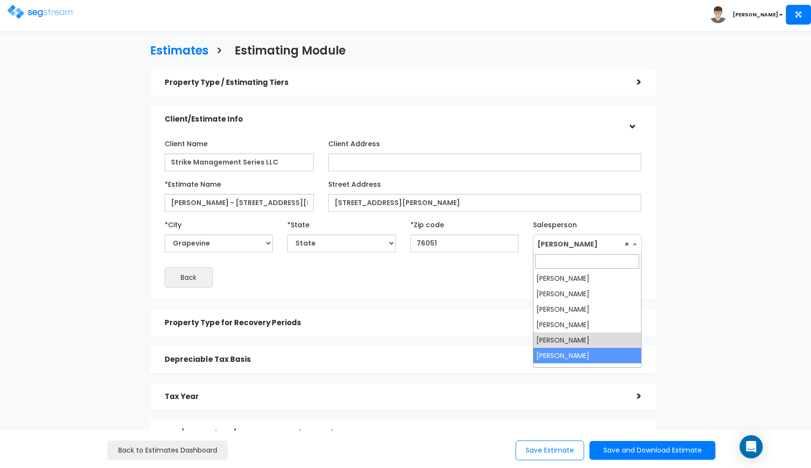
select select "190"
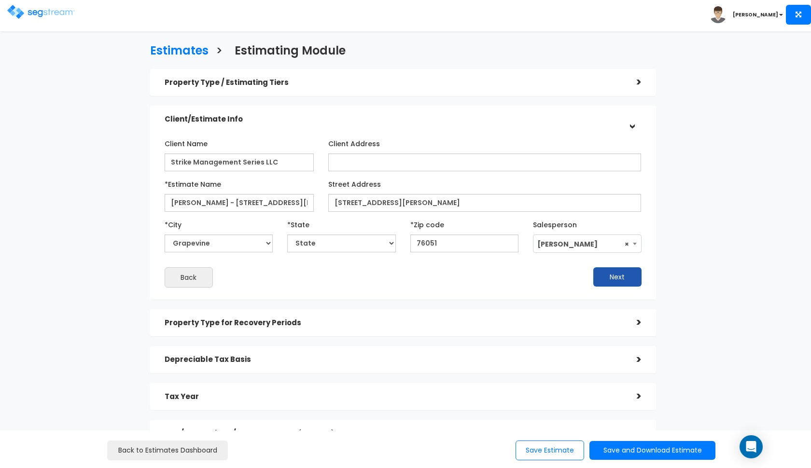
click at [607, 281] on button "Next" at bounding box center [617, 276] width 48 height 19
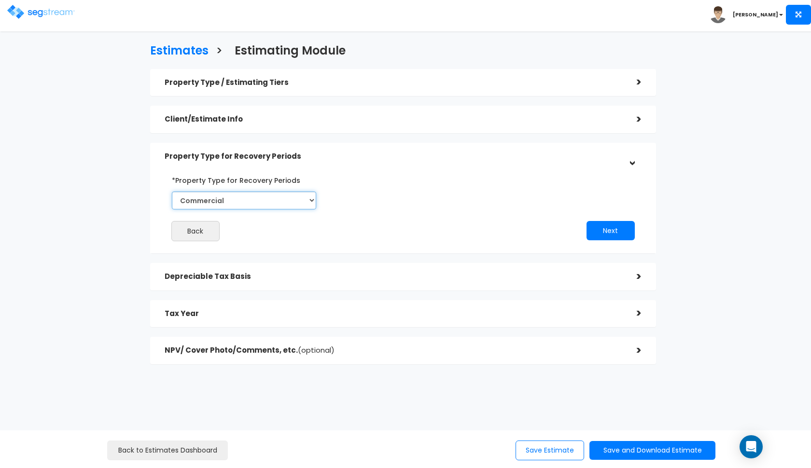
select select "Residential"
click at [616, 235] on button "Next" at bounding box center [611, 230] width 48 height 19
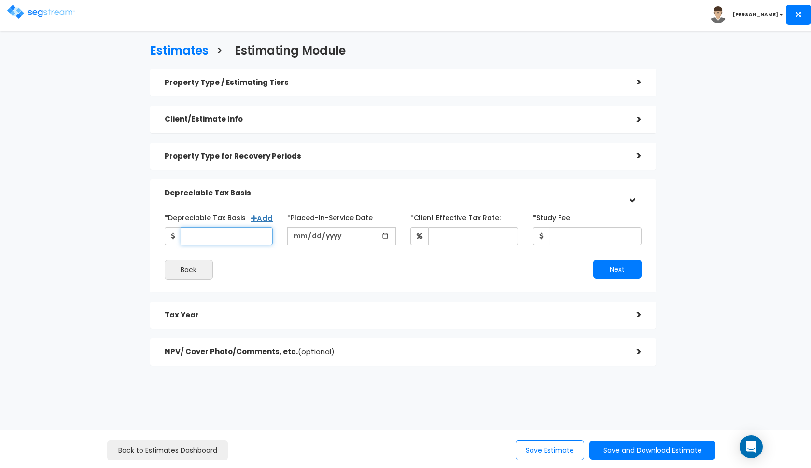
click at [211, 232] on input "*Depreciable Tax Basis" at bounding box center [227, 236] width 93 height 18
type input "550,000"
click at [299, 236] on input "date" at bounding box center [341, 236] width 109 height 18
type input "2024-01-01"
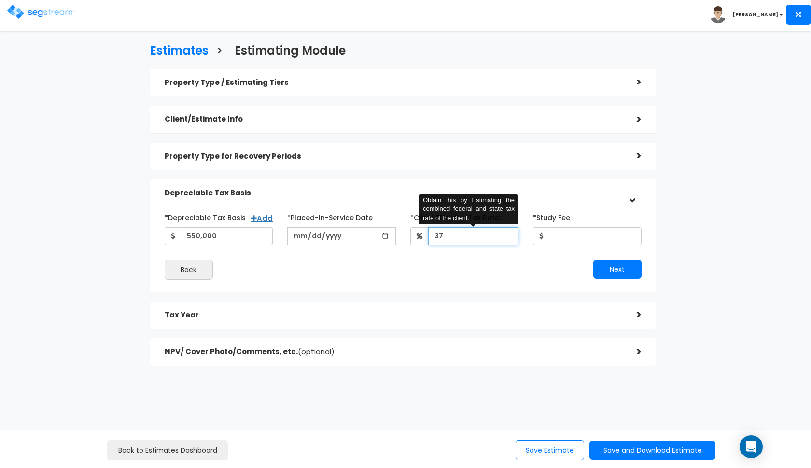
type input "37"
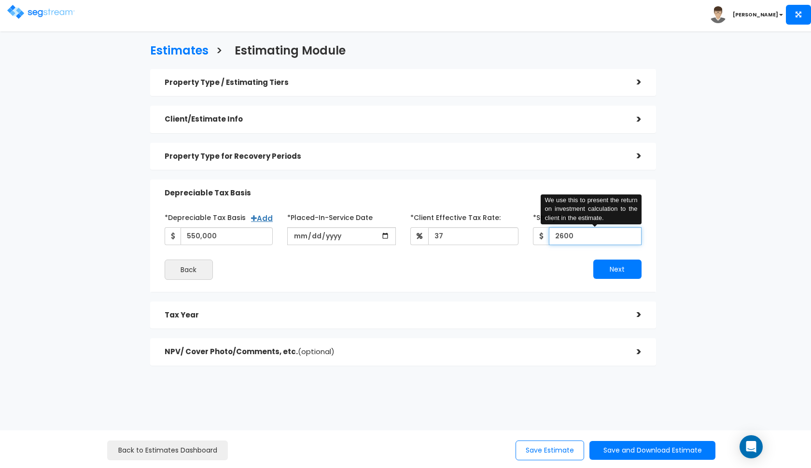
type input "2,600"
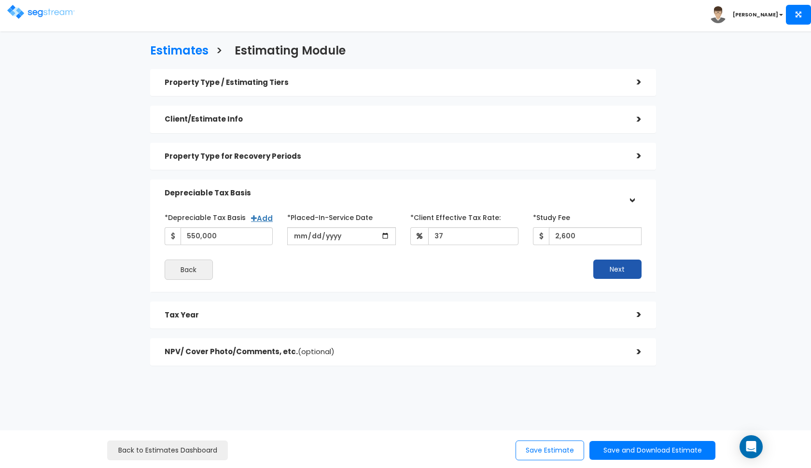
click at [602, 274] on button "Next" at bounding box center [617, 269] width 48 height 19
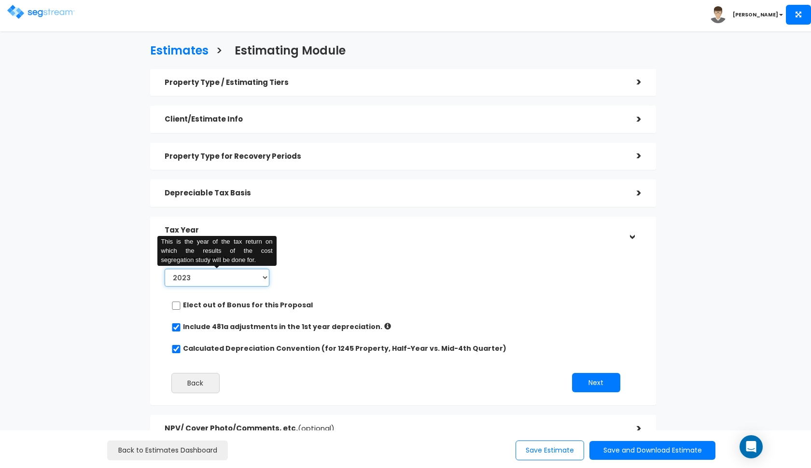
select select "2025"
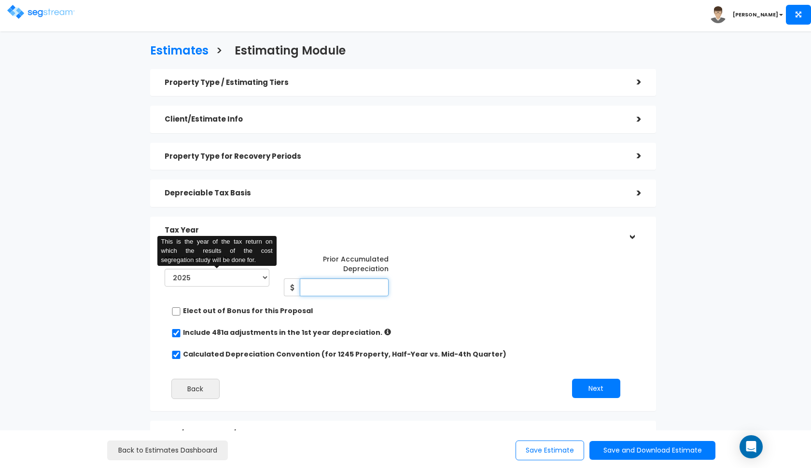
click at [312, 290] on input "Prior Accumulated Depreciation" at bounding box center [344, 288] width 89 height 18
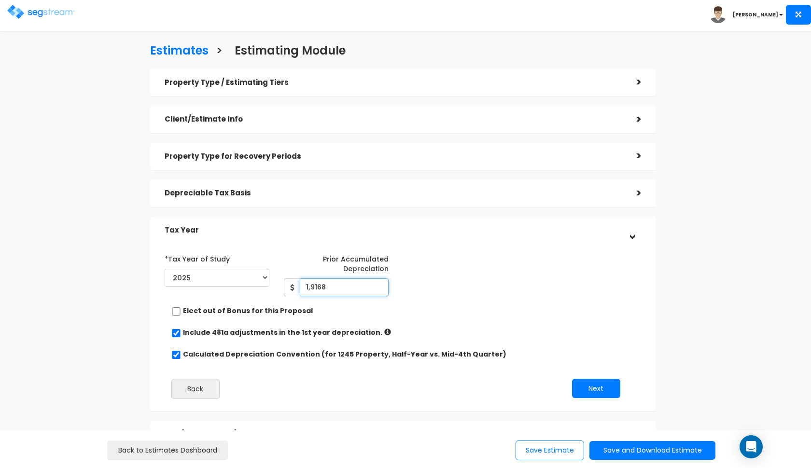
type input "19,168"
click at [592, 380] on button "Next" at bounding box center [596, 388] width 48 height 19
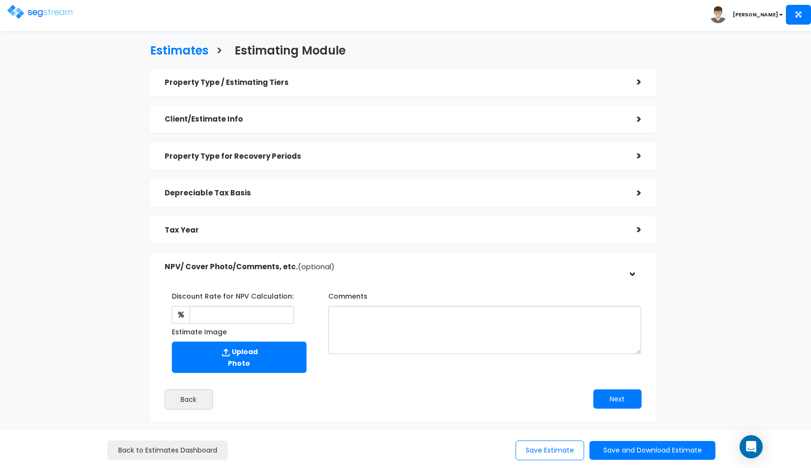
click at [254, 304] on div "Discount Rate for NPV Calculation:" at bounding box center [233, 306] width 137 height 36
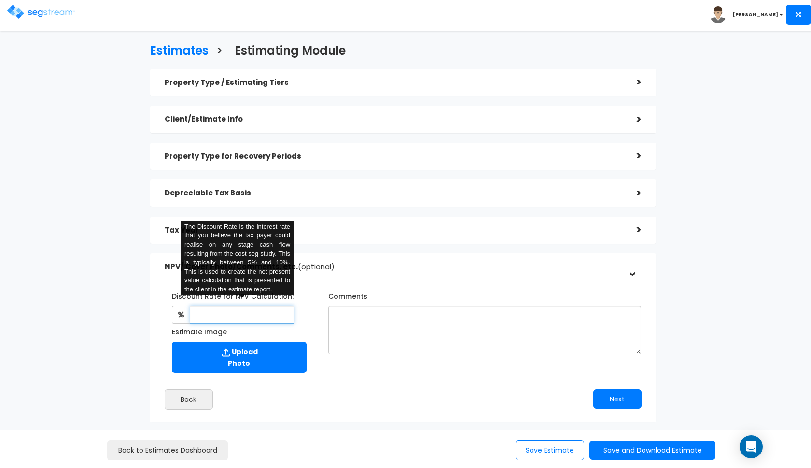
click at [255, 312] on input "text" at bounding box center [242, 315] width 105 height 18
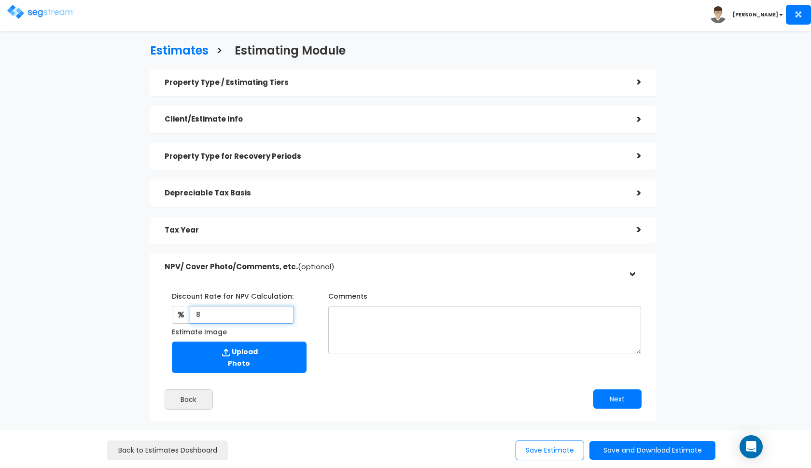
type input "8"
click at [461, 335] on textarea "Comments" at bounding box center [484, 330] width 313 height 48
paste textarea "all information based on previous depreciation schedule."
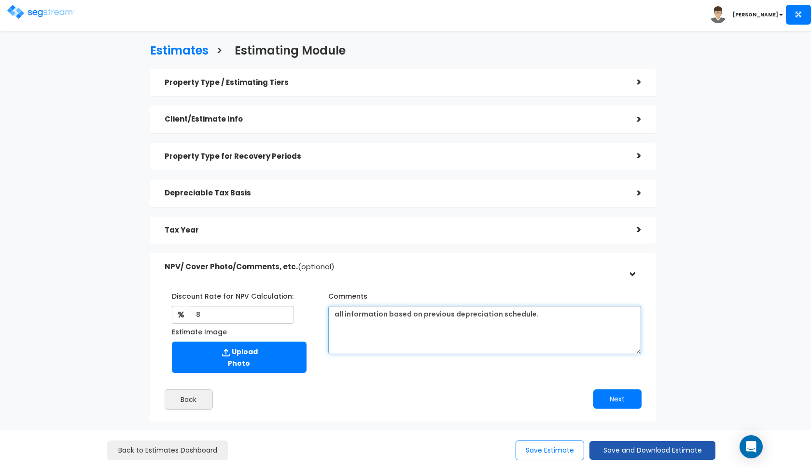
type textarea "all information based on previous depreciation schedule."
click at [611, 450] on button "Save and Download Estimate" at bounding box center [652, 450] width 126 height 19
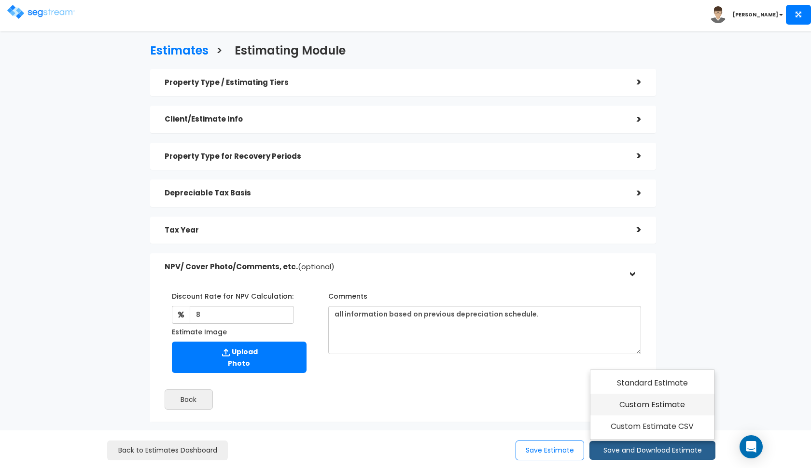
click at [645, 406] on link "Custom Estimate" at bounding box center [652, 405] width 124 height 22
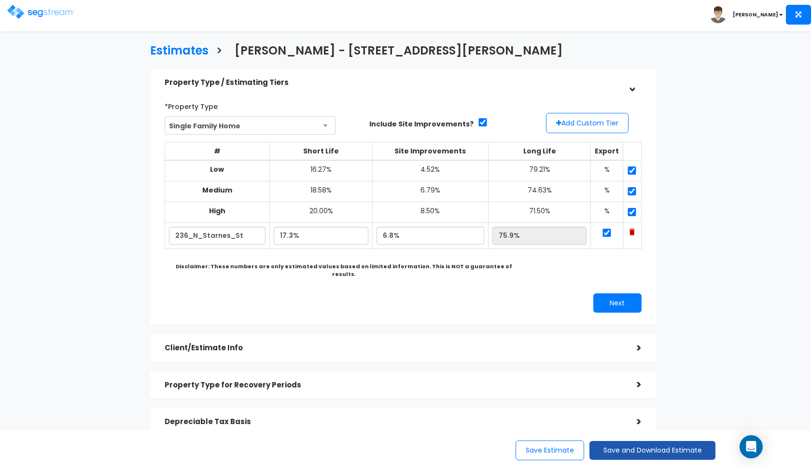
click at [606, 446] on button "Save and Download Estimate" at bounding box center [652, 450] width 126 height 19
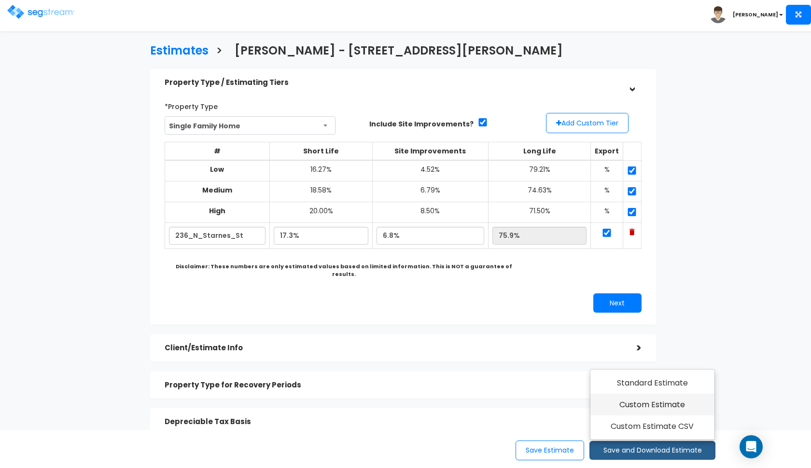
click at [640, 402] on link "Custom Estimate" at bounding box center [652, 405] width 124 height 22
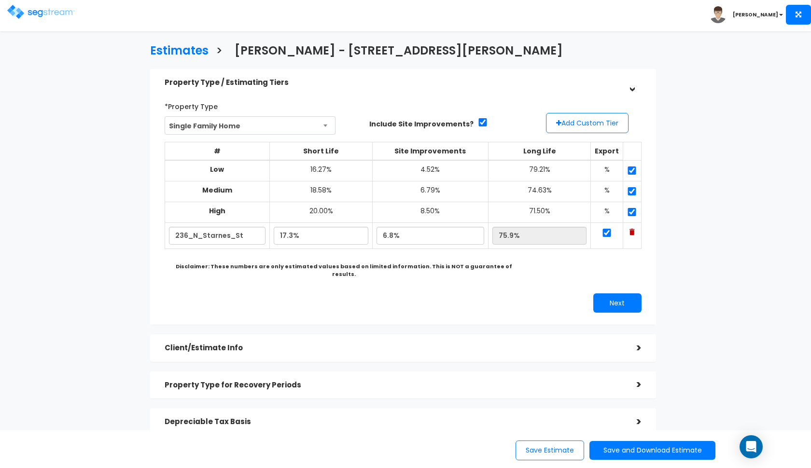
click at [21, 11] on img at bounding box center [41, 12] width 68 height 14
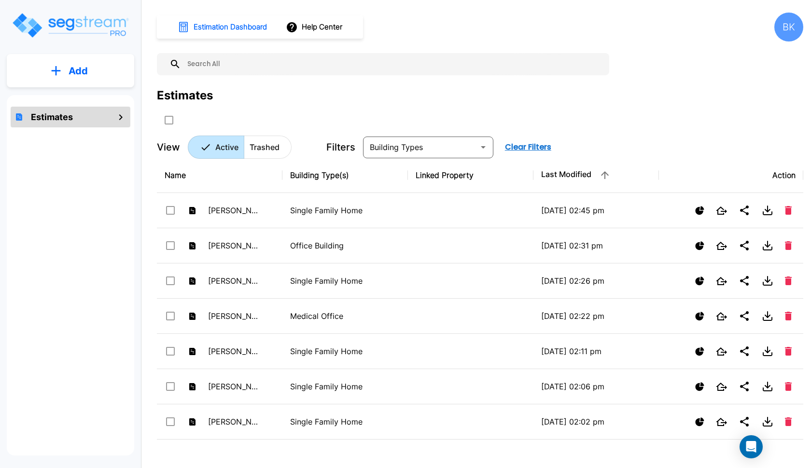
click at [91, 71] on button "Add" at bounding box center [70, 71] width 127 height 28
click at [66, 101] on p "Add Estimate" at bounding box center [76, 98] width 49 height 12
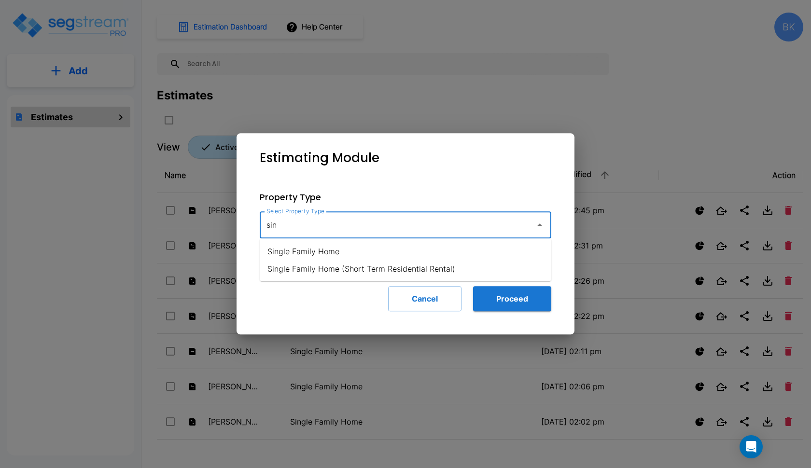
click at [292, 246] on li "Single Family Home" at bounding box center [406, 251] width 292 height 17
type input "Single Family Home"
click at [523, 322] on div "Property Type Select Property Type Single Family Home Select Property Type Incl…" at bounding box center [405, 251] width 323 height 152
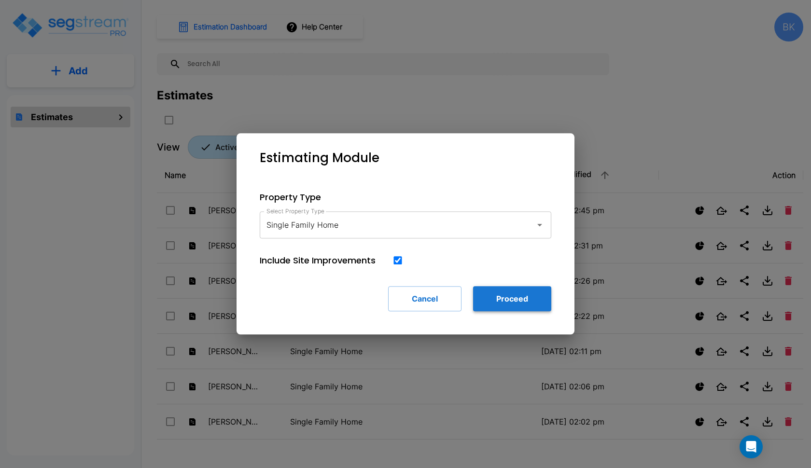
click at [523, 305] on button "Proceed" at bounding box center [512, 298] width 78 height 25
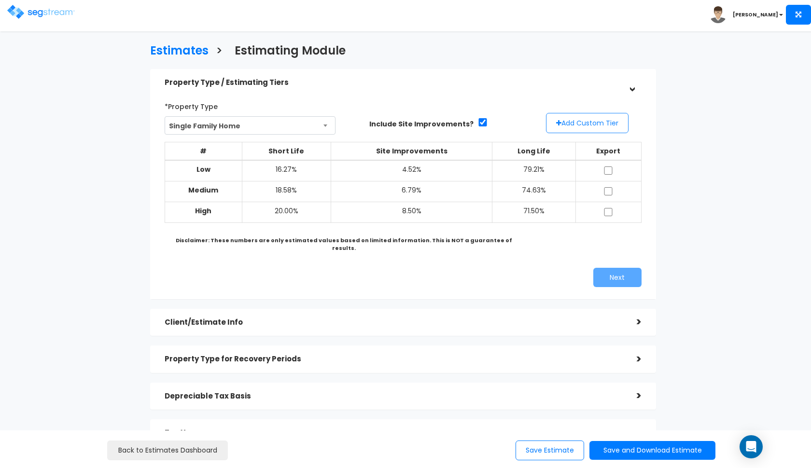
click at [580, 121] on button "Add Custom Tier" at bounding box center [587, 123] width 83 height 20
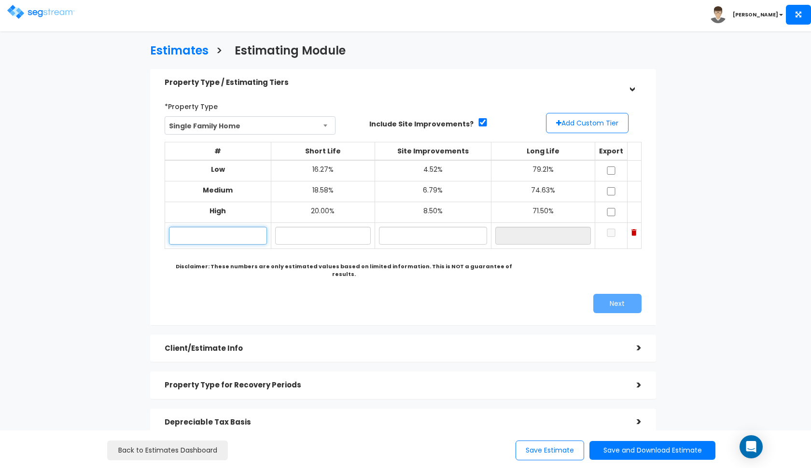
click at [205, 233] on input "text" at bounding box center [218, 236] width 98 height 18
paste input "[STREET_ADDRESS]"
type input "[STREET_ADDRESS]"
click at [317, 233] on input "text" at bounding box center [323, 236] width 96 height 18
type input "16.20%"
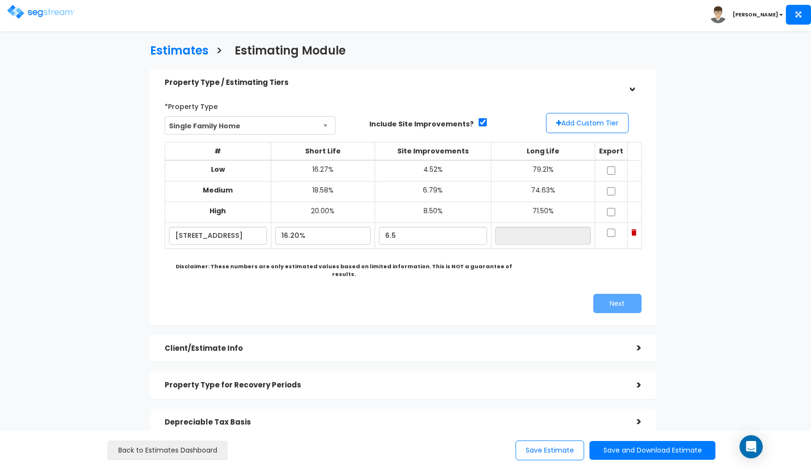
type input "6.50%"
type input "77.30%"
click at [392, 263] on b "Disclaimer: These numbers are only estimated values based on limited informatio…" at bounding box center [344, 270] width 337 height 15
click at [613, 167] on input "checkbox" at bounding box center [611, 171] width 10 height 8
checkbox input "true"
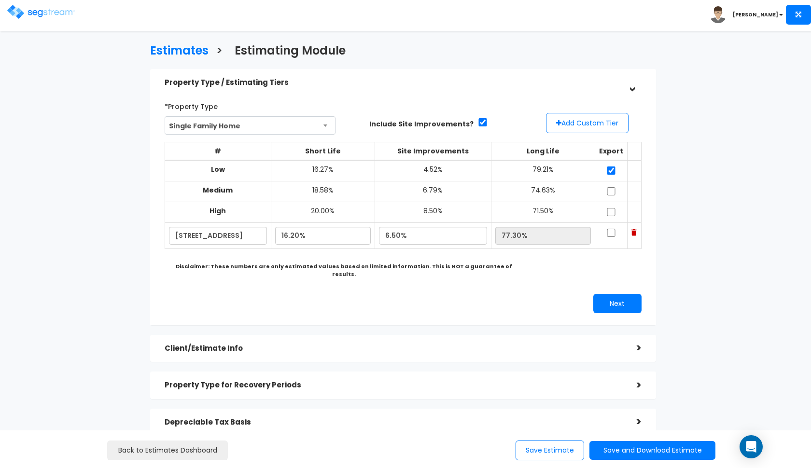
click at [613, 193] on input "checkbox" at bounding box center [611, 191] width 10 height 8
checkbox input "true"
click at [611, 210] on input "checkbox" at bounding box center [611, 212] width 10 height 8
checkbox input "true"
click at [611, 232] on input "checkbox" at bounding box center [611, 233] width 10 height 8
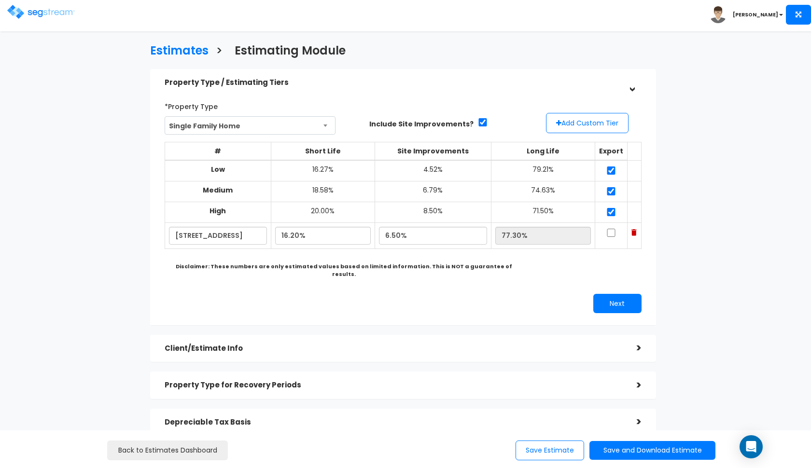
checkbox input "true"
click at [609, 294] on button "Next" at bounding box center [617, 303] width 48 height 19
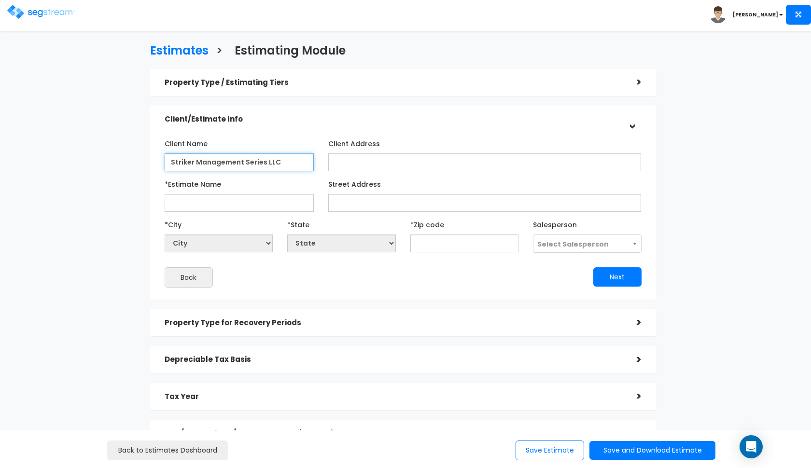
type input "Striker Management Series LLC"
paste input "[STREET_ADDRESS]"
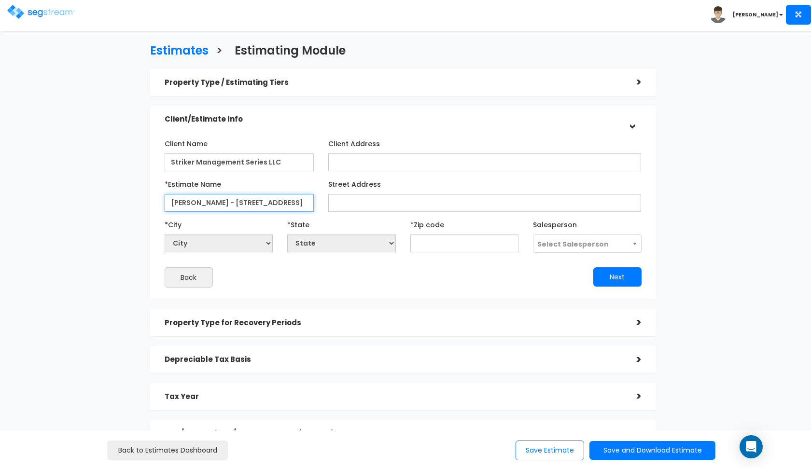
type input "[PERSON_NAME] - [STREET_ADDRESS]"
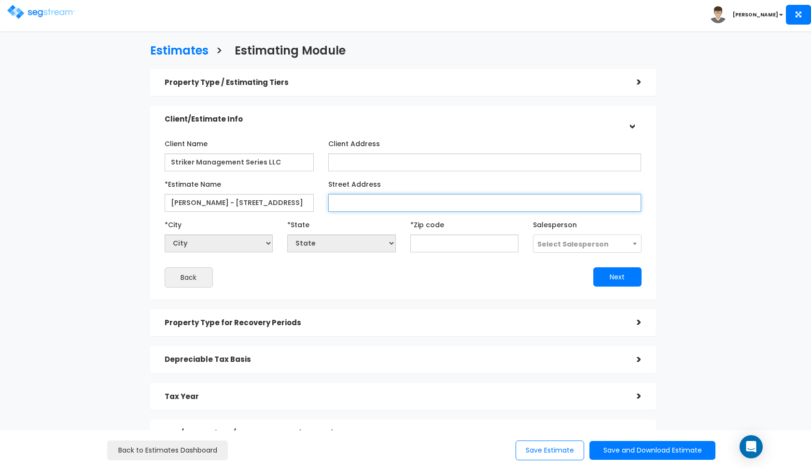
paste input "[STREET_ADDRESS]"
type input "[STREET_ADDRESS]"
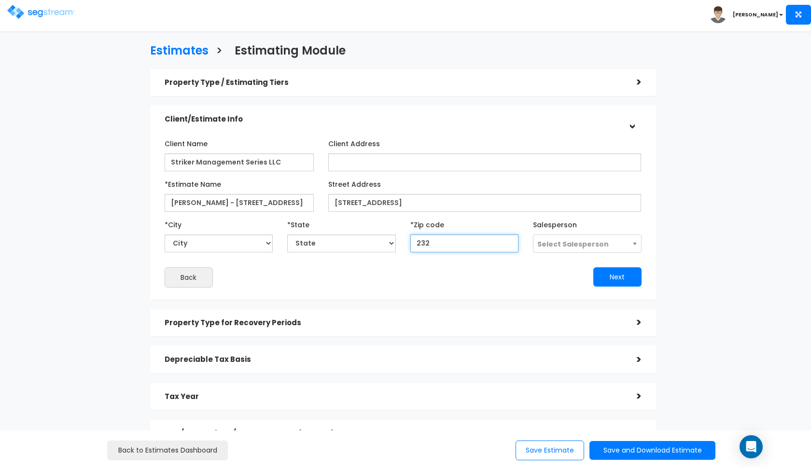
type input "2322"
select select "VA"
type input "23226"
click at [586, 241] on span "Select Salesperson" at bounding box center [572, 244] width 71 height 10
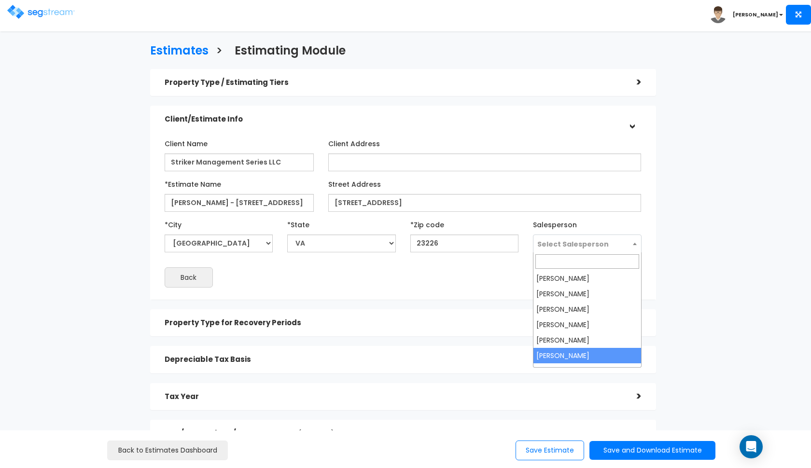
select select "190"
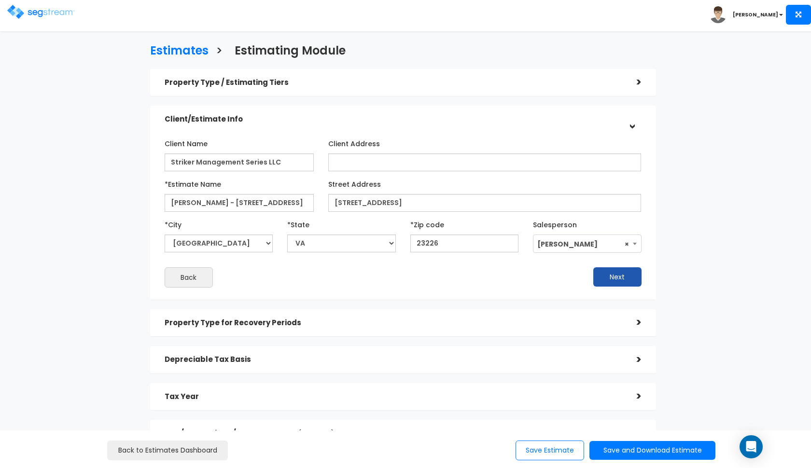
click at [609, 275] on button "Next" at bounding box center [617, 276] width 48 height 19
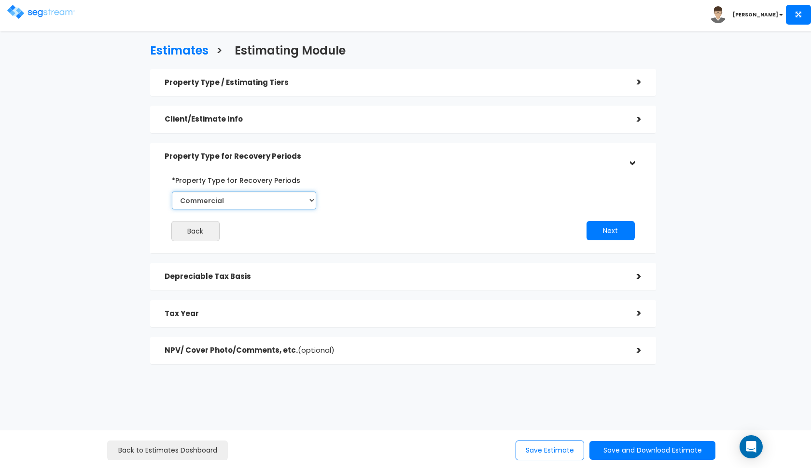
select select "Residential"
click at [608, 233] on button "Next" at bounding box center [611, 230] width 48 height 19
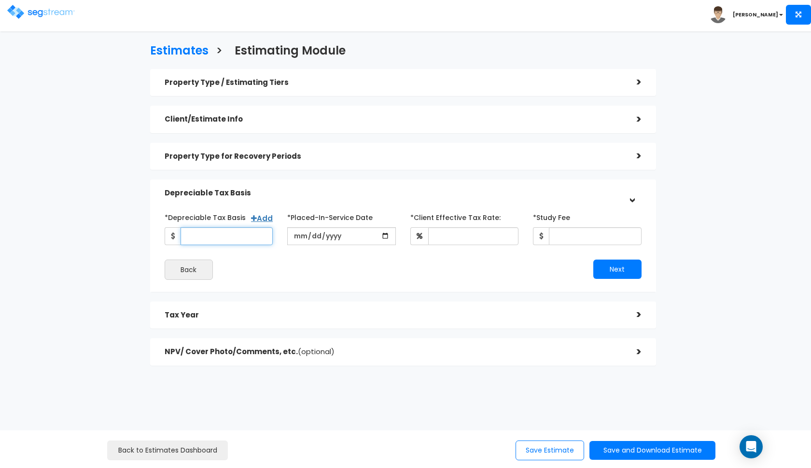
click at [215, 237] on input "*Depreciable Tax Basis" at bounding box center [227, 236] width 93 height 18
type input "305,730"
click at [304, 237] on input "date" at bounding box center [341, 236] width 109 height 18
type input "[DATE]"
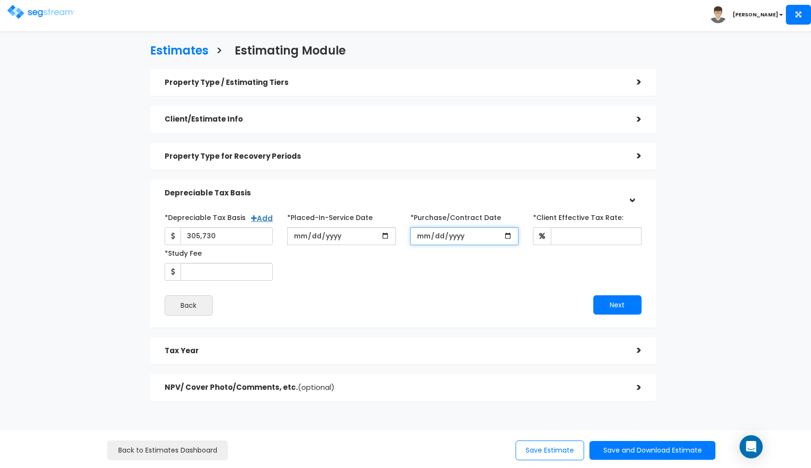
click at [419, 240] on input "*Purchase/Contract Date" at bounding box center [464, 236] width 109 height 18
type input "[DATE]"
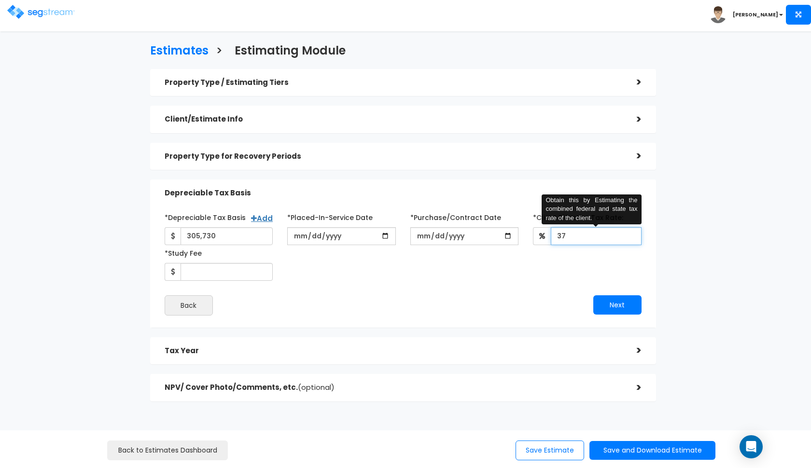
type input "37"
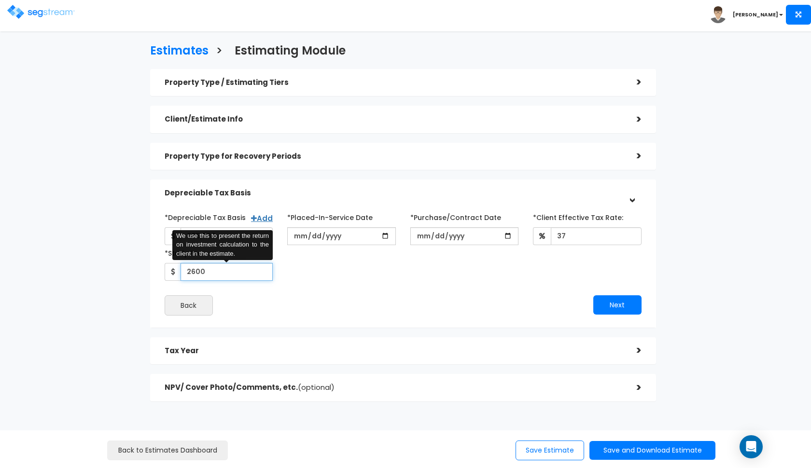
type input "2,600"
click at [629, 303] on button "Next" at bounding box center [617, 304] width 48 height 19
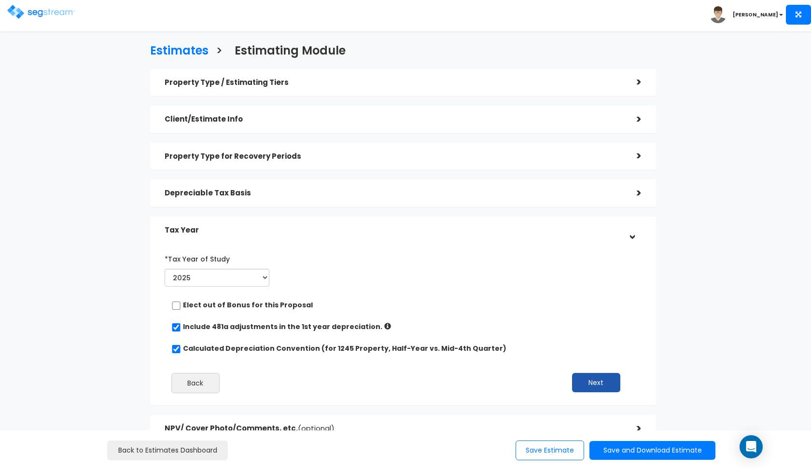
click at [590, 385] on button "Next" at bounding box center [596, 382] width 48 height 19
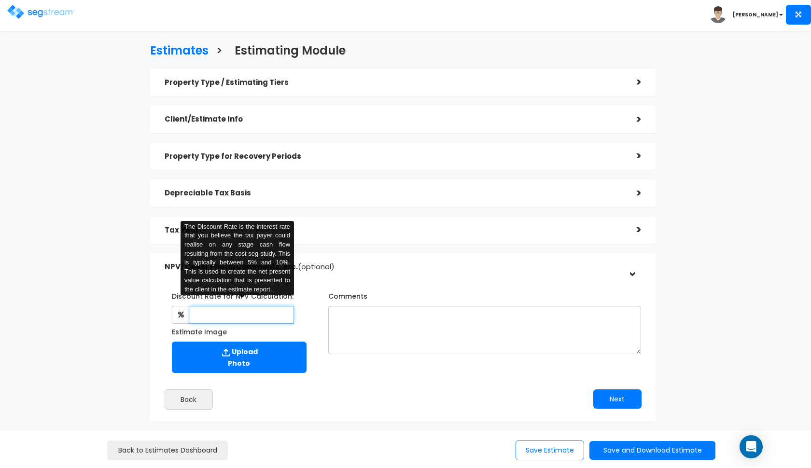
click at [223, 313] on input "text" at bounding box center [242, 315] width 105 height 18
type input "8"
click at [348, 327] on textarea "Comments" at bounding box center [484, 330] width 313 height 48
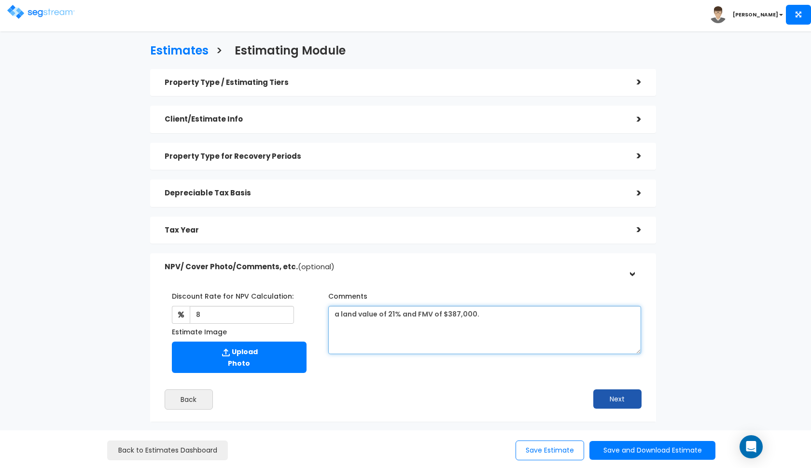
type textarea "a land value of 21% and FMV of $387,000."
click at [622, 402] on button "Next" at bounding box center [617, 399] width 48 height 19
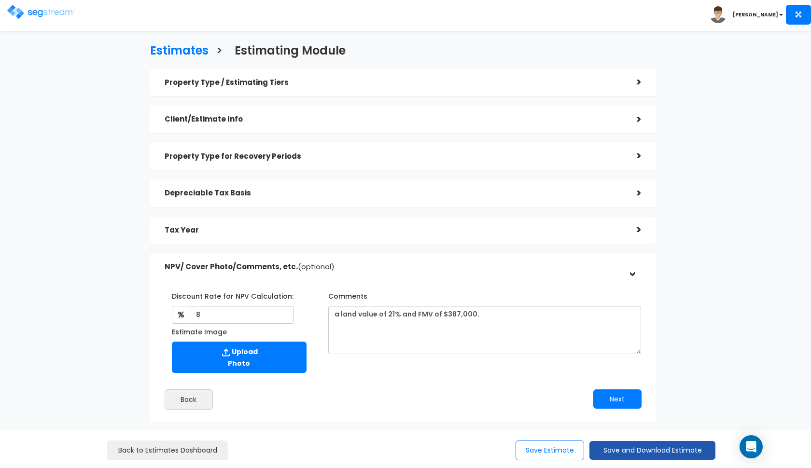
click at [622, 456] on button "Save and Download Estimate" at bounding box center [652, 450] width 126 height 19
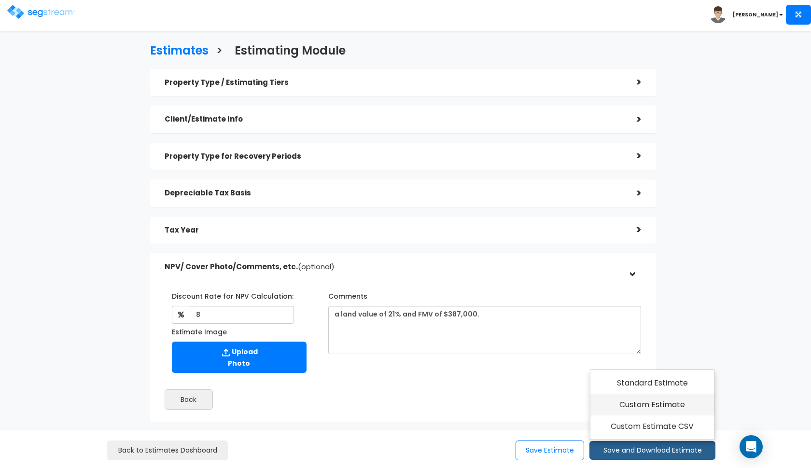
click at [643, 413] on link "Custom Estimate" at bounding box center [652, 405] width 124 height 22
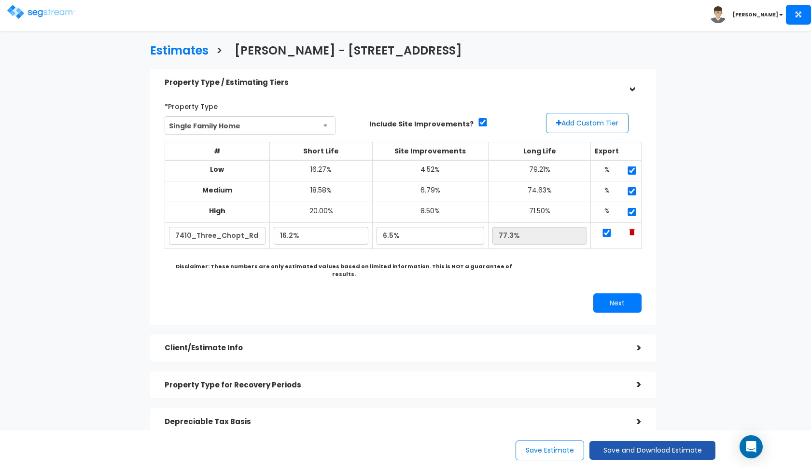
click at [610, 448] on button "Save and Download Estimate" at bounding box center [652, 450] width 126 height 19
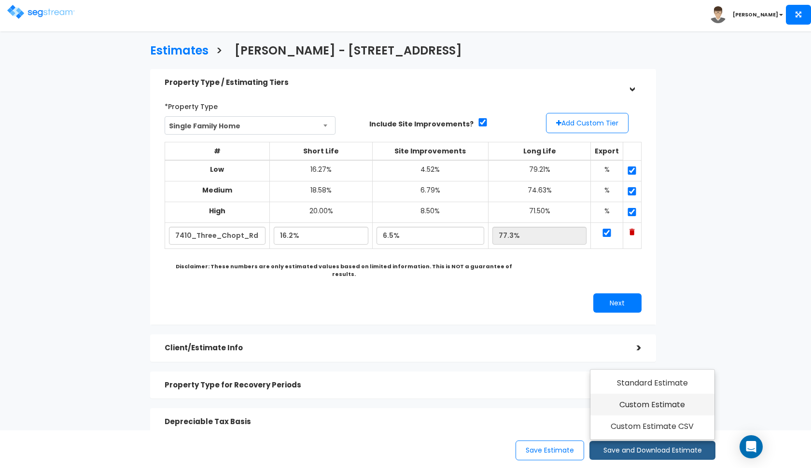
click at [621, 401] on link "Custom Estimate" at bounding box center [652, 405] width 124 height 22
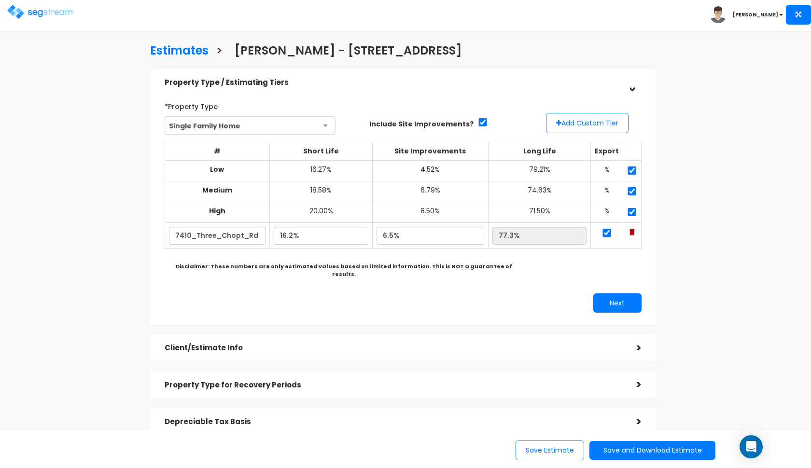
click at [32, 20] on div "Toggle navigation" at bounding box center [64, 9] width 115 height 46
click at [23, 16] on img at bounding box center [41, 12] width 68 height 14
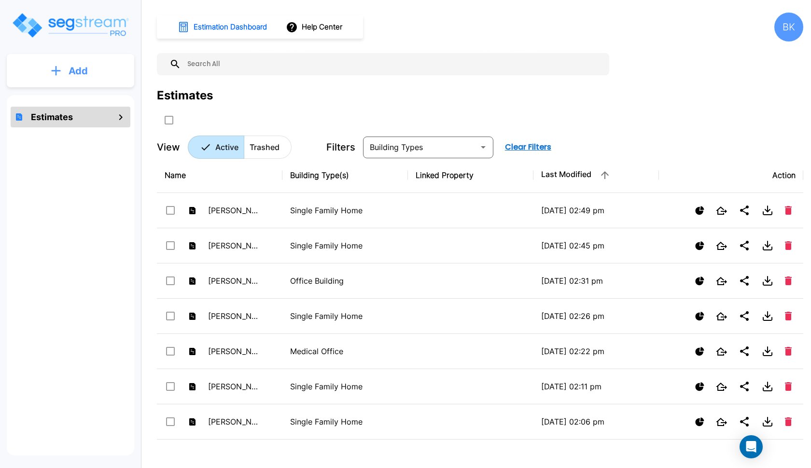
click at [75, 79] on button "Add" at bounding box center [70, 71] width 127 height 28
click at [62, 104] on button "Add Estimate" at bounding box center [70, 97] width 71 height 19
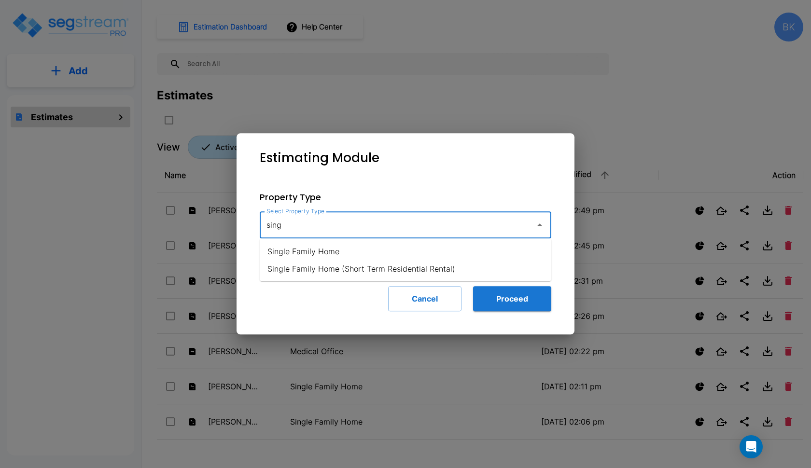
click at [324, 247] on li "Single Family Home" at bounding box center [406, 251] width 292 height 17
type input "Single Family Home"
click at [533, 310] on button "Proceed" at bounding box center [512, 298] width 78 height 25
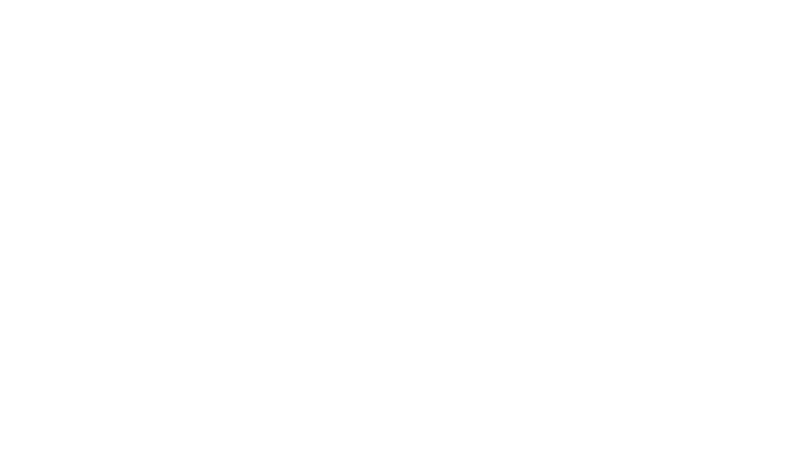
checkbox input "true"
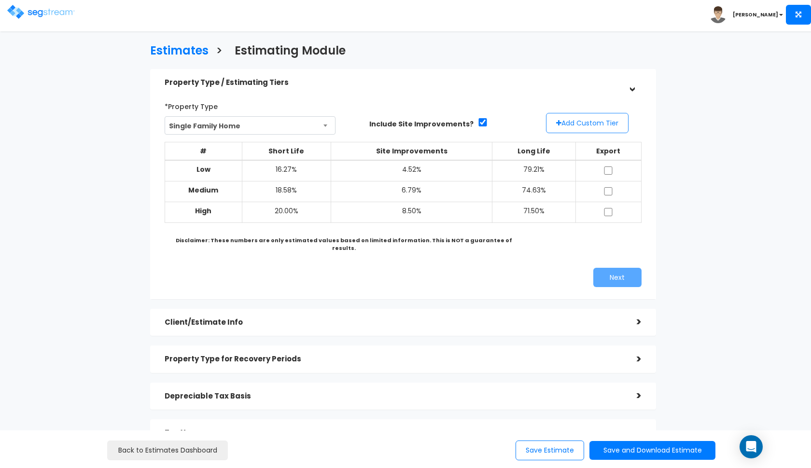
click at [595, 127] on button "Add Custom Tier" at bounding box center [587, 123] width 83 height 20
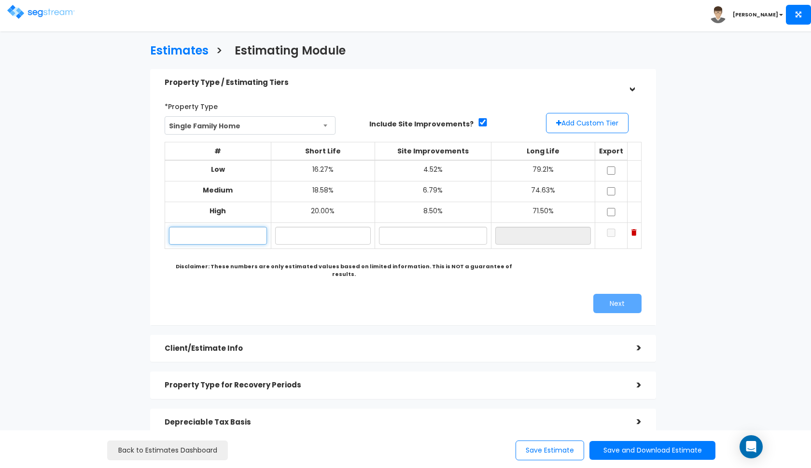
click at [240, 236] on input "text" at bounding box center [218, 236] width 98 height 18
paste input "3105 W Praire Breeze"
type input "3105 W Praire Breeze"
click at [325, 236] on input "text" at bounding box center [323, 236] width 96 height 18
type input "18.40%"
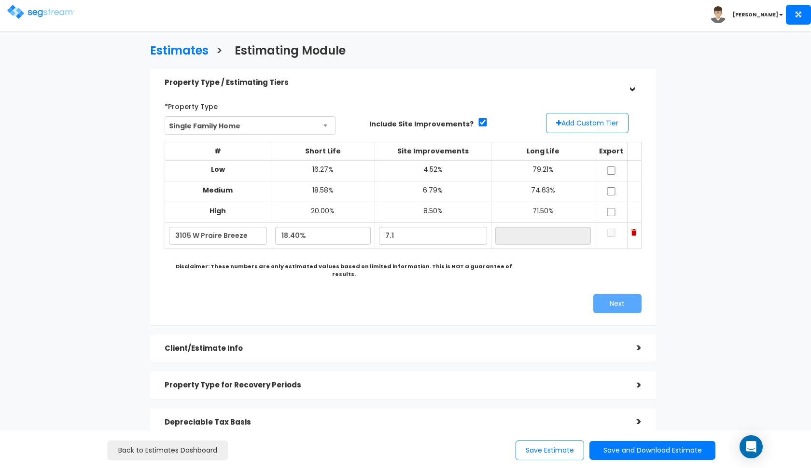
type input "7.10%"
type input "74.50%"
click at [307, 294] on div at bounding box center [280, 294] width 246 height 0
click at [611, 174] on input "checkbox" at bounding box center [611, 171] width 10 height 8
checkbox input "true"
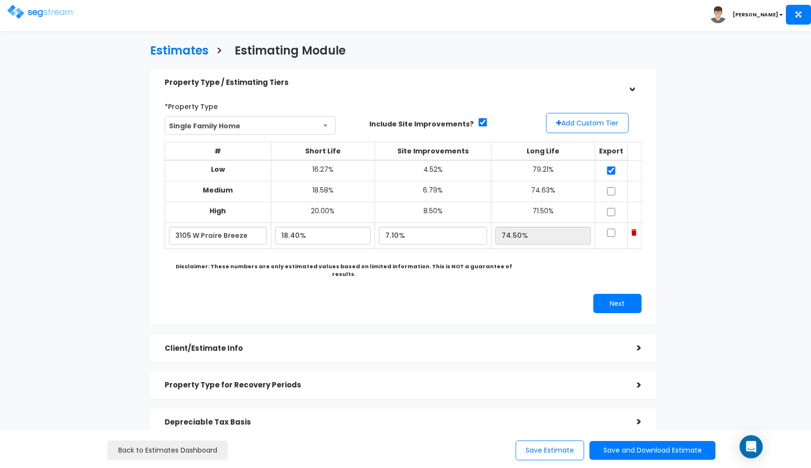
click at [611, 189] on input "checkbox" at bounding box center [611, 191] width 10 height 8
checkbox input "true"
click at [611, 210] on input "checkbox" at bounding box center [611, 212] width 10 height 8
checkbox input "true"
click at [611, 233] on input "checkbox" at bounding box center [611, 233] width 10 height 8
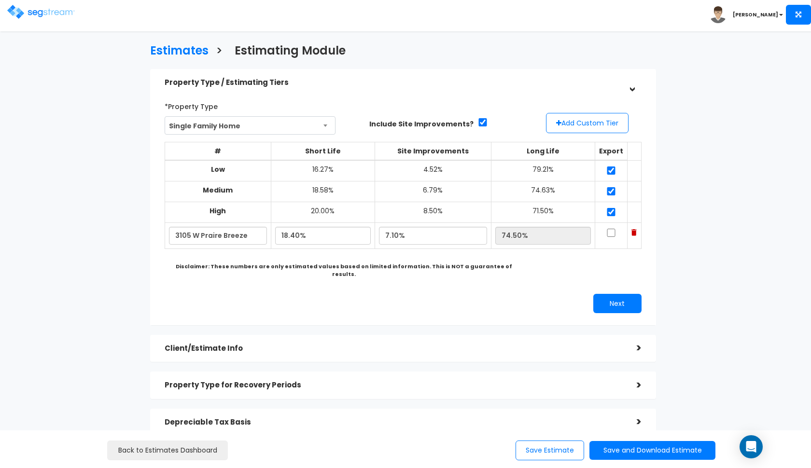
checkbox input "true"
click at [299, 233] on input "18.40%" at bounding box center [323, 236] width 96 height 18
type input "18.65%"
type input "74.25%"
click at [410, 258] on div "# Short Life Site Improvements Long Life Export Low 16.27% 4.52% 79.21% Medium …" at bounding box center [403, 200] width 485 height 125
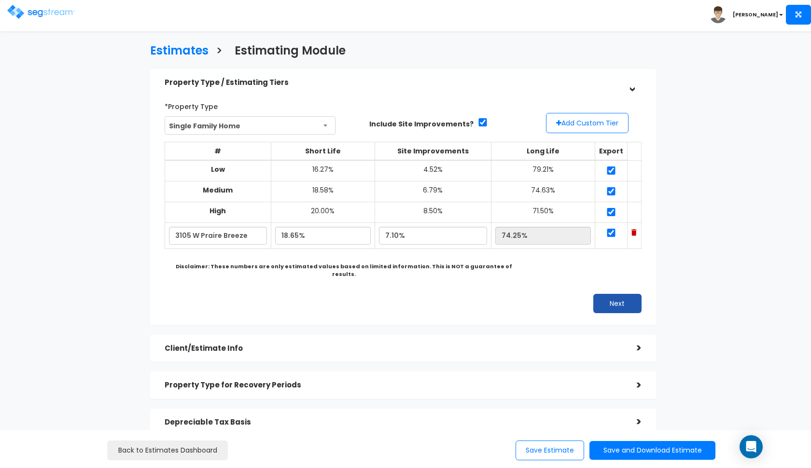
click at [604, 294] on button "Next" at bounding box center [617, 303] width 48 height 19
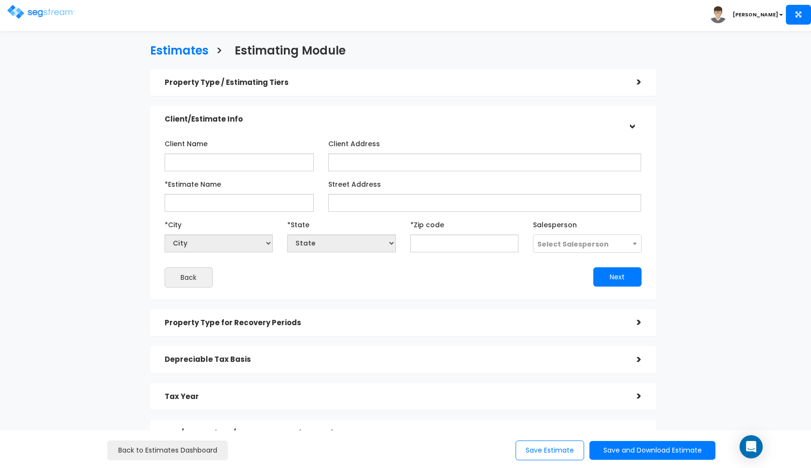
click at [423, 87] on div "Property Type / Estimating Tiers" at bounding box center [394, 83] width 458 height 18
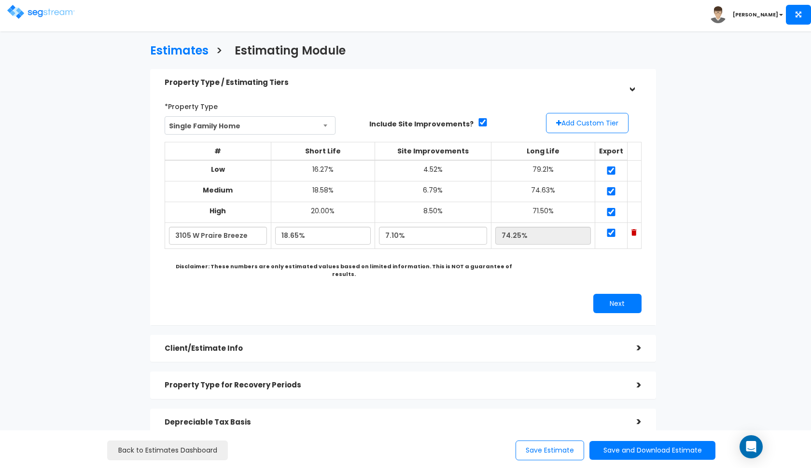
click at [530, 78] on div "Property Type / Estimating Tiers" at bounding box center [394, 83] width 458 height 18
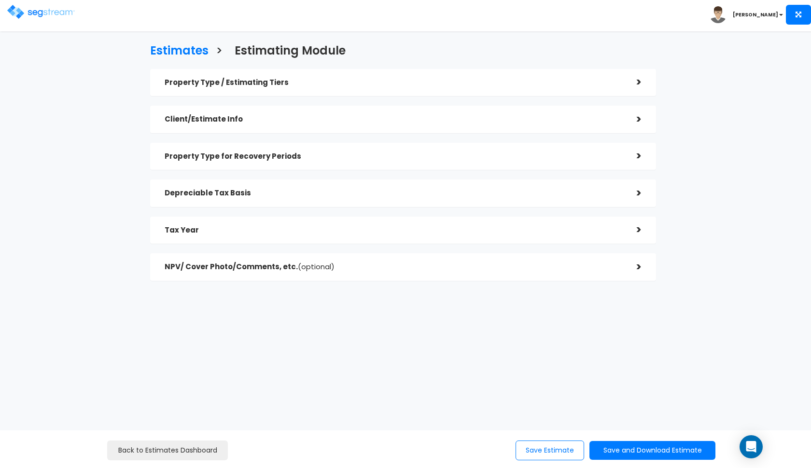
click at [430, 140] on div "Property Type / Estimating Tiers > *Property Type Single Family Home Assisted/S…" at bounding box center [403, 175] width 506 height 212
click at [412, 129] on div "Client/Estimate Info >" at bounding box center [403, 120] width 506 height 28
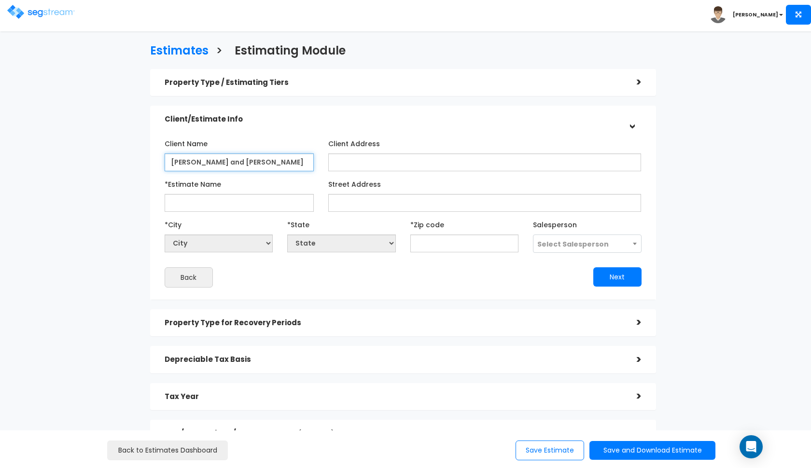
type input "[PERSON_NAME] and [PERSON_NAME]"
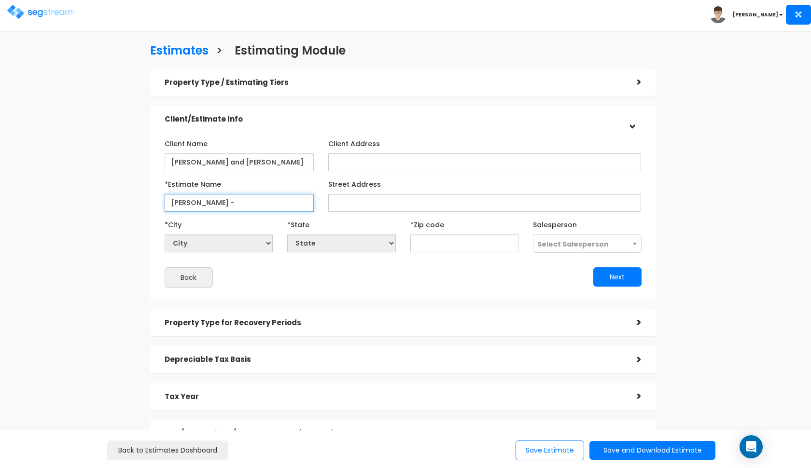
paste input "3105 W Praire Breeze"
type input "[PERSON_NAME] - 3105 W Praire Breeze"
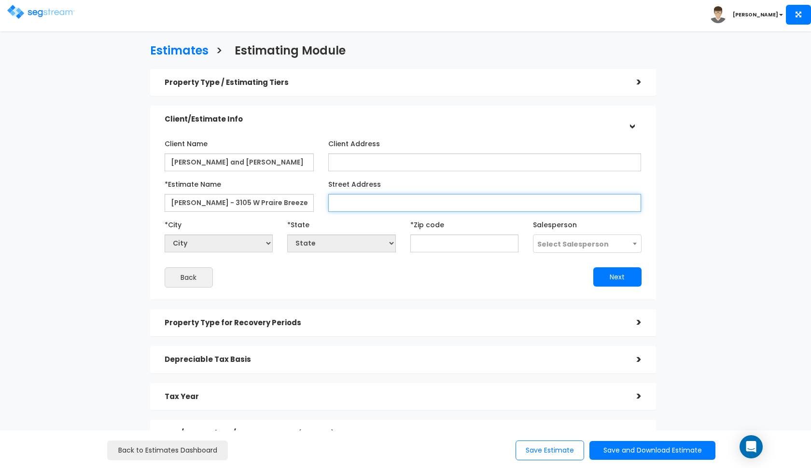
paste input "3105 W Praire Breeze"
type input "3105 W Praire Breeze"
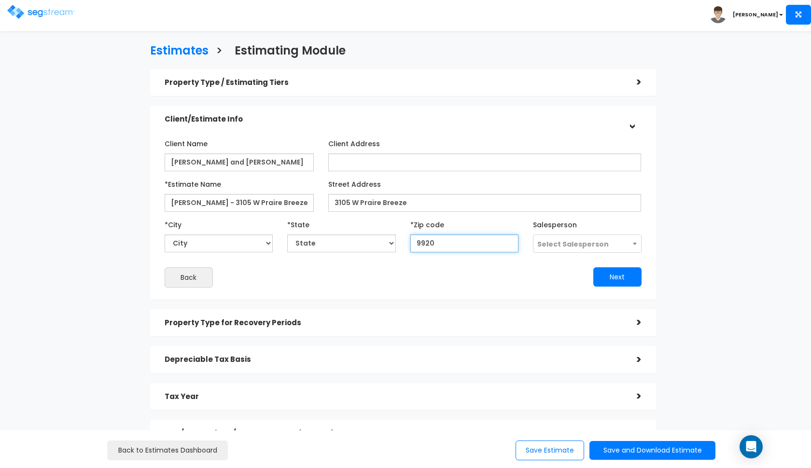
type input "99208"
select select "WA"
type input "99208"
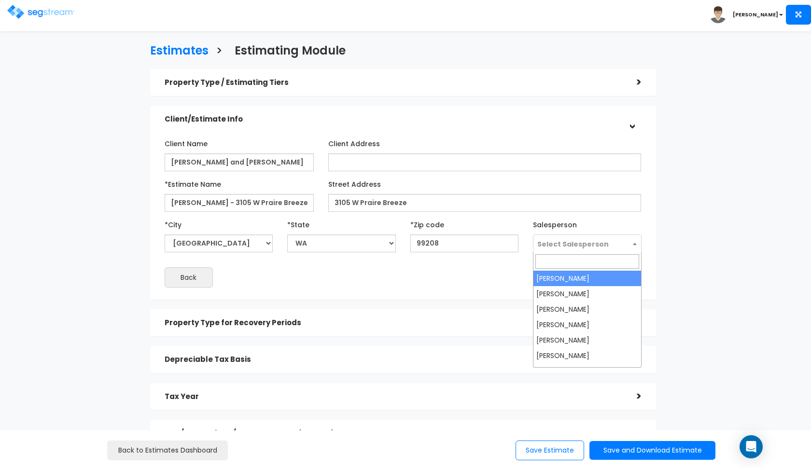
click at [575, 246] on span "Select Salesperson" at bounding box center [572, 244] width 71 height 10
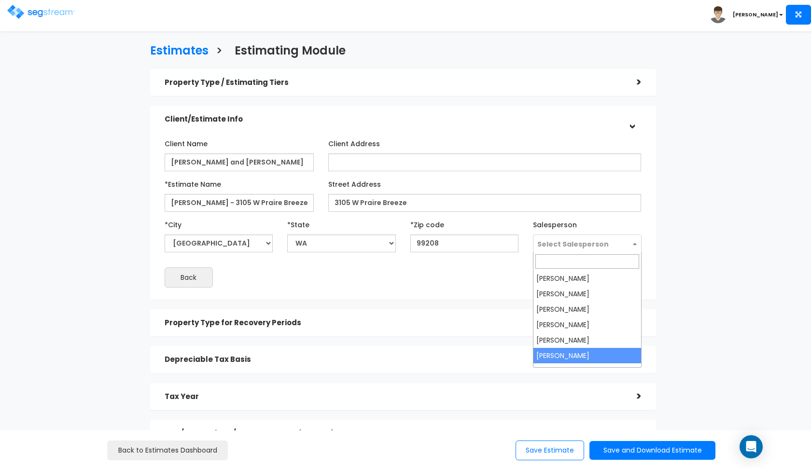
select select "190"
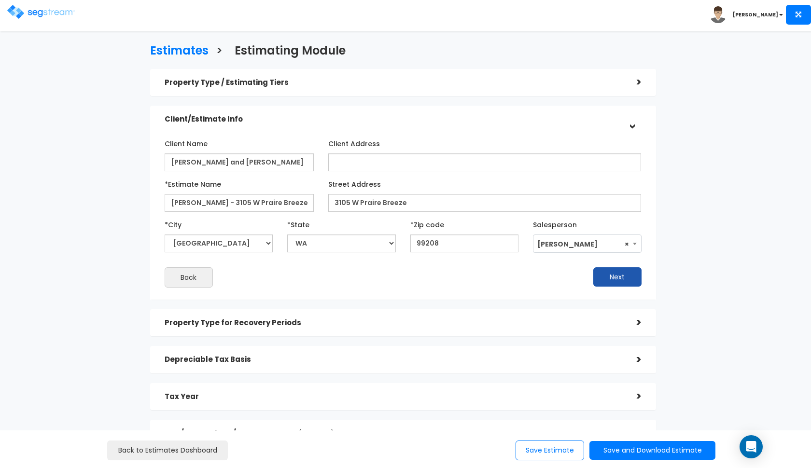
click at [606, 279] on button "Next" at bounding box center [617, 276] width 48 height 19
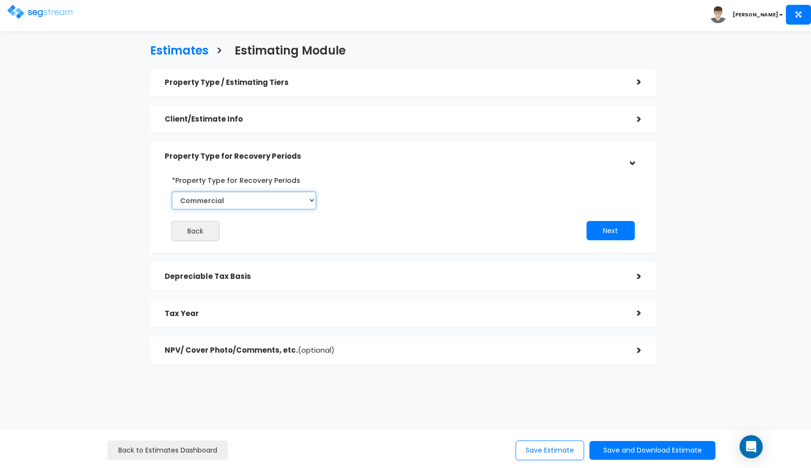
select select "Residential"
click at [613, 233] on button "Next" at bounding box center [611, 230] width 48 height 19
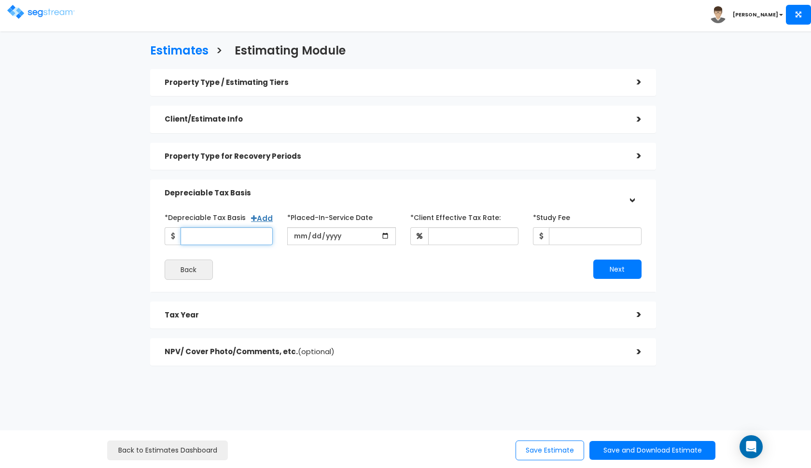
click at [195, 236] on input "*Depreciable Tax Basis" at bounding box center [227, 236] width 93 height 18
type input "419,432"
click at [296, 235] on input "date" at bounding box center [341, 236] width 109 height 18
type input "2022-09-01"
click at [295, 237] on input "date" at bounding box center [341, 236] width 109 height 18
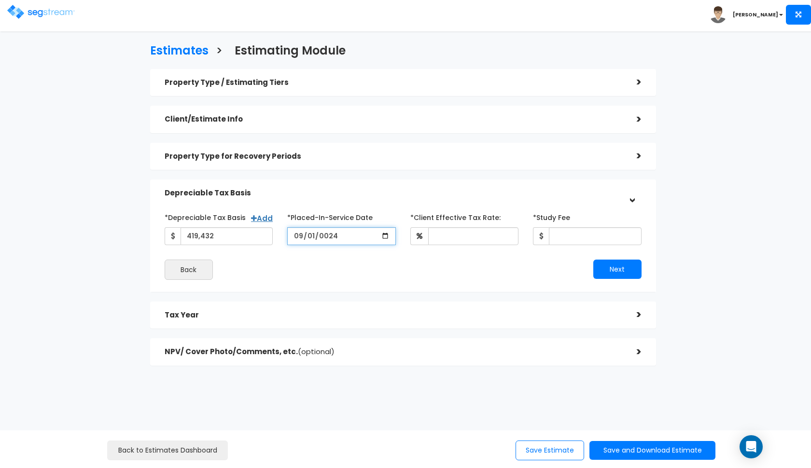
click at [356, 233] on input "0024-09-01" at bounding box center [341, 236] width 109 height 18
click at [339, 237] on input "0024-09-01" at bounding box center [341, 236] width 109 height 18
click at [332, 237] on input "0024-09-01" at bounding box center [341, 236] width 109 height 18
type input "2024-09-01"
click at [419, 273] on div "Next" at bounding box center [526, 269] width 246 height 19
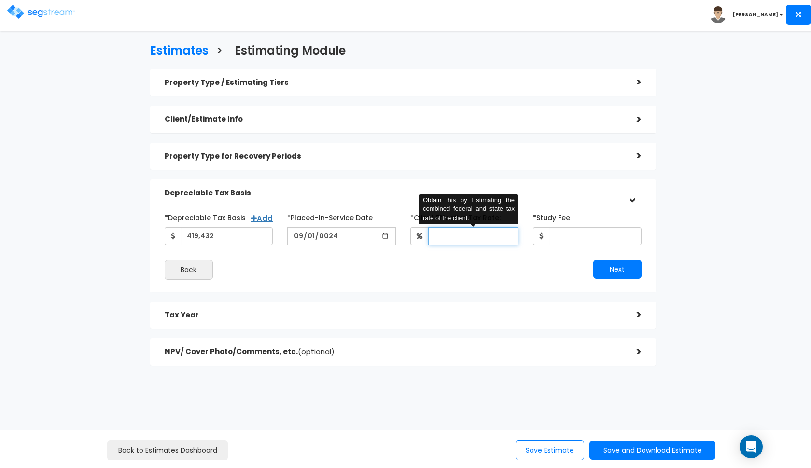
click at [457, 238] on input "*Client Effective Tax Rate:" at bounding box center [473, 236] width 91 height 18
type input "35"
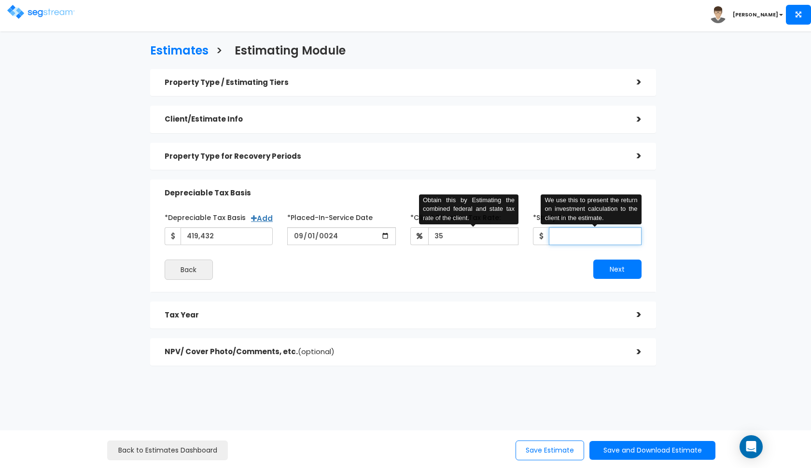
click at [567, 231] on input "*Study Fee" at bounding box center [595, 236] width 93 height 18
type input "2,850"
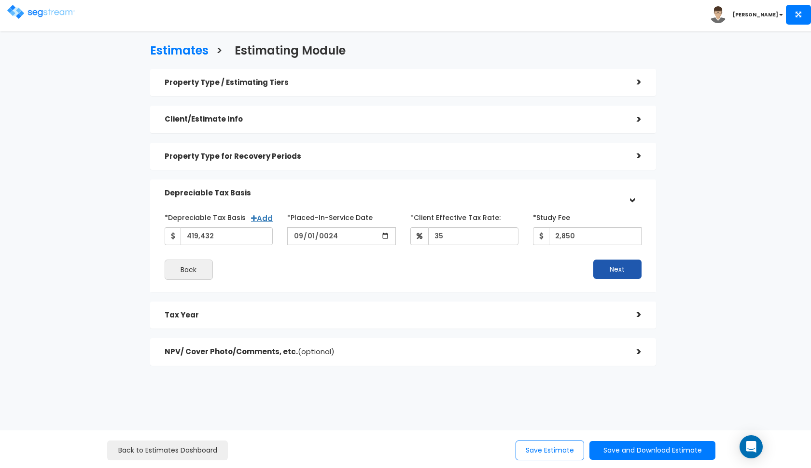
click at [601, 267] on button "Next" at bounding box center [617, 269] width 48 height 19
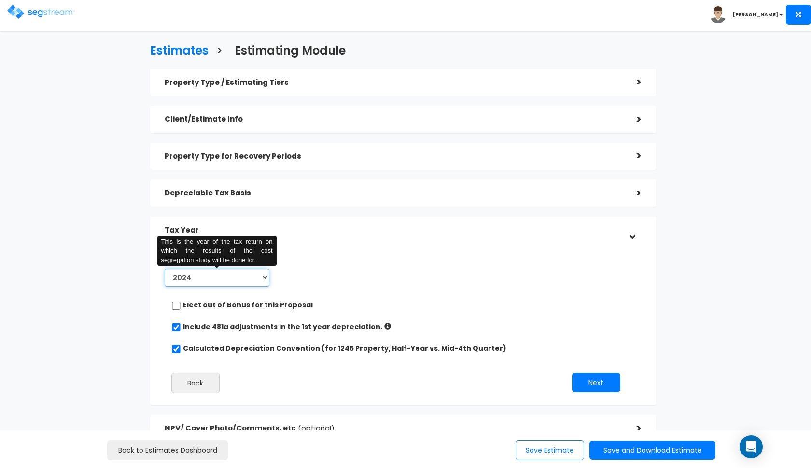
select select "2025"
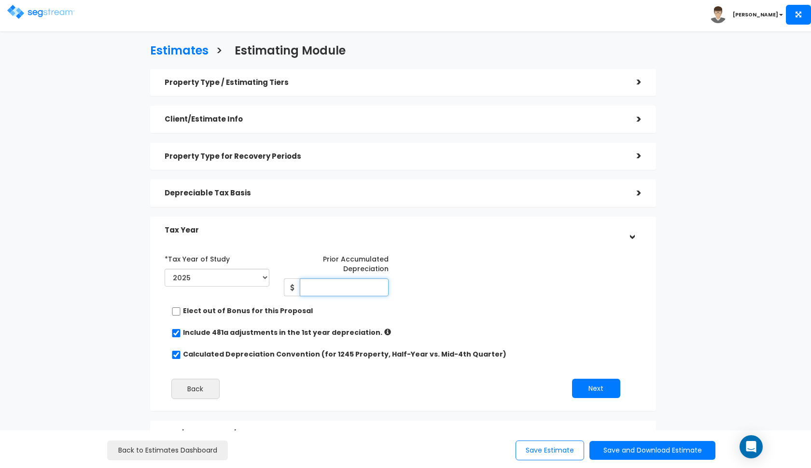
click at [336, 289] on input "Prior Accumulated Depreciation" at bounding box center [344, 288] width 89 height 18
type input "4,450"
click at [493, 301] on div "*Tax Year of Study 2024 2025 2026 Prior Accumulated Depreciation 4,450 Back" at bounding box center [395, 328] width 477 height 165
click at [572, 383] on button "Next" at bounding box center [596, 388] width 48 height 19
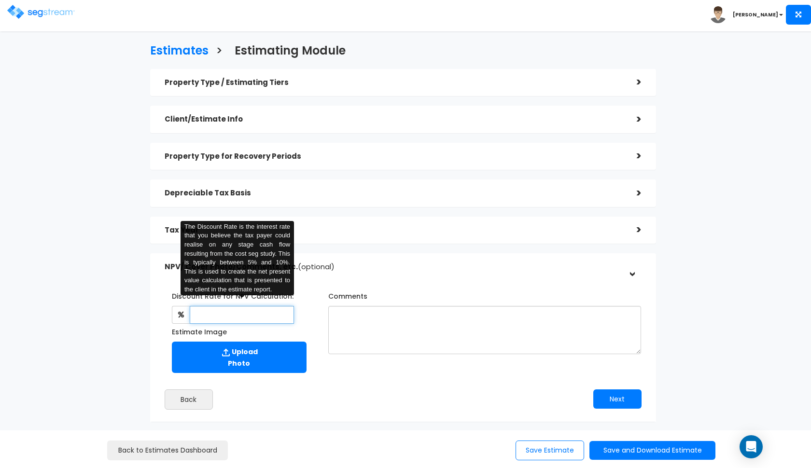
click at [248, 318] on input "text" at bounding box center [242, 315] width 105 height 18
type input "8"
click at [381, 327] on textarea "Comments" at bounding box center [484, 330] width 313 height 48
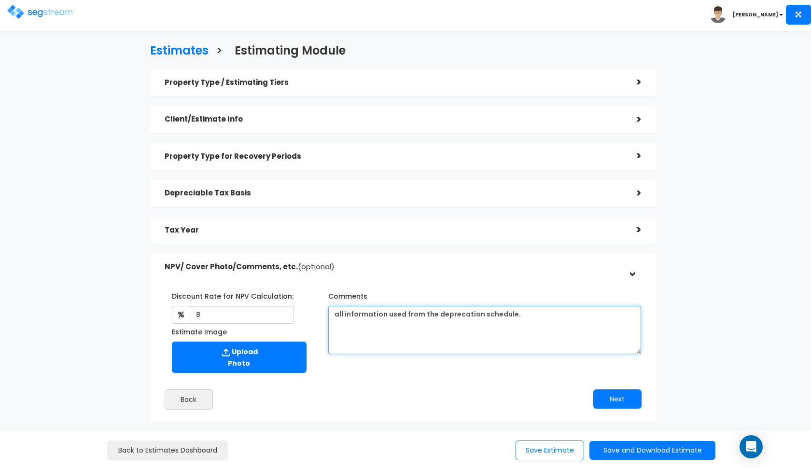
type textarea "all information used from the deprecation schedule."
click at [449, 266] on h5 "NPV/ Cover Photo/Comments, etc. (optional)" at bounding box center [394, 267] width 458 height 8
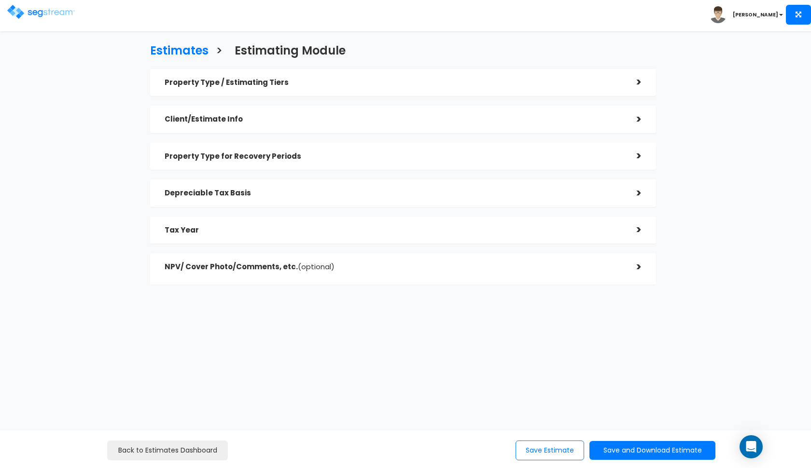
click at [453, 238] on div "Tax Year" at bounding box center [394, 231] width 458 height 18
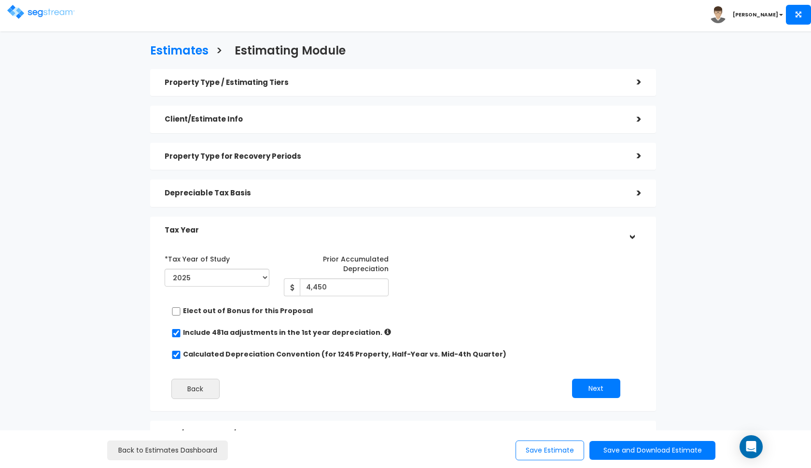
click at [447, 229] on h5 "Tax Year" at bounding box center [394, 230] width 458 height 8
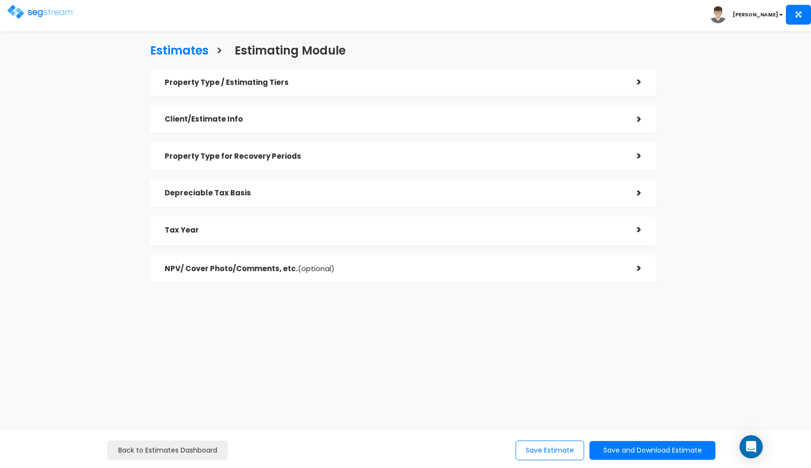
click at [459, 202] on div "Depreciable Tax Basis >" at bounding box center [403, 194] width 506 height 28
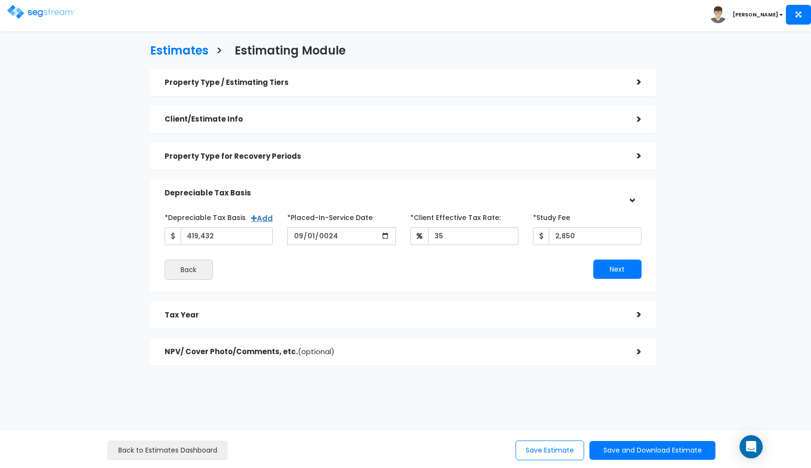
click at [274, 163] on div "Property Type for Recovery Periods" at bounding box center [394, 157] width 458 height 18
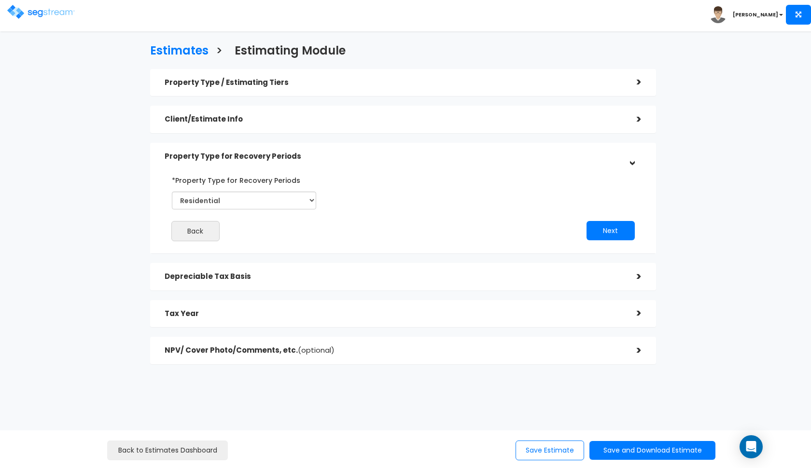
click at [335, 130] on div "Client/Estimate Info >" at bounding box center [403, 120] width 506 height 28
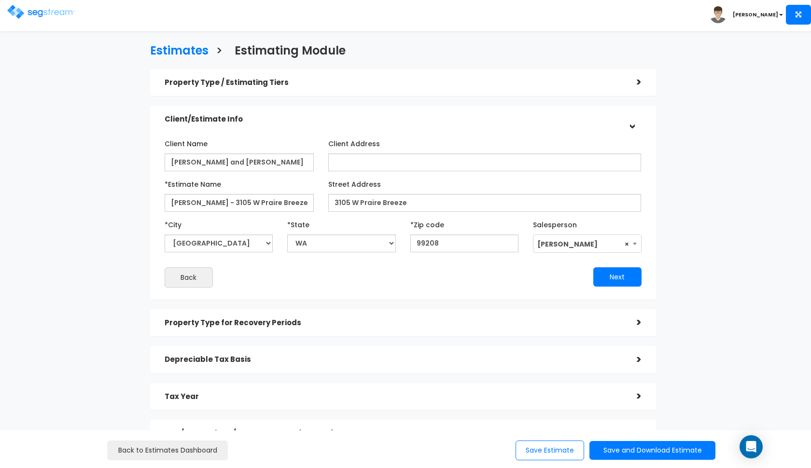
click at [398, 87] on div "Property Type / Estimating Tiers" at bounding box center [394, 83] width 458 height 18
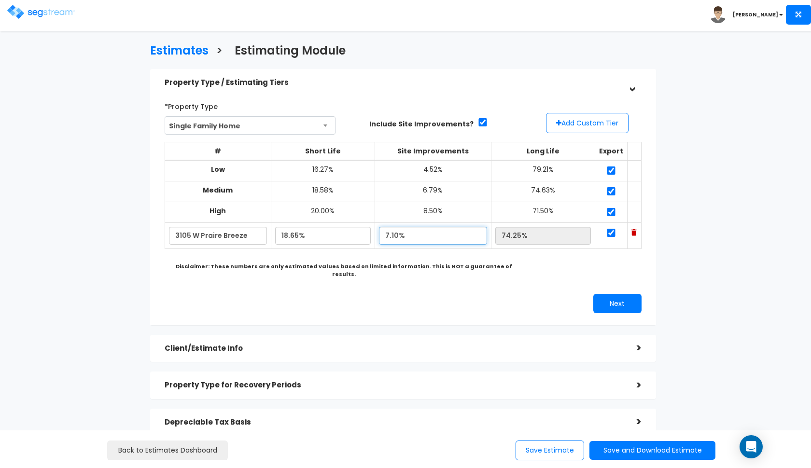
click at [395, 235] on input "7.10%" at bounding box center [433, 236] width 109 height 18
type input "6.85%"
type input "74.50%"
click at [407, 279] on div "*Property Type Single Family Home Assisted/Senior Living Auto Repair Shop Auto …" at bounding box center [402, 206] width 491 height 224
click at [604, 294] on button "Next" at bounding box center [617, 303] width 48 height 19
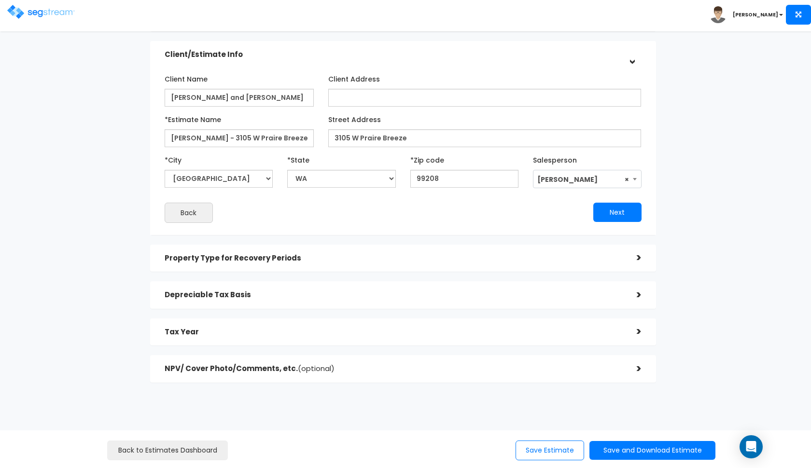
scroll to position [64, 0]
click at [557, 247] on div "Property Type for Recovery Periods >" at bounding box center [403, 260] width 506 height 28
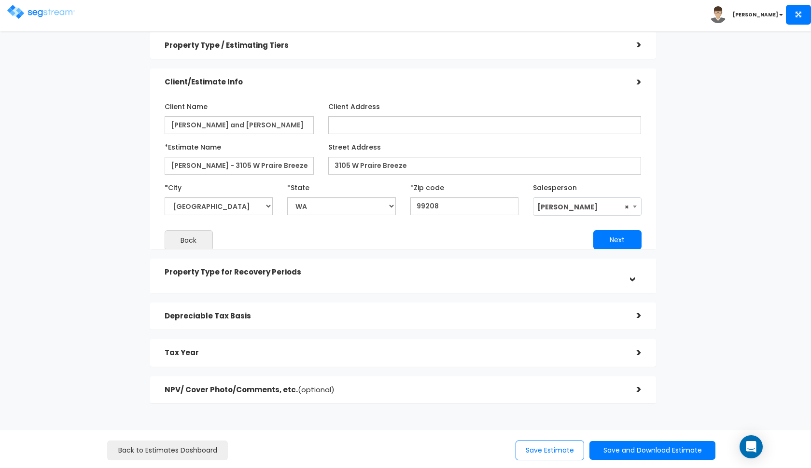
scroll to position [0, 0]
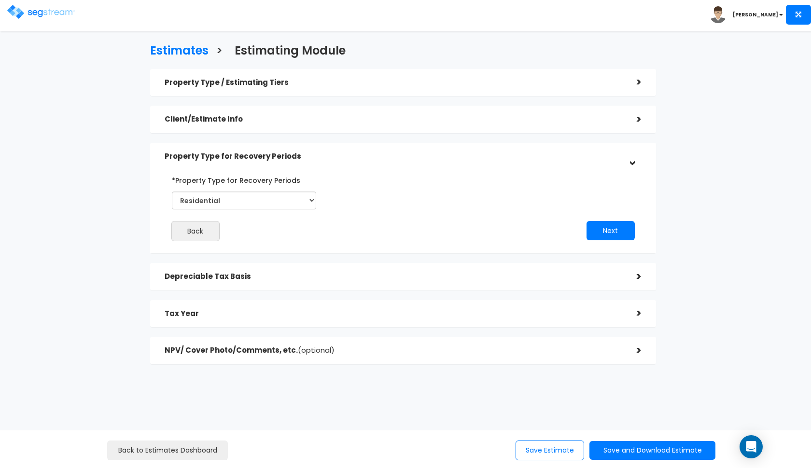
click at [543, 154] on h5 "Property Type for Recovery Periods" at bounding box center [394, 157] width 458 height 8
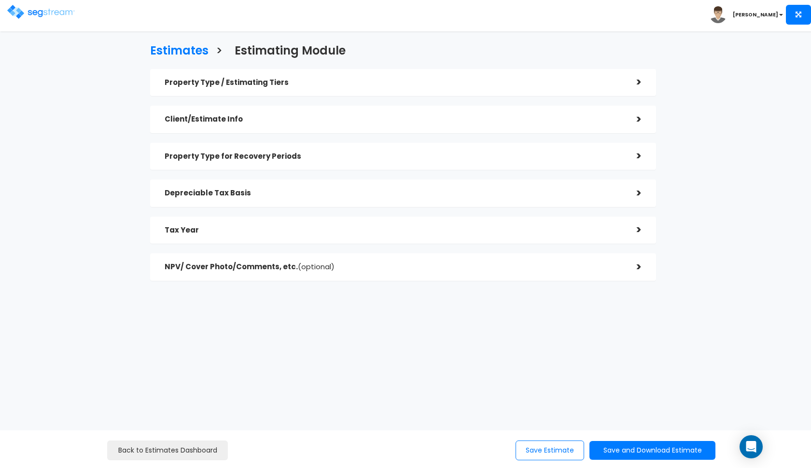
click at [475, 190] on h5 "Depreciable Tax Basis" at bounding box center [394, 193] width 458 height 8
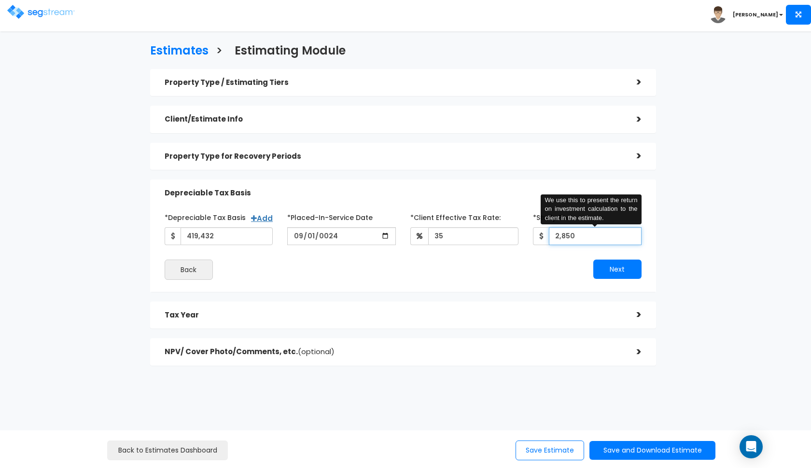
click at [566, 233] on input "2,850" at bounding box center [595, 236] width 93 height 18
type input "2,950"
click at [615, 273] on button "Next" at bounding box center [617, 269] width 48 height 19
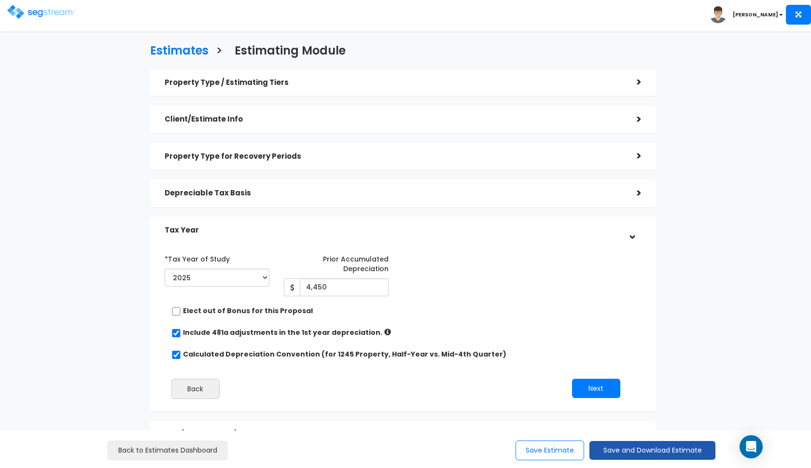
click at [597, 442] on button "Save and Download Estimate" at bounding box center [652, 450] width 126 height 19
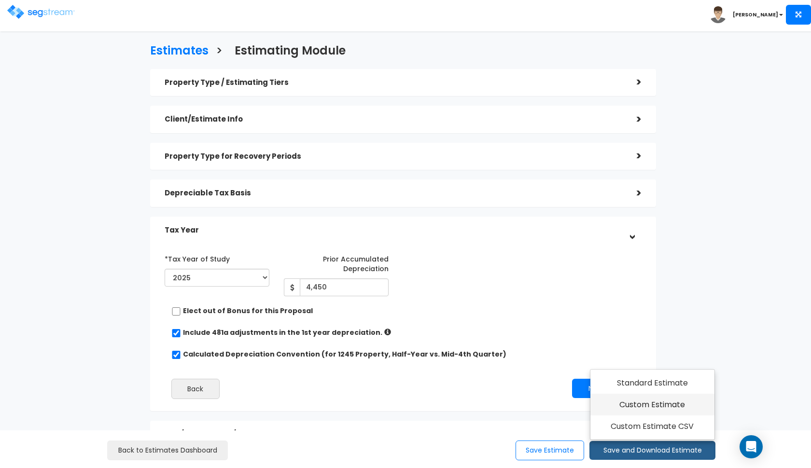
click at [646, 407] on link "Custom Estimate" at bounding box center [652, 405] width 124 height 22
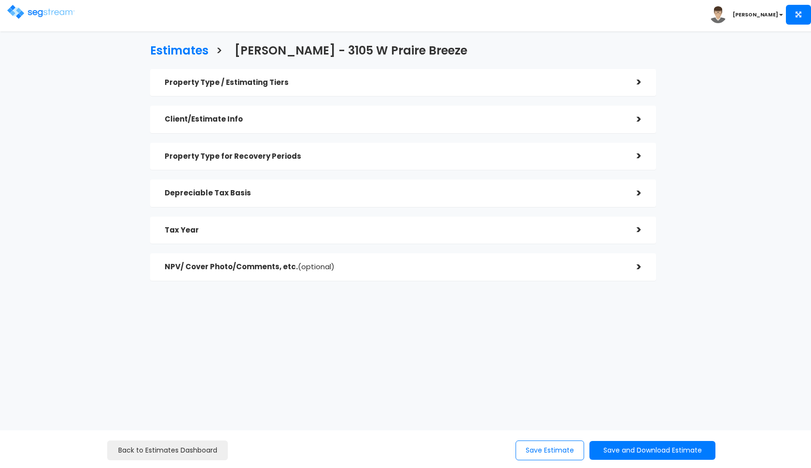
checkbox input "true"
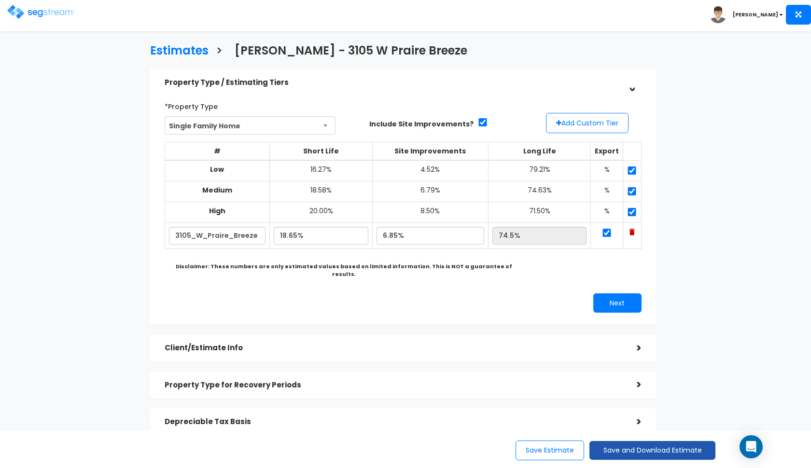
click at [606, 443] on button "Save and Download Estimate" at bounding box center [652, 450] width 126 height 19
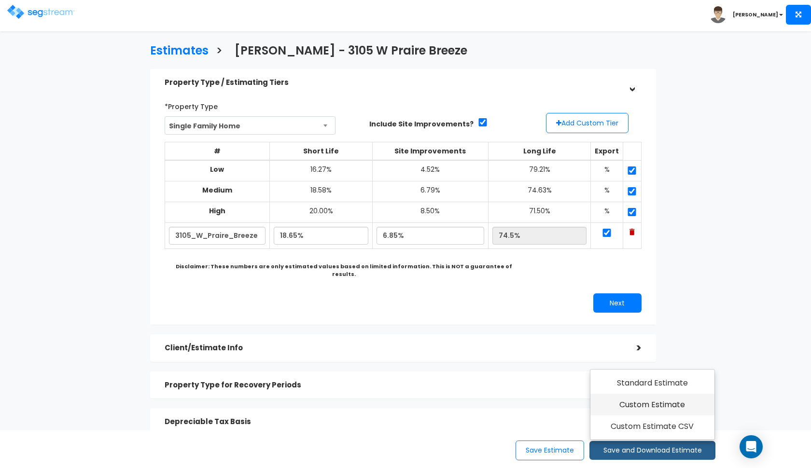
click at [637, 402] on link "Custom Estimate" at bounding box center [652, 405] width 124 height 22
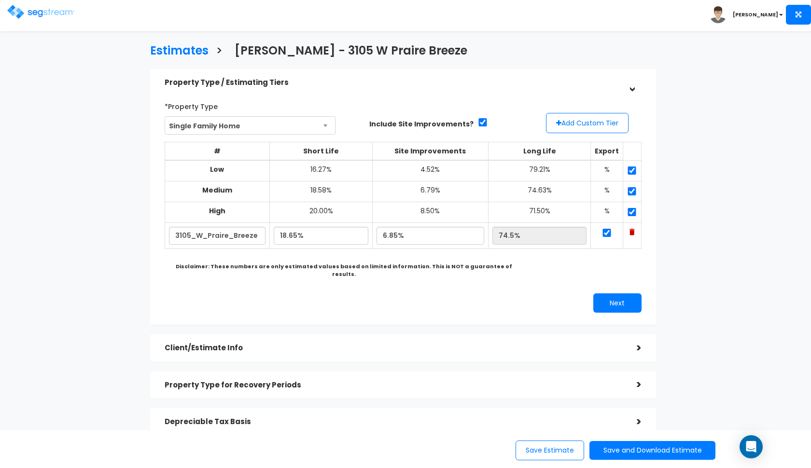
click at [15, 9] on img at bounding box center [41, 12] width 68 height 14
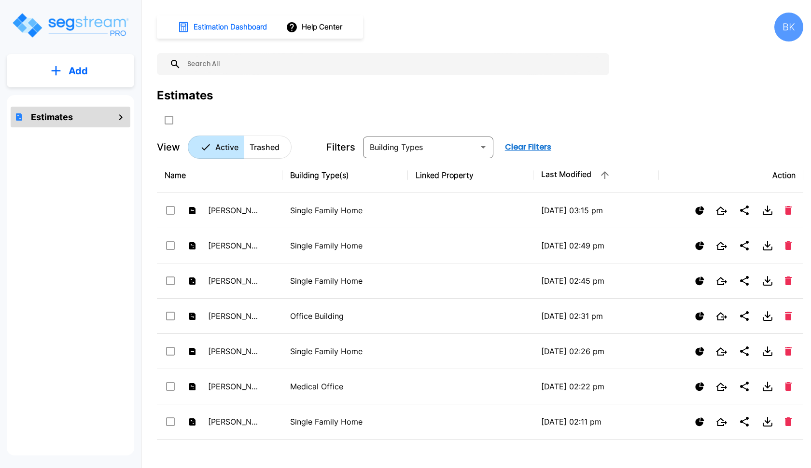
click at [82, 74] on p "Add" at bounding box center [78, 71] width 19 height 14
click at [67, 99] on p "Add Estimate" at bounding box center [76, 98] width 49 height 12
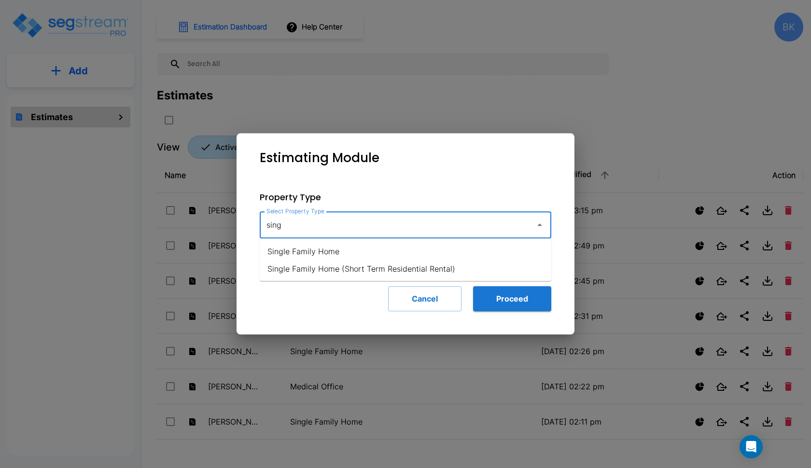
click at [317, 250] on li "Single Family Home" at bounding box center [406, 251] width 292 height 17
type input "Single Family Home"
click at [494, 297] on button "Proceed" at bounding box center [512, 298] width 78 height 25
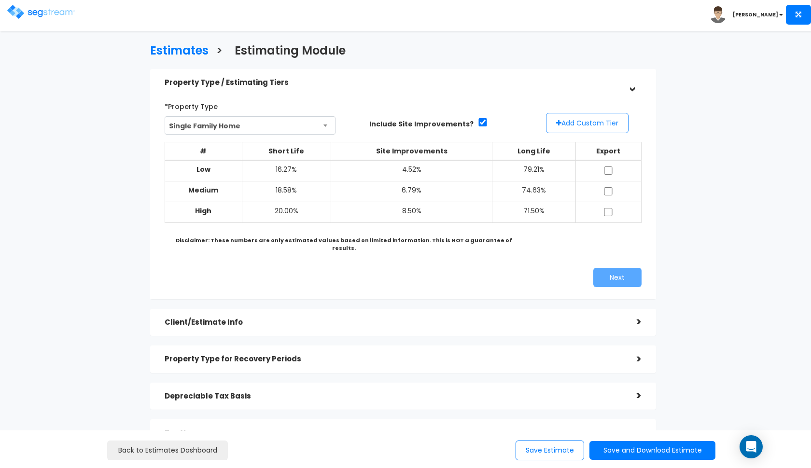
click at [546, 120] on button "Add Custom Tier" at bounding box center [587, 123] width 83 height 20
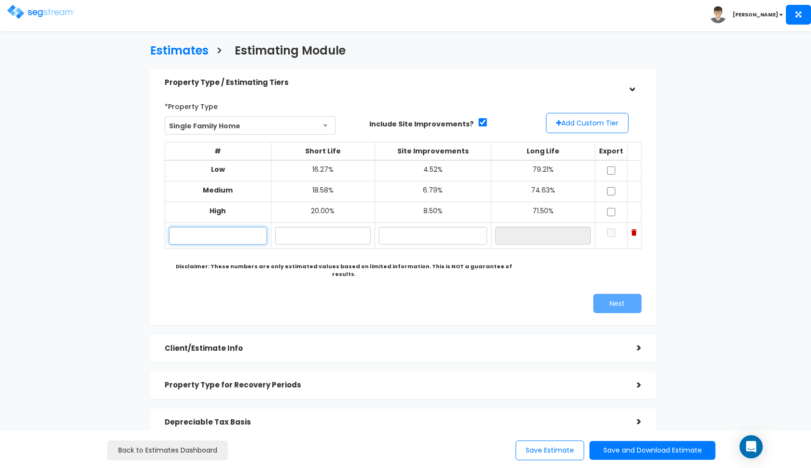
click at [243, 239] on input "text" at bounding box center [218, 236] width 98 height 18
paste input "[STREET_ADDRESS][US_STATE]"
type input "[STREET_ADDRESS]"
type input "16.30%"
type input "6"
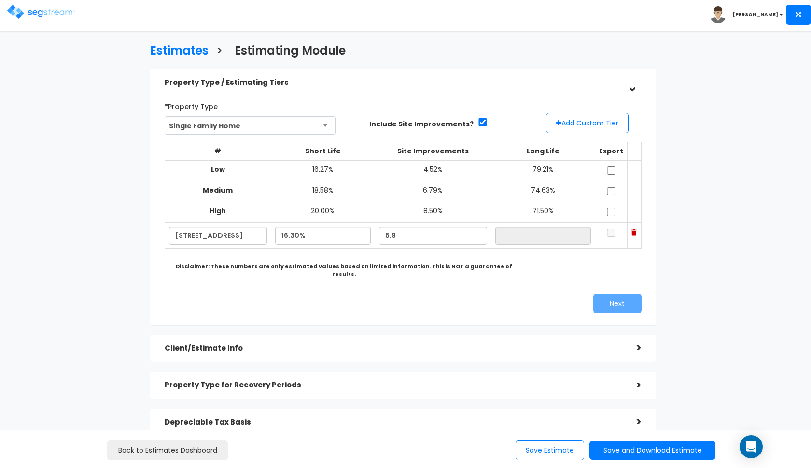
type input "5.90%"
type input "77.80%"
click at [381, 268] on div "# Short Life Site Improvements Long Life Export Low 16.27%" at bounding box center [403, 208] width 477 height 147
click at [612, 171] on input "checkbox" at bounding box center [611, 171] width 10 height 8
checkbox input "true"
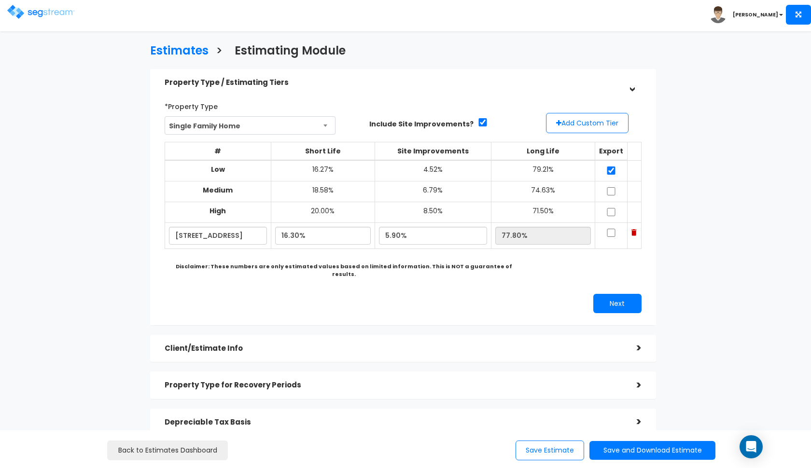
click at [612, 190] on input "checkbox" at bounding box center [611, 191] width 10 height 8
checkbox input "true"
click at [612, 208] on input "checkbox" at bounding box center [611, 212] width 10 height 8
checkbox input "true"
click at [612, 230] on input "checkbox" at bounding box center [611, 233] width 10 height 8
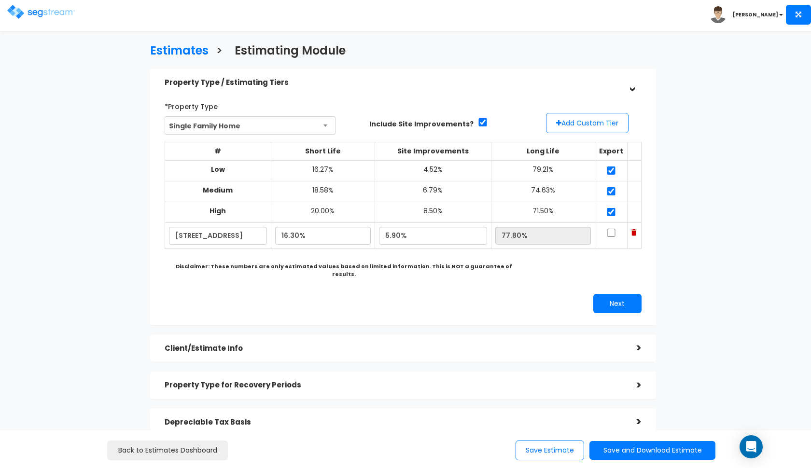
checkbox input "true"
click at [612, 294] on button "Next" at bounding box center [617, 303] width 48 height 19
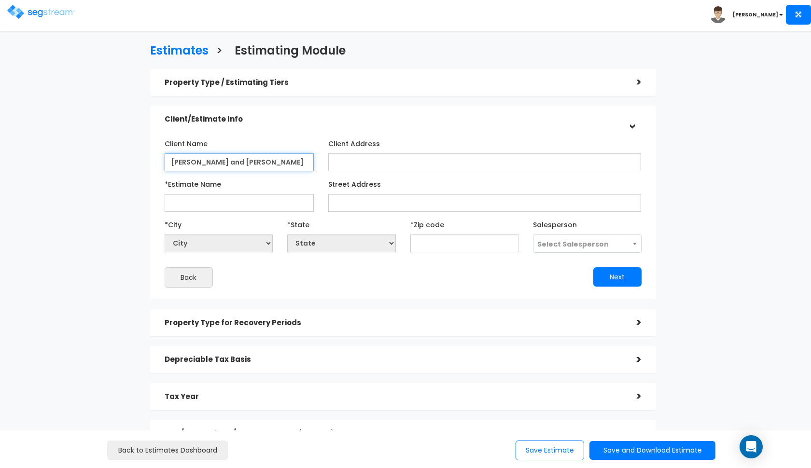
type input "[PERSON_NAME] and [PERSON_NAME]"
paste input "5211 W Manor Crest Street Spokane Washington 99205"
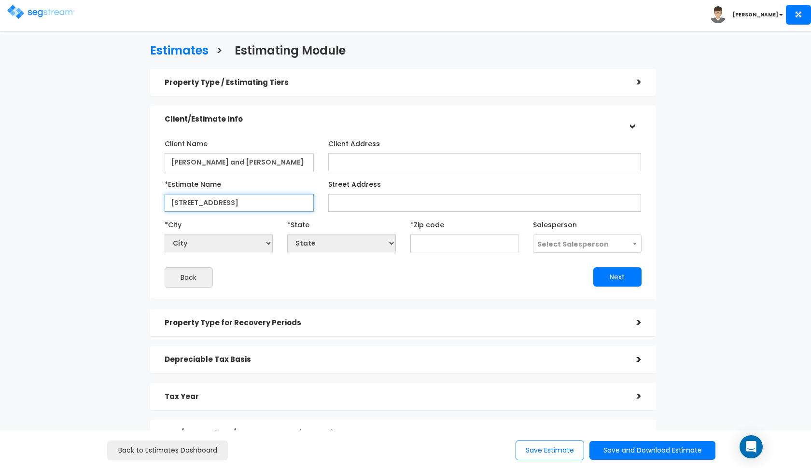
type input "[STREET_ADDRESS]"
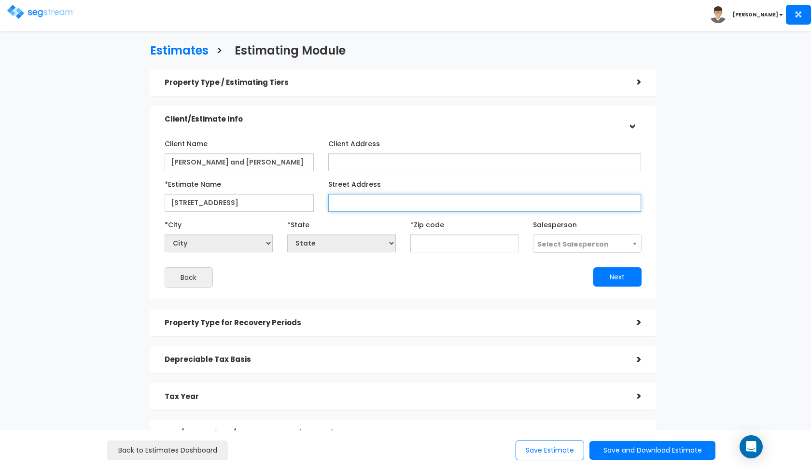
paste input "5211 W Manor Crest Street Spokane Washington 99205"
type input "5211 W Manor Crest Street Spokane Washington 99205"
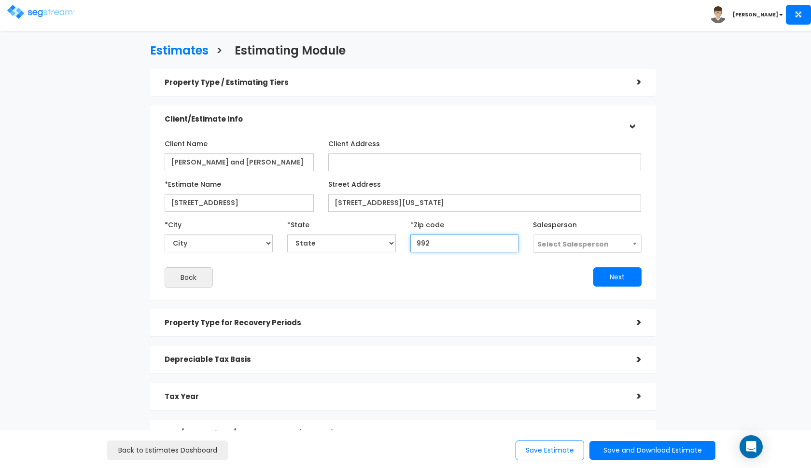
type input "9920"
select select "WA"
type input "99205"
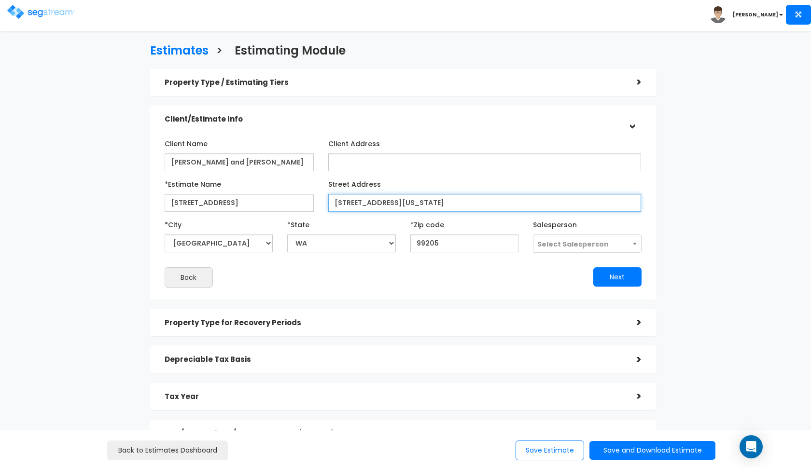
click at [540, 204] on input "5211 W Manor Crest Street Spokane Washington 99205" at bounding box center [484, 203] width 313 height 18
type input "[STREET_ADDRESS]"
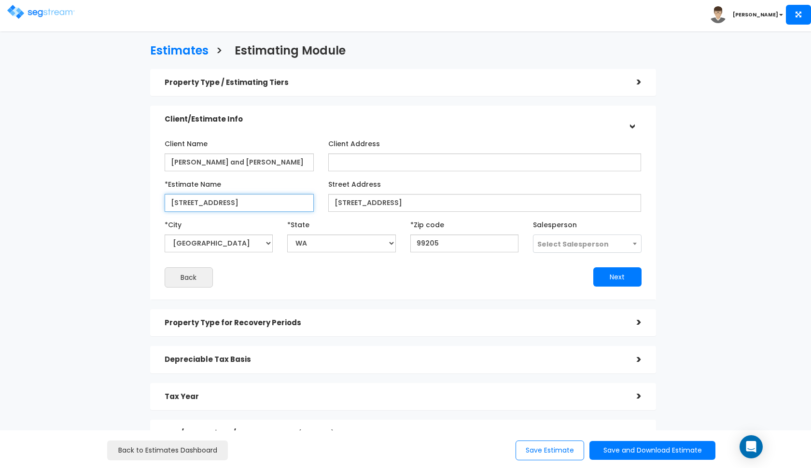
click at [170, 200] on input "[STREET_ADDRESS]" at bounding box center [239, 203] width 149 height 18
type input "[PERSON_NAME] - [STREET_ADDRESS]"
click at [583, 246] on span "Select Salesperson" at bounding box center [572, 244] width 71 height 10
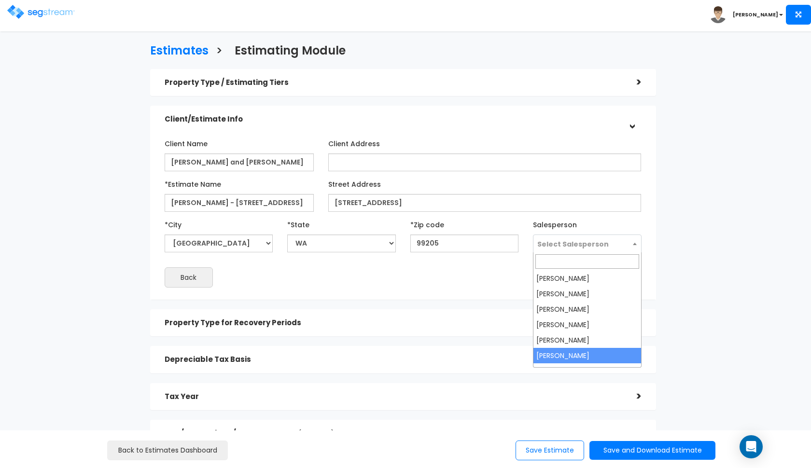
select select "190"
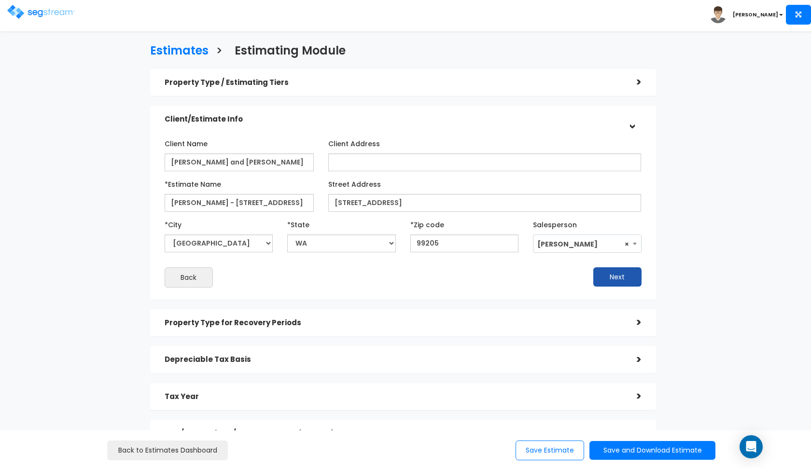
click at [608, 278] on button "Next" at bounding box center [617, 276] width 48 height 19
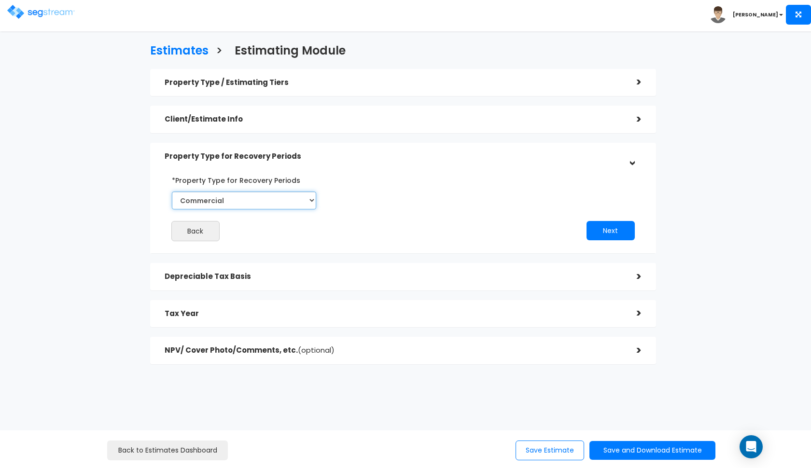
select select "Residential"
click at [607, 232] on button "Next" at bounding box center [611, 230] width 48 height 19
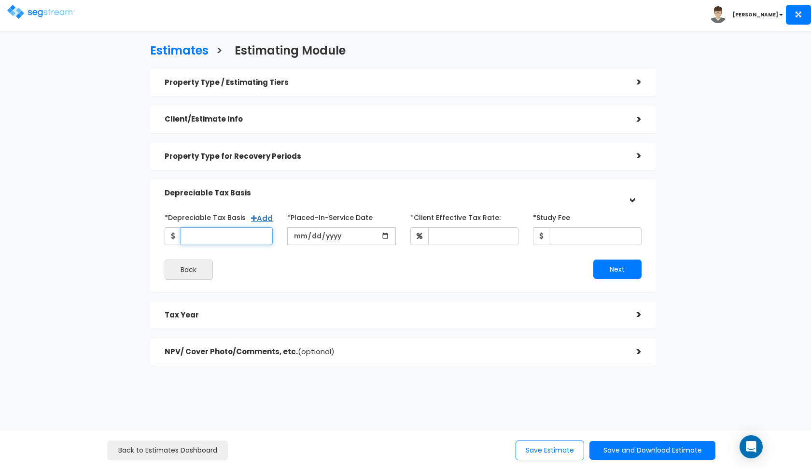
click at [210, 238] on input "*Depreciable Tax Basis" at bounding box center [227, 236] width 93 height 18
click at [302, 238] on input "date" at bounding box center [341, 236] width 109 height 18
click at [234, 234] on input "143,232" at bounding box center [227, 236] width 93 height 18
type input "1"
type input "129,120"
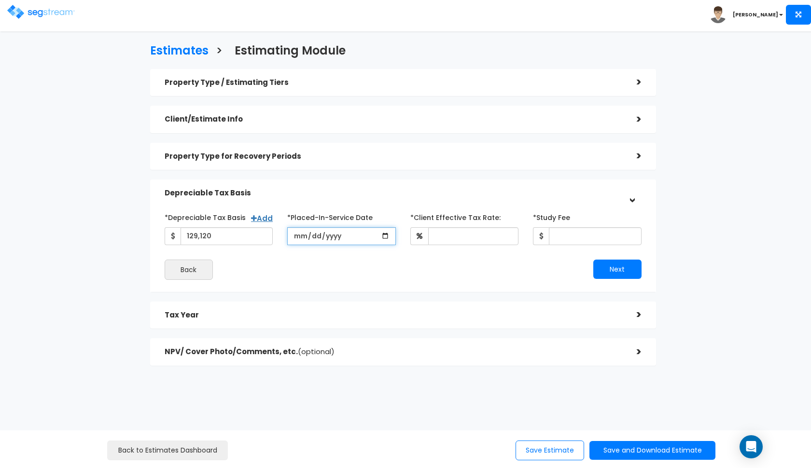
click at [295, 240] on input "date" at bounding box center [341, 236] width 109 height 18
click at [311, 235] on input "2022-02-02" at bounding box center [341, 236] width 109 height 18
type input "[DATE]"
click at [447, 237] on input "*Client Effective Tax Rate:" at bounding box center [473, 236] width 91 height 18
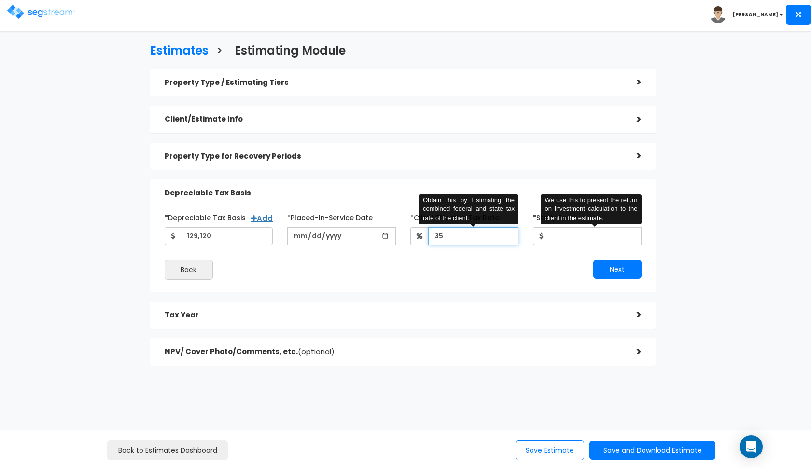
type input "35"
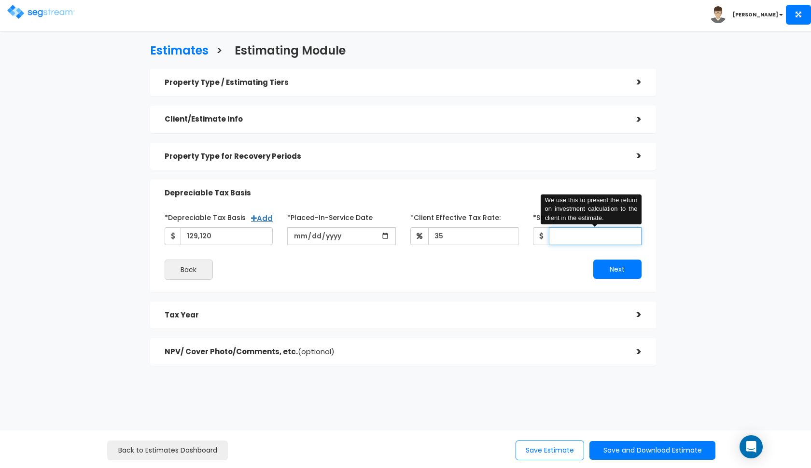
click at [587, 239] on input "*Study Fee" at bounding box center [595, 236] width 93 height 18
type input "2,600"
click at [629, 270] on button "Next" at bounding box center [617, 269] width 48 height 19
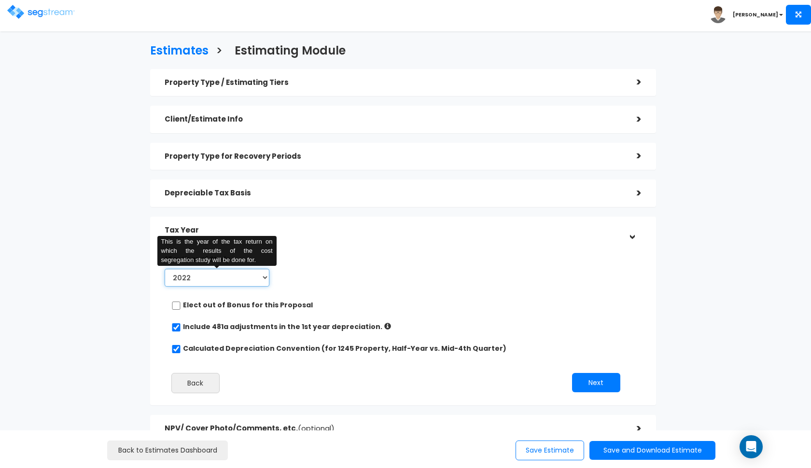
select select "2025"
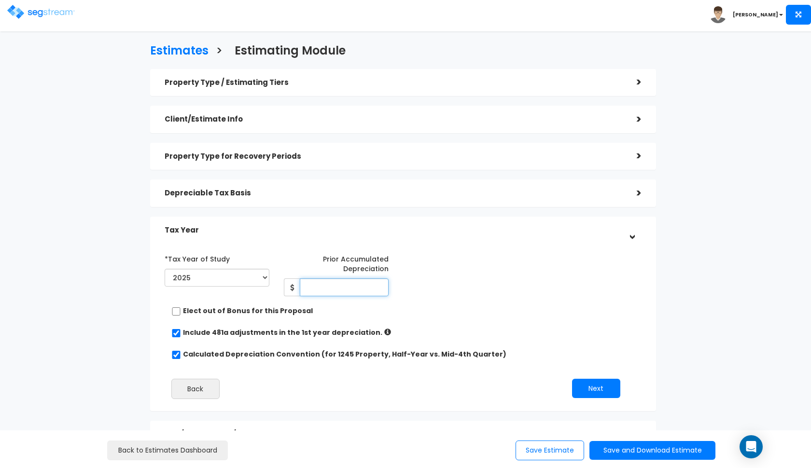
click at [317, 288] on input "Prior Accumulated Depreciation" at bounding box center [344, 288] width 89 height 18
type input "13,499"
click at [476, 265] on div "*Tax Year of Study 2022 2023 2024 2025 2026 Prior Accumulated Depreciation 13,4…" at bounding box center [395, 273] width 477 height 45
click at [591, 381] on button "Next" at bounding box center [596, 388] width 48 height 19
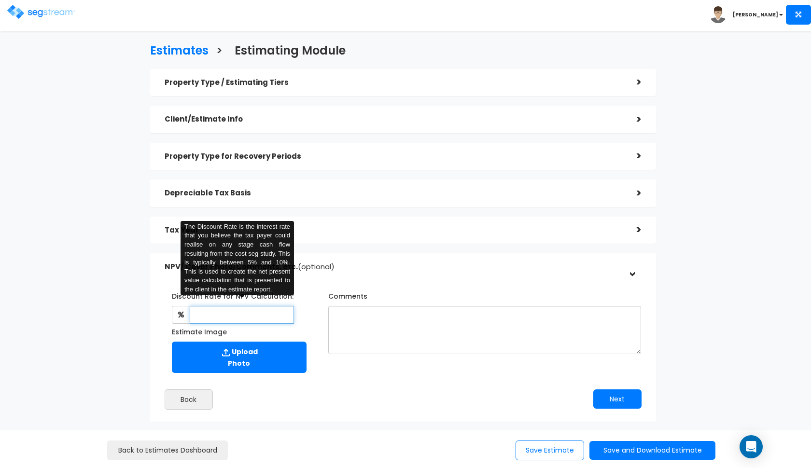
click at [254, 306] on input "text" at bounding box center [242, 315] width 105 height 18
type input "8"
click at [366, 324] on textarea "Comments" at bounding box center [484, 330] width 313 height 48
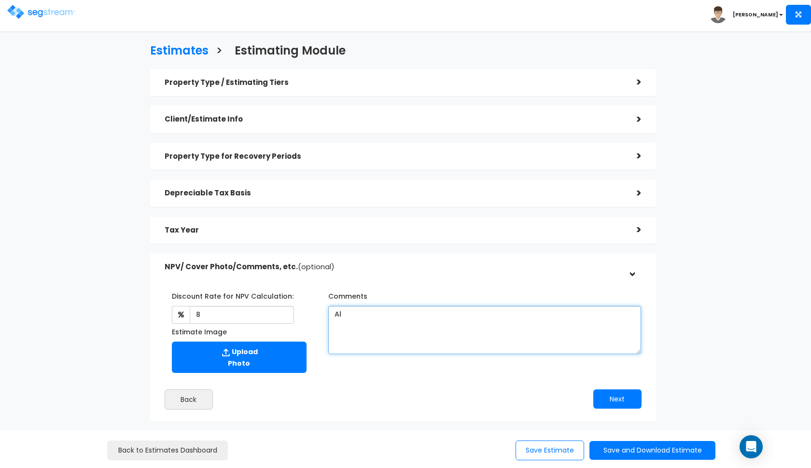
type textarea "A"
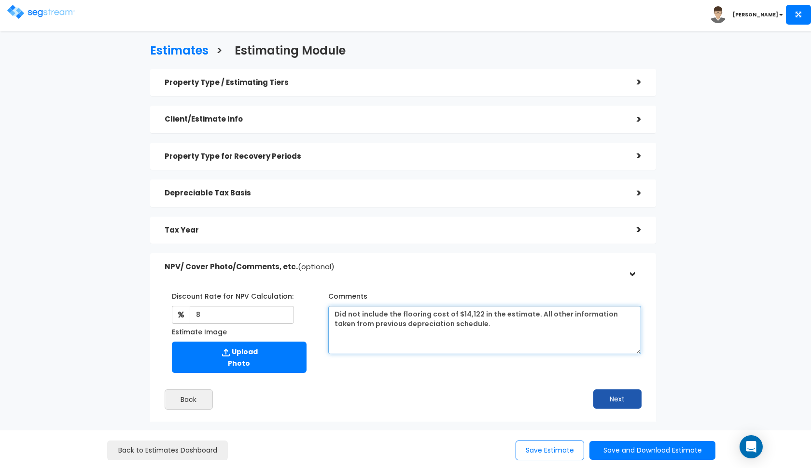
type textarea "Did not include the flooring cost of $14,122 in the estimate. All other informa…"
click at [605, 399] on button "Next" at bounding box center [617, 399] width 48 height 19
click at [466, 239] on div "Tax Year >" at bounding box center [403, 231] width 506 height 28
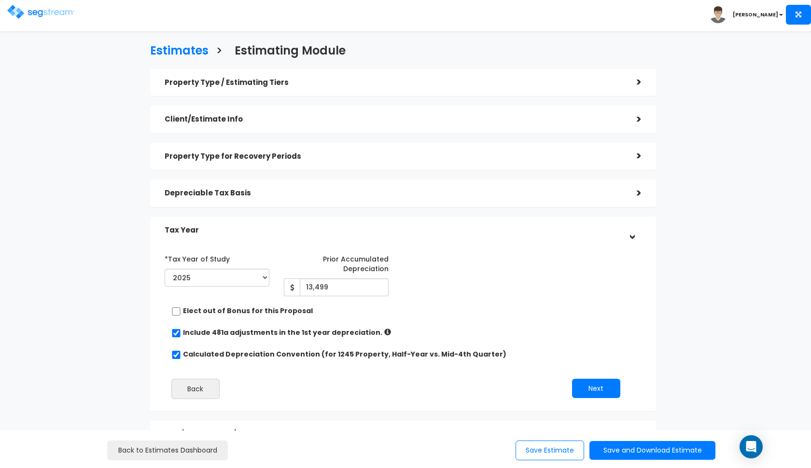
click at [466, 239] on div "*Tax Year of Study 2022 2023 2024 2025 2026 Prior Accumulated Depreciation 13,4…" at bounding box center [403, 246] width 506 height 24
click at [493, 193] on h5 "Depreciable Tax Basis" at bounding box center [394, 193] width 458 height 8
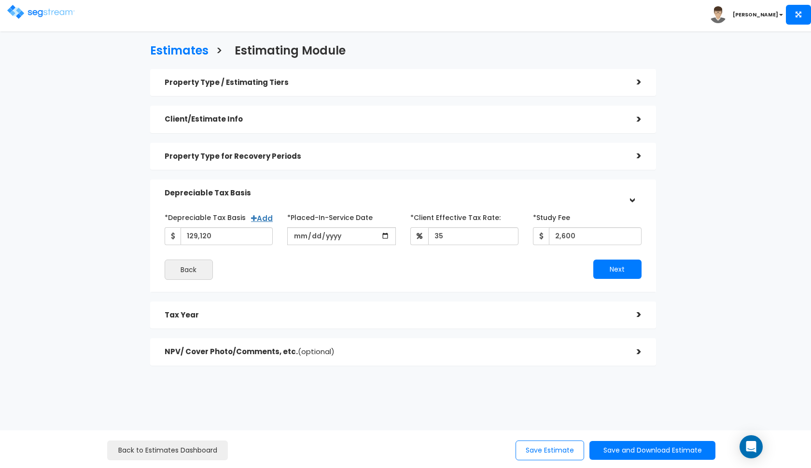
click at [493, 193] on h5 "Depreciable Tax Basis" at bounding box center [394, 193] width 458 height 8
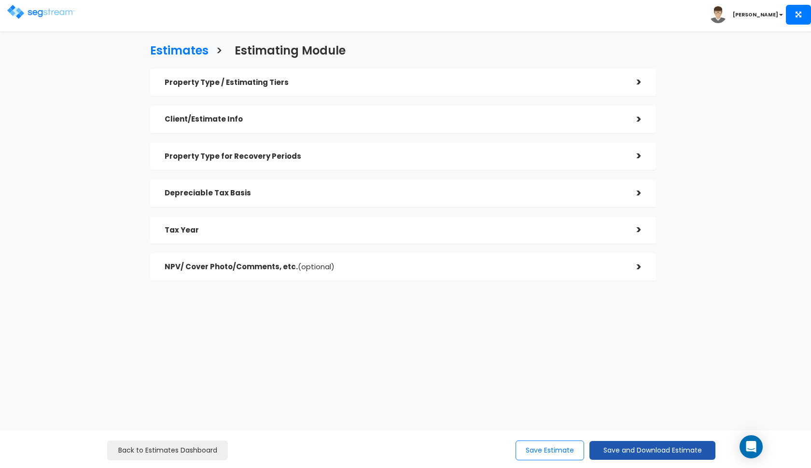
click at [645, 456] on button "Save and Download Estimate" at bounding box center [652, 450] width 126 height 19
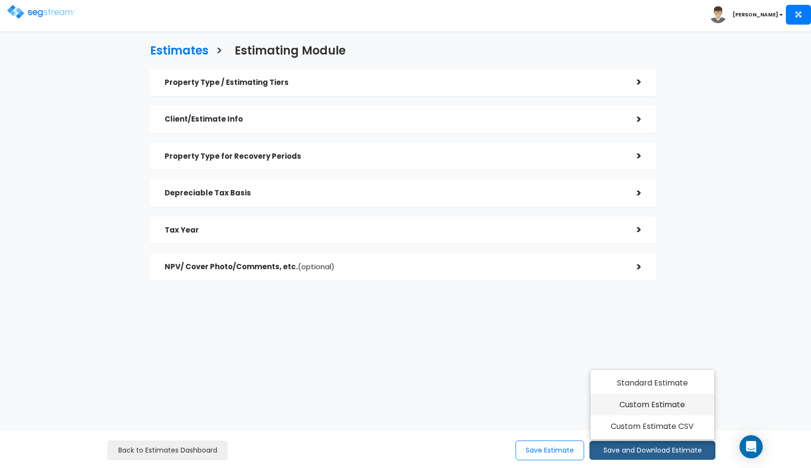
click at [667, 411] on link "Custom Estimate" at bounding box center [652, 405] width 124 height 22
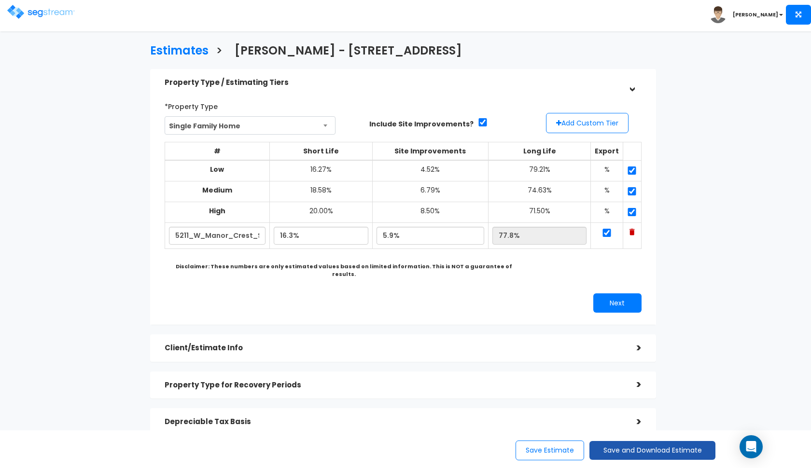
click at [633, 452] on button "Save and Download Estimate" at bounding box center [652, 450] width 126 height 19
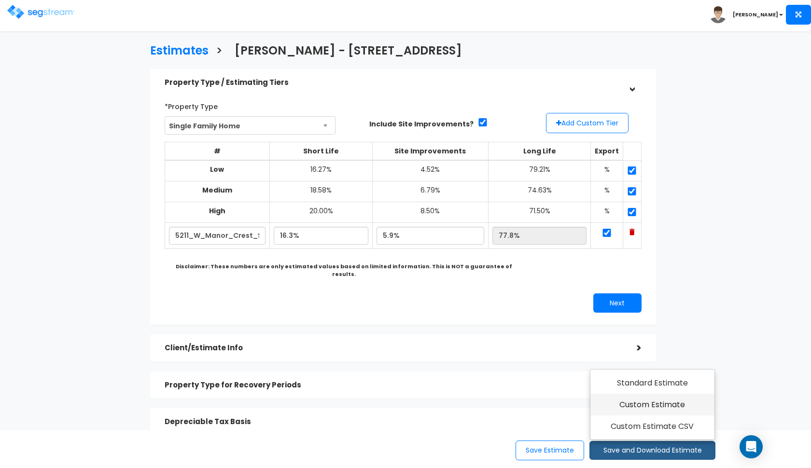
click at [653, 405] on link "Custom Estimate" at bounding box center [652, 405] width 124 height 22
